Goal: Task Accomplishment & Management: Complete application form

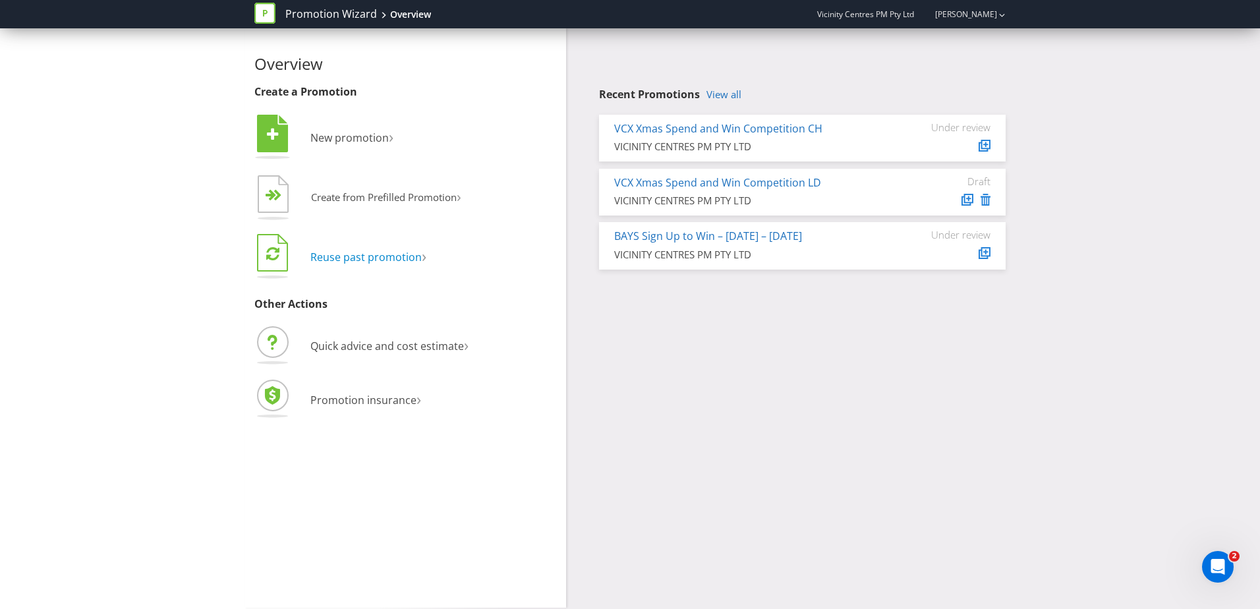
click at [397, 258] on span "Reuse past promotion" at bounding box center [365, 257] width 111 height 14
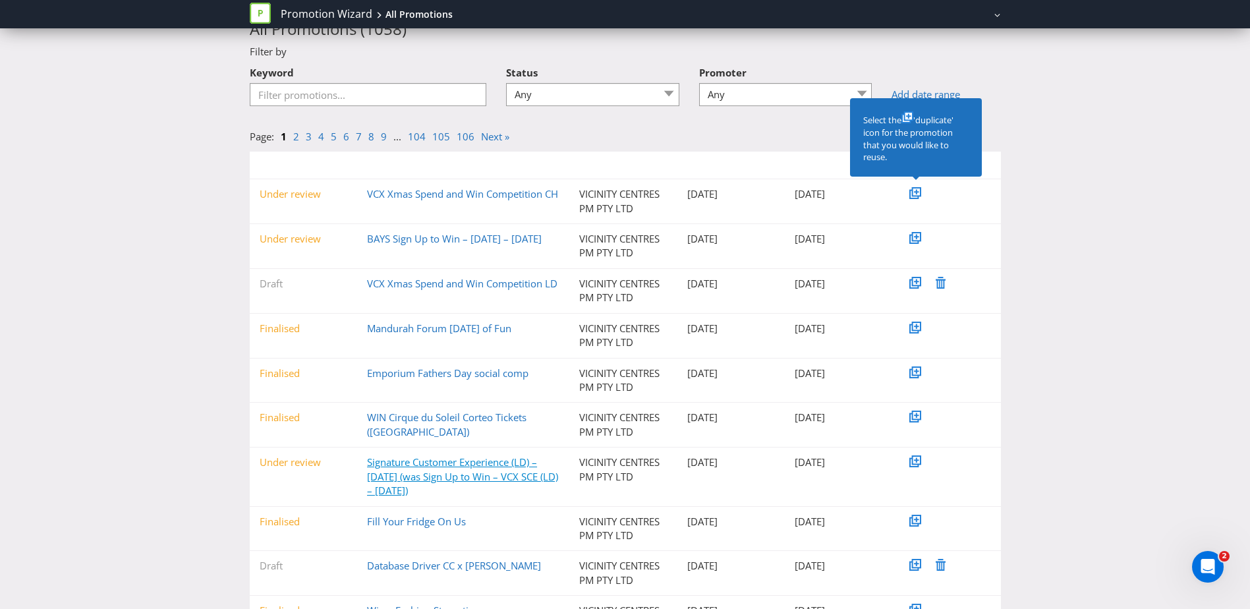
scroll to position [115, 0]
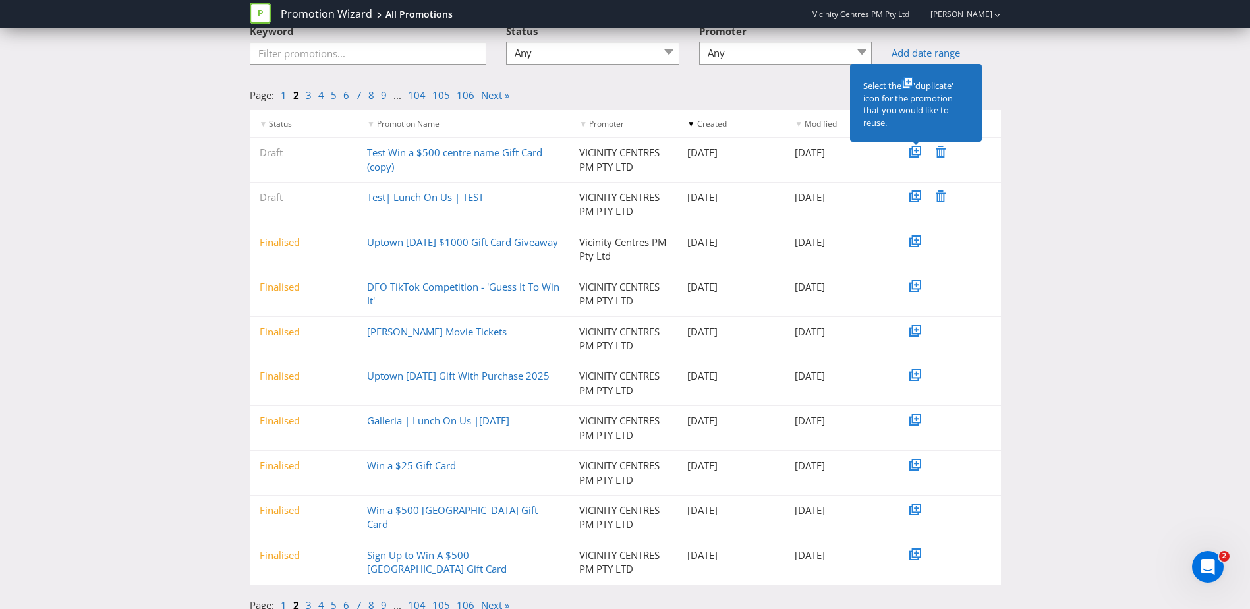
scroll to position [101, 0]
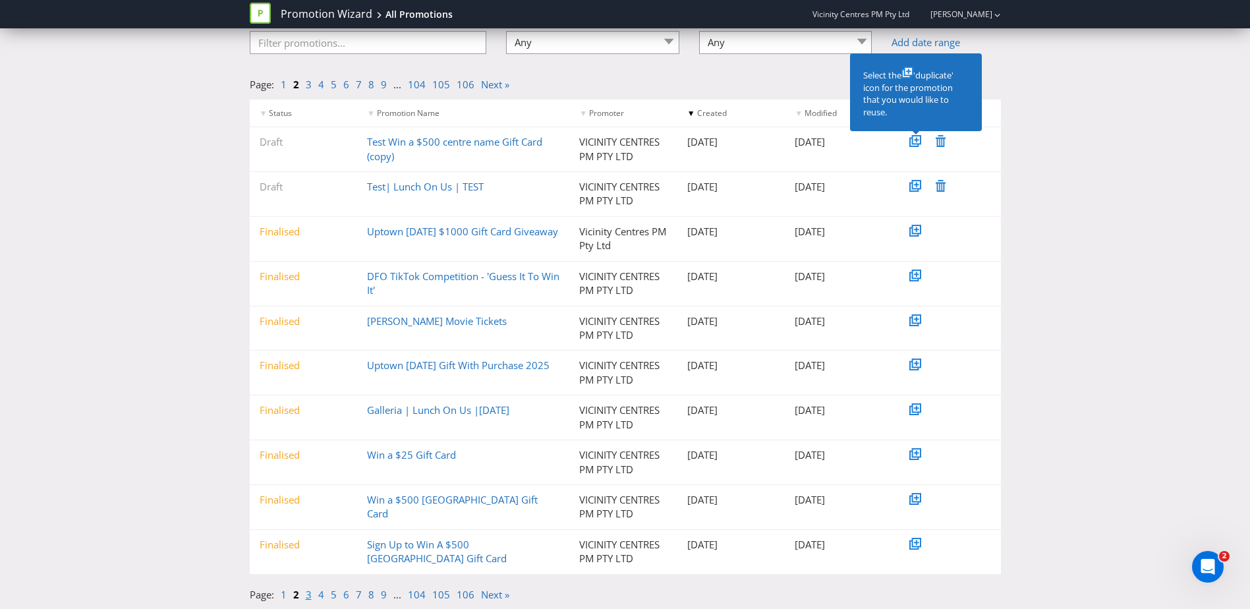
click at [310, 595] on link "3" at bounding box center [309, 594] width 6 height 13
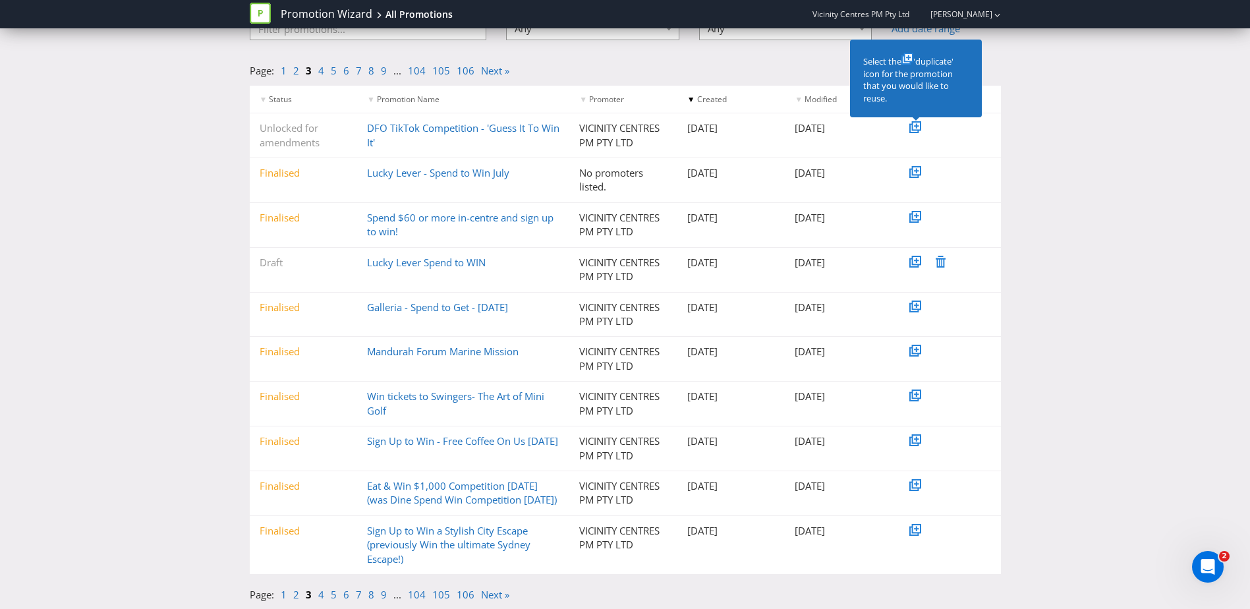
scroll to position [129, 0]
click at [404, 434] on link "Sign Up to Win - Free Coffee On Us [DATE]" at bounding box center [462, 440] width 191 height 13
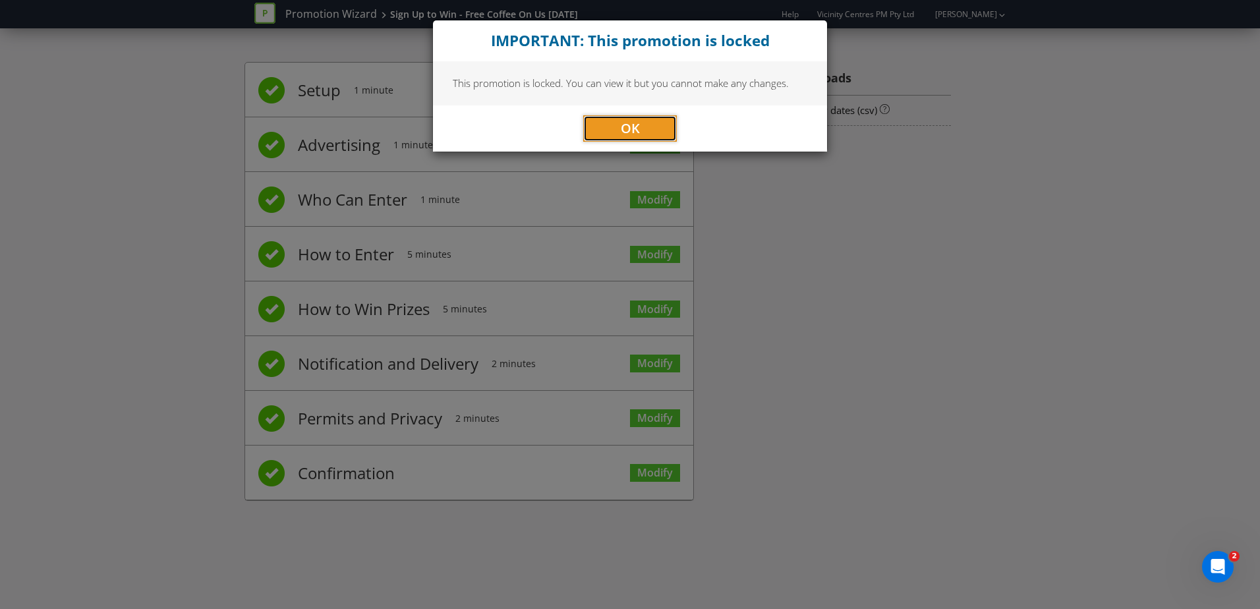
click at [648, 120] on button "OK" at bounding box center [630, 128] width 94 height 26
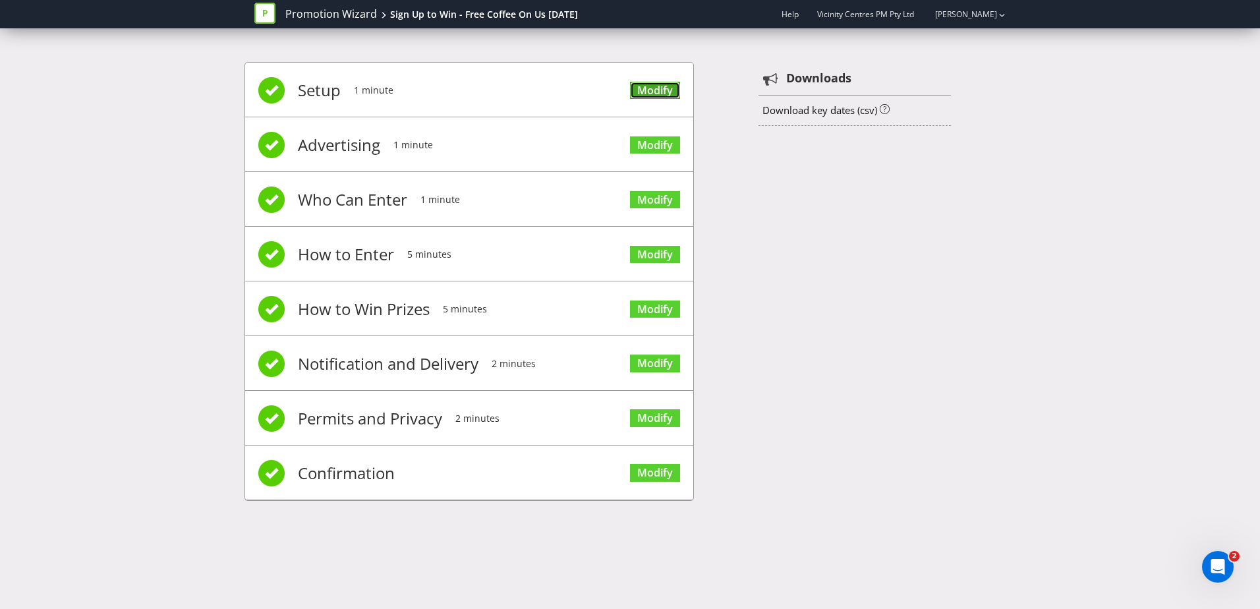
click at [658, 94] on link "Modify" at bounding box center [655, 91] width 50 height 18
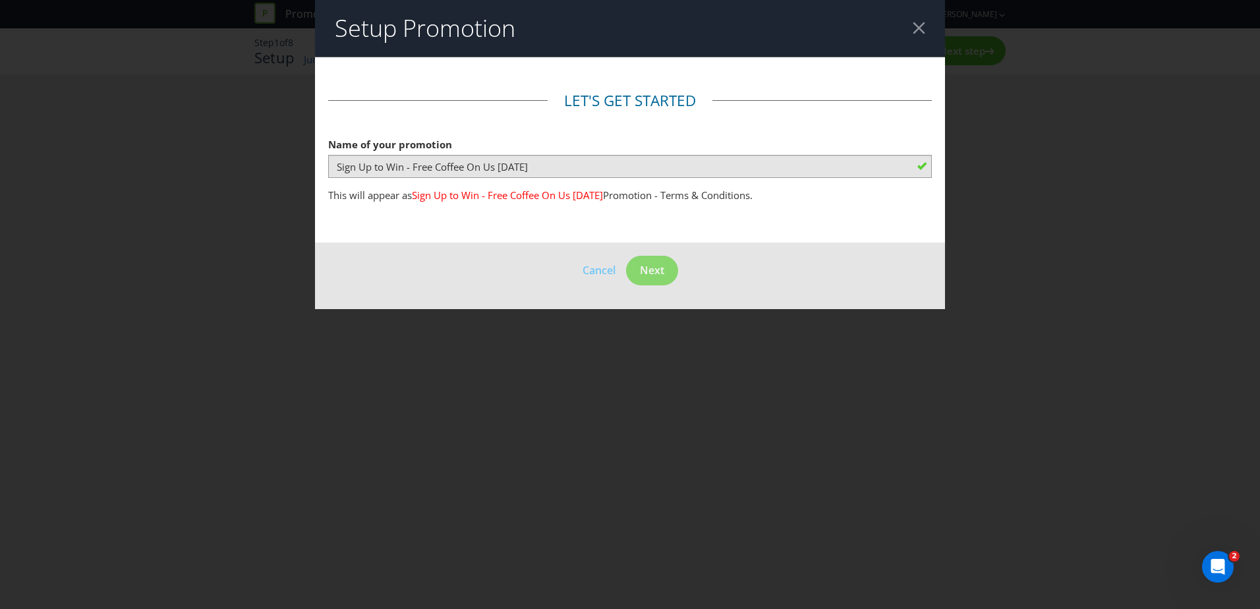
click at [924, 30] on div at bounding box center [918, 28] width 13 height 13
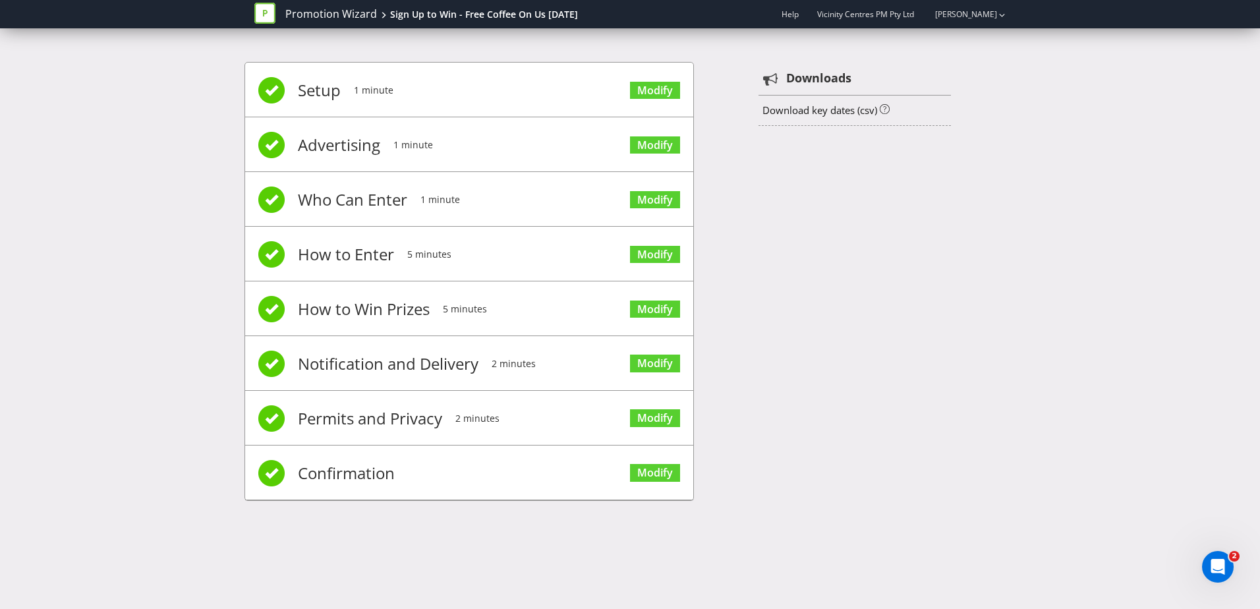
click at [379, 47] on div "Setup 1 minute Modify Advertising 1 minute Modify Who Can Enter 1 minute Modify…" at bounding box center [629, 287] width 771 height 491
click at [771, 171] on div "Setup 1 minute Modify Advertising 1 minute Modify Who Can Enter 1 minute Modify…" at bounding box center [629, 287] width 771 height 491
click at [453, 43] on div "Setup 1 minute Modify Advertising 1 minute Modify Who Can Enter 1 minute Modify…" at bounding box center [629, 287] width 771 height 491
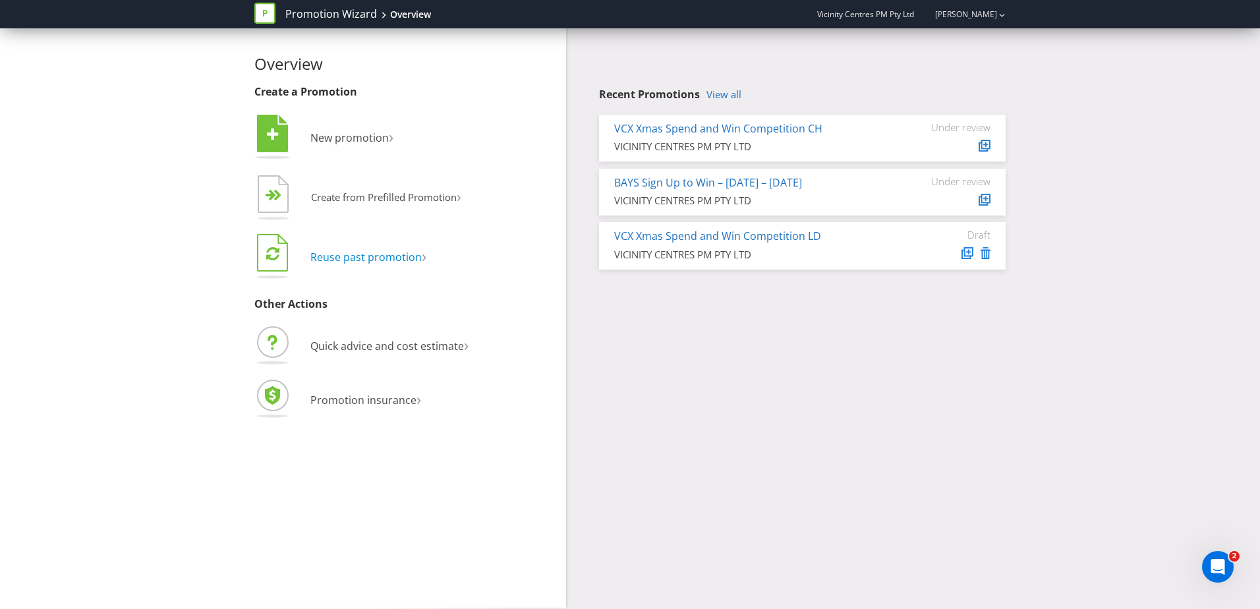
click at [376, 260] on span "Reuse past promotion" at bounding box center [365, 257] width 111 height 14
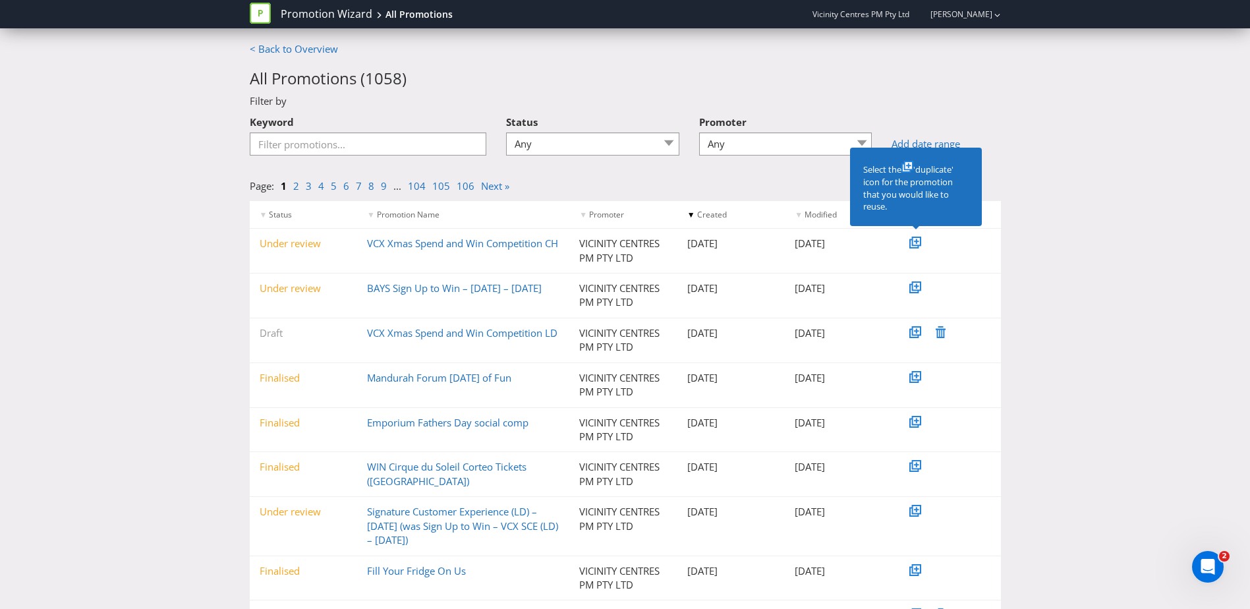
click at [1086, 176] on div "< Back to Overview All Promotions ( 1058 ) Filter by Keyword Status Any Draft U…" at bounding box center [625, 397] width 1250 height 710
click at [388, 153] on input "Keyword" at bounding box center [368, 143] width 237 height 23
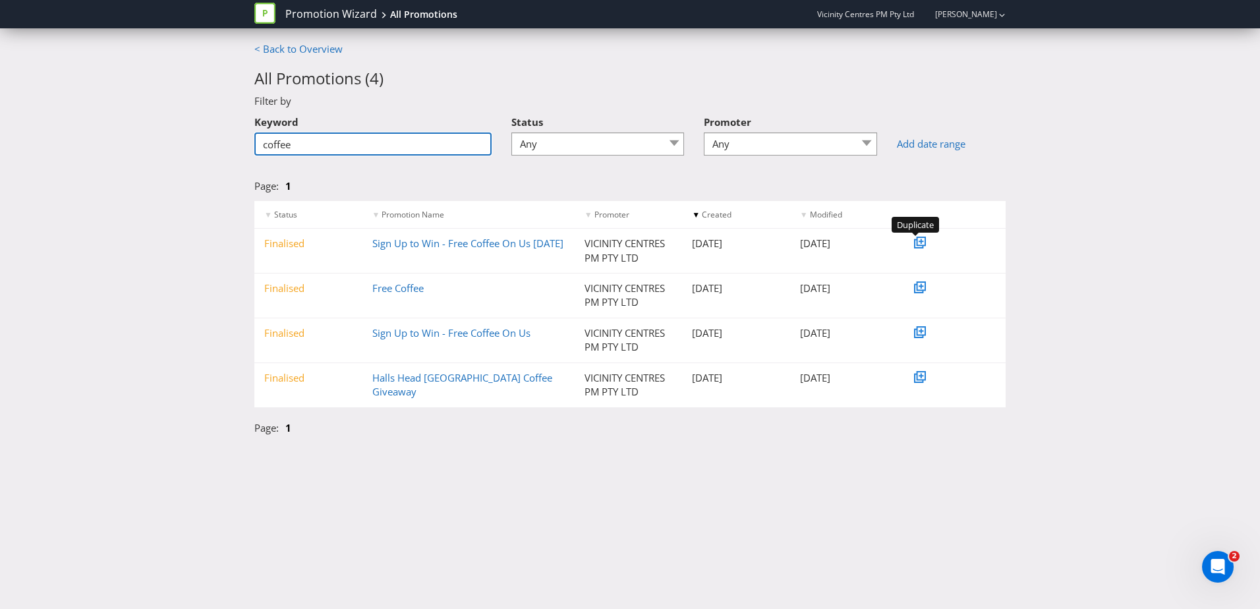
type input "coffee"
click at [920, 241] on icon at bounding box center [921, 241] width 5 height 5
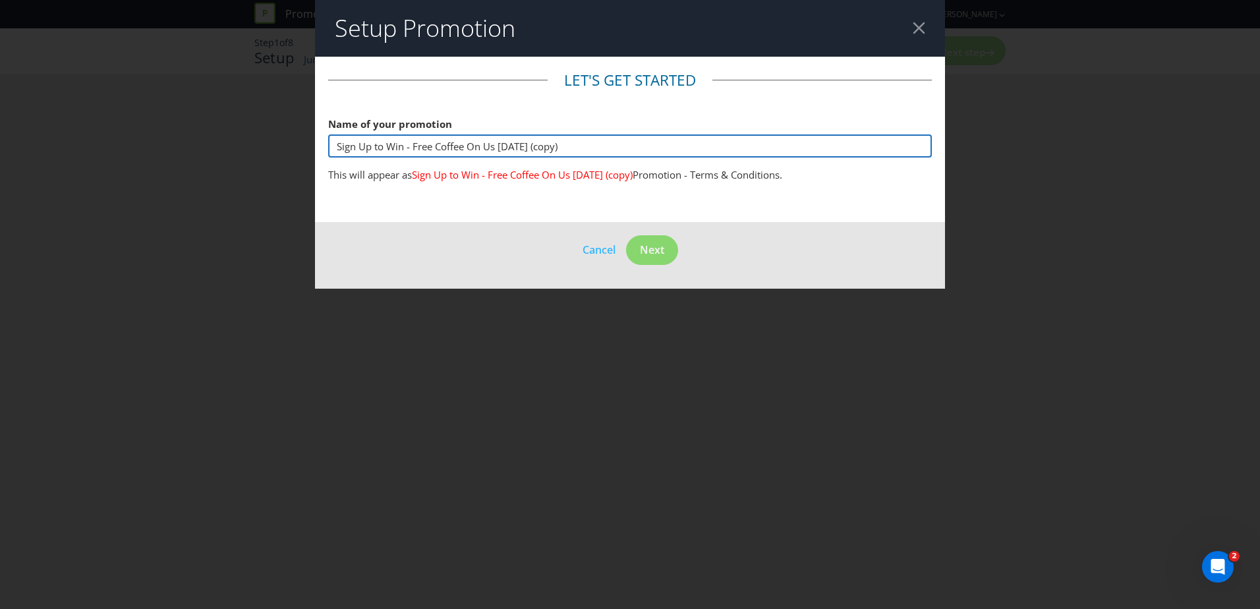
click at [567, 148] on input "Sign Up to Win - Free Coffee On Us [DATE] (copy)" at bounding box center [629, 145] width 603 height 23
drag, startPoint x: 559, startPoint y: 149, endPoint x: 544, endPoint y: 152, distance: 15.4
click at [544, 152] on input "Sign Up to Win - Free Coffee On Us [DATE] (copy)" at bounding box center [629, 145] width 603 height 23
click at [584, 148] on input "Sign Up to Win - Free Coffee On Us [DATE]" at bounding box center [629, 145] width 603 height 23
drag, startPoint x: 597, startPoint y: 140, endPoint x: 552, endPoint y: 145, distance: 45.0
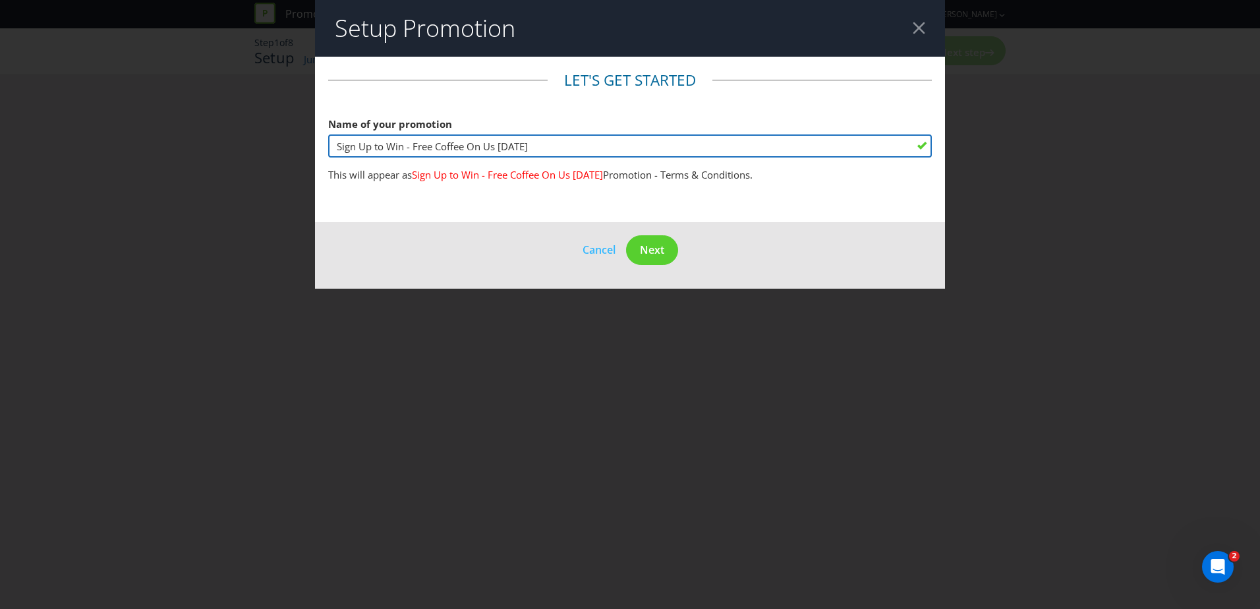
click at [552, 145] on input "Sign Up to Win - Free Coffee On Us [DATE]" at bounding box center [629, 145] width 603 height 23
type input "Sign Up to Win - Free Coffee On Us September SH"
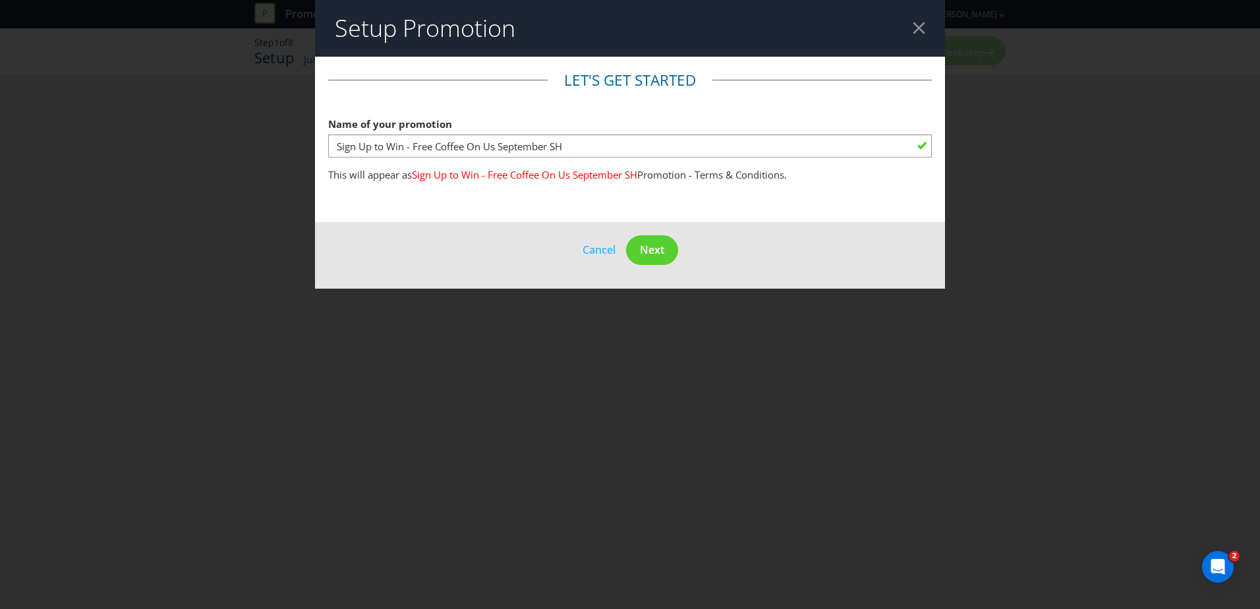
click at [536, 208] on main "Let's get started Name of your promotion Sign Up to Win - Free Coffee On Us Sep…" at bounding box center [630, 139] width 630 height 165
click at [648, 249] on span "Next" at bounding box center [652, 249] width 24 height 14
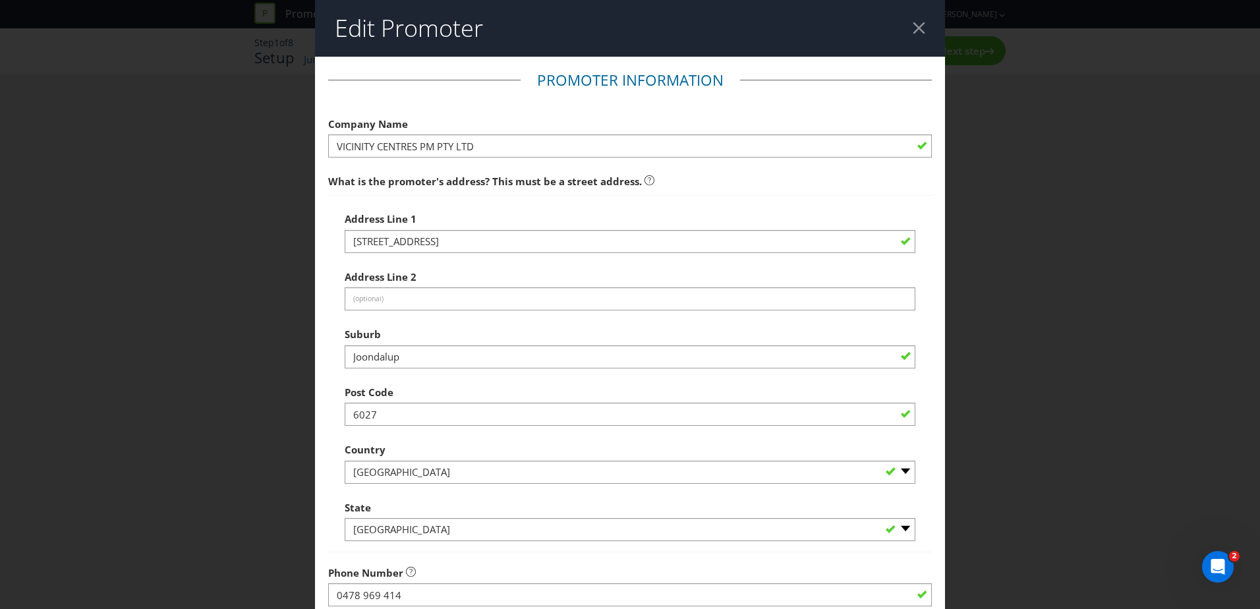
click at [511, 182] on span "What is the promoter's address? This must be a street address." at bounding box center [485, 181] width 314 height 13
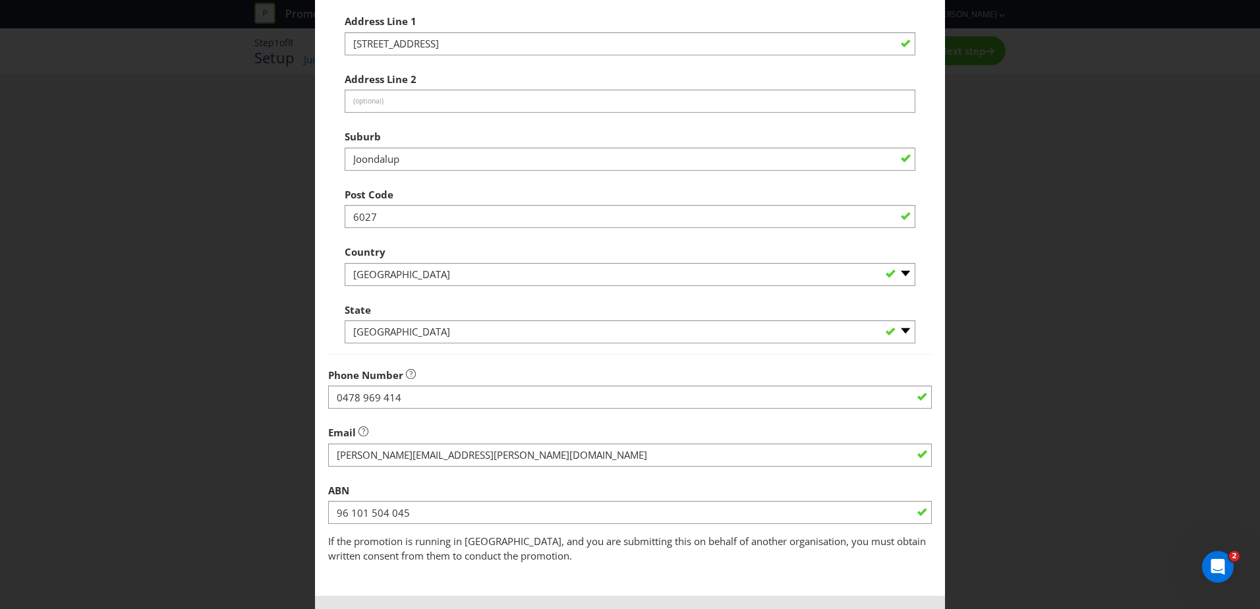
scroll to position [251, 0]
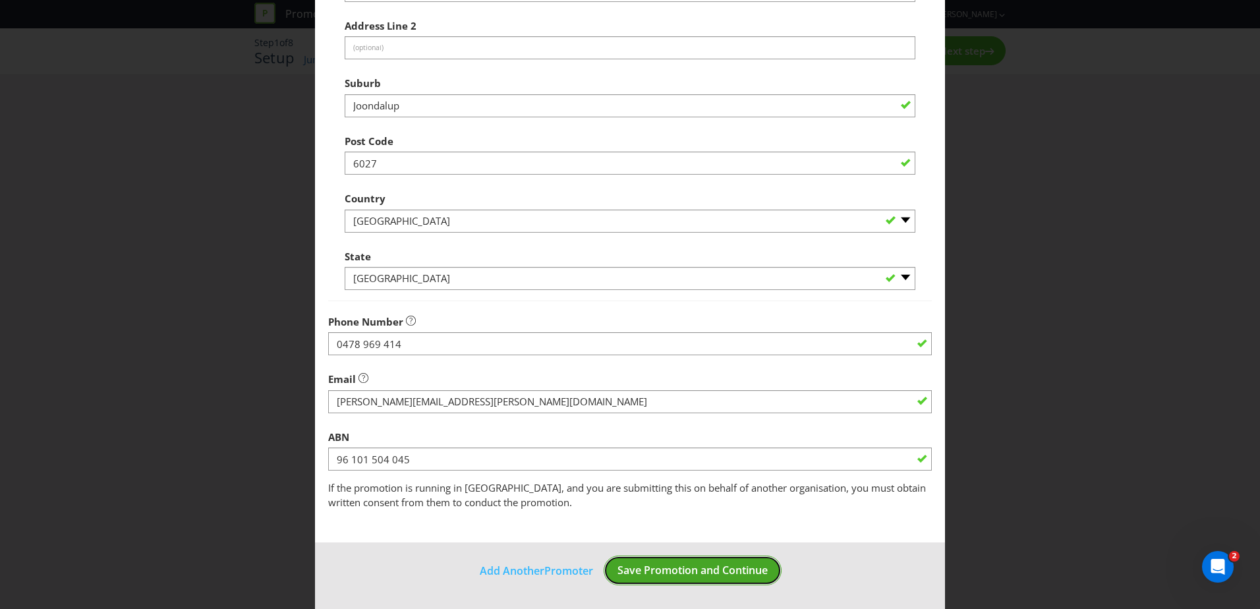
click at [696, 557] on button "Save Promotion and Continue" at bounding box center [692, 570] width 178 height 30
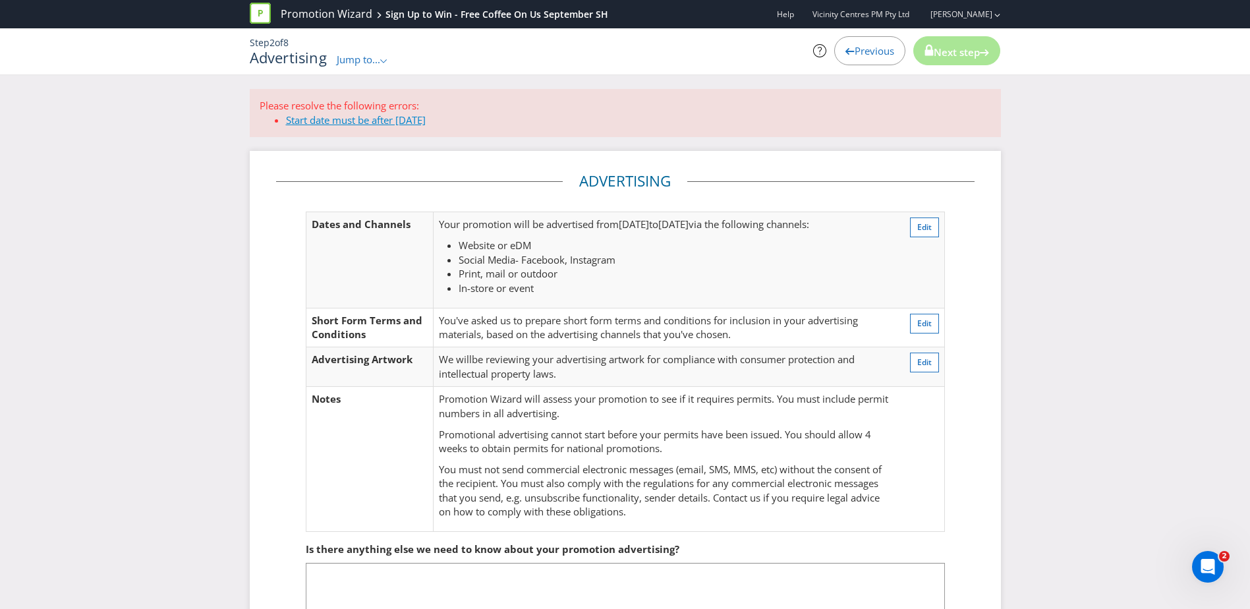
click at [407, 124] on link "Start date must be after [DATE]" at bounding box center [356, 119] width 140 height 13
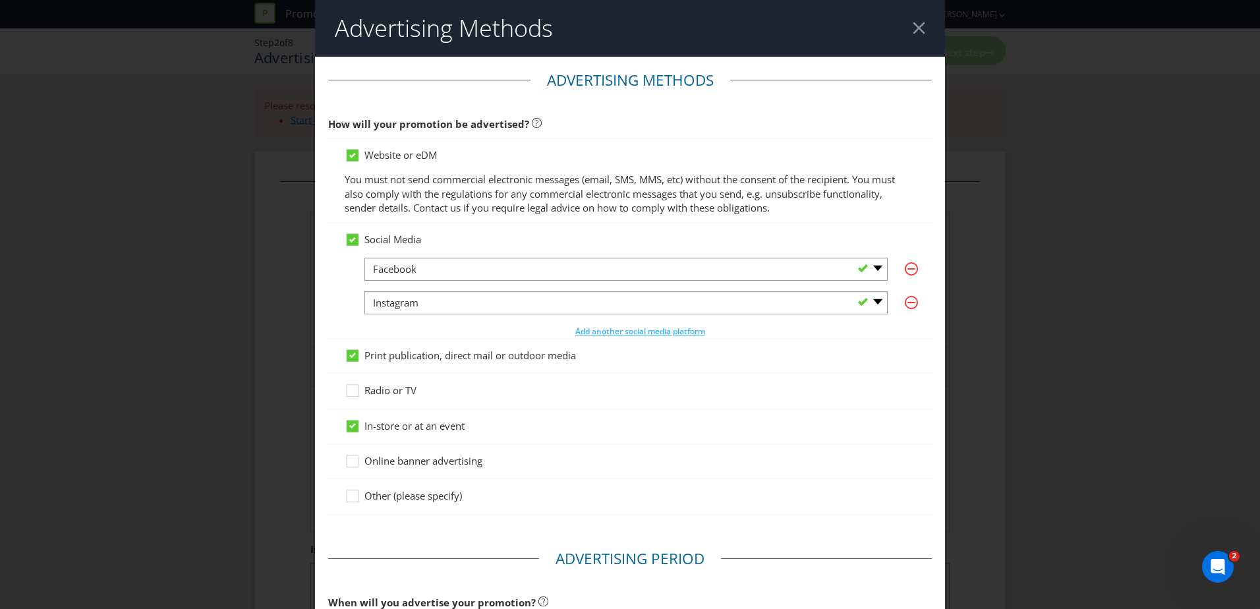
scroll to position [500, 0]
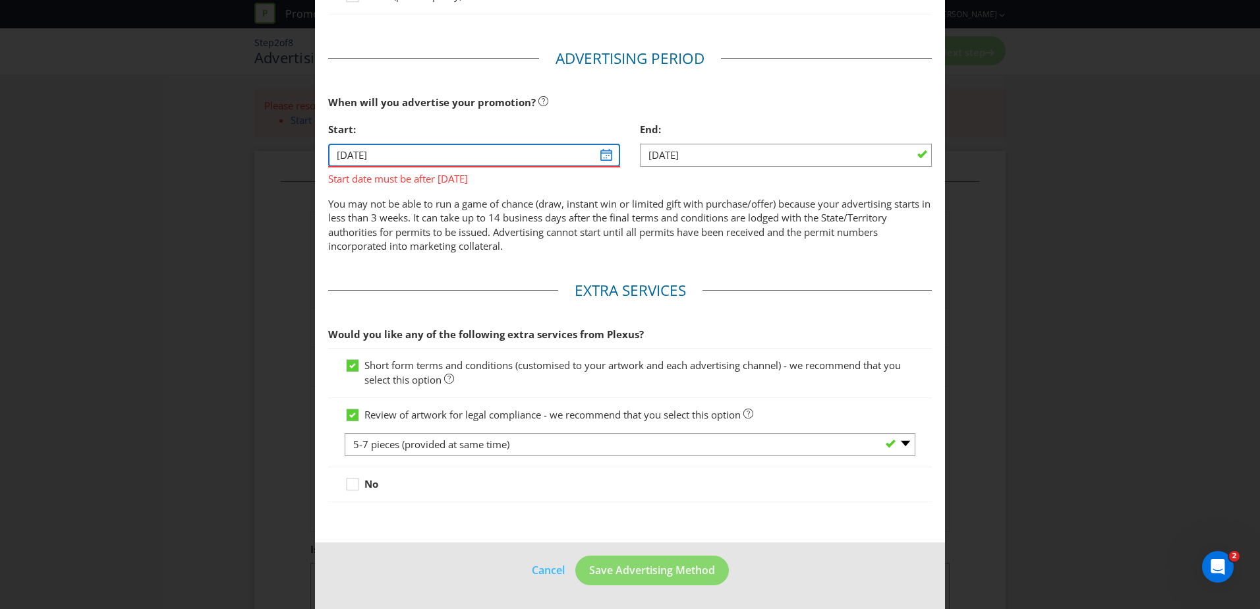
click at [597, 155] on input "[DATE]" at bounding box center [474, 155] width 292 height 23
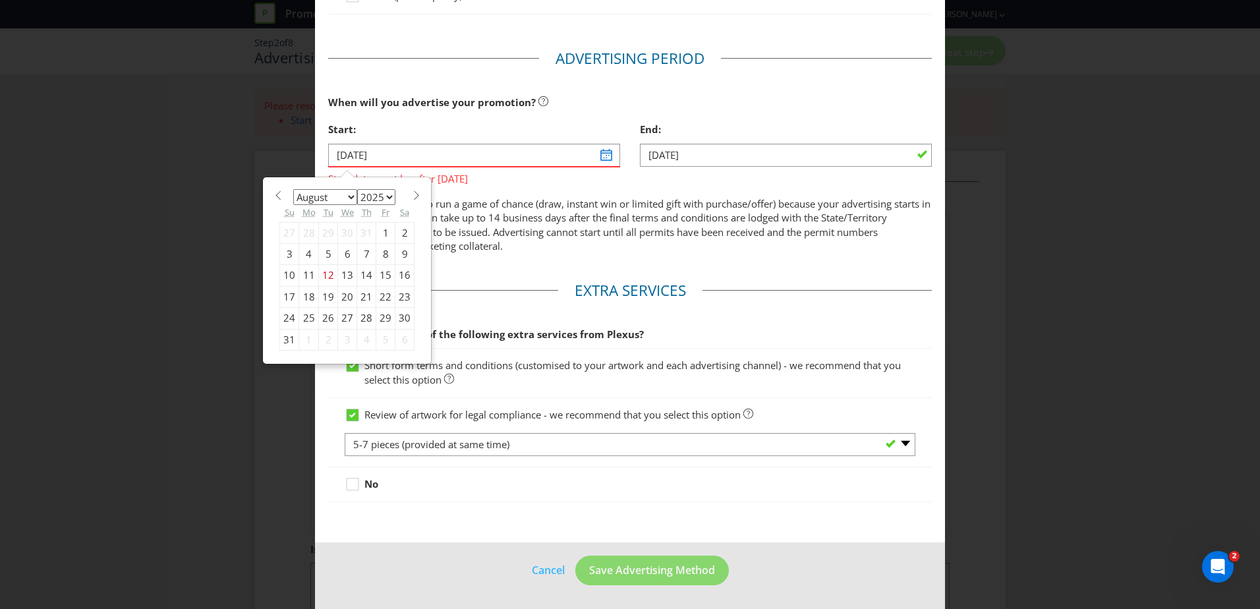
click at [338, 195] on select "January February March April May June July August September October November De…" at bounding box center [325, 197] width 64 height 16
select select "8"
click at [293, 189] on select "January February March April May June July August September October November De…" at bounding box center [325, 197] width 64 height 16
click at [302, 318] on div "29" at bounding box center [309, 318] width 20 height 21
type input "[DATE]"
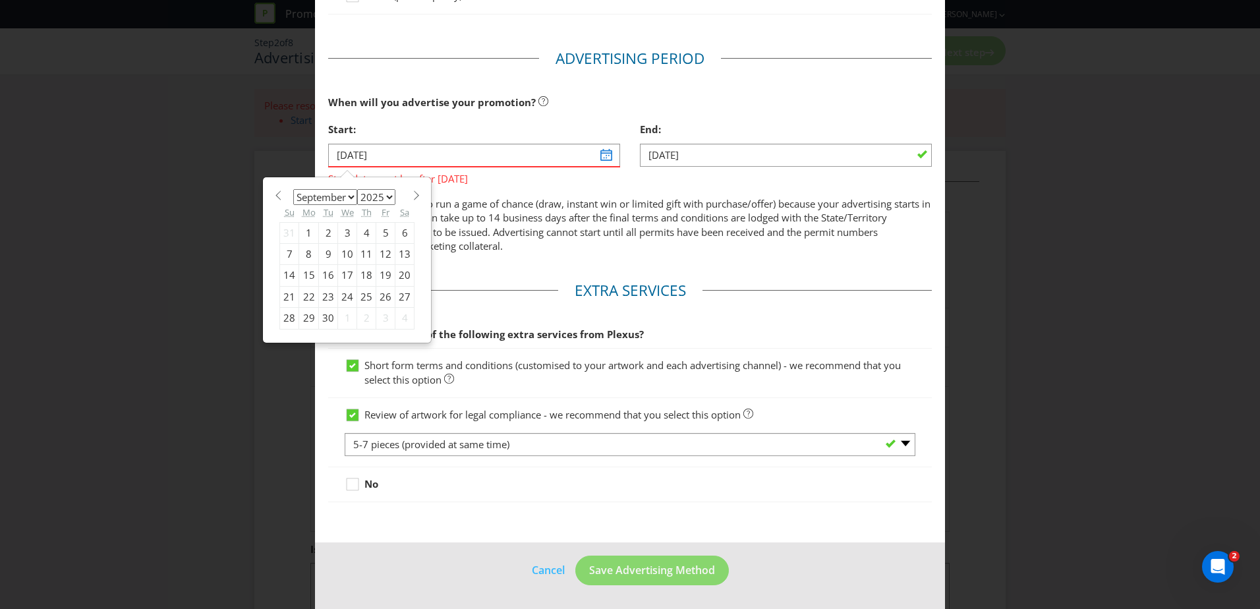
scroll to position [437, 0]
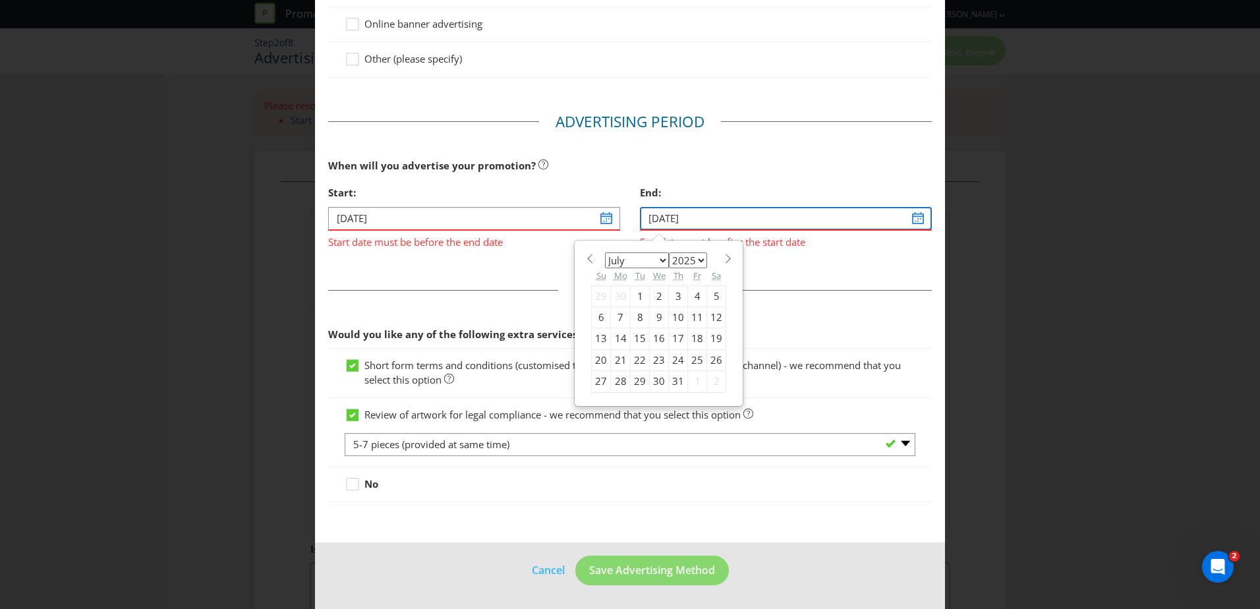
click at [909, 211] on input "[DATE]" at bounding box center [786, 218] width 292 height 23
click at [650, 262] on select "January February March April May June July August September October November De…" at bounding box center [637, 260] width 64 height 16
click at [605, 252] on select "January February March April May June July August September October November De…" at bounding box center [637, 260] width 64 height 16
click at [723, 262] on span at bounding box center [728, 259] width 10 height 10
select select "9"
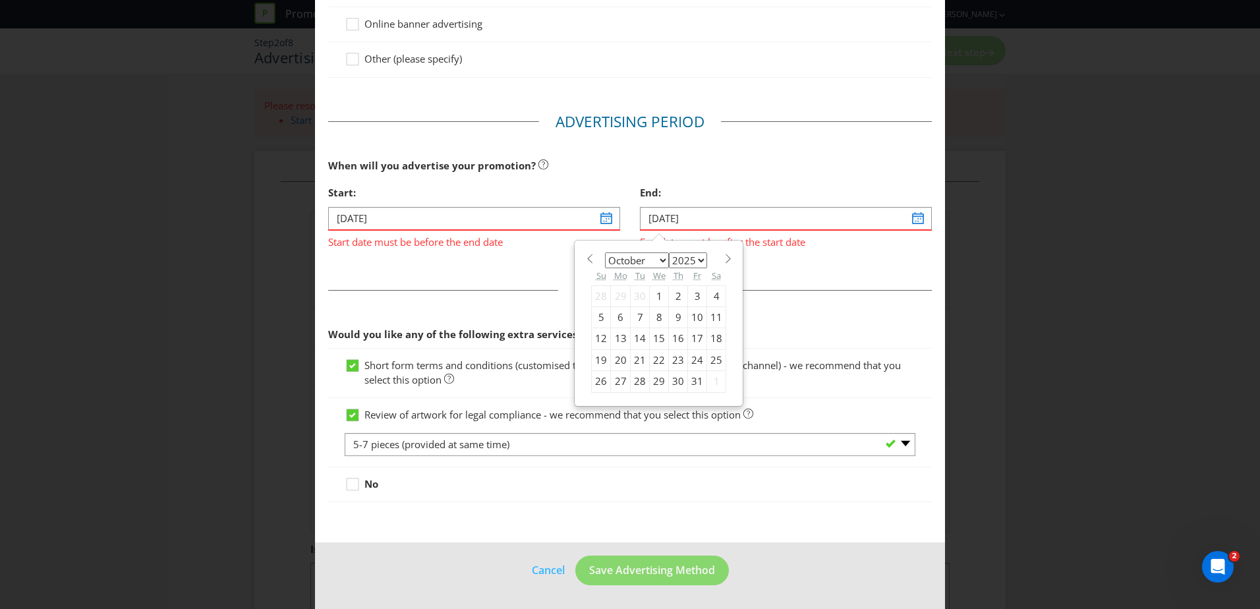
click at [598, 341] on div "12" at bounding box center [601, 338] width 19 height 21
type input "[DATE]"
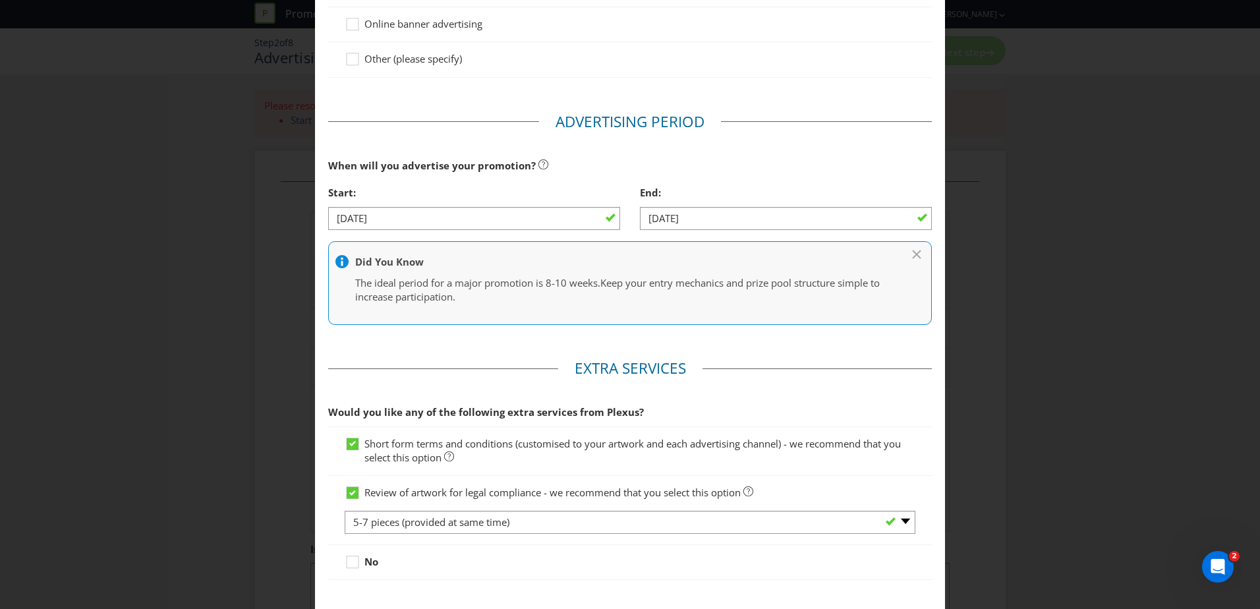
click at [717, 336] on fieldset "Advertising Period When will you advertise your promotion? Start: [DATE] End: […" at bounding box center [629, 224] width 603 height 227
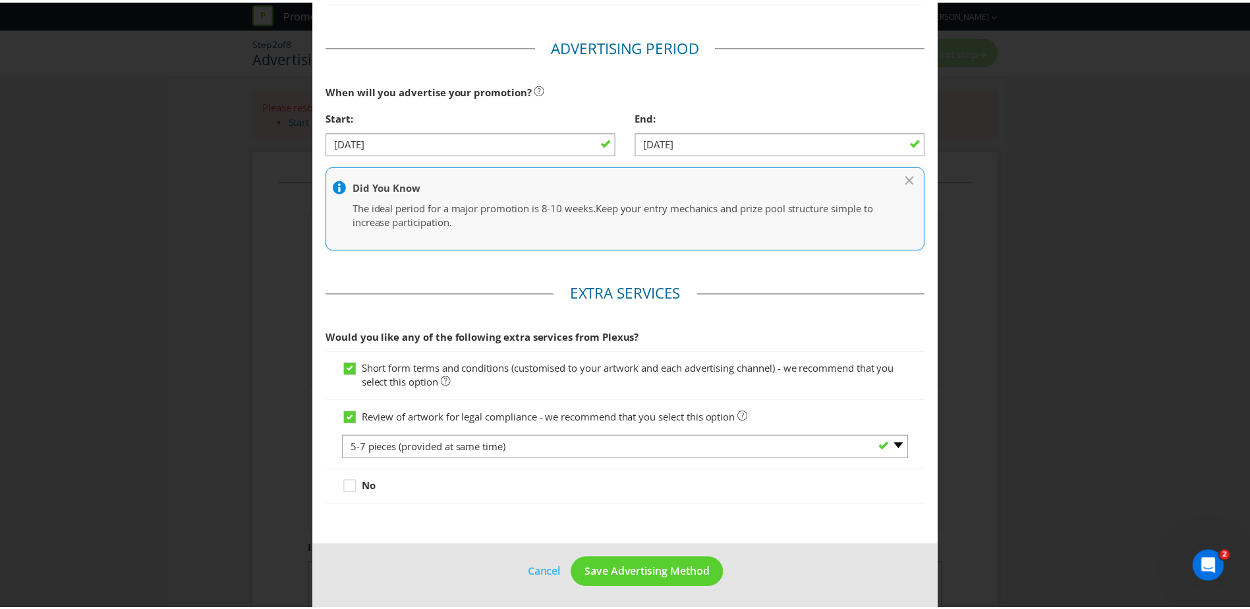
scroll to position [515, 0]
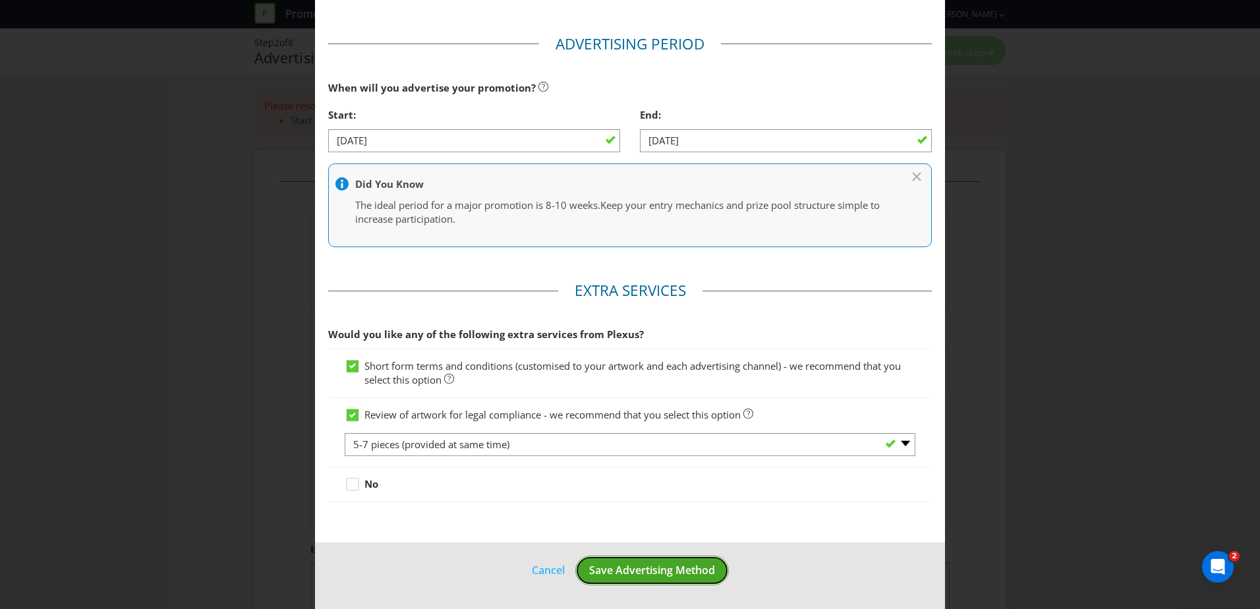
click at [682, 574] on span "Save Advertising Method" at bounding box center [652, 570] width 126 height 14
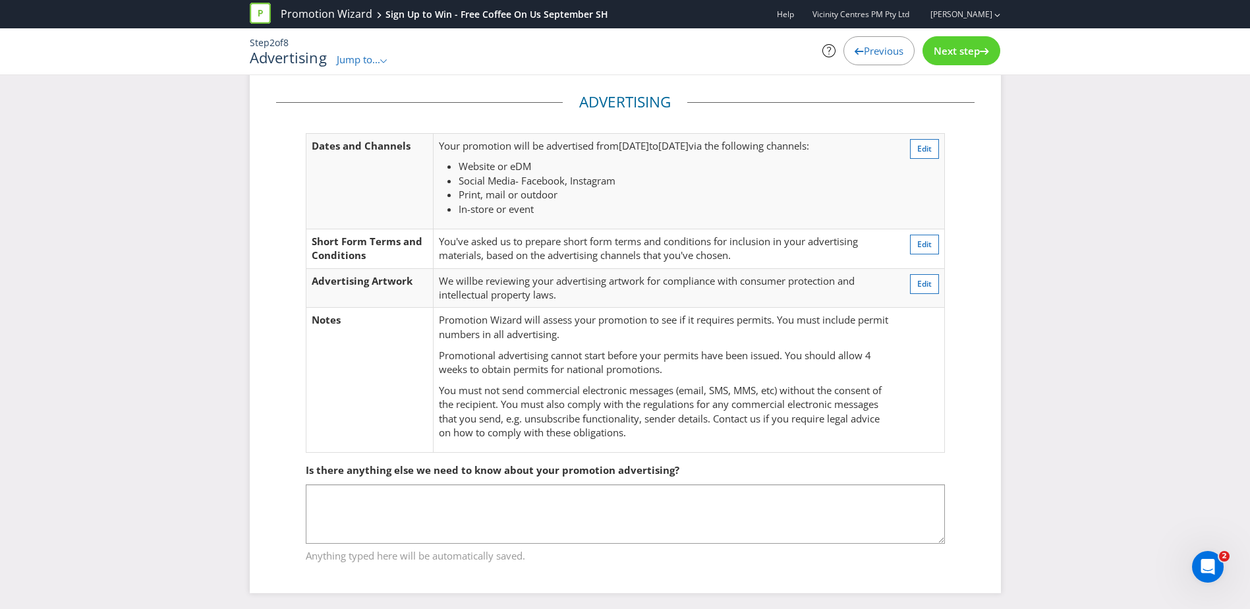
scroll to position [21, 0]
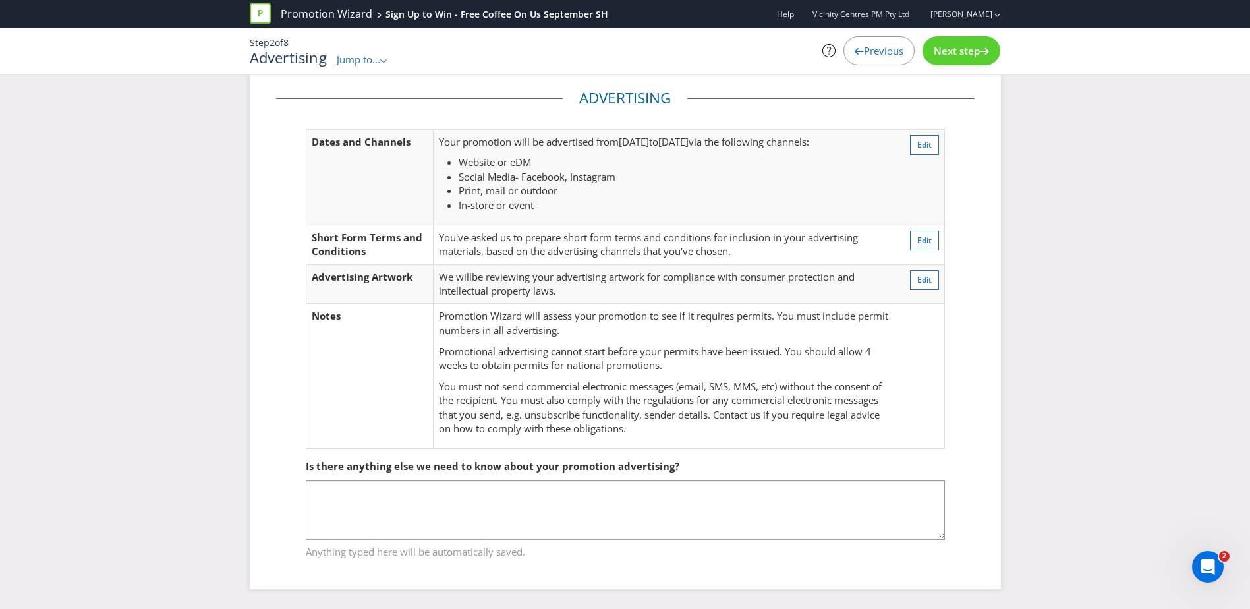
click at [959, 53] on span "Next step" at bounding box center [957, 50] width 46 height 13
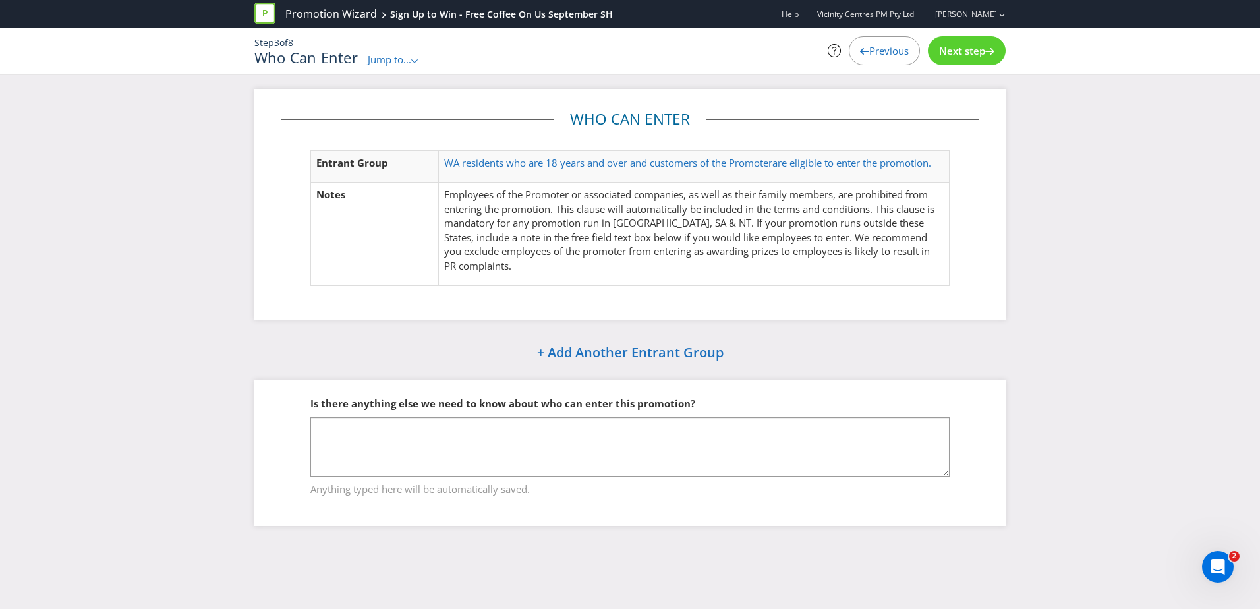
click at [979, 48] on span "Next step" at bounding box center [962, 50] width 46 height 13
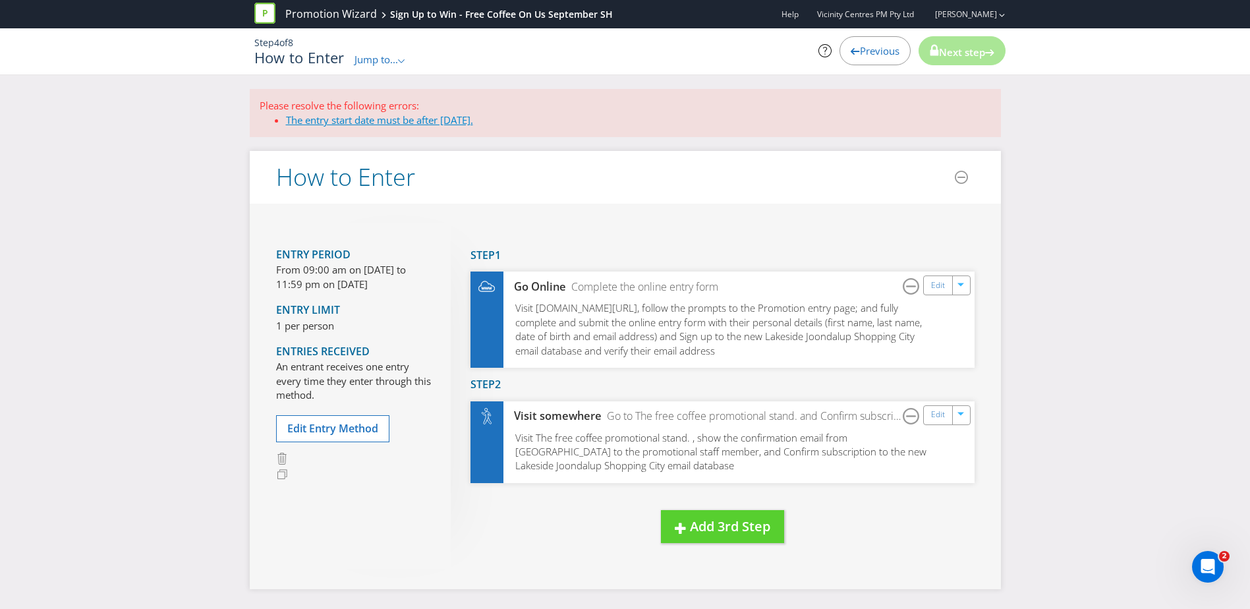
click at [381, 115] on link "The entry start date must be after [DATE]." at bounding box center [379, 119] width 187 height 13
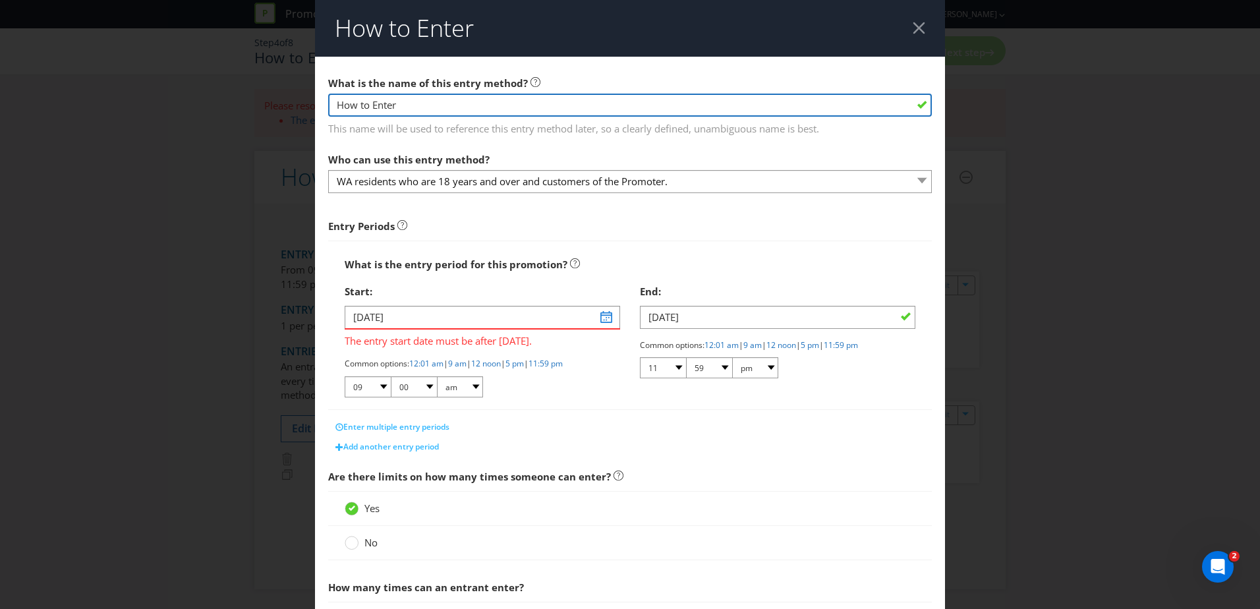
click at [482, 100] on input "How to Enter" at bounding box center [629, 105] width 603 height 23
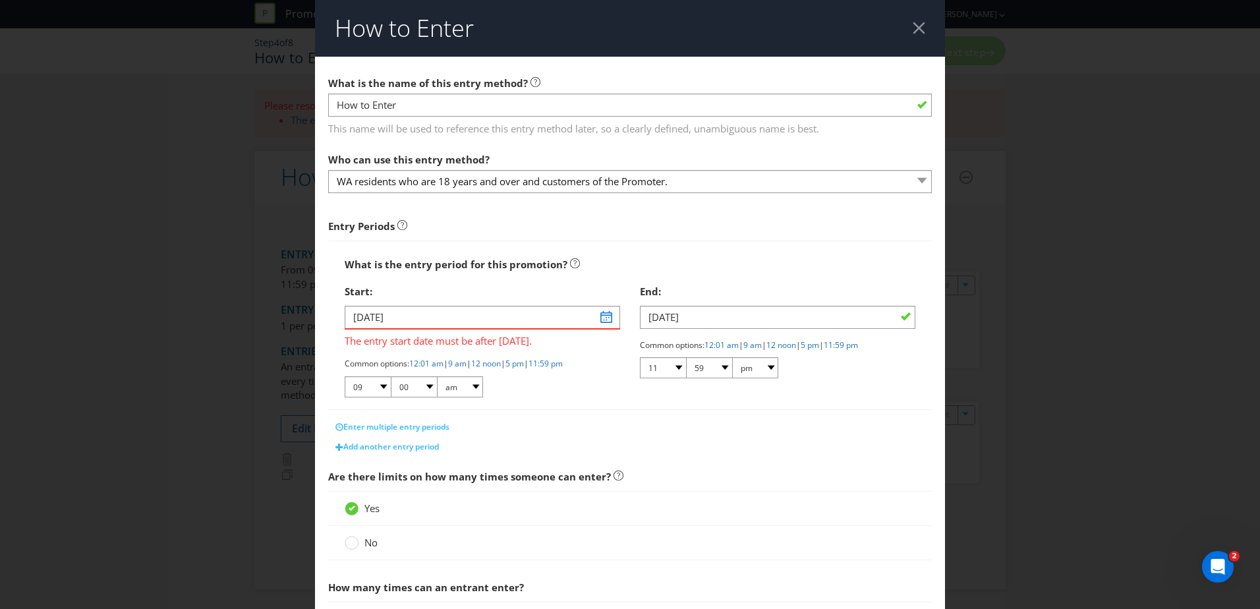
click at [520, 142] on main "What is the name of this entry method? How to Enter This name will be used to r…" at bounding box center [630, 411] width 630 height 708
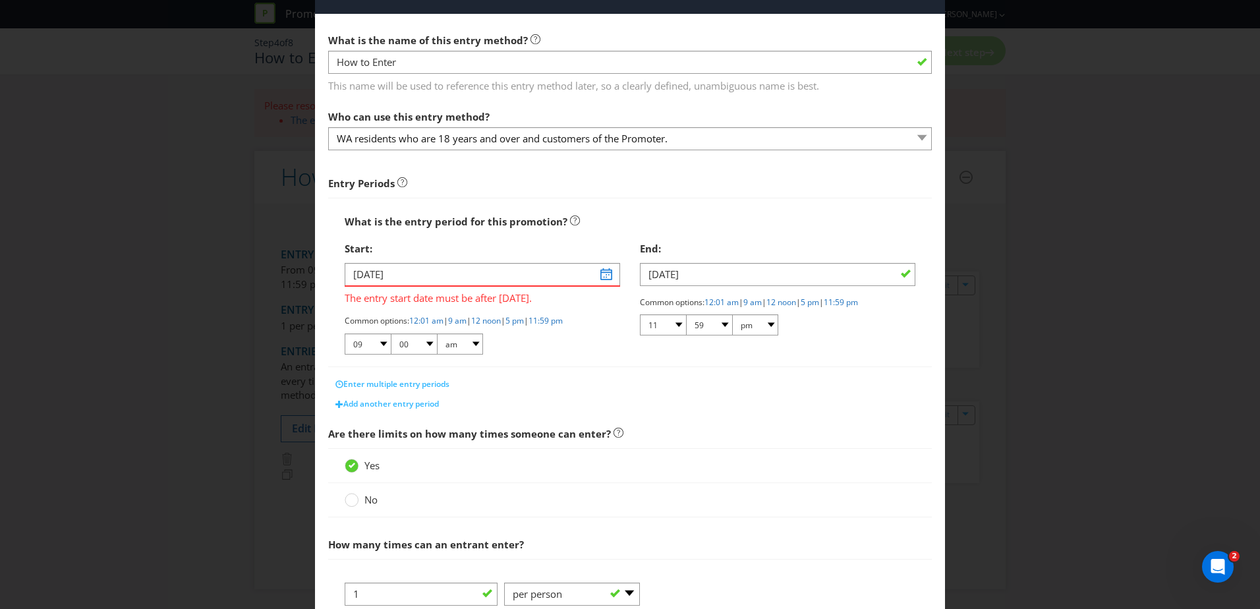
scroll to position [66, 0]
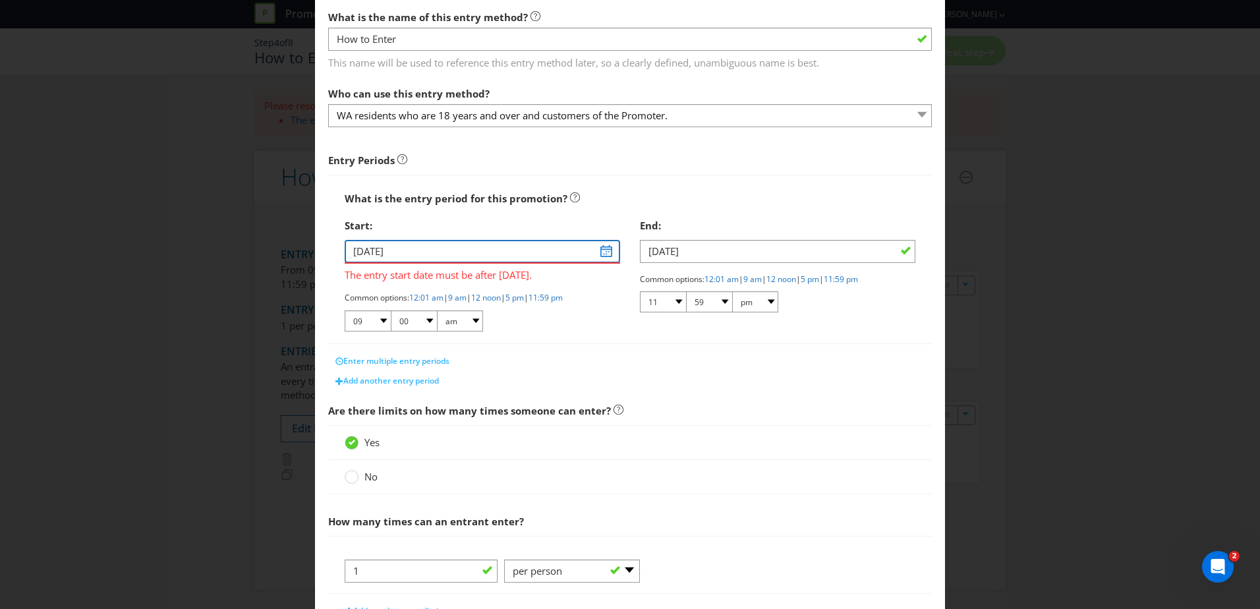
click at [426, 254] on input "[DATE]" at bounding box center [482, 251] width 275 height 23
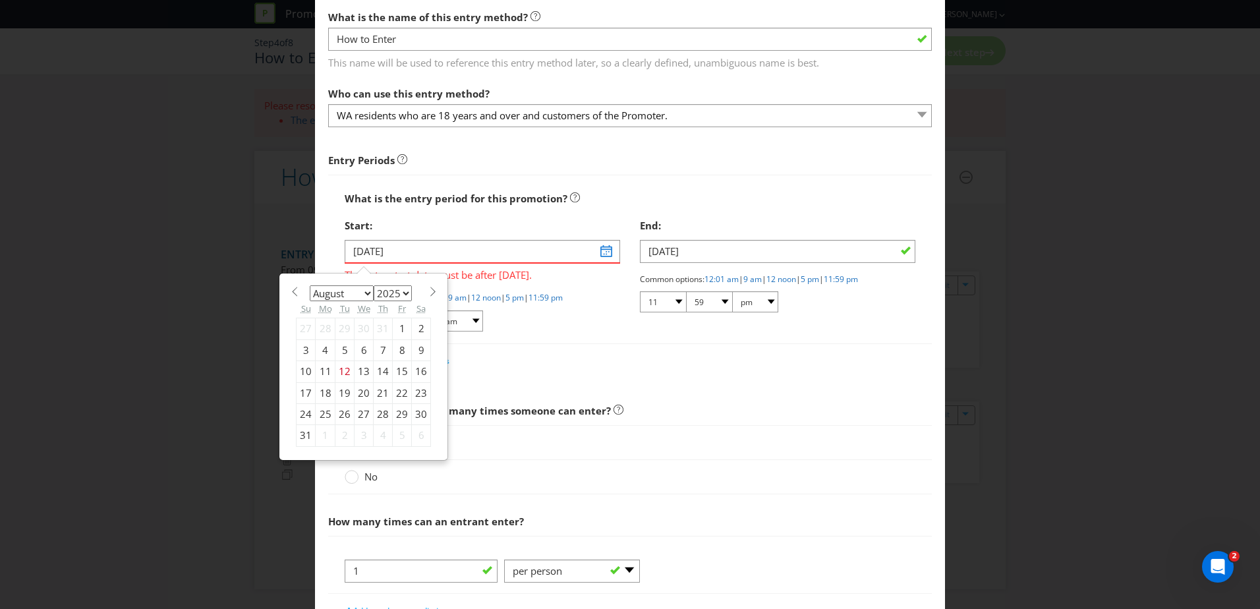
click at [356, 291] on select "January February March April May June July August September October November De…" at bounding box center [342, 293] width 64 height 16
select select "8"
click at [310, 285] on select "January February March April May June July August September October November De…" at bounding box center [342, 293] width 64 height 16
click at [321, 410] on div "29" at bounding box center [326, 413] width 20 height 21
type input "[DATE]"
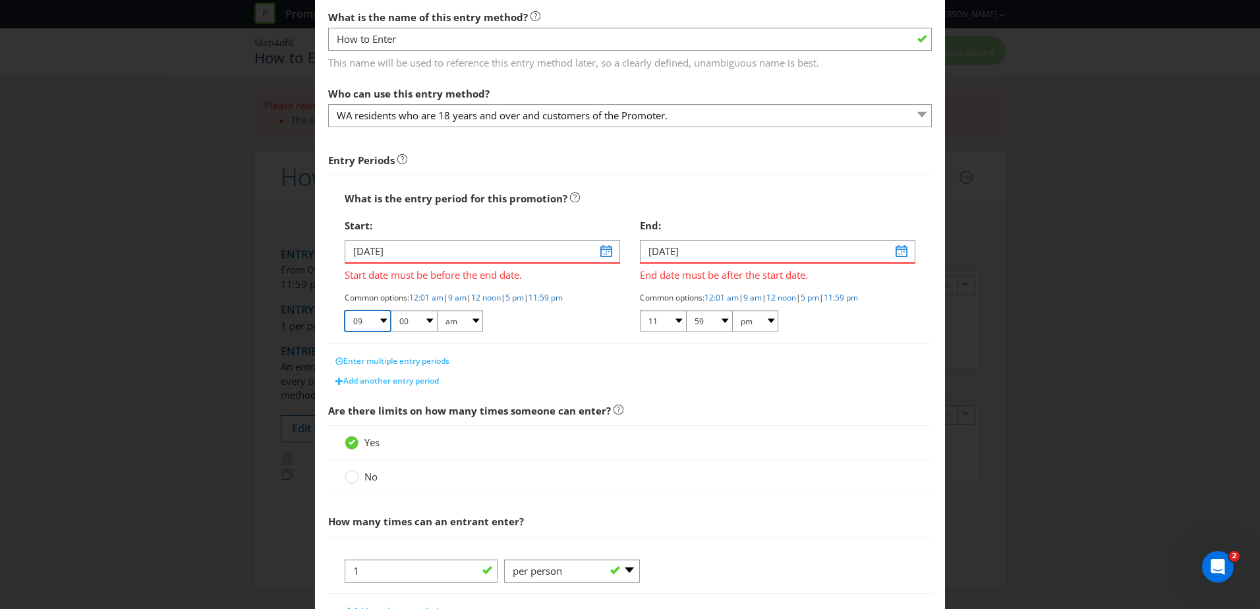
click at [385, 321] on select "01 02 03 04 05 06 07 08 09 10 11 12" at bounding box center [368, 320] width 46 height 21
select select "10"
click at [345, 310] on select "01 02 03 04 05 06 07 08 09 10 11 12" at bounding box center [368, 320] width 46 height 21
click at [572, 340] on div "Start: [DATE] Start date must be before the end date. Common options: 12:01 am …" at bounding box center [482, 277] width 295 height 130
click at [896, 252] on input "[DATE]" at bounding box center [777, 251] width 275 height 23
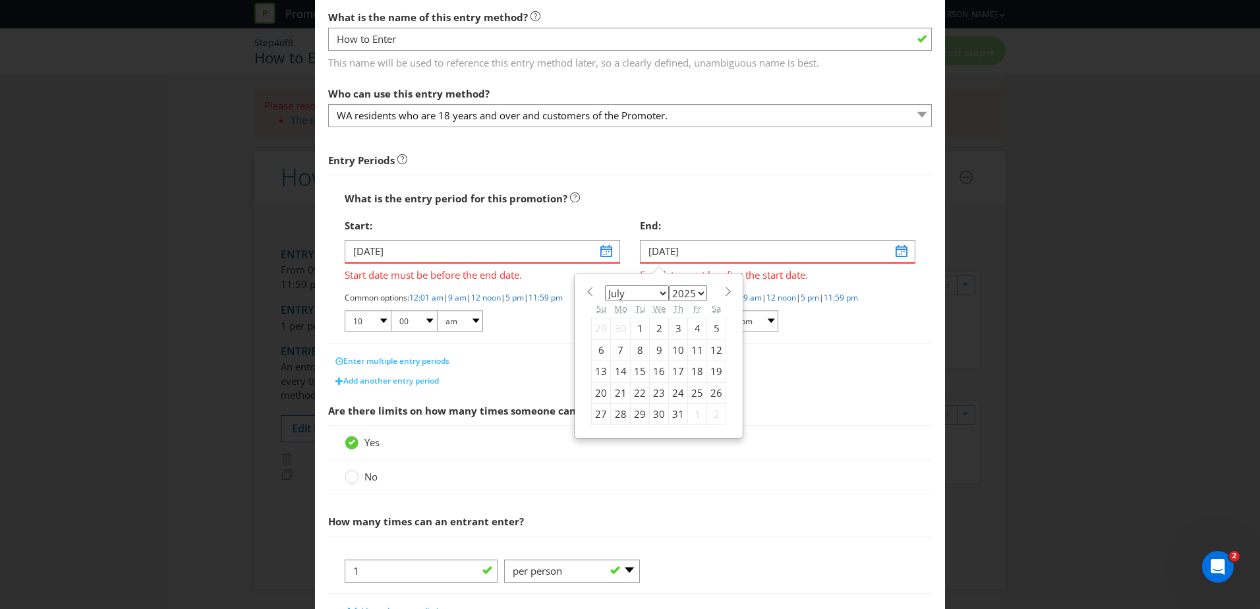
click at [652, 293] on select "January February March April May June July August September October November De…" at bounding box center [637, 293] width 64 height 16
select select "9"
click at [605, 285] on select "January February March April May June July August September October November De…" at bounding box center [637, 293] width 64 height 16
click at [596, 368] on div "12" at bounding box center [601, 371] width 19 height 21
type input "[DATE]"
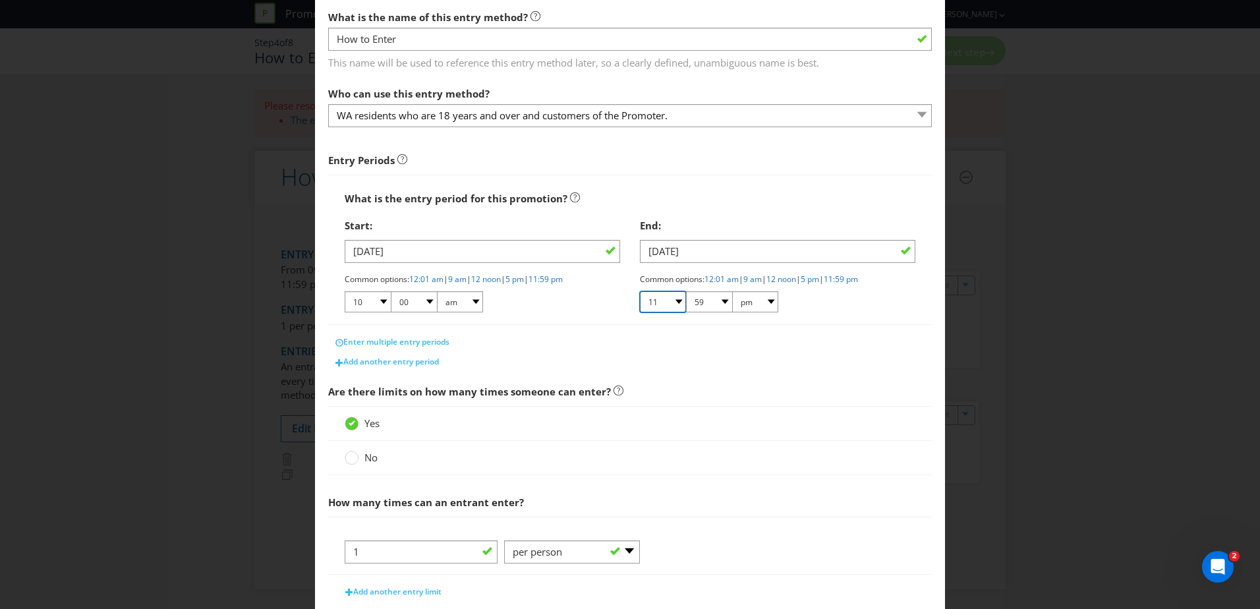
click at [678, 300] on select "01 02 03 04 05 06 07 08 09 10 11 12" at bounding box center [663, 301] width 46 height 21
select select "02"
click at [640, 291] on select "01 02 03 04 05 06 07 08 09 10 11 12" at bounding box center [663, 301] width 46 height 21
click at [708, 305] on select "00 01 05 10 15 20 25 29 30 35 40 45 50 55 59" at bounding box center [709, 301] width 46 height 21
select select "30"
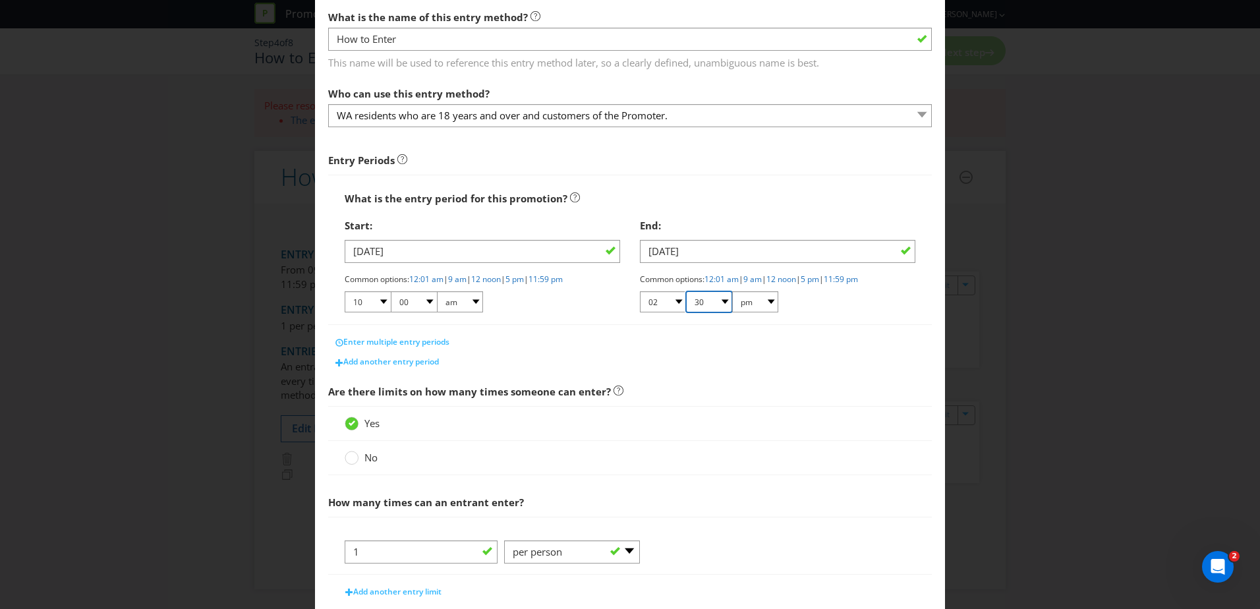
click at [686, 291] on select "00 01 05 10 15 20 25 29 30 35 40 45 50 55 59" at bounding box center [709, 301] width 46 height 21
click at [802, 318] on div "End: [DATE] Common options: 12:01 am | 9 am | 12 noon | 5 pm | 11:59 pm 01 02 0…" at bounding box center [777, 267] width 295 height 111
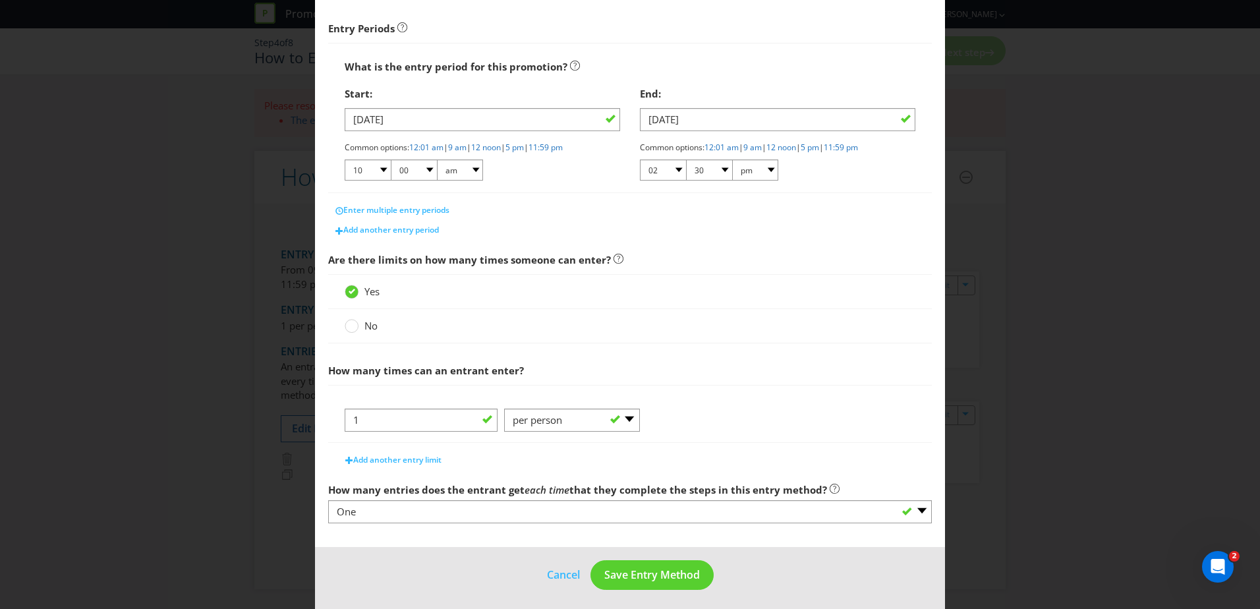
click at [827, 397] on div at bounding box center [630, 401] width 571 height 13
click at [659, 585] on button "Save Entry Method" at bounding box center [651, 575] width 123 height 30
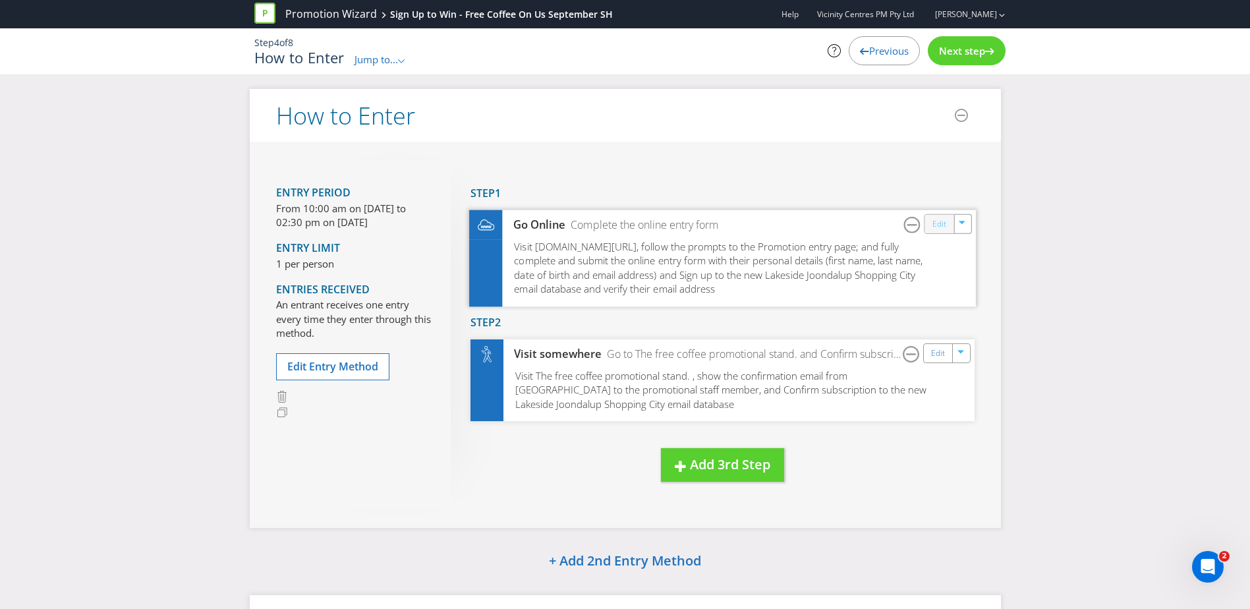
click at [937, 231] on link "Edit" at bounding box center [939, 223] width 14 height 15
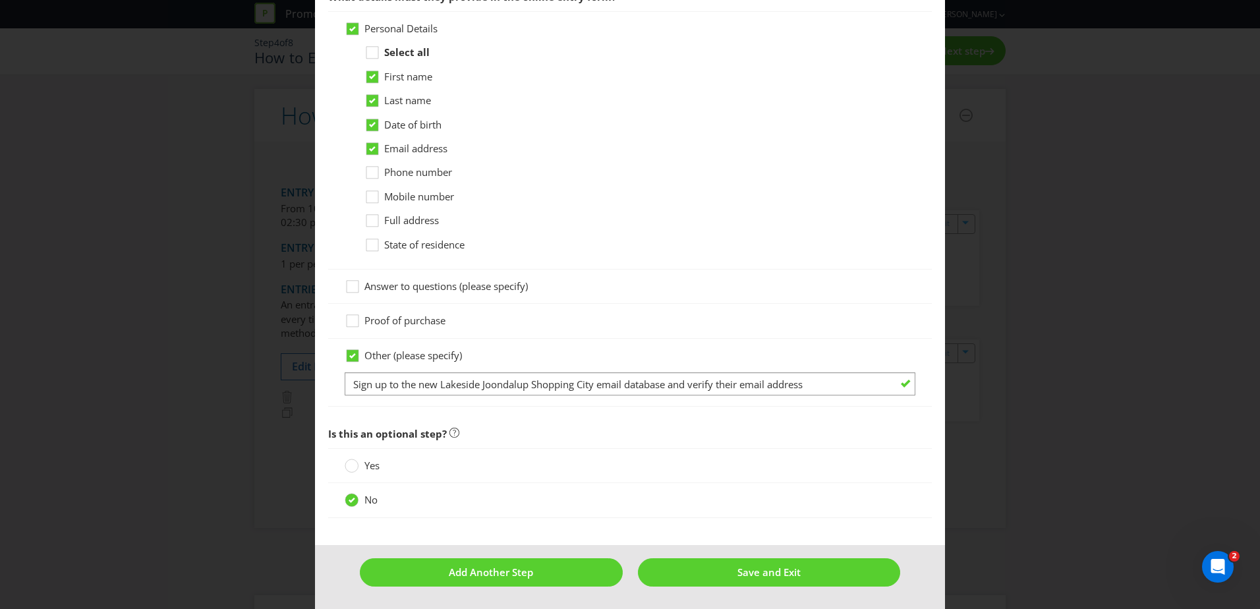
scroll to position [770, 0]
click at [667, 412] on div at bounding box center [629, 409] width 603 height 7
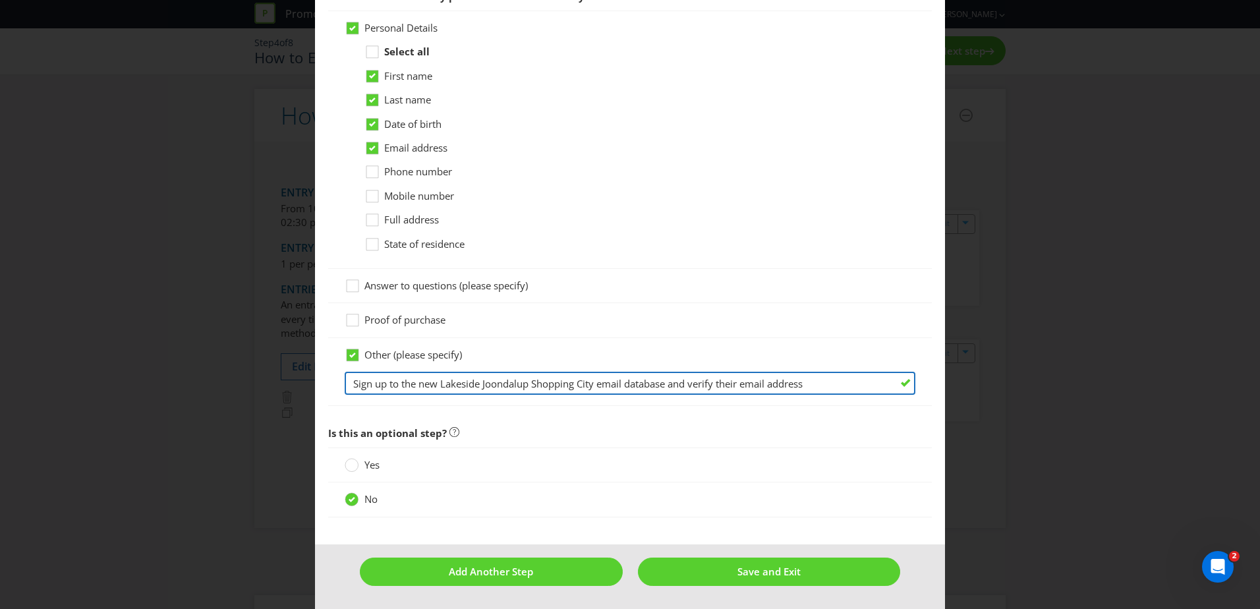
click at [813, 383] on input "Sign up to the new Lakeside Joondalup Shopping City email database and verify t…" at bounding box center [630, 383] width 571 height 23
click at [878, 384] on input "Sign up to the new Lakeside Joondalup Shopping City email database and verify t…" at bounding box center [630, 383] width 571 height 23
click at [807, 381] on input "Sign up to the new Lakeside Joondalup Shopping City email database and verify t…" at bounding box center [630, 383] width 571 height 23
click at [864, 385] on input "Sign up to the new Lakeside Joondalup Shopping City email database and verify t…" at bounding box center [630, 383] width 571 height 23
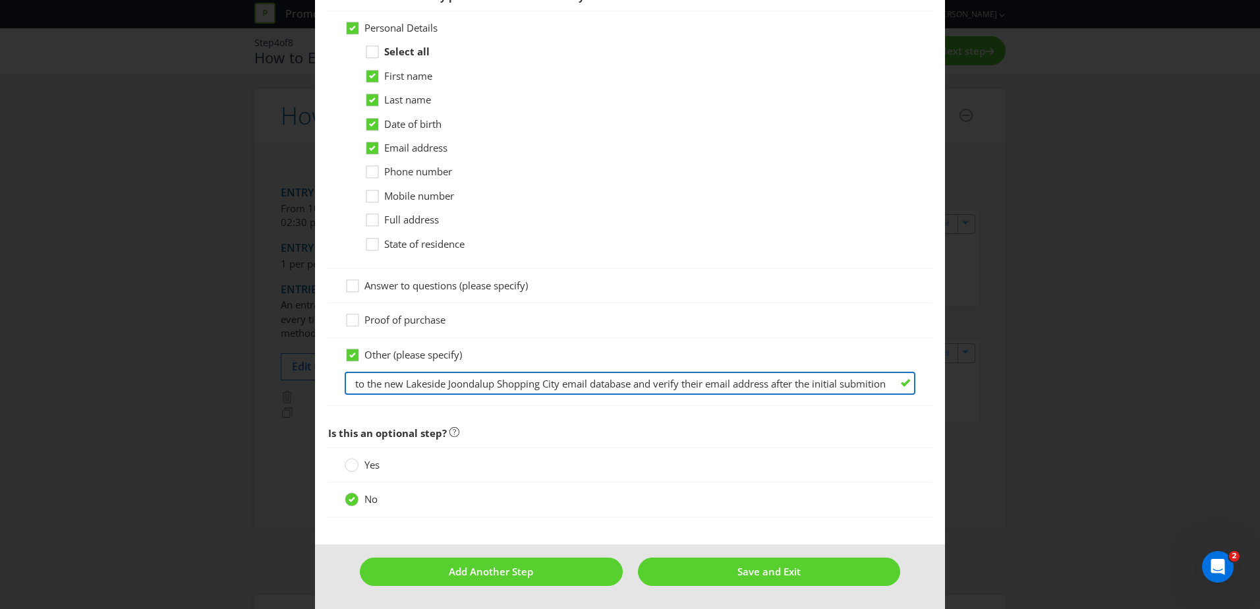
click at [864, 385] on input "Sign up to the new Lakeside Joondalup Shopping City email database and verify t…" at bounding box center [630, 383] width 571 height 23
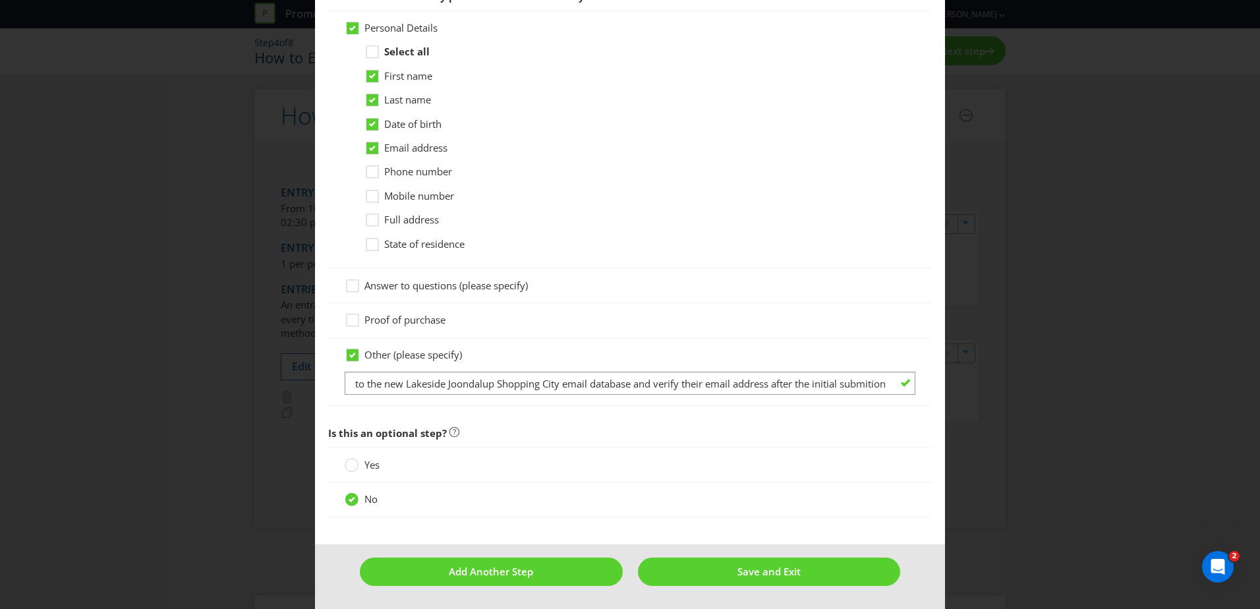
scroll to position [0, 0]
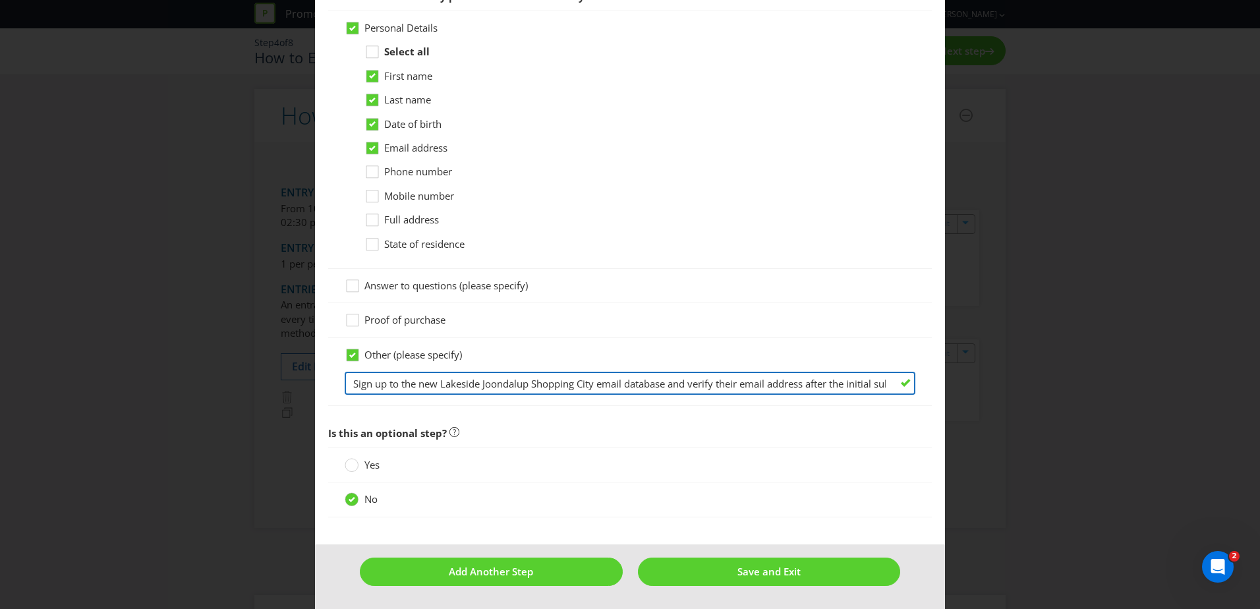
click at [857, 385] on input "Sign up to the new Lakeside Joondalup Shopping City email database and verify t…" at bounding box center [630, 383] width 571 height 23
click at [860, 385] on input "Sign up to the new Lakeside Joondalup Shopping City email database and verify t…" at bounding box center [630, 383] width 571 height 23
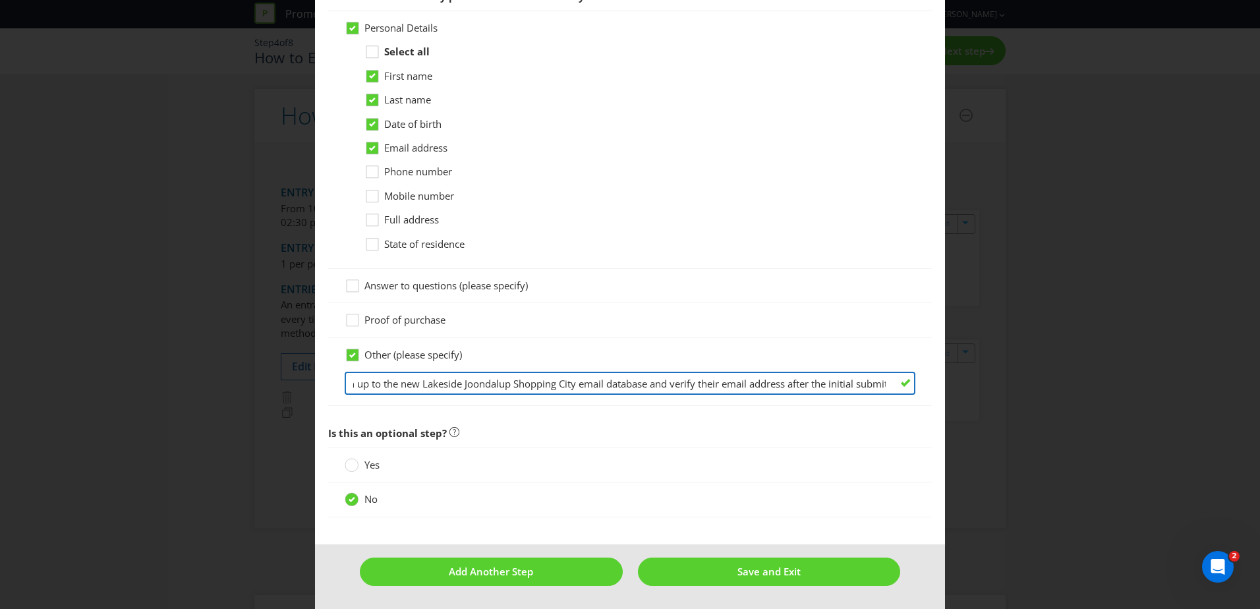
scroll to position [0, 46]
drag, startPoint x: 852, startPoint y: 384, endPoint x: 875, endPoint y: 381, distance: 22.6
click at [876, 381] on input "Sign up to the new Lakeside Joondalup Shopping City email database and verify t…" at bounding box center [630, 383] width 571 height 23
click at [874, 382] on input "Sign up to the new Lakeside Joondalup Shopping City email database and verify t…" at bounding box center [630, 383] width 571 height 23
drag, startPoint x: 880, startPoint y: 382, endPoint x: 833, endPoint y: 391, distance: 47.7
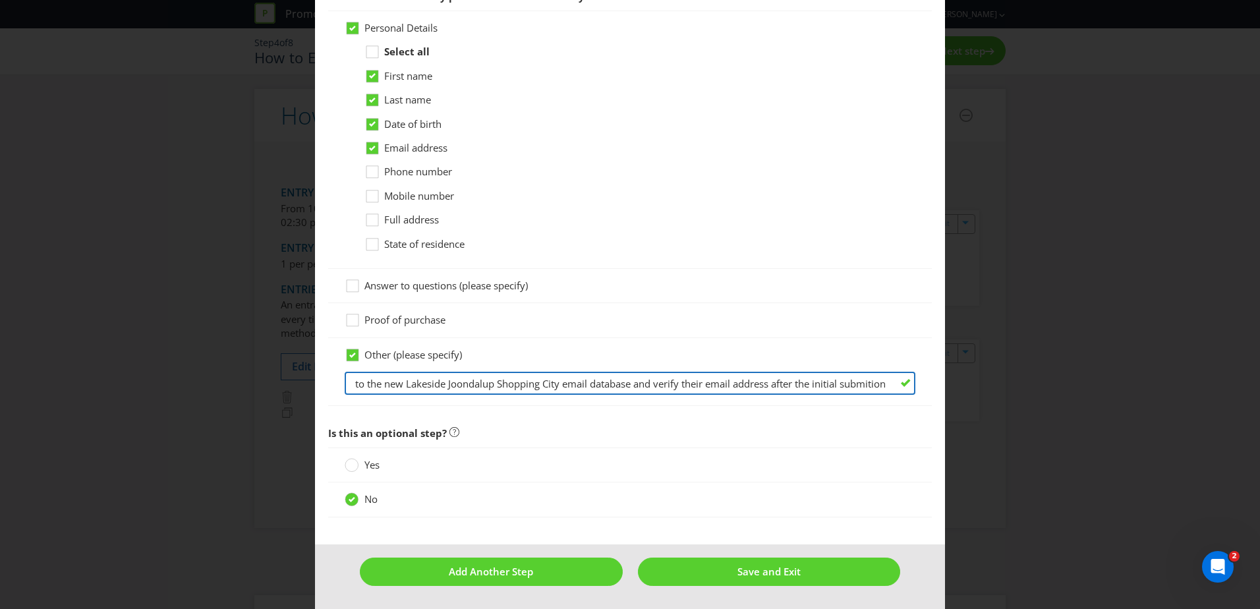
click at [833, 391] on input "Sign up to the new Lakeside Joondalup Shopping City email database and verify t…" at bounding box center [630, 383] width 571 height 23
paste input "ss"
drag, startPoint x: 333, startPoint y: 399, endPoint x: 321, endPoint y: 399, distance: 11.2
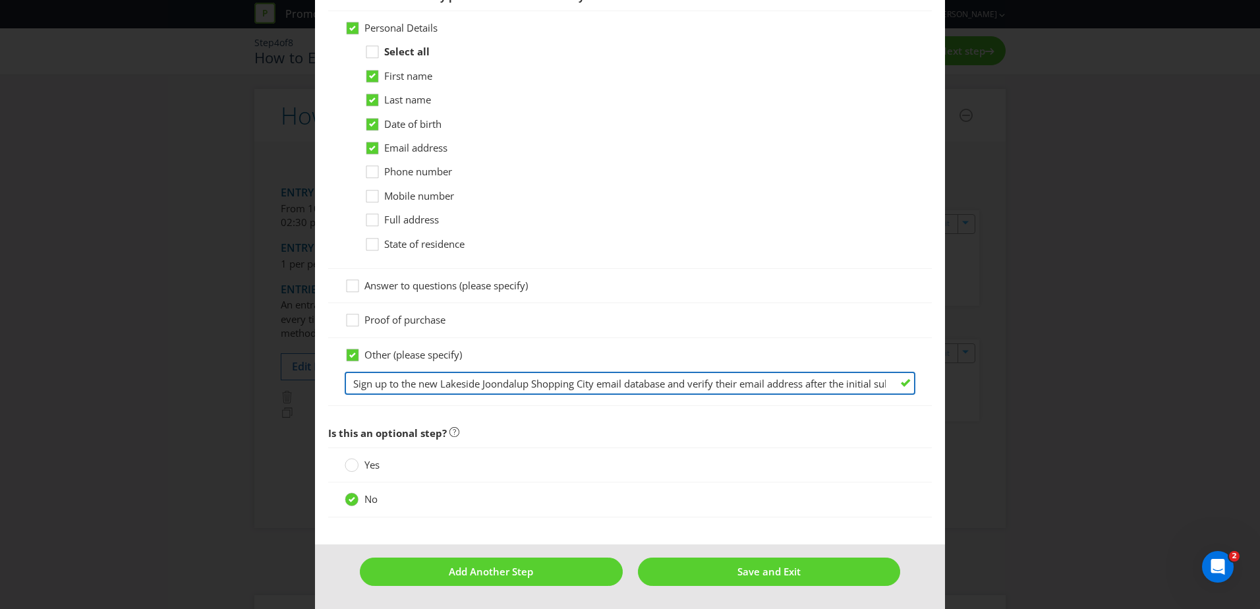
type input "Sign up to the new Lakeside Joondalup Shopping City email database and verify t…"
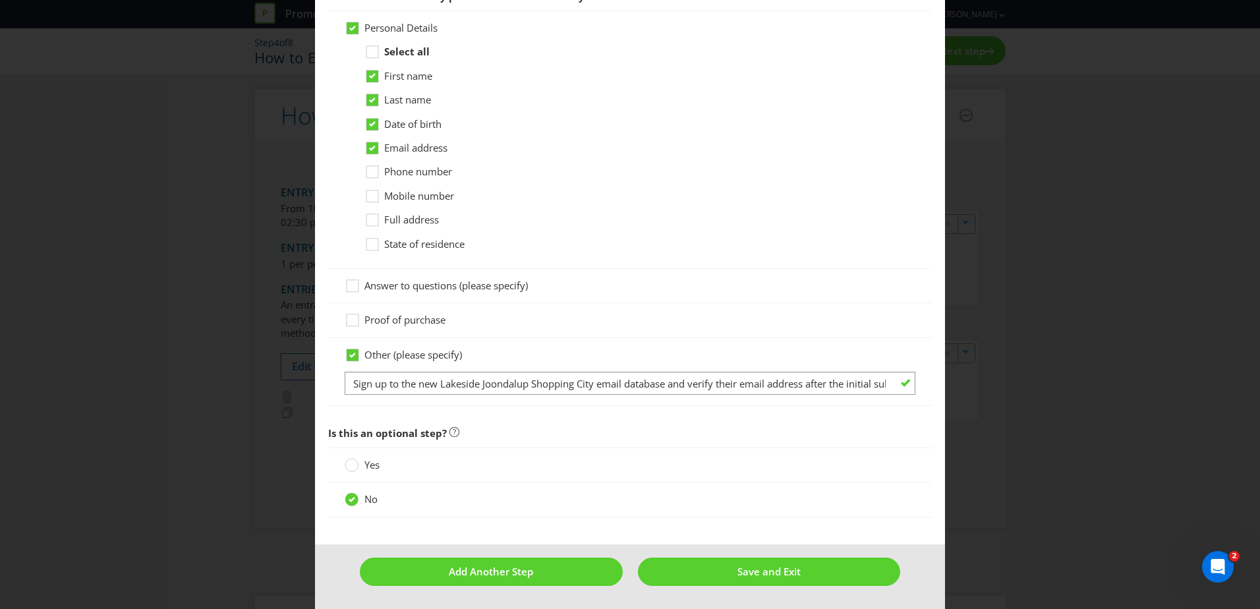
click at [947, 283] on div "How to Enter Did You Know IMI research shows that ease of participation is one …" at bounding box center [630, 304] width 1260 height 609
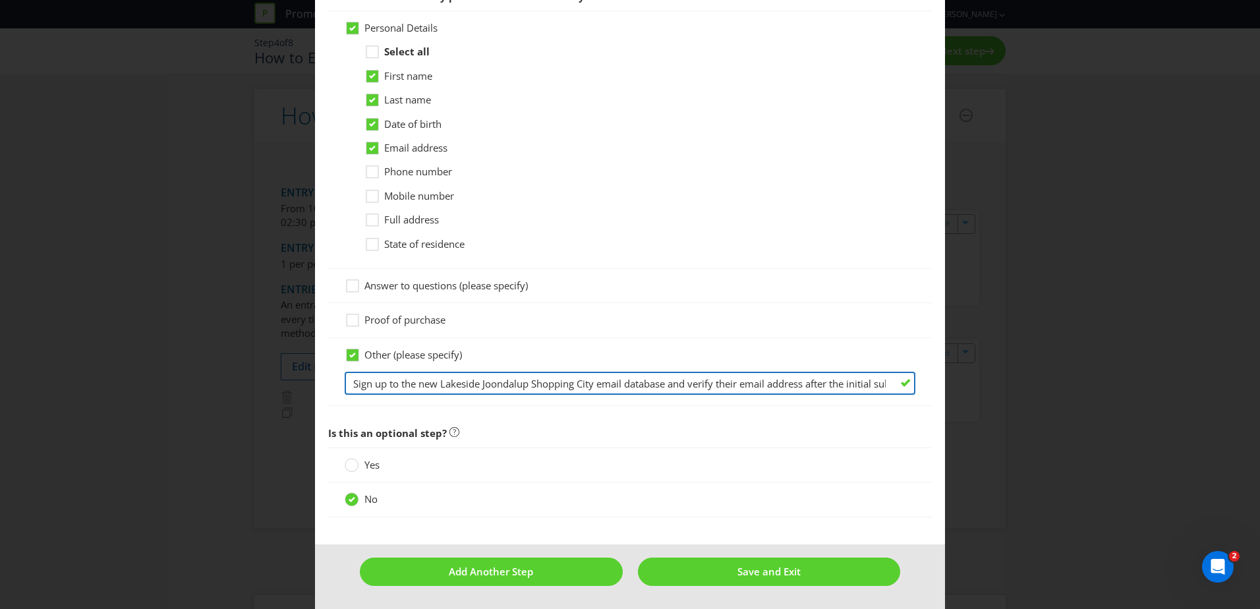
scroll to position [0, 52]
drag, startPoint x: 777, startPoint y: 379, endPoint x: 904, endPoint y: 370, distance: 126.8
click at [904, 370] on div "Other (please specify) Sign up to the new Lakeside Joondalup Shopping City emai…" at bounding box center [630, 371] width 571 height 47
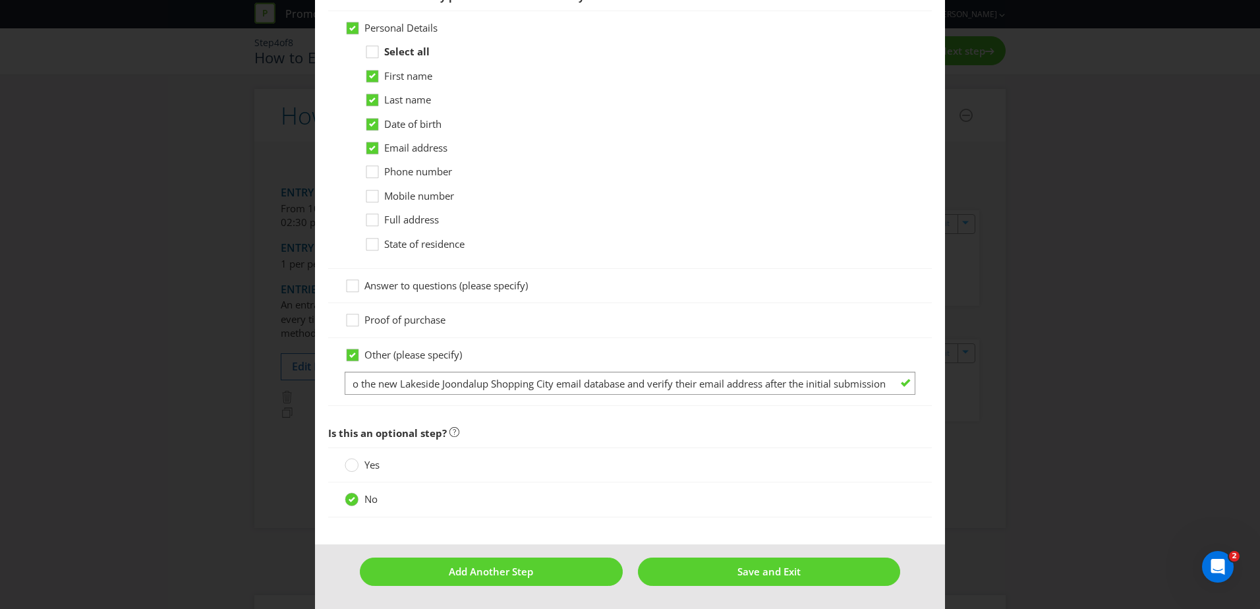
scroll to position [0, 0]
click at [972, 331] on div "How to Enter Did You Know IMI research shows that ease of participation is one …" at bounding box center [630, 304] width 1260 height 609
click at [505, 408] on div at bounding box center [629, 409] width 603 height 7
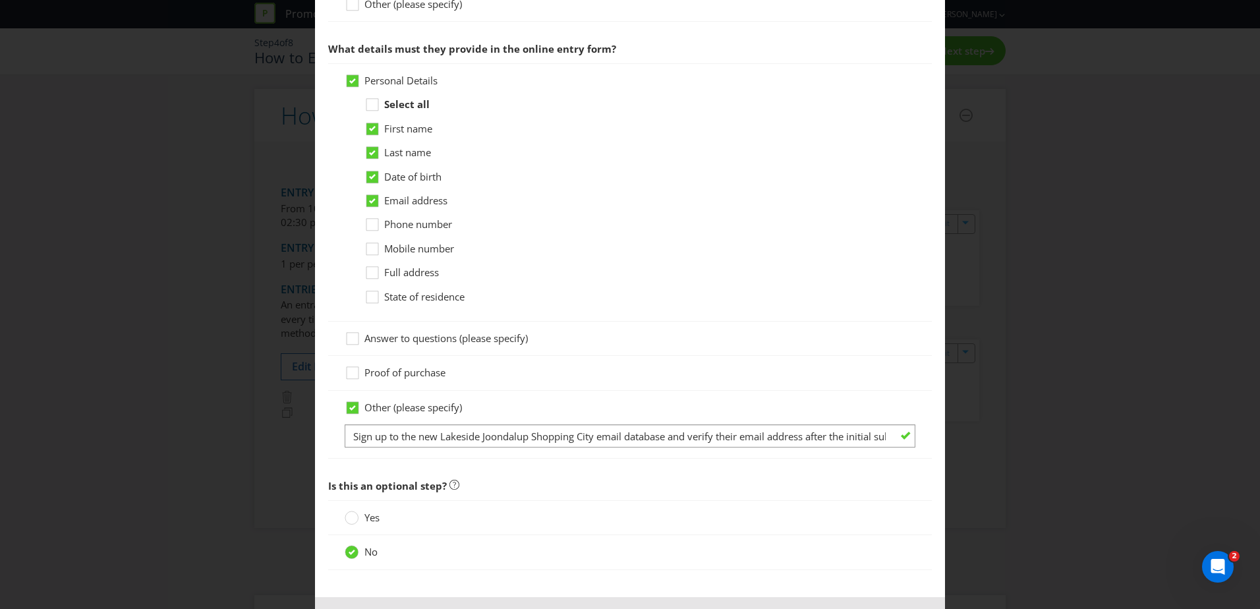
scroll to position [770, 0]
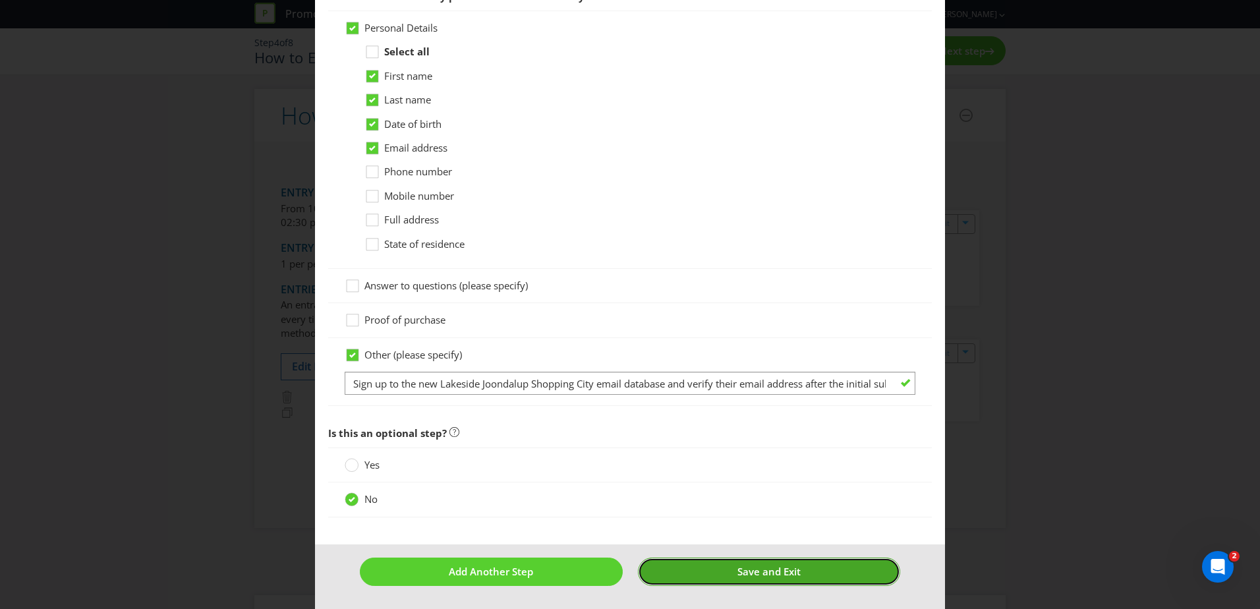
click at [745, 574] on span "Save and Exit" at bounding box center [768, 571] width 63 height 13
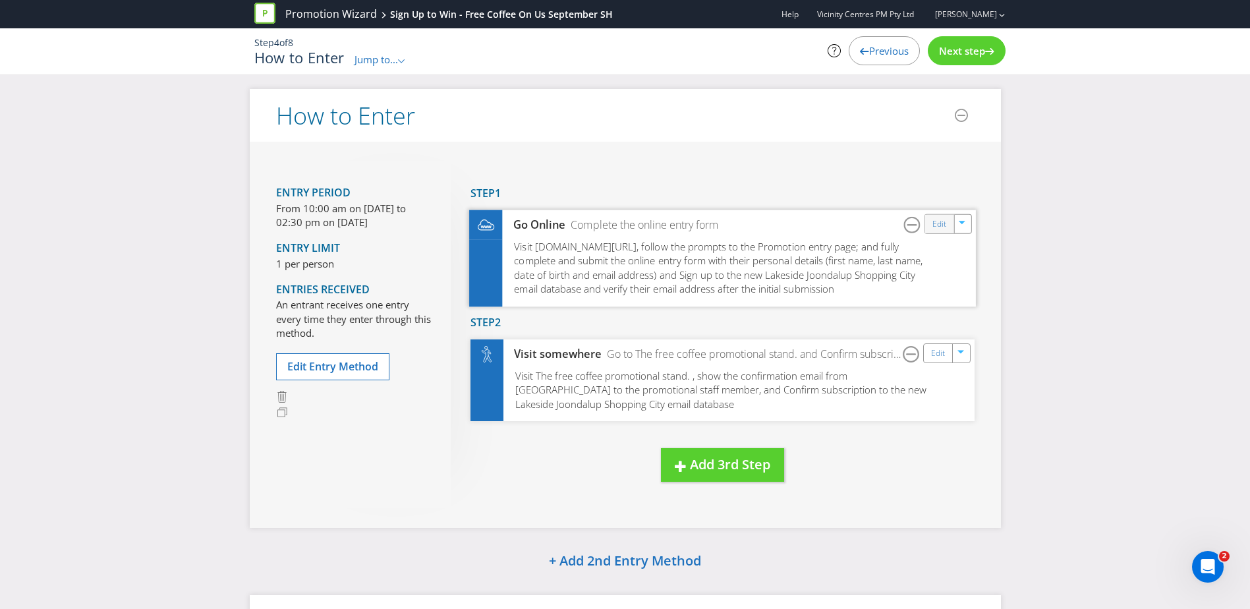
click at [949, 223] on div "Edit" at bounding box center [939, 223] width 30 height 18
click at [938, 356] on link "Edit" at bounding box center [939, 352] width 14 height 15
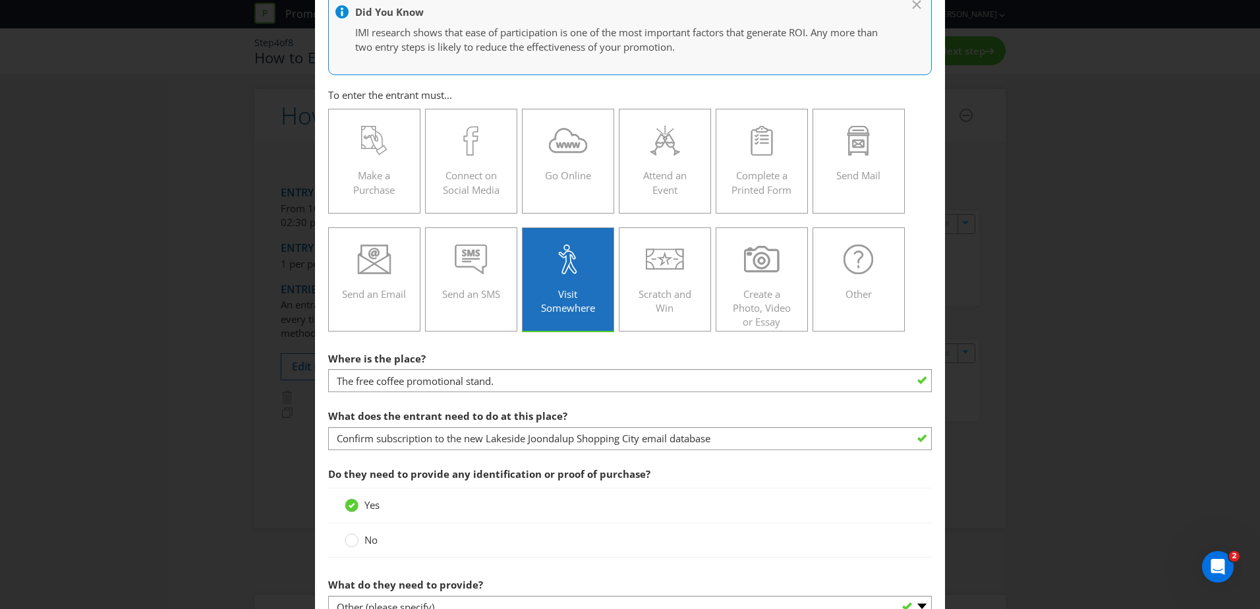
scroll to position [264, 0]
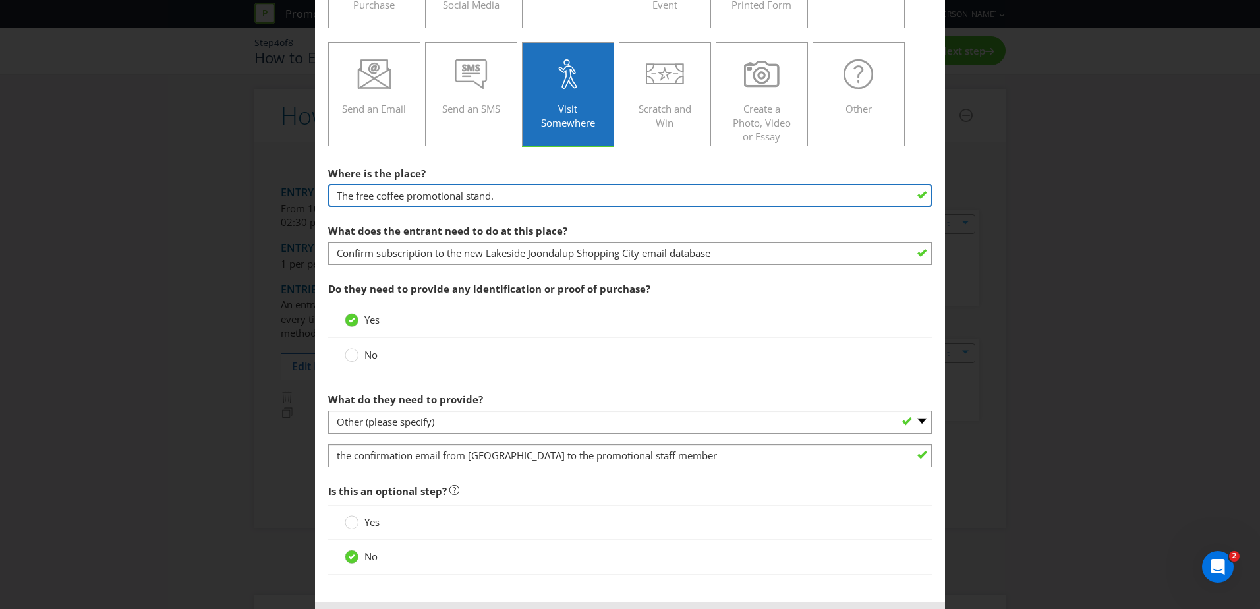
click at [478, 201] on input "The free coffee promotional stand." at bounding box center [629, 195] width 603 height 23
click at [509, 201] on input "The free coffee promotional stand." at bounding box center [629, 195] width 603 height 23
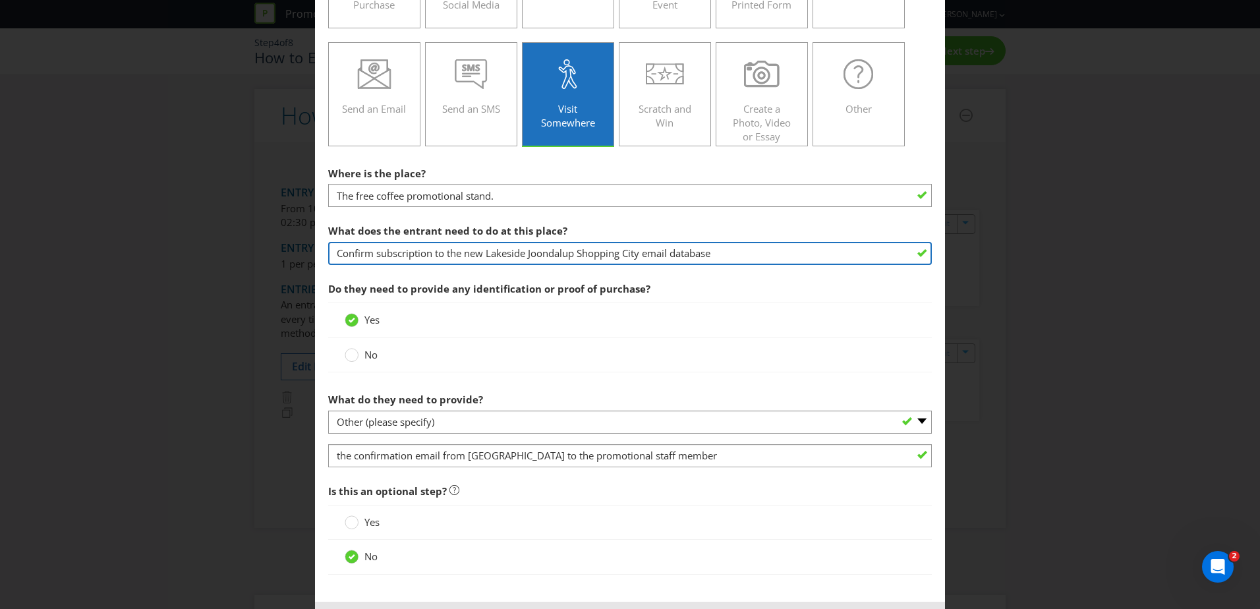
click at [462, 252] on input "Confirm subscription to the new Lakeside Joondalup Shopping City email database" at bounding box center [629, 253] width 603 height 23
click at [522, 254] on input "Confirm subscription to the new Lakeside Joondalup Shopping City email database" at bounding box center [629, 253] width 603 height 23
click at [376, 257] on input "Confirm subscription to the new Lakeside Joondalup Shopping City email database" at bounding box center [629, 253] width 603 height 23
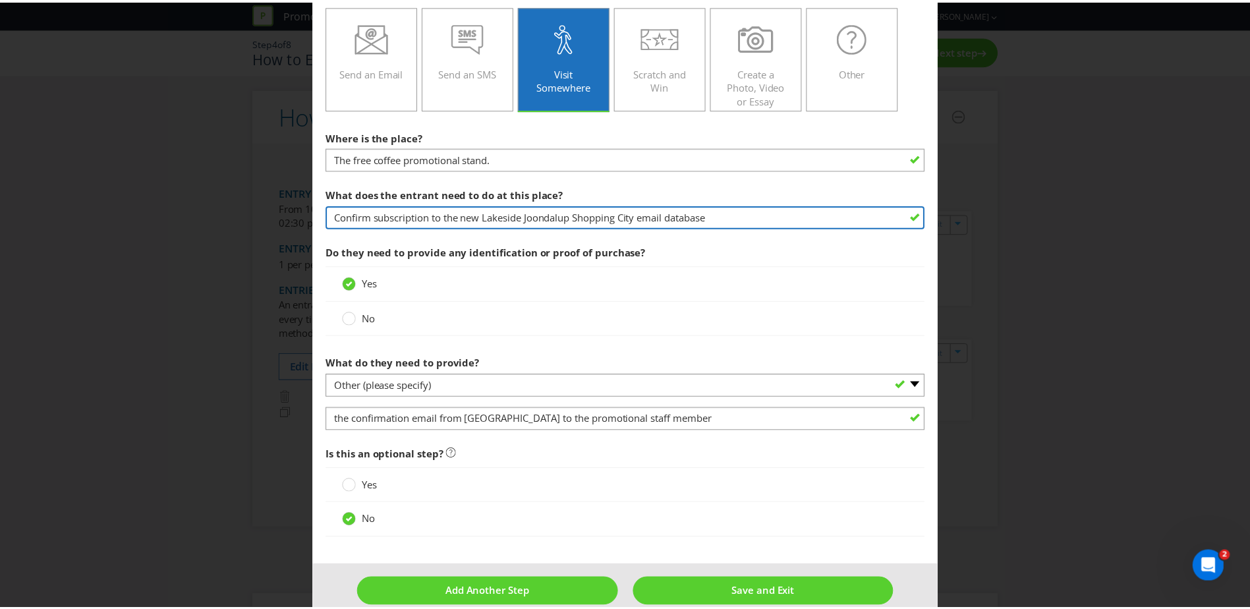
scroll to position [321, 0]
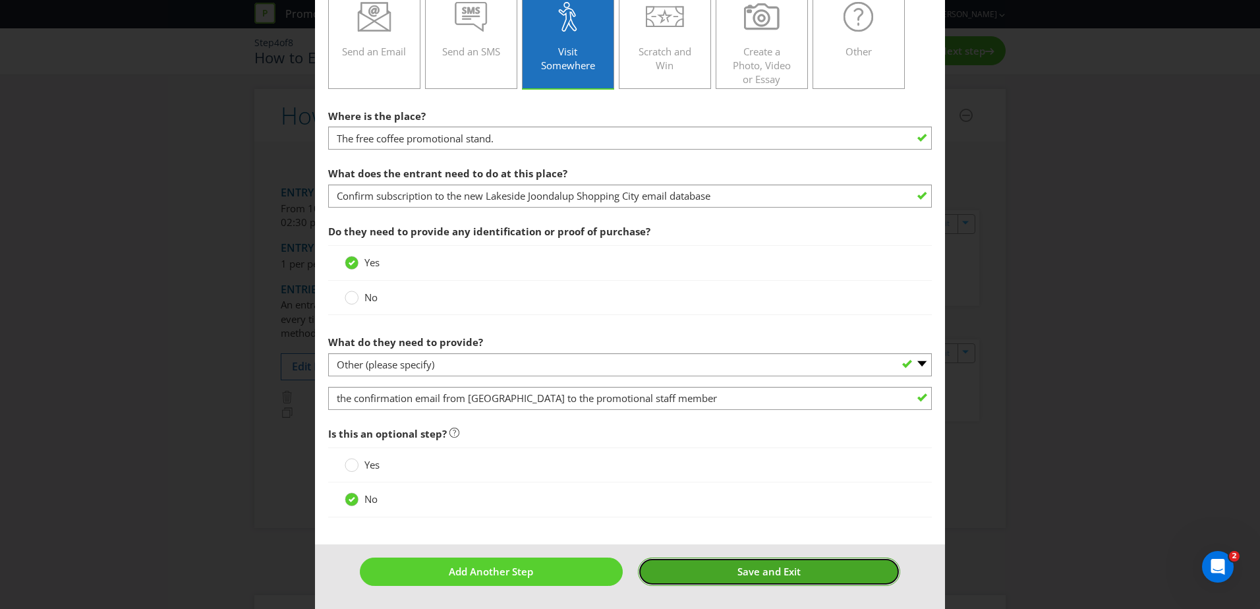
click at [737, 567] on span "Save and Exit" at bounding box center [768, 571] width 63 height 13
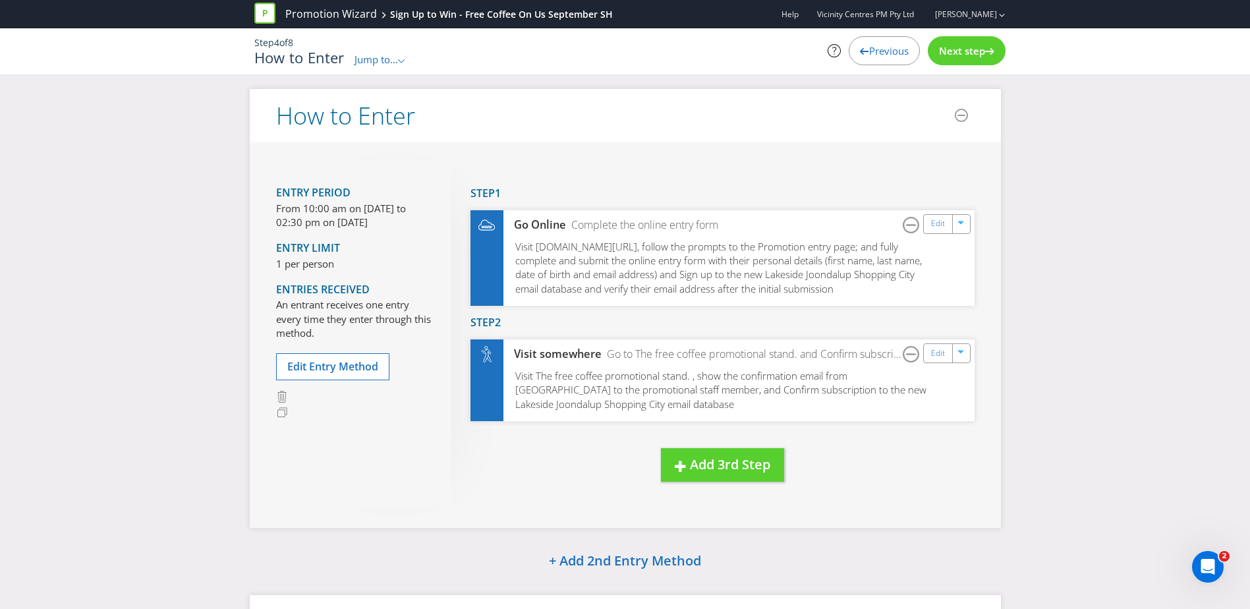
click at [1063, 279] on div "How to Enter Entry Period From 10:00 am on [DATE] to 02:30 pm on [DATE] Entry L…" at bounding box center [625, 424] width 1250 height 671
click at [947, 48] on span "Next step" at bounding box center [957, 50] width 46 height 13
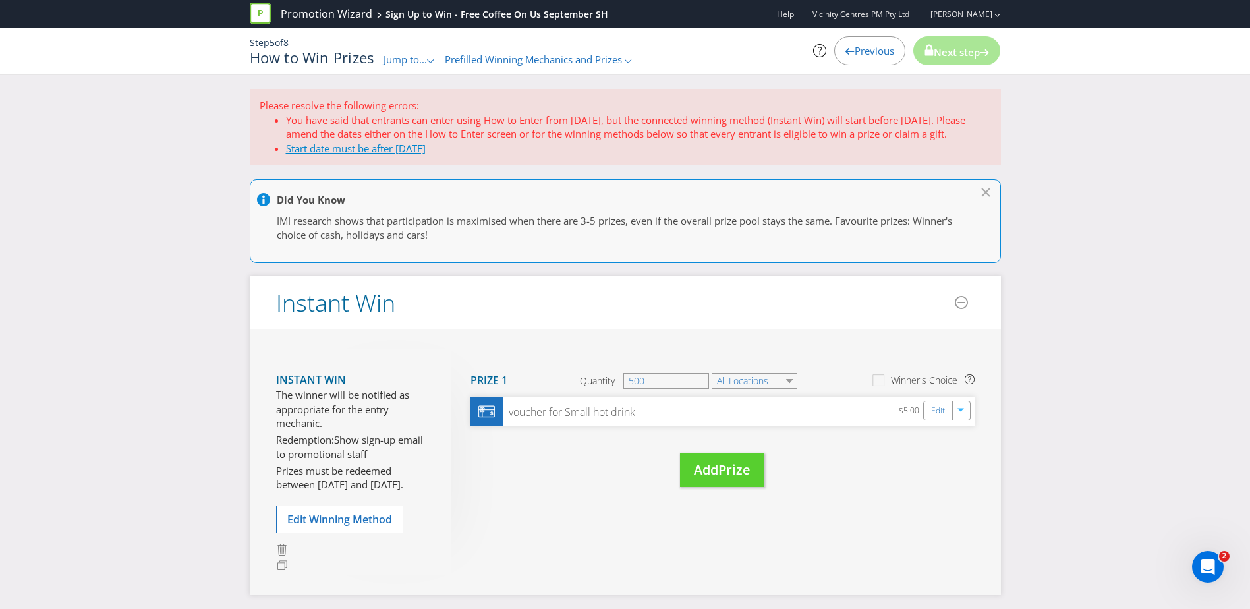
click at [375, 149] on link "Start date must be after [DATE]" at bounding box center [356, 148] width 140 height 13
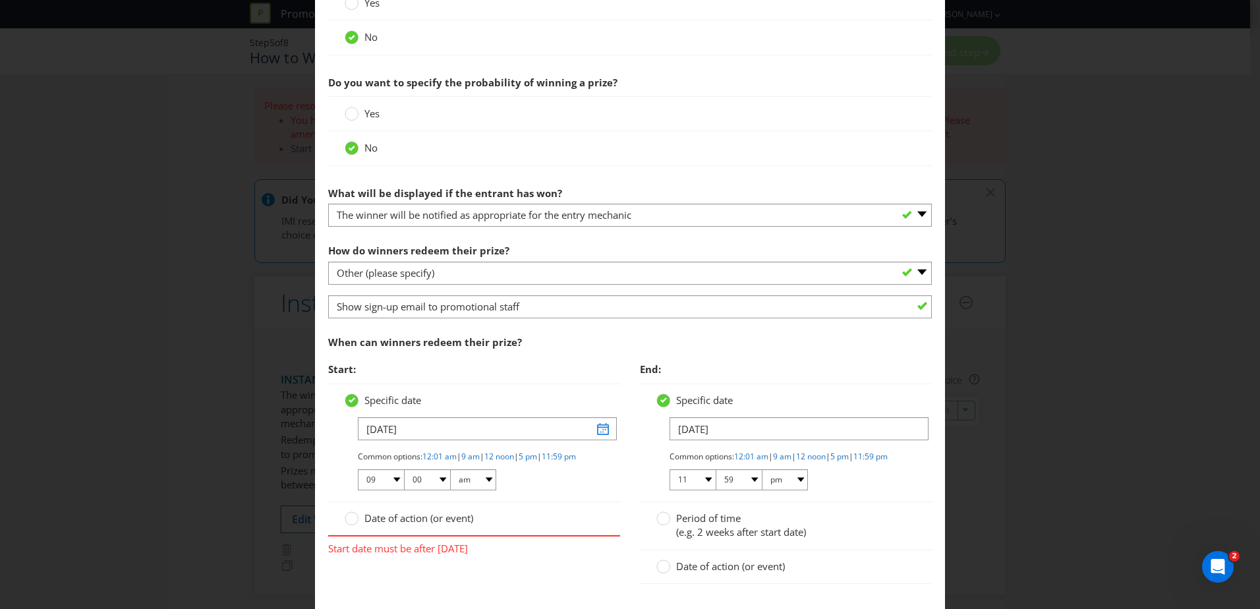
scroll to position [527, 0]
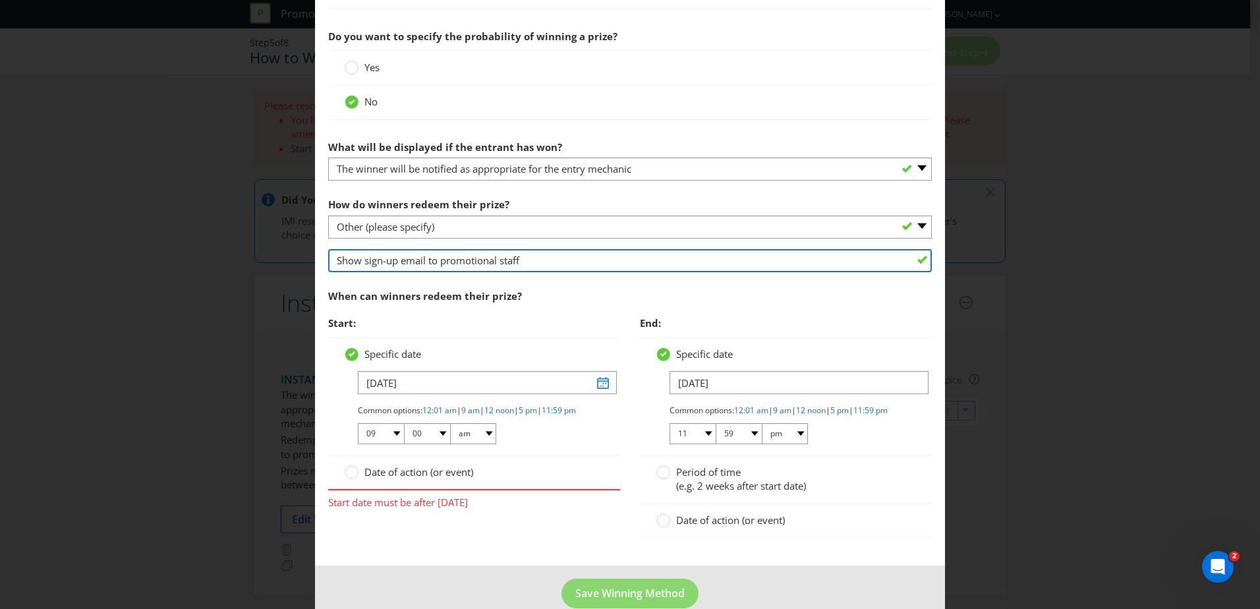
click at [548, 267] on input "Show sign-up email to promotional staff" at bounding box center [629, 260] width 603 height 23
click at [395, 262] on input "Show sign-up email to promotional staff" at bounding box center [629, 260] width 603 height 23
click at [401, 260] on input "Show sign-up email to promotional staff" at bounding box center [629, 260] width 603 height 23
type input "Show sign-up confirmation email to promotional staff"
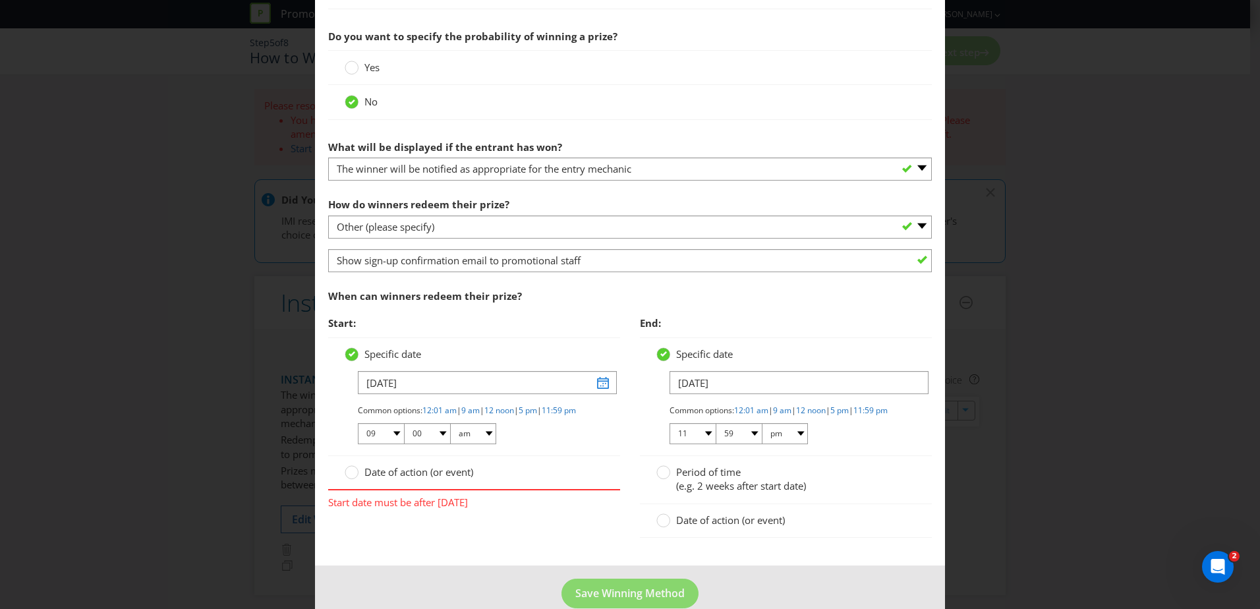
click at [571, 288] on div "When can winners redeem their prize?" at bounding box center [629, 296] width 603 height 27
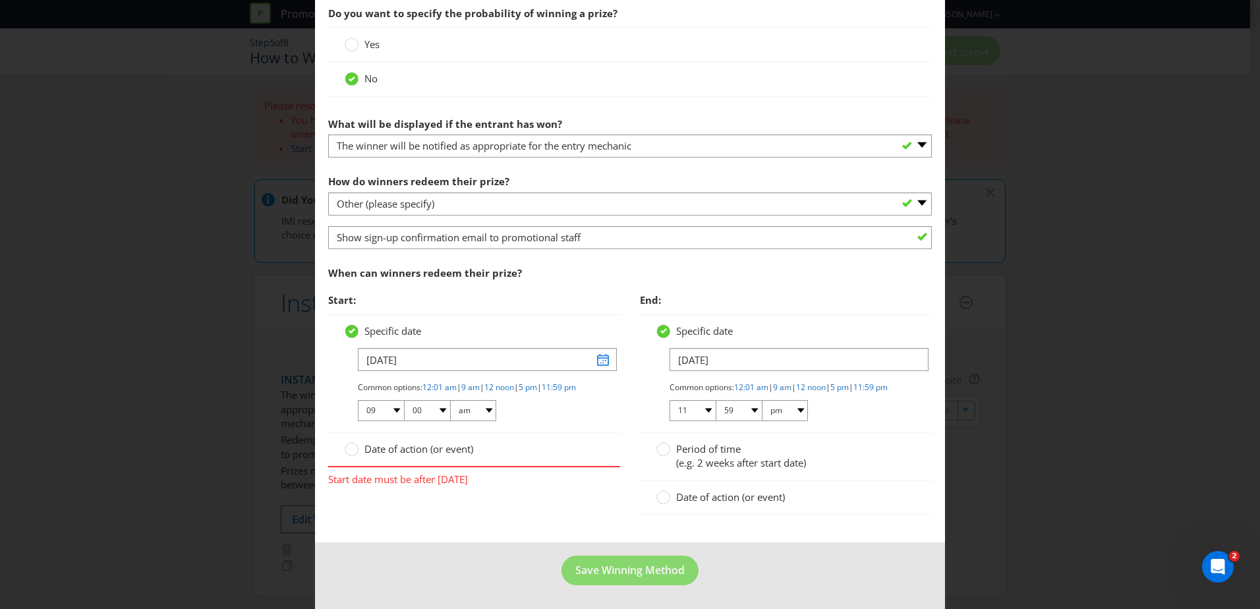
scroll to position [561, 0]
click at [602, 353] on input "[DATE]" at bounding box center [487, 359] width 259 height 23
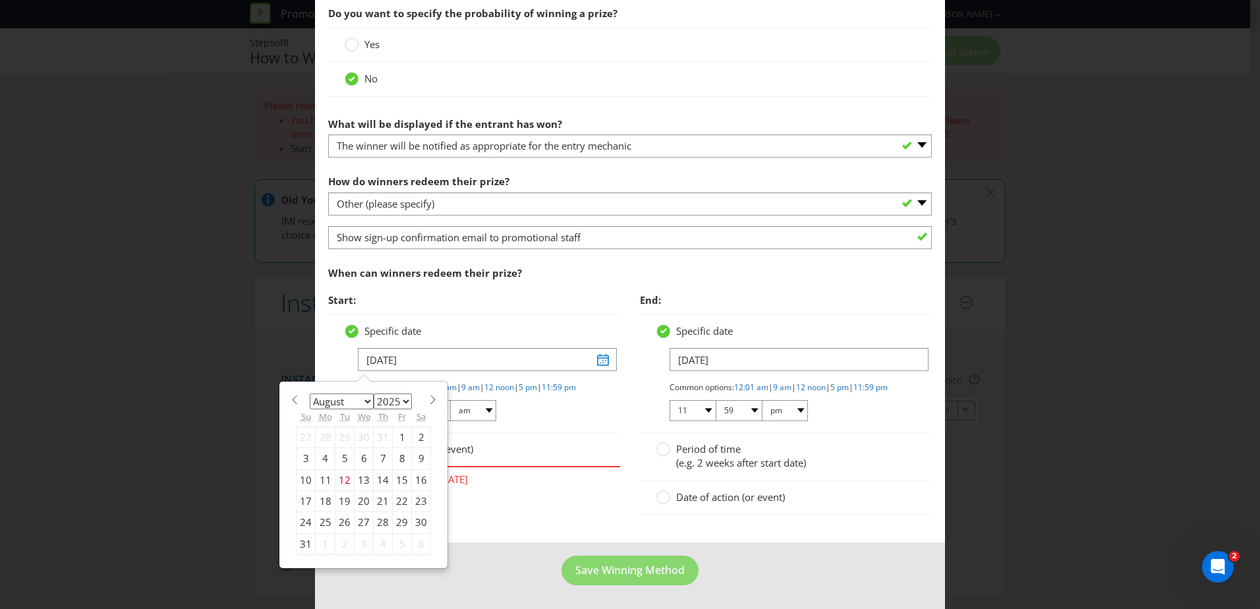
click at [352, 393] on select "January February March April May June July August September October November De…" at bounding box center [342, 401] width 64 height 16
select select "8"
click at [310, 393] on select "January February March April May June July August September October November De…" at bounding box center [342, 401] width 64 height 16
click at [320, 512] on div "29" at bounding box center [326, 522] width 20 height 21
type input "[DATE]"
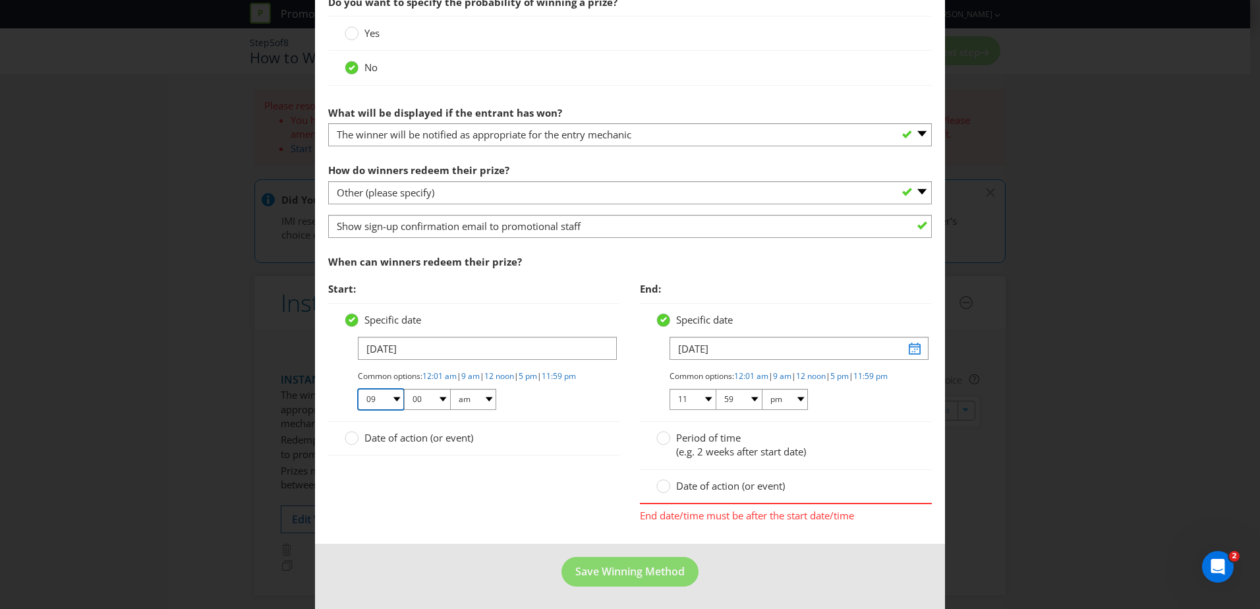
click at [395, 410] on select "01 02 03 04 05 06 07 08 09 10 11 12" at bounding box center [381, 399] width 46 height 21
select select "10"
click at [358, 399] on select "01 02 03 04 05 06 07 08 09 10 11 12" at bounding box center [381, 399] width 46 height 21
click at [533, 411] on div "Common options: 12:01 am | 9 am | 12 noon | 5 pm | 11:59 pm 01 02 03 04 05 06 0…" at bounding box center [481, 390] width 246 height 41
click at [715, 349] on input "[DATE]" at bounding box center [798, 348] width 259 height 23
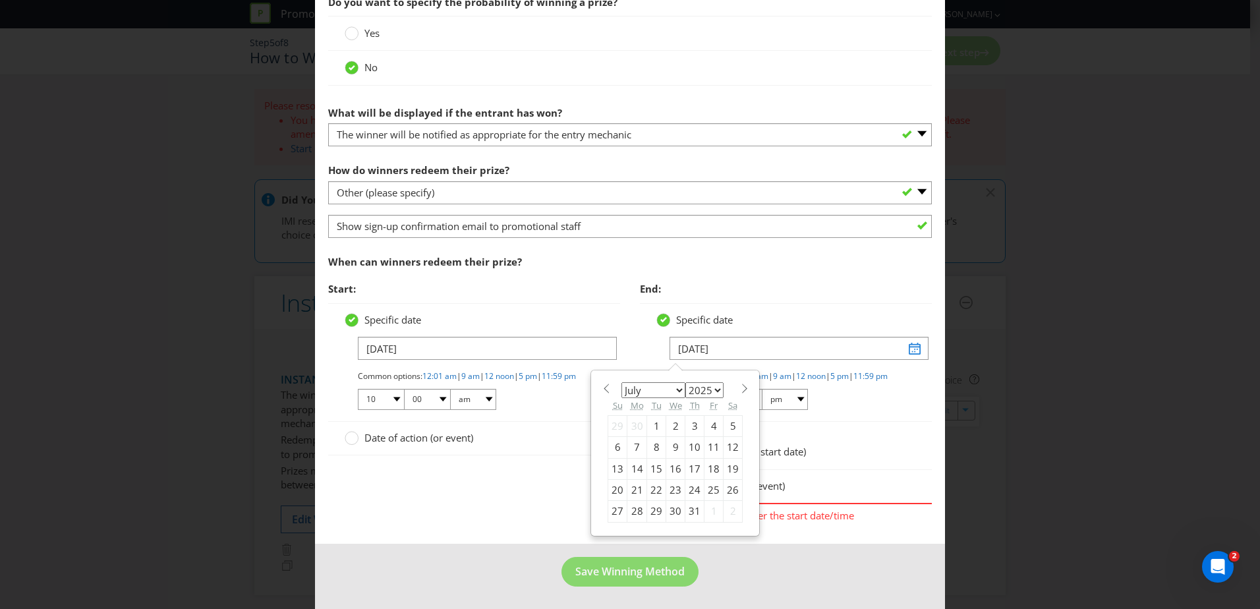
click at [675, 388] on select "January February March April May June July August September October November De…" at bounding box center [653, 390] width 64 height 16
select select "9"
click at [621, 382] on select "January February March April May June July August September October November De…" at bounding box center [653, 390] width 64 height 16
click at [614, 465] on div "12" at bounding box center [617, 468] width 19 height 21
type input "[DATE]"
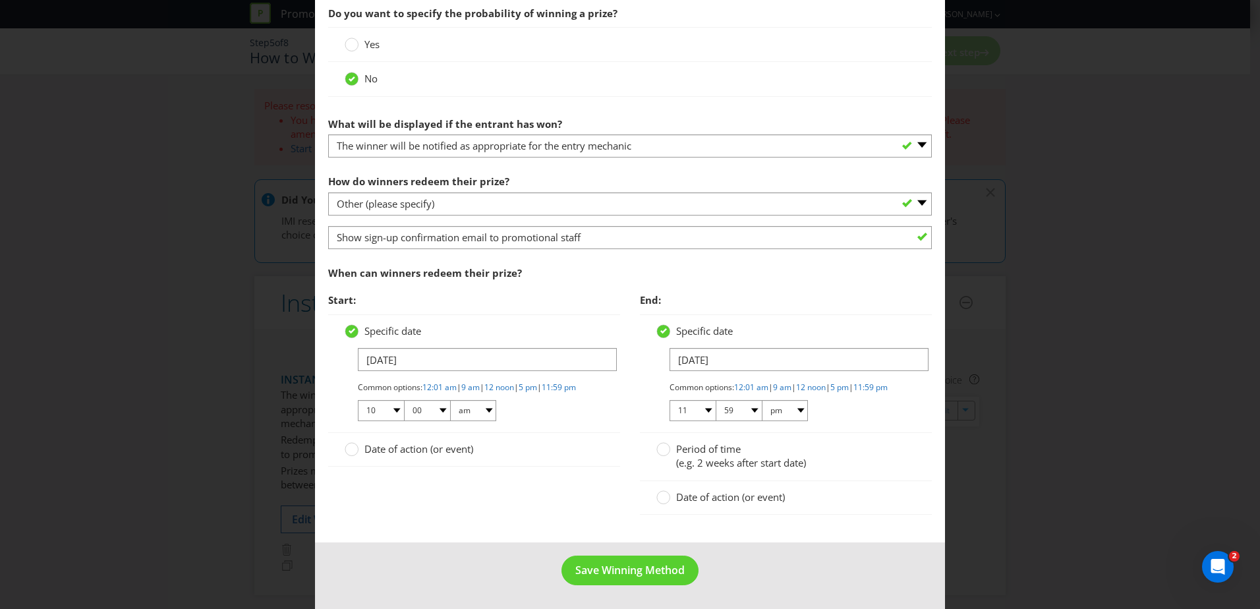
click at [869, 396] on div "Common options: 12:01 am | 9 am | 12 noon | 5 pm | 11:59 pm 01 02 03 04 05 06 0…" at bounding box center [792, 401] width 246 height 41
click at [704, 408] on select "01 02 03 04 05 06 07 08 09 10 11 12" at bounding box center [692, 410] width 46 height 21
select select "02"
click at [669, 400] on select "01 02 03 04 05 06 07 08 09 10 11 12" at bounding box center [692, 410] width 46 height 21
click at [748, 408] on select "00 01 05 10 15 20 25 29 30 35 40 45 50 55 59" at bounding box center [738, 410] width 46 height 21
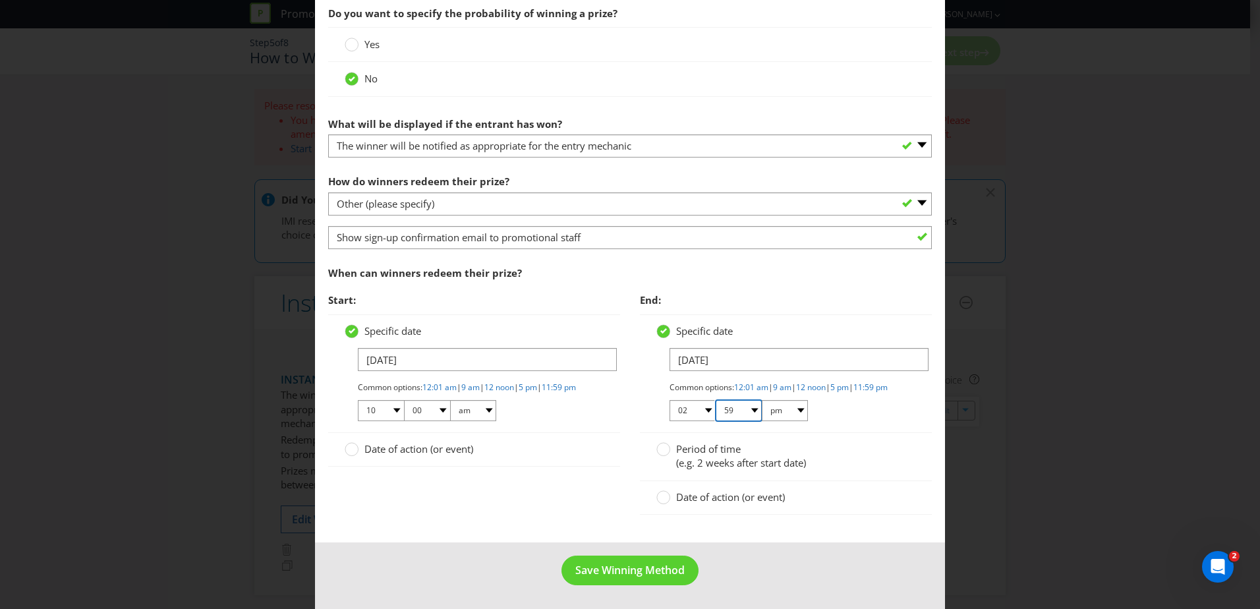
select select "30"
click at [715, 400] on select "00 01 05 10 15 20 25 29 30 35 40 45 50 55 59" at bounding box center [738, 410] width 46 height 21
click at [853, 438] on div "Period of time (e.g. 2 weeks after start date)" at bounding box center [786, 457] width 292 height 48
click at [667, 573] on span "Save Winning Method" at bounding box center [629, 570] width 109 height 14
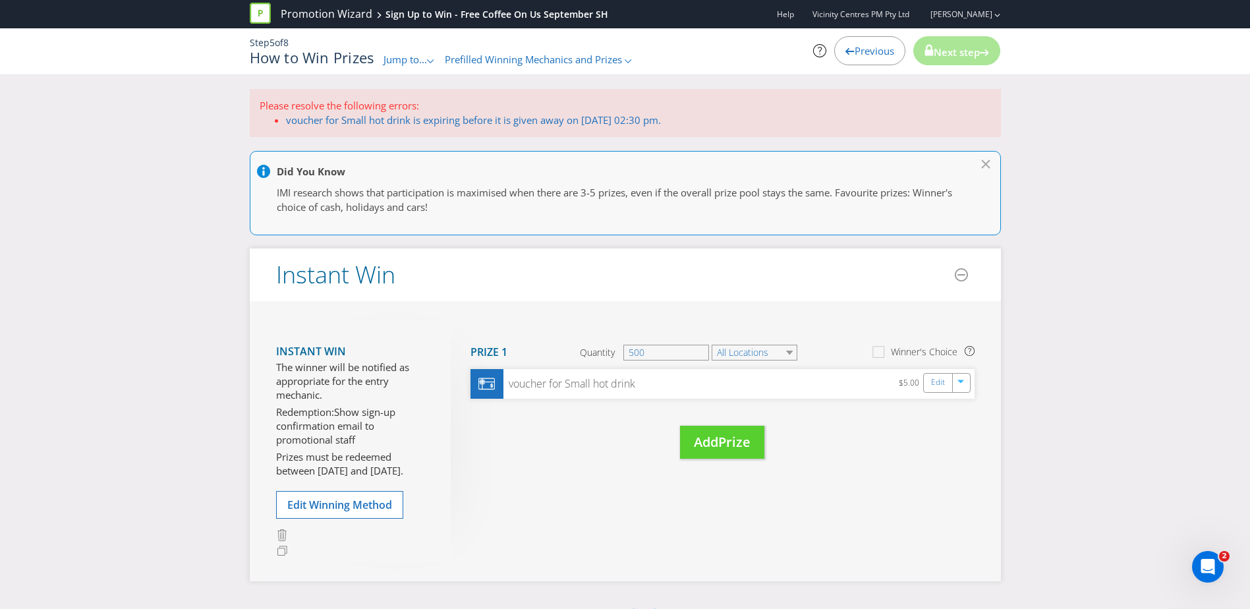
click at [601, 447] on div "Move Here Drag here to move prize Prize 1 Quantity 500 All Locations Winner's C…" at bounding box center [713, 403] width 524 height 165
click at [936, 384] on link "Edit" at bounding box center [939, 382] width 14 height 15
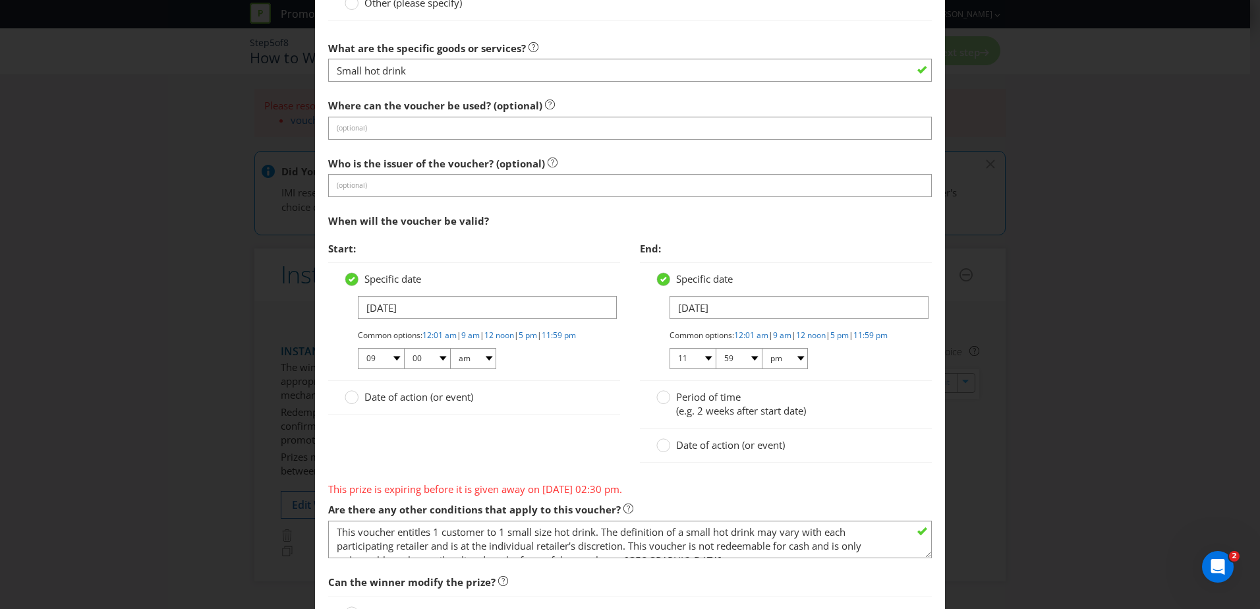
scroll to position [922, 0]
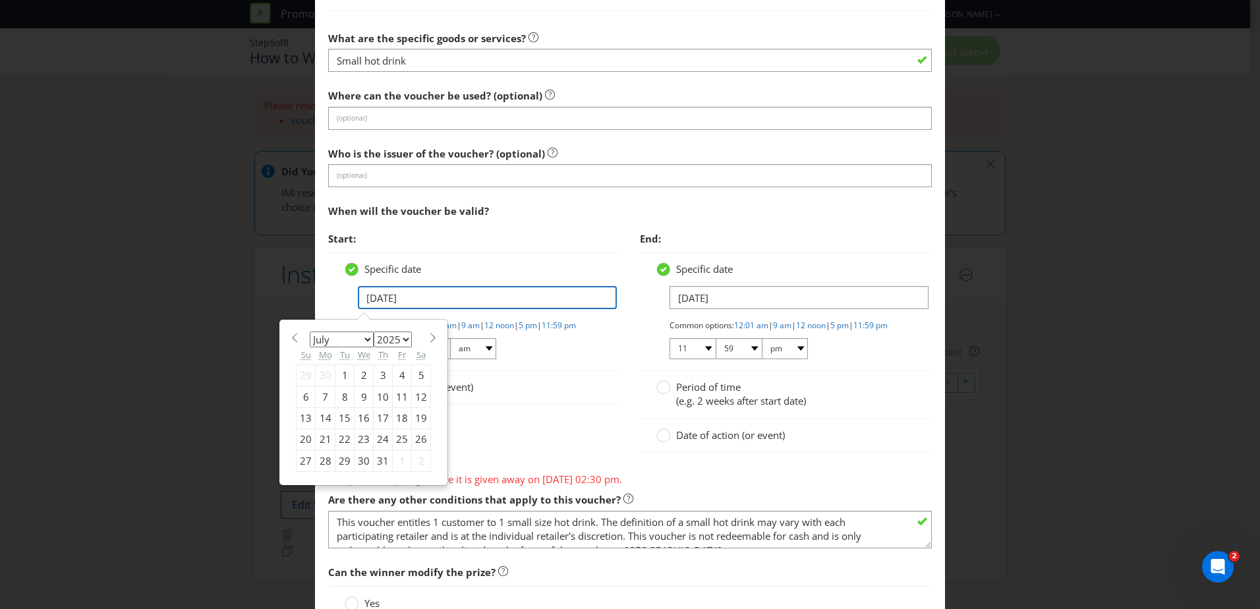
click at [464, 298] on input "[DATE]" at bounding box center [487, 297] width 259 height 23
click at [362, 341] on select "January February March April May June July August September October November De…" at bounding box center [342, 339] width 64 height 16
select select "8"
click at [310, 331] on select "January February March April May June July August September October November De…" at bounding box center [342, 339] width 64 height 16
click at [318, 460] on div "29" at bounding box center [326, 460] width 20 height 21
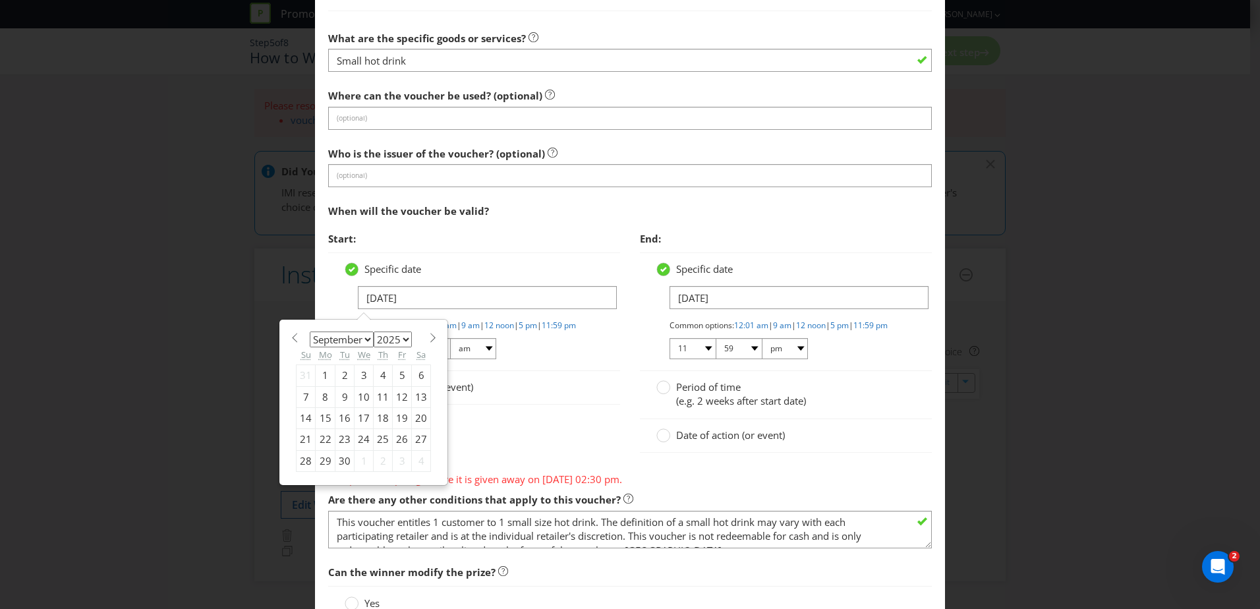
type input "[DATE]"
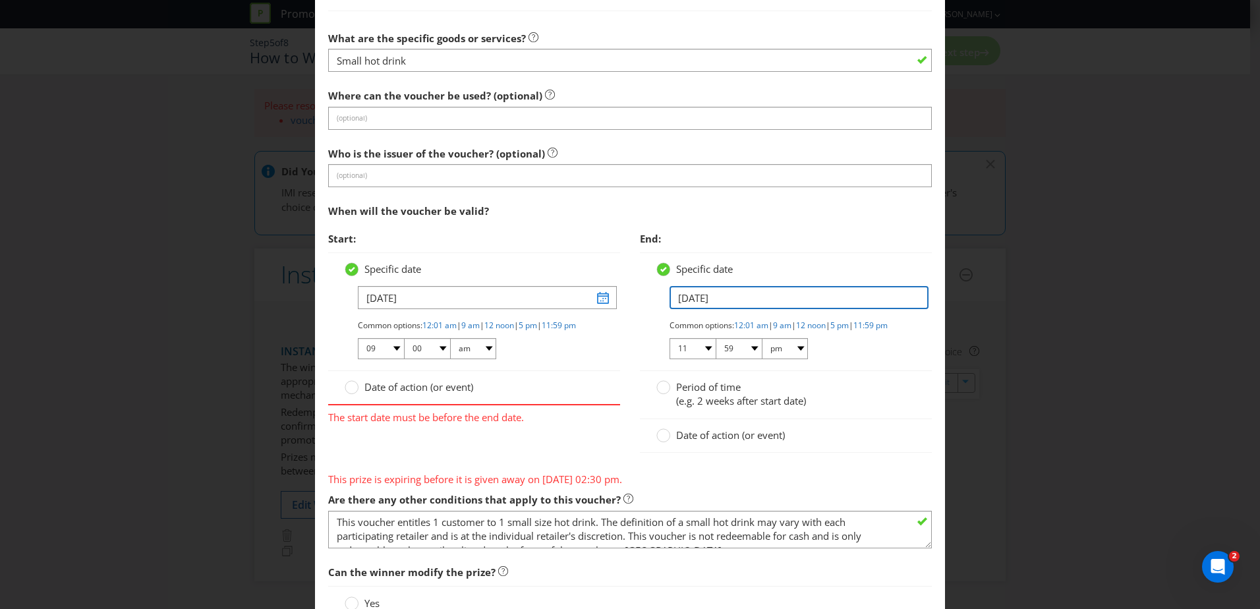
click at [728, 298] on input "[DATE]" at bounding box center [798, 297] width 259 height 23
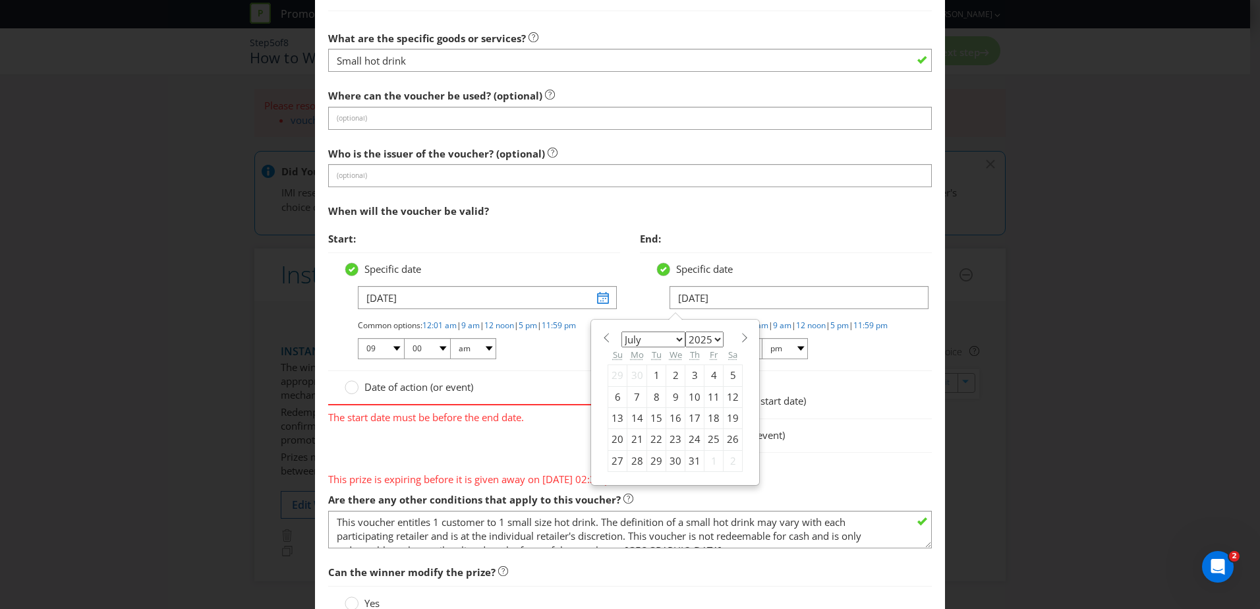
click at [665, 338] on select "January February March April May June July August September October November De…" at bounding box center [653, 339] width 64 height 16
select select "9"
click at [621, 331] on select "January February March April May June July August September October November De…" at bounding box center [653, 339] width 64 height 16
click at [613, 422] on div "12" at bounding box center [617, 418] width 19 height 21
type input "[DATE]"
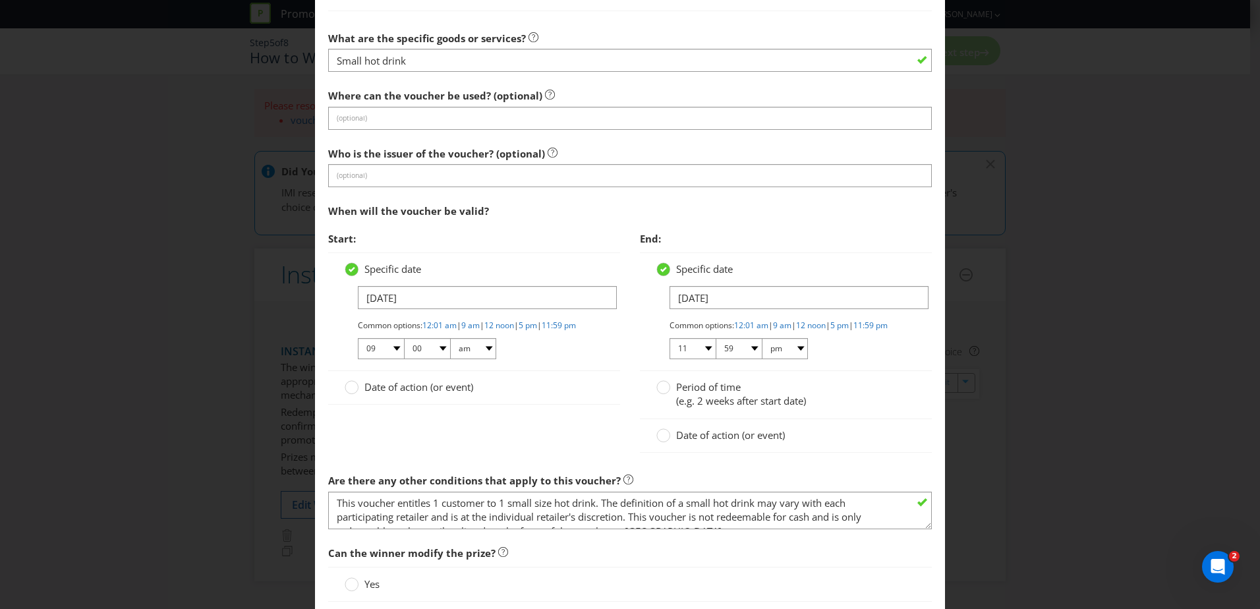
click at [630, 351] on div "End: Specific date [DATE] Common options: 12:01 am | 9 am | 12 noon | 5 pm | 11…" at bounding box center [786, 346] width 312 height 242
click at [397, 358] on select "01 02 03 04 05 06 07 08 09 10 11 12" at bounding box center [381, 348] width 46 height 21
select select "10"
click at [358, 349] on select "01 02 03 04 05 06 07 08 09 10 11 12" at bounding box center [381, 348] width 46 height 21
click at [697, 356] on select "01 02 03 04 05 06 07 08 09 10 11 12" at bounding box center [692, 348] width 46 height 21
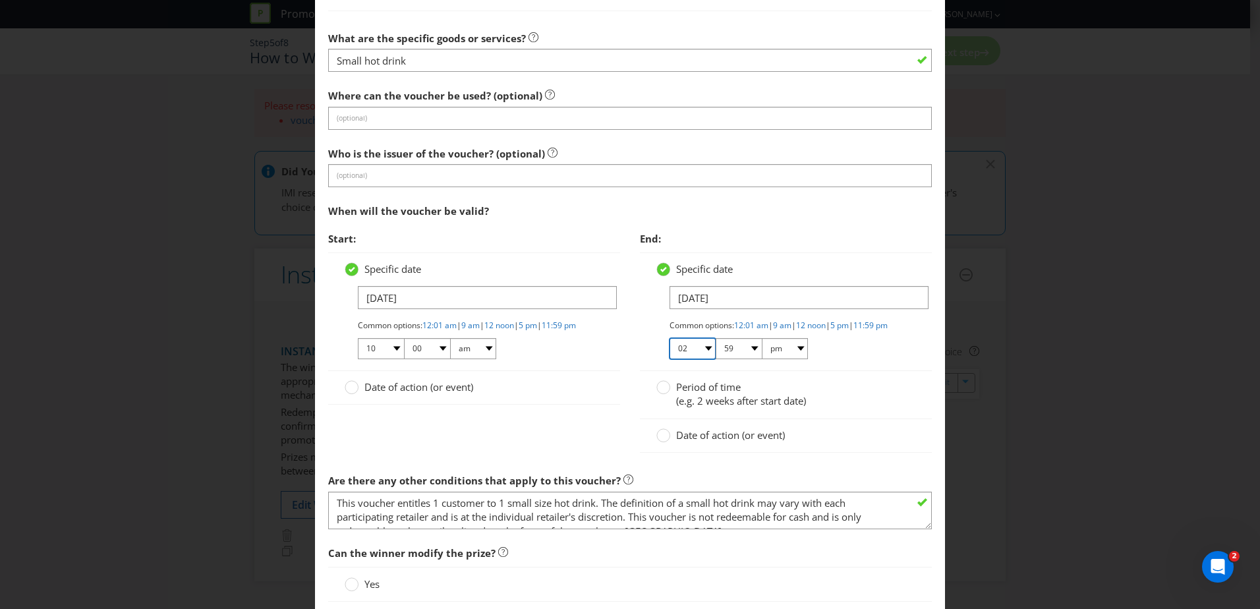
click at [669, 349] on select "01 02 03 04 05 06 07 08 09 10 11 12" at bounding box center [692, 348] width 46 height 21
click at [737, 355] on select "00 01 05 10 15 20 25 29 30 35 40 45 50 55 59" at bounding box center [738, 348] width 46 height 21
click at [694, 359] on select "01 02 03 04 05 06 07 08 09 10 11 12" at bounding box center [692, 348] width 46 height 21
select select "12"
click at [669, 349] on select "01 02 03 04 05 06 07 08 09 10 11 12" at bounding box center [692, 348] width 46 height 21
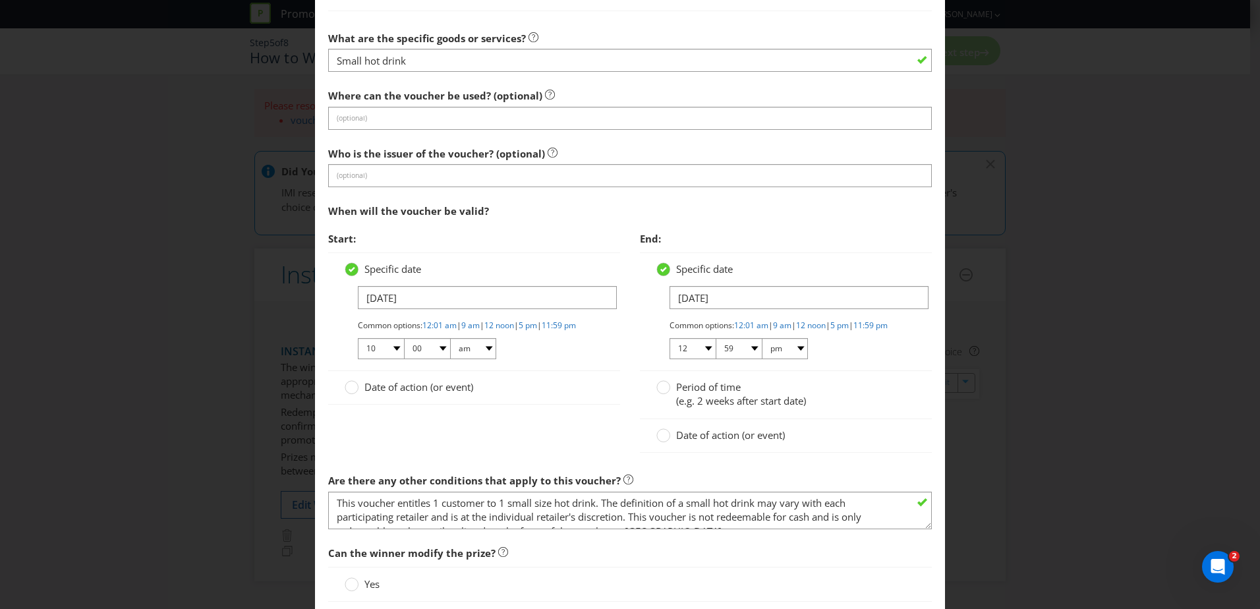
click at [742, 371] on div "Specific date [DATE] Common options: 12:01 am | 9 am | 12 noon | 5 pm | 11:59 p…" at bounding box center [786, 311] width 292 height 119
click at [742, 359] on select "00 01 05 10 15 20 25 29 30 35 40 45 50 55 59" at bounding box center [738, 348] width 46 height 21
select select "00"
click at [715, 349] on select "00 01 05 10 15 20 25 29 30 35 40 45 50 55 59" at bounding box center [738, 348] width 46 height 21
click at [888, 354] on div "Common options: 12:01 am | 9 am | 12 noon | 5 pm | 11:59 pm 01 02 03 04 05 06 0…" at bounding box center [792, 340] width 246 height 41
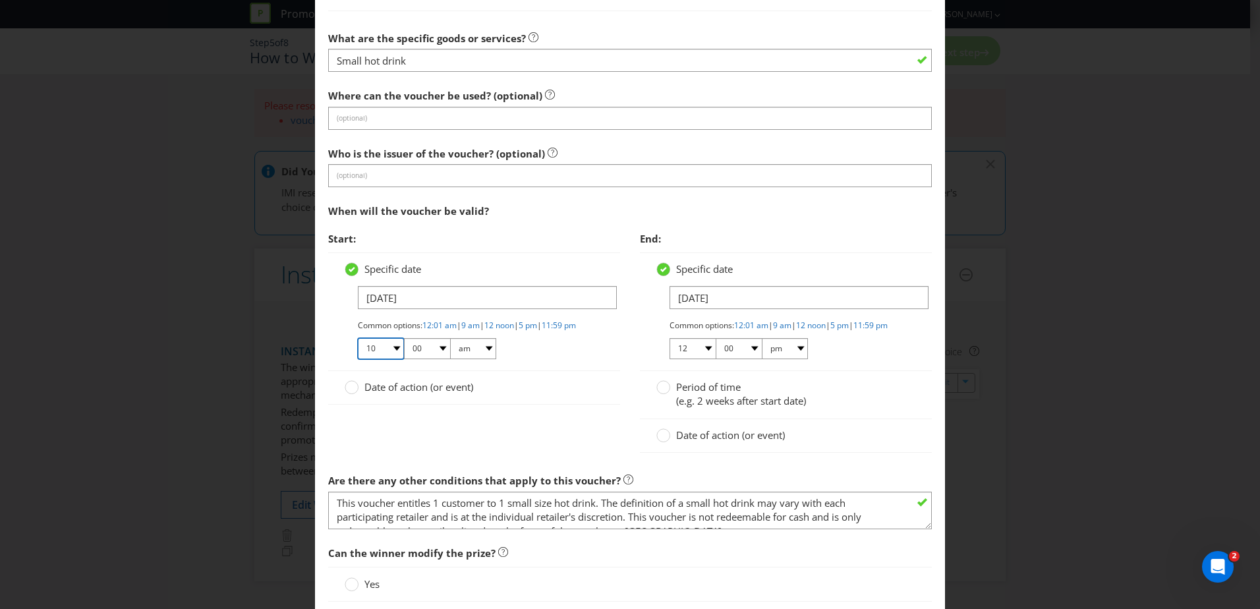
click at [391, 358] on select "01 02 03 04 05 06 07 08 09 10 11 12" at bounding box center [381, 348] width 46 height 21
click at [583, 360] on div "Common options: 12:01 am | 9 am | 12 noon | 5 pm | 11:59 pm 01 02 03 04 05 06 0…" at bounding box center [481, 340] width 246 height 41
click at [786, 359] on select "am pm" at bounding box center [785, 348] width 46 height 21
select select "am"
click at [762, 349] on select "am pm" at bounding box center [785, 348] width 46 height 21
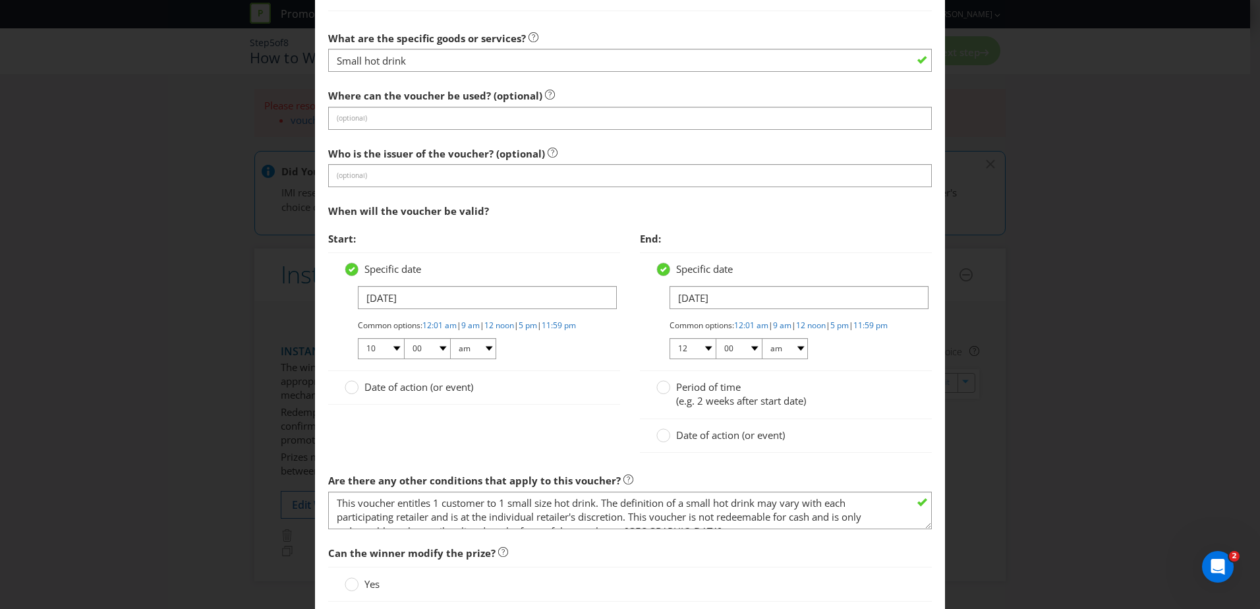
click at [853, 360] on div "Common options: 12:01 am | 9 am | 12 noon | 5 pm | 11:59 pm 01 02 03 04 05 06 0…" at bounding box center [792, 340] width 246 height 41
click at [739, 322] on link "12:01 am" at bounding box center [751, 325] width 34 height 11
select select "01"
click at [853, 331] on link "11:59 pm" at bounding box center [870, 325] width 34 height 11
select select "11"
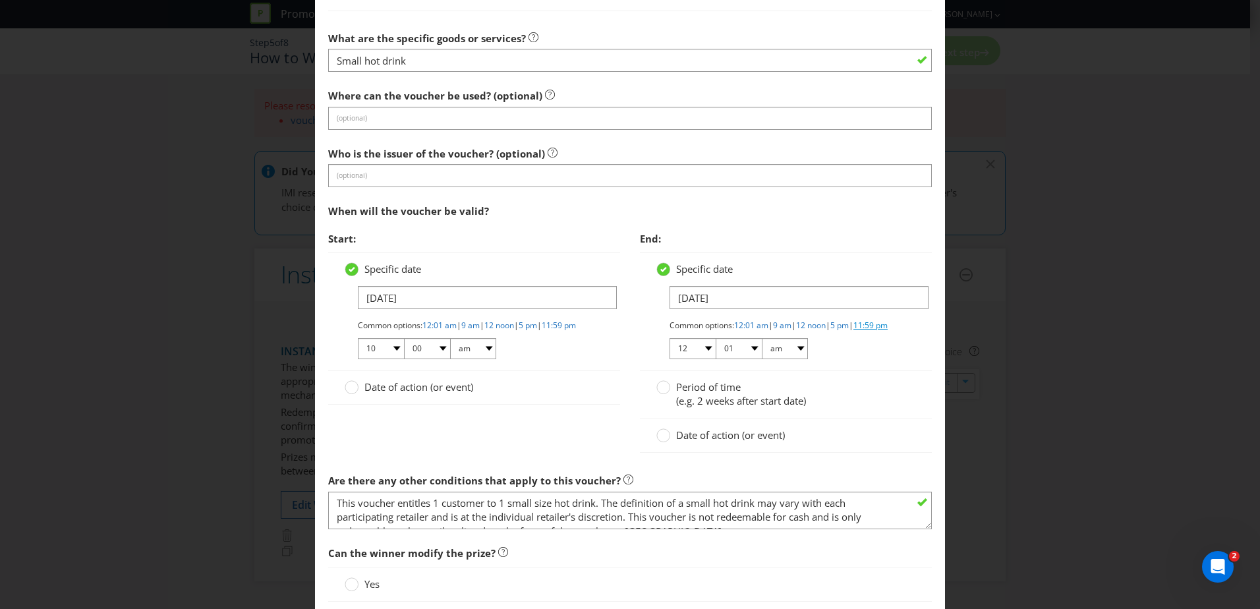
select select "59"
select select "pm"
click at [867, 360] on div "Common options: 12:01 am | 9 am | 12 noon | 5 pm | 11:59 pm 01 02 03 04 05 06 0…" at bounding box center [792, 340] width 246 height 41
click at [499, 442] on div "Start: Specific date [DATE] Common options: 12:01 am | 9 am | 12 noon | 5 pm | …" at bounding box center [629, 346] width 623 height 242
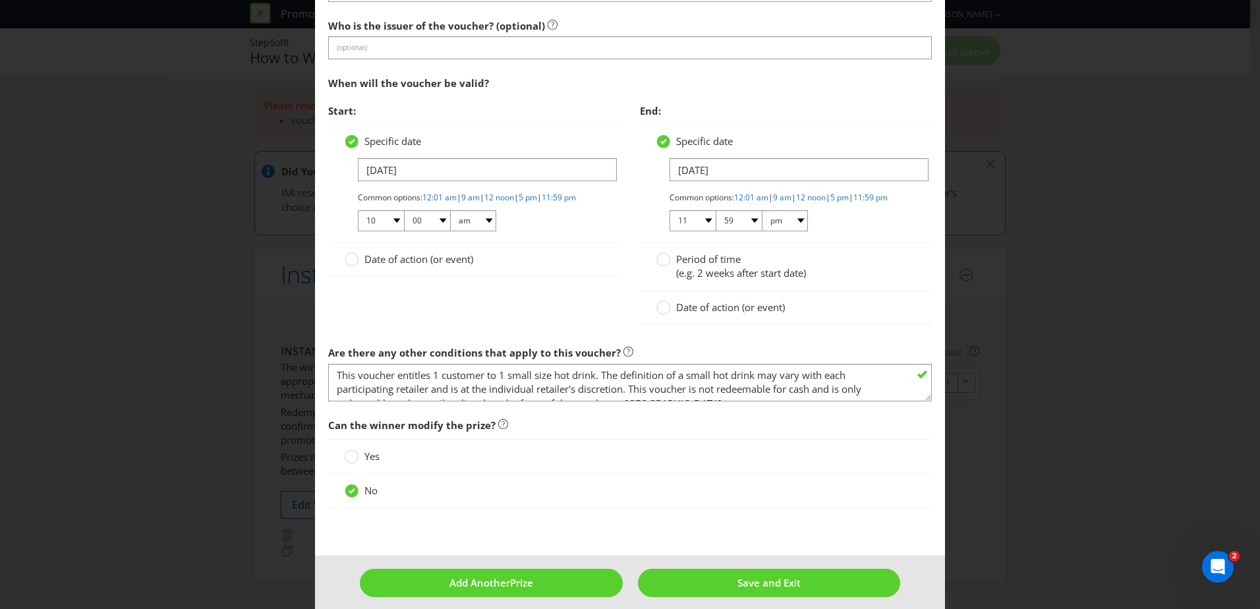
scroll to position [1054, 0]
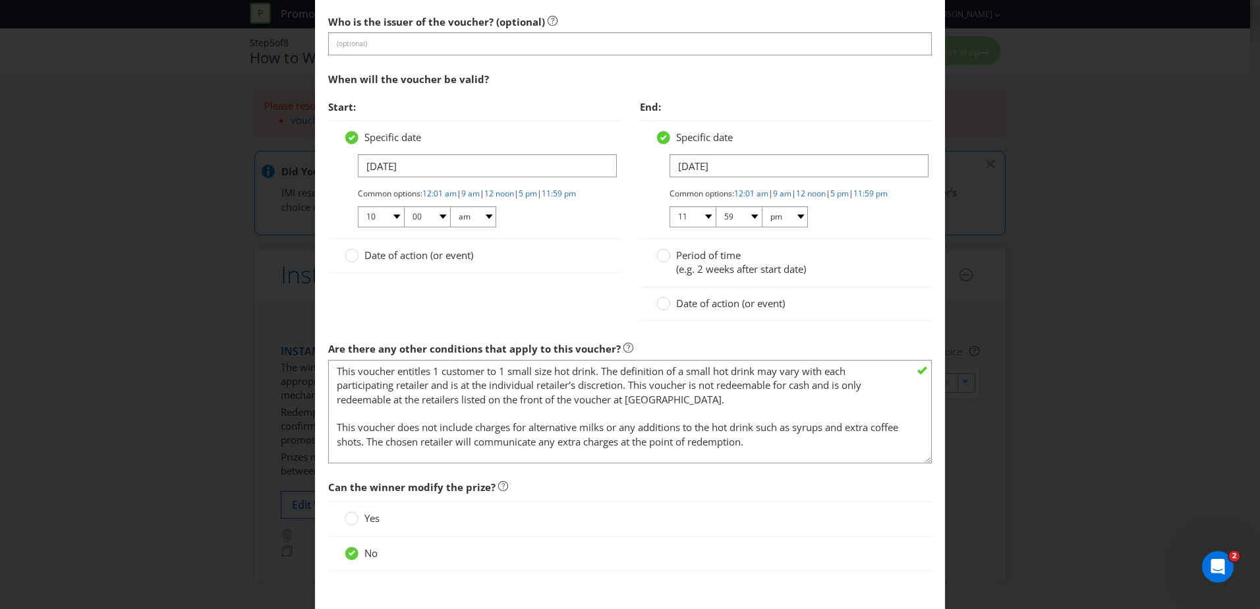
drag, startPoint x: 918, startPoint y: 401, endPoint x: 905, endPoint y: 467, distance: 67.3
click at [905, 463] on textarea "This voucher entitles 1 customer to 1 small size hot drink. The definition of a…" at bounding box center [629, 411] width 603 height 103
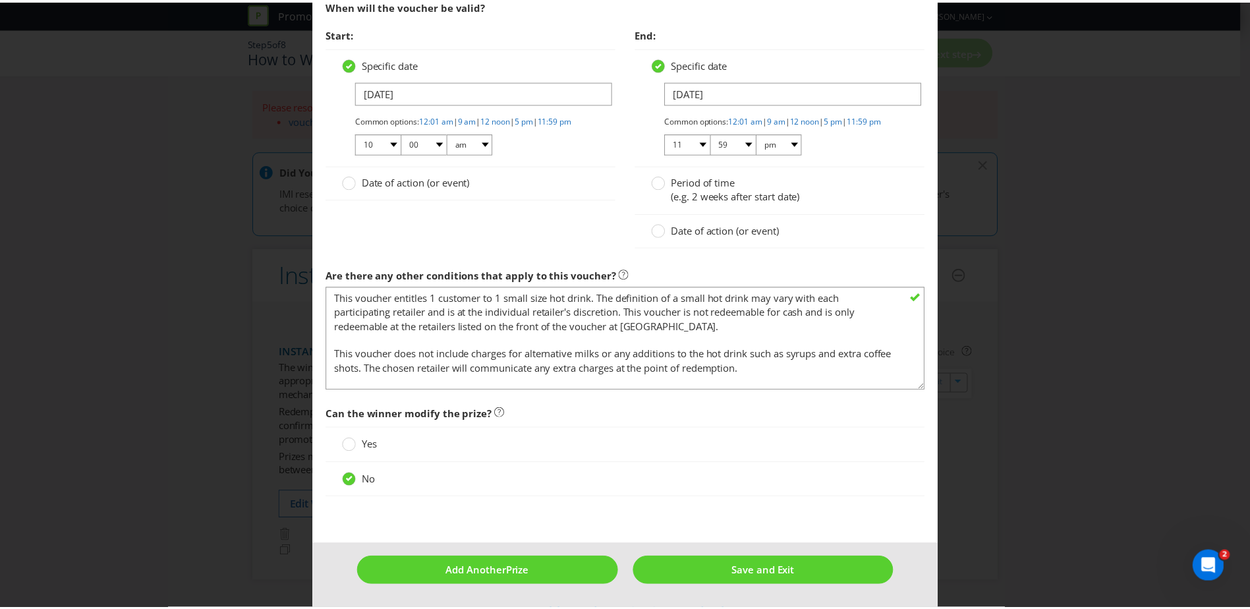
scroll to position [1139, 0]
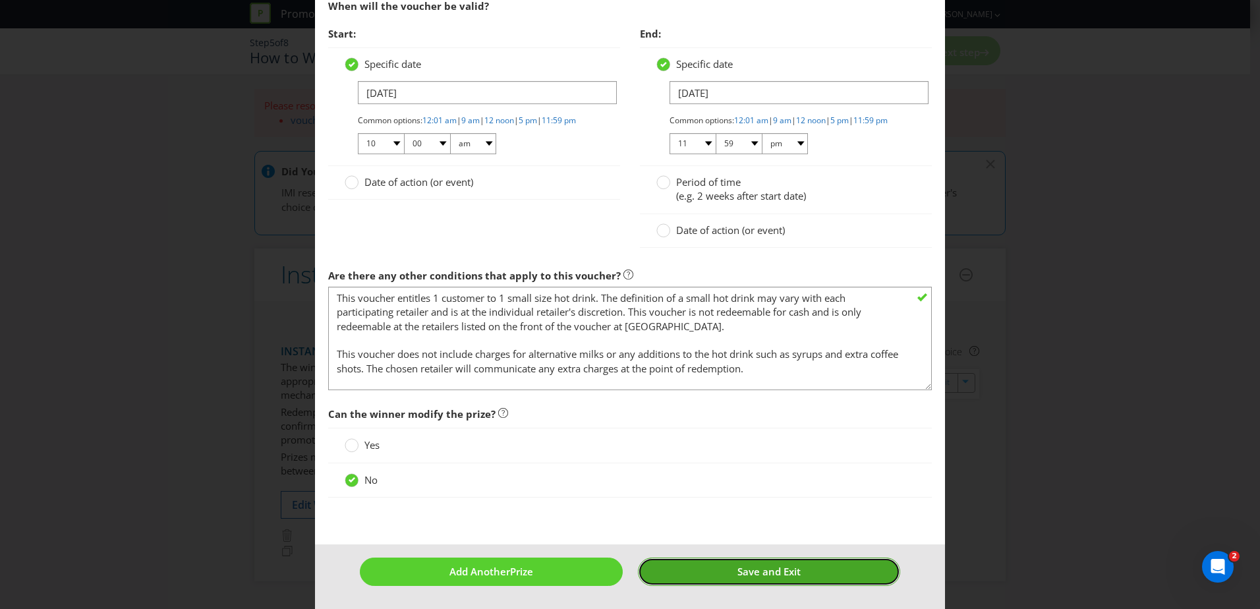
click at [773, 569] on span "Save and Exit" at bounding box center [768, 571] width 63 height 13
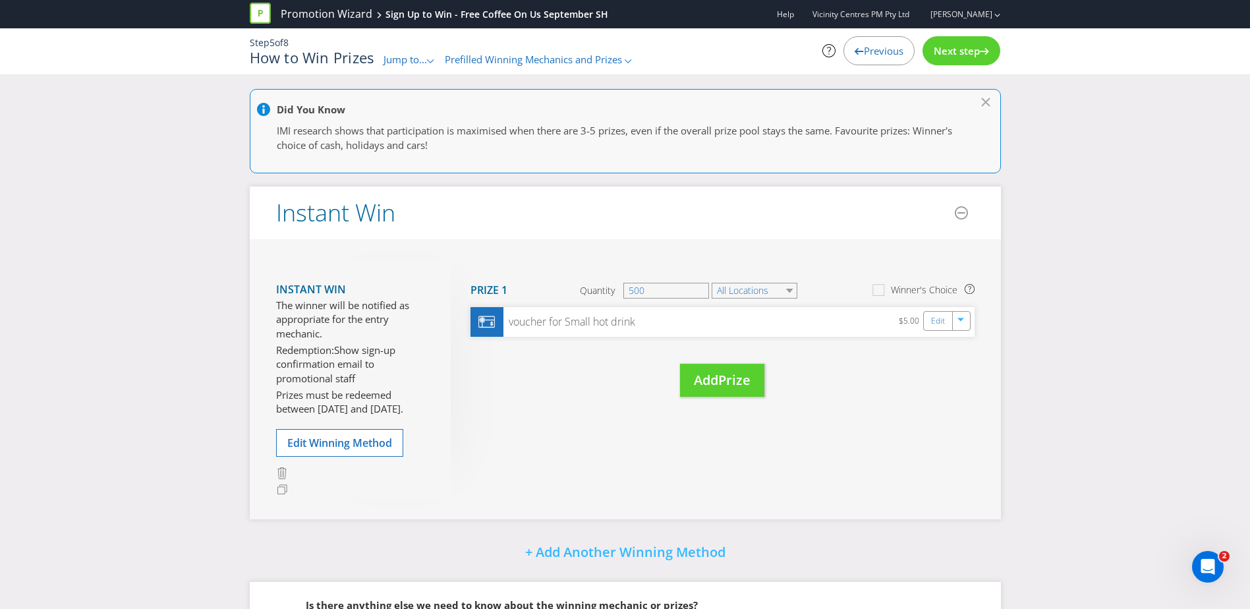
click at [600, 370] on div "Move Here Drag here to move prize Prize 1 Quantity 500 All Locations Winner's C…" at bounding box center [713, 341] width 524 height 165
click at [729, 286] on select "All Locations" at bounding box center [755, 291] width 86 height 16
click at [729, 287] on select "All Locations" at bounding box center [755, 291] width 86 height 16
click at [746, 241] on div "Instant Win The winner will be notified as appropriate for the entry mechanic. …" at bounding box center [625, 379] width 751 height 280
click at [763, 289] on select "All Locations" at bounding box center [755, 291] width 86 height 16
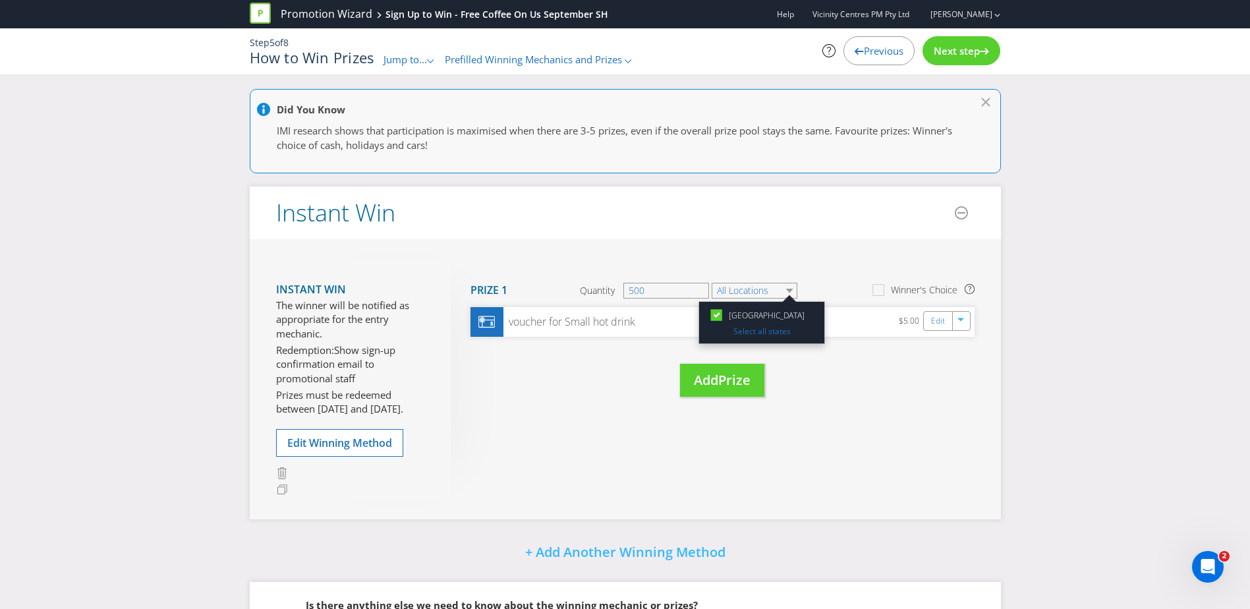
click at [757, 264] on div "Move Here Drag here to move prize Prize 1 Quantity 500 All Locations [GEOGRAPHI…" at bounding box center [713, 341] width 524 height 165
click at [962, 53] on span "Next step" at bounding box center [957, 50] width 46 height 13
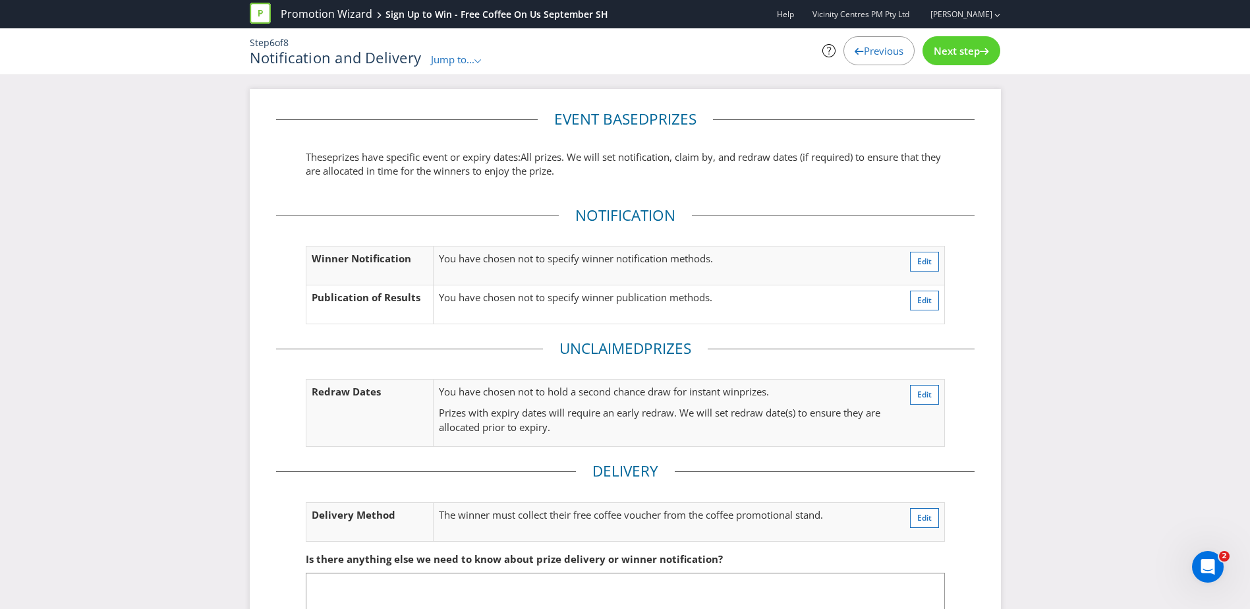
click at [468, 65] on span "Jump to..." at bounding box center [452, 59] width 43 height 13
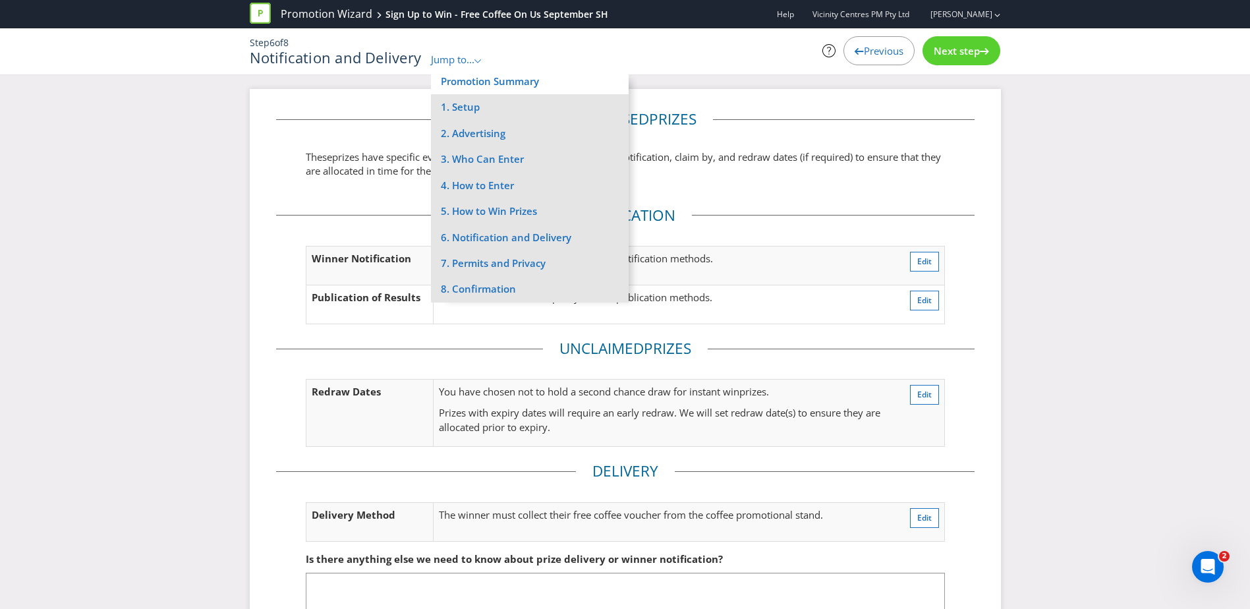
click at [505, 92] on li "Promotion Summary" at bounding box center [530, 82] width 198 height 26
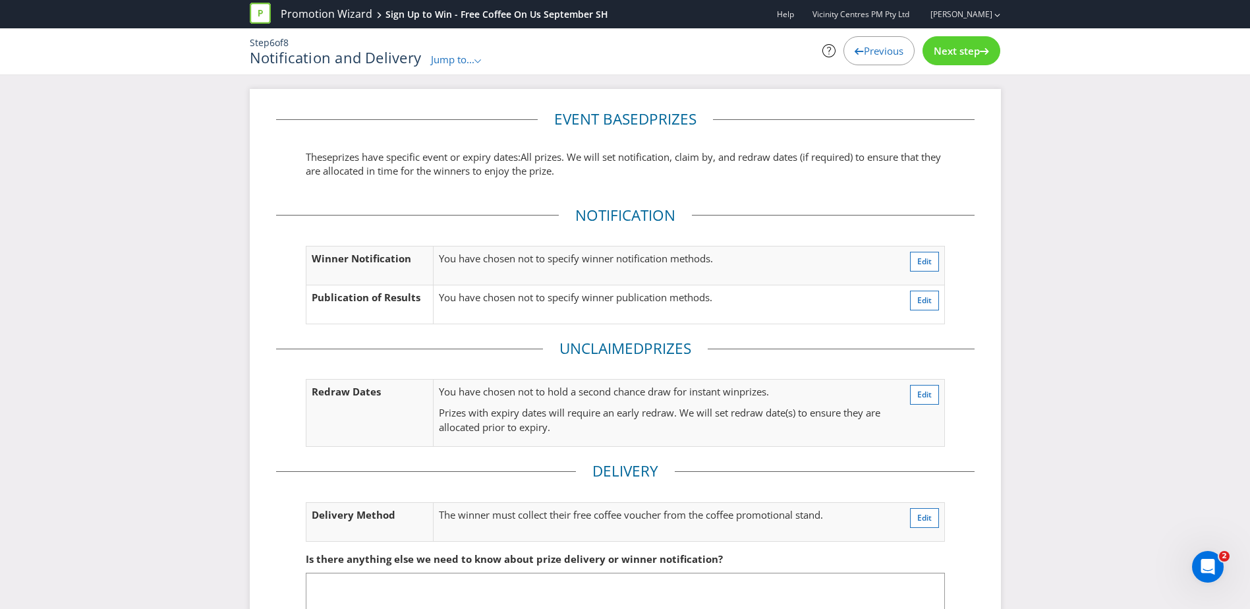
click at [464, 63] on span "Jump to..." at bounding box center [452, 59] width 43 height 13
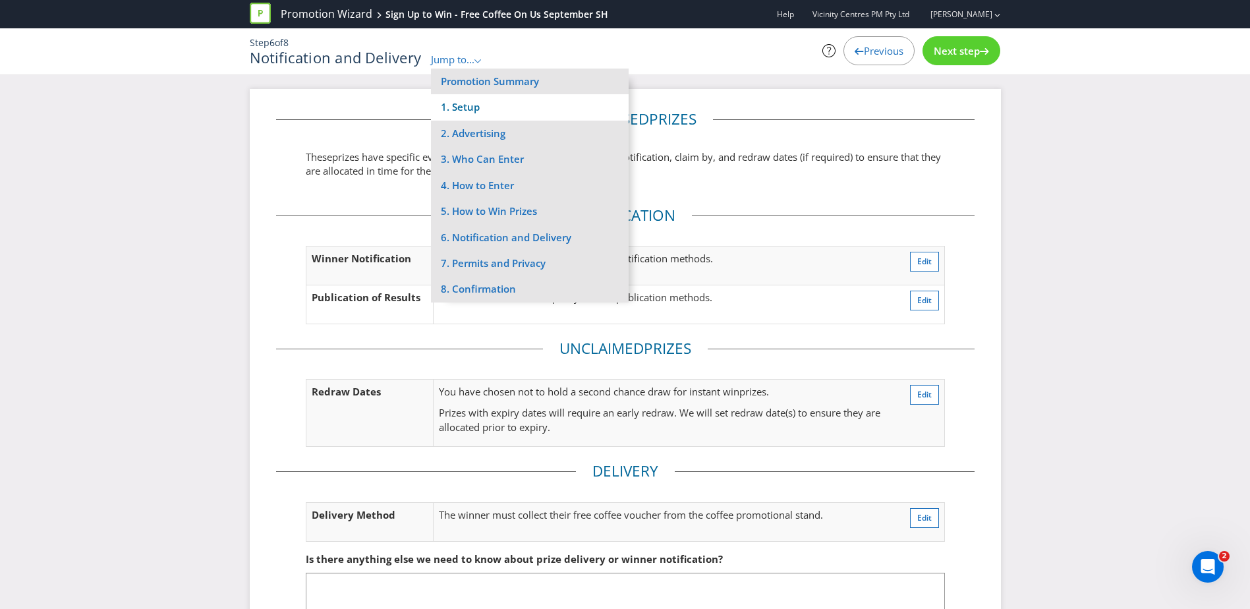
click at [484, 103] on li "1. Setup" at bounding box center [530, 107] width 198 height 26
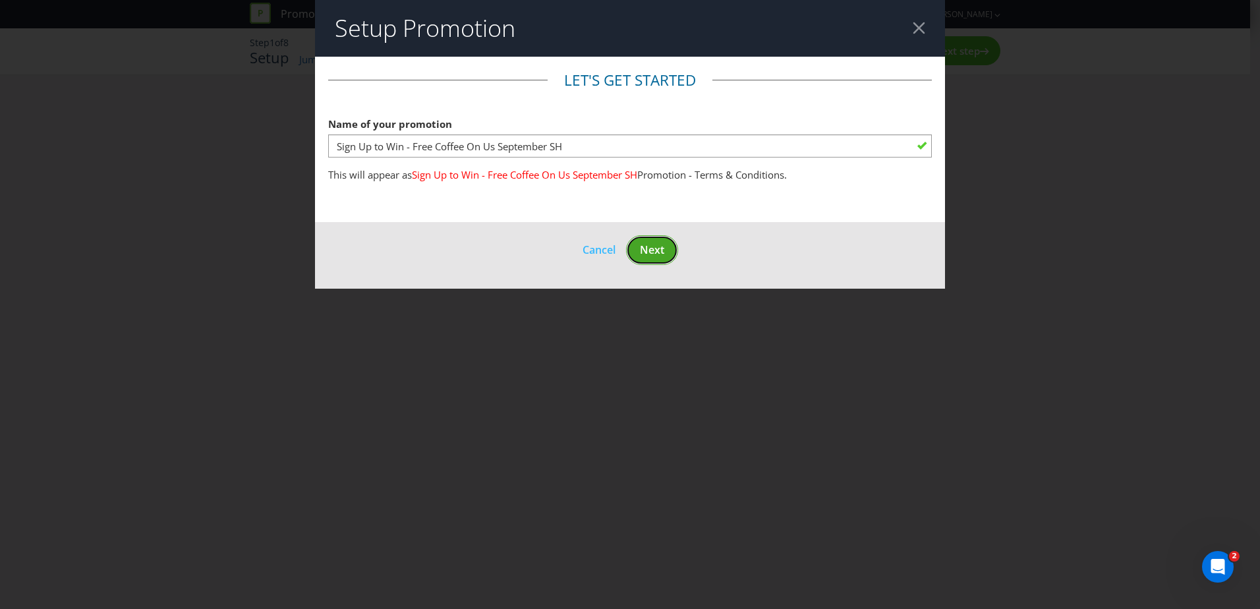
click at [650, 245] on span "Next" at bounding box center [652, 249] width 24 height 14
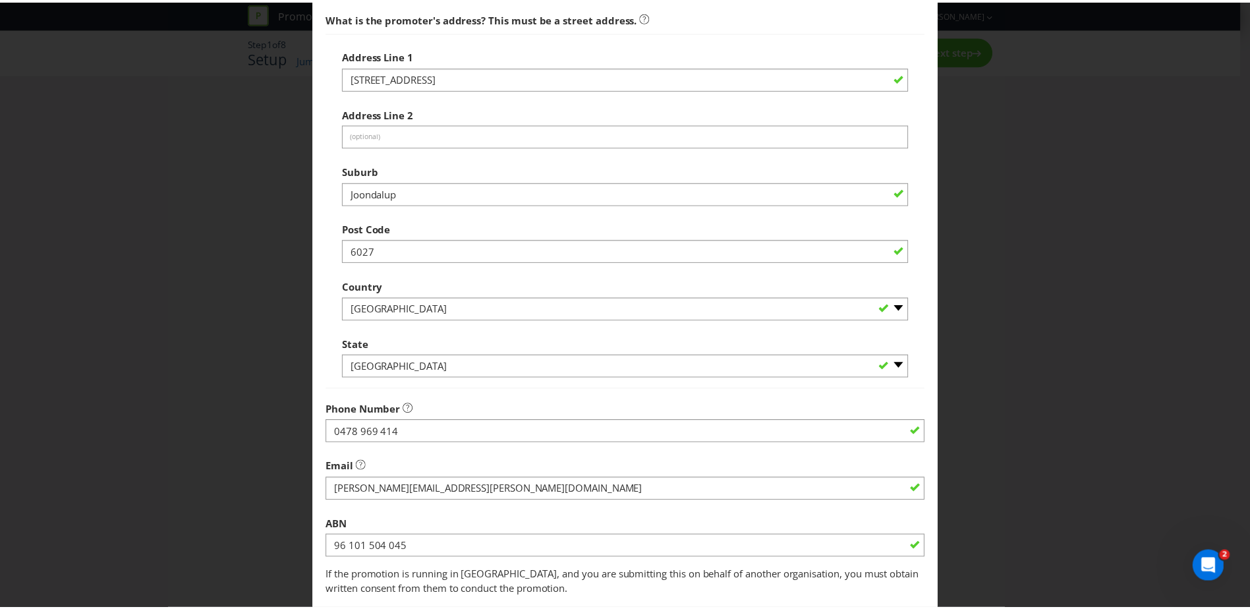
scroll to position [251, 0]
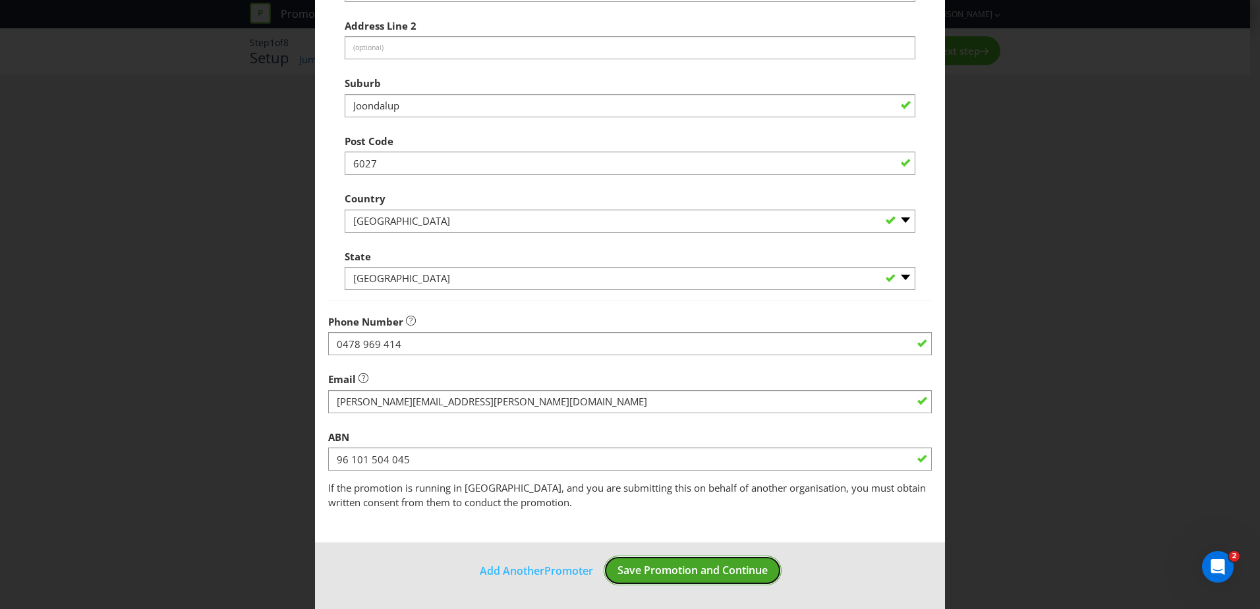
click at [698, 571] on span "Save Promotion and Continue" at bounding box center [692, 570] width 150 height 14
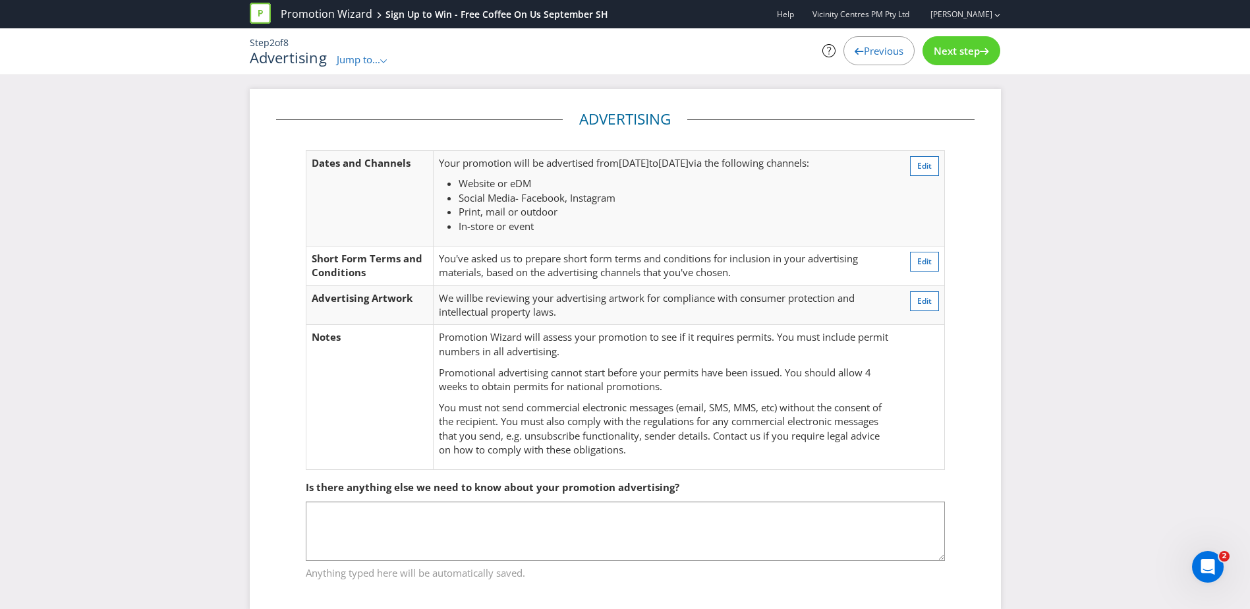
scroll to position [21, 0]
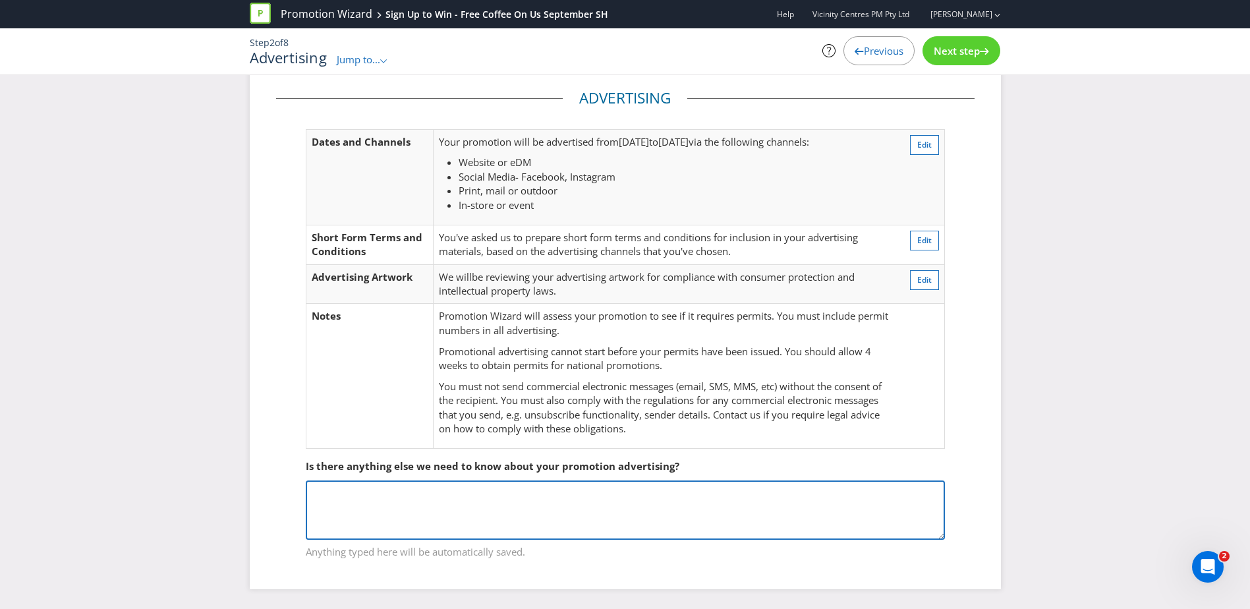
click at [518, 512] on textarea at bounding box center [625, 509] width 639 height 59
type textarea "The"
drag, startPoint x: 435, startPoint y: 500, endPoint x: 285, endPoint y: 499, distance: 149.6
click at [285, 499] on fieldset "Is there anything else we need to know about your promotion advertising? The An…" at bounding box center [625, 501] width 698 height 136
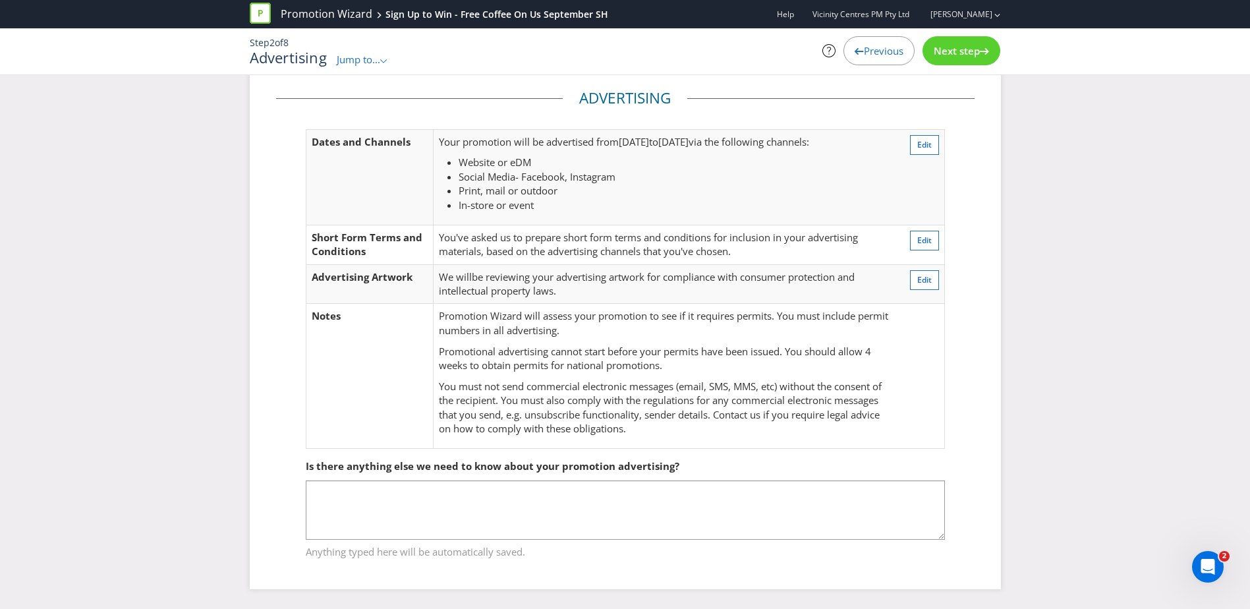
click at [950, 61] on div "Next step" at bounding box center [961, 50] width 78 height 29
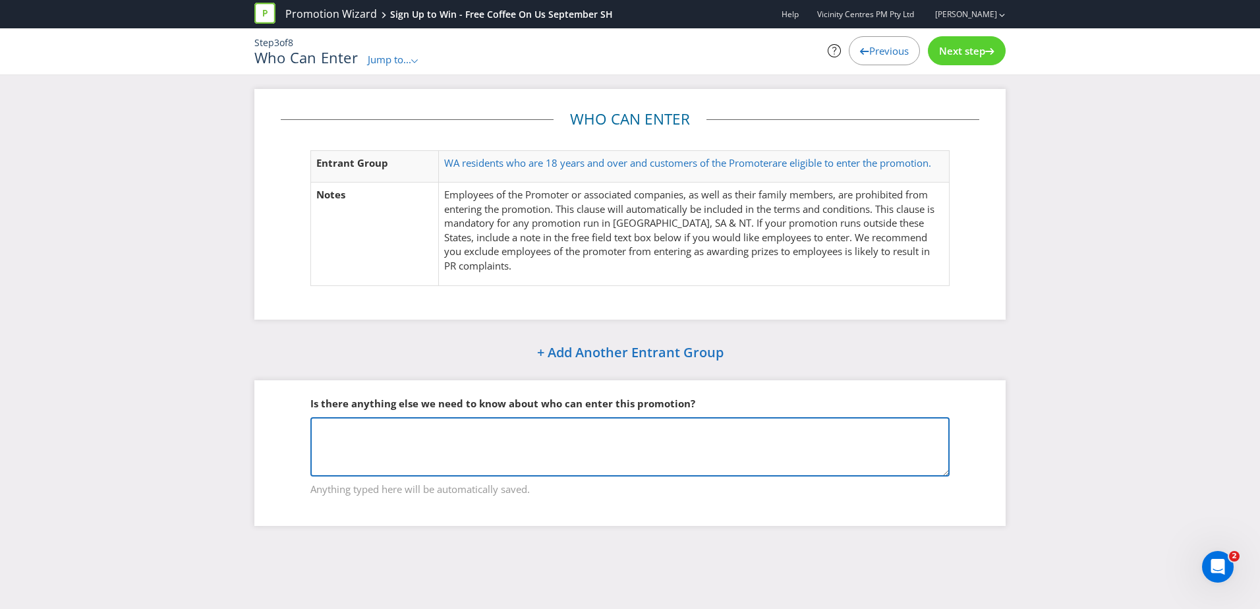
click at [417, 439] on textarea at bounding box center [629, 446] width 639 height 59
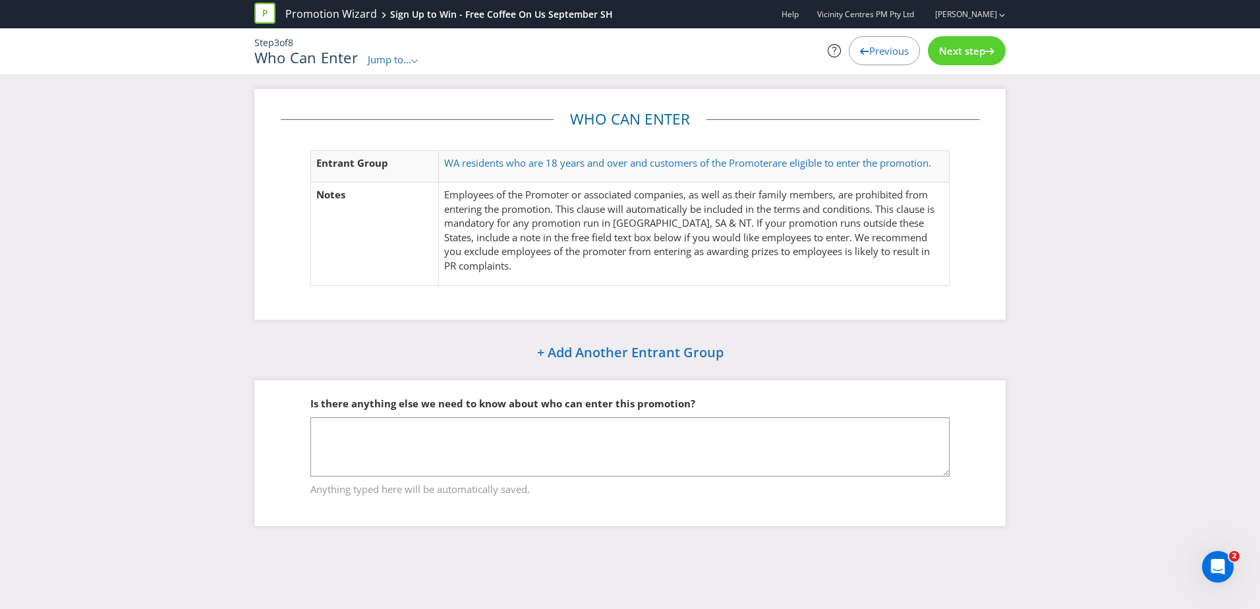
click at [948, 55] on span "Next step" at bounding box center [962, 50] width 46 height 13
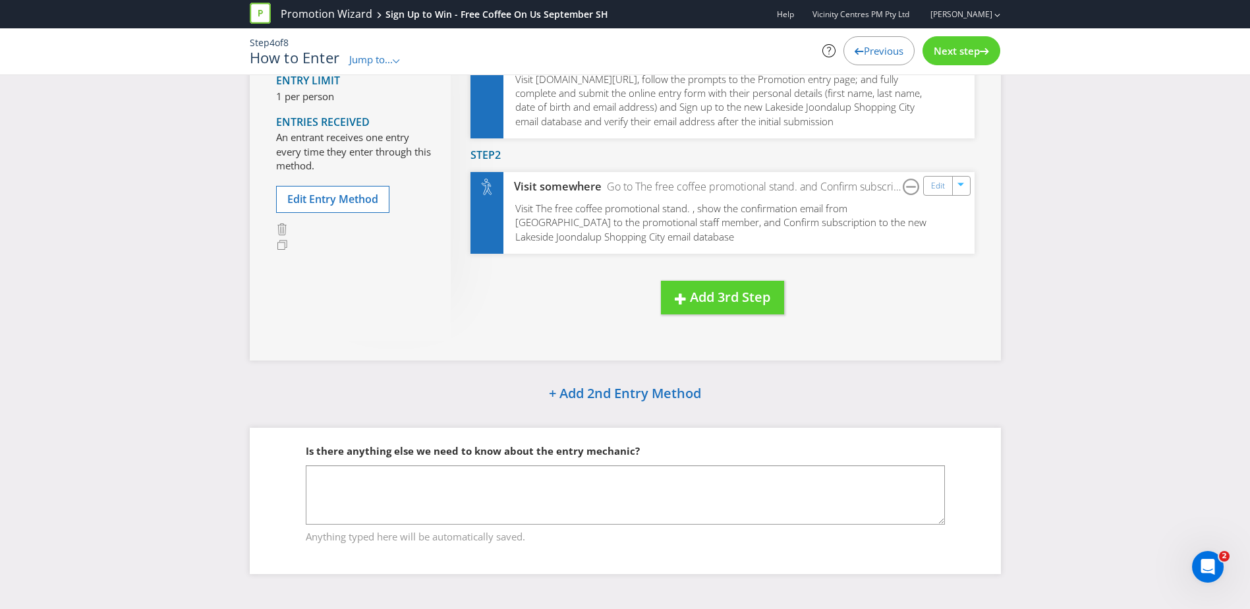
scroll to position [168, 0]
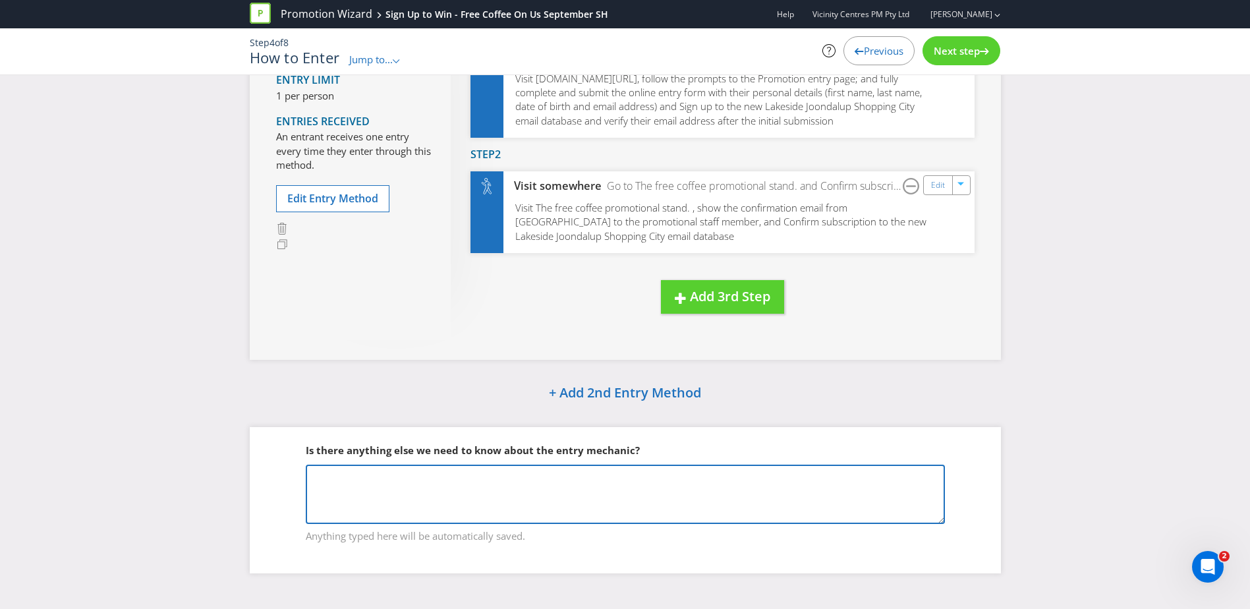
click at [584, 502] on textarea at bounding box center [625, 493] width 639 height 59
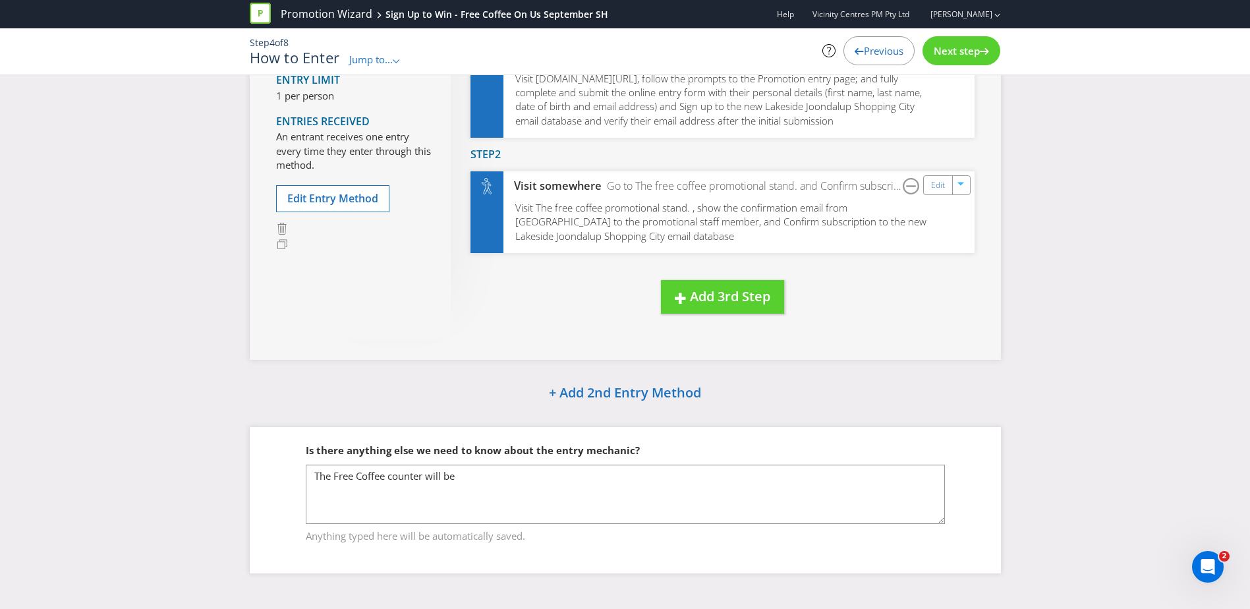
drag, startPoint x: 1123, startPoint y: 362, endPoint x: 1131, endPoint y: 375, distance: 15.7
click at [1123, 362] on div "How to Enter Entry Period From 10:00 am on [DATE] to 02:30 pm on [DATE] Entry L…" at bounding box center [625, 256] width 1250 height 671
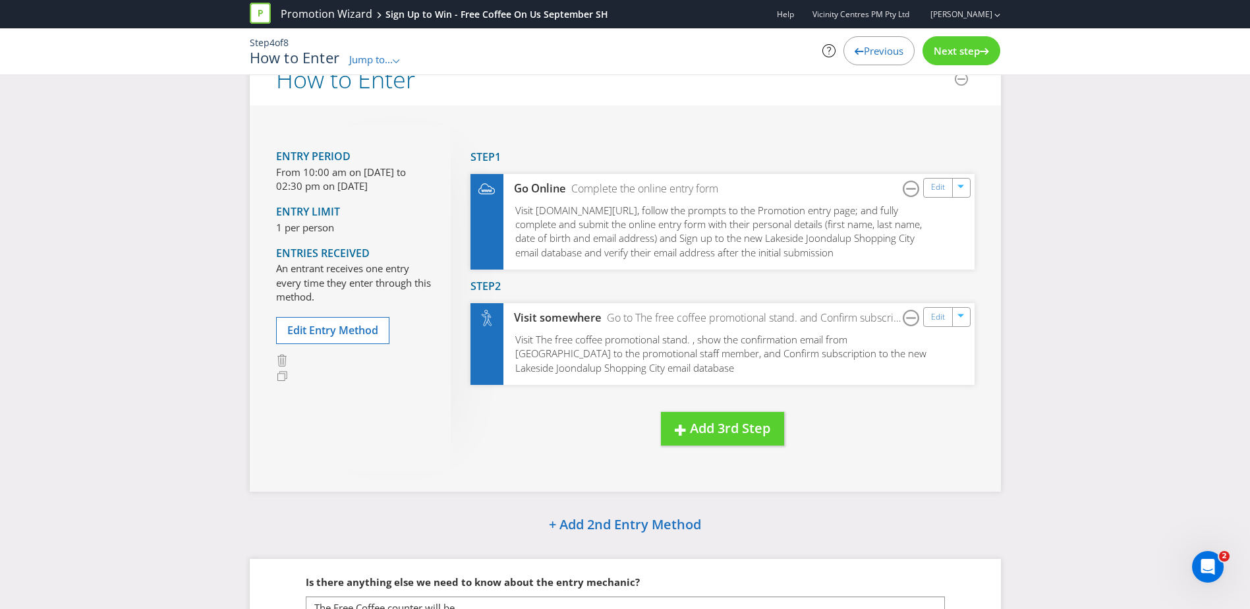
scroll to position [0, 0]
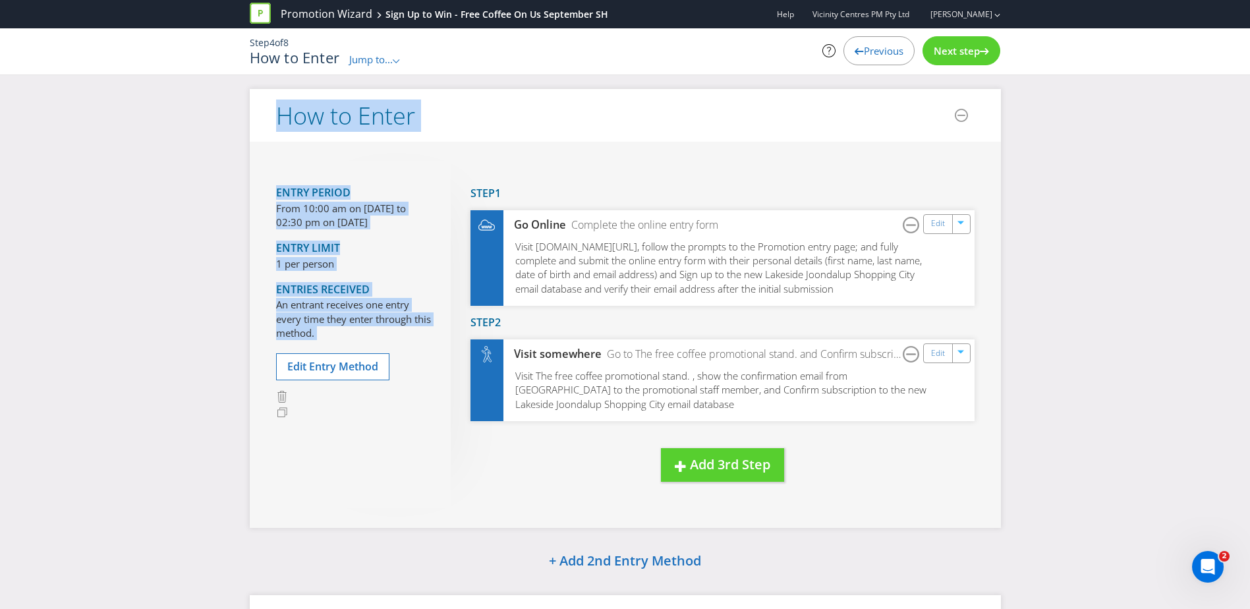
drag, startPoint x: 1059, startPoint y: 86, endPoint x: 1088, endPoint y: 310, distance: 225.9
click at [1088, 310] on div "Promotion Wizard Sign Up to Win - Free Coffee On Us September SH Help Vicinity …" at bounding box center [625, 380] width 1250 height 761
drag, startPoint x: 1088, startPoint y: 310, endPoint x: 1026, endPoint y: 371, distance: 87.6
click at [1026, 371] on div "How to Enter Entry Period From 10:00 am on [DATE] to 02:30 pm on [DATE] Entry L…" at bounding box center [625, 424] width 1250 height 671
click at [1034, 358] on div "How to Enter Entry Period From 10:00 am on [DATE] to 02:30 pm on [DATE] Entry L…" at bounding box center [625, 424] width 1250 height 671
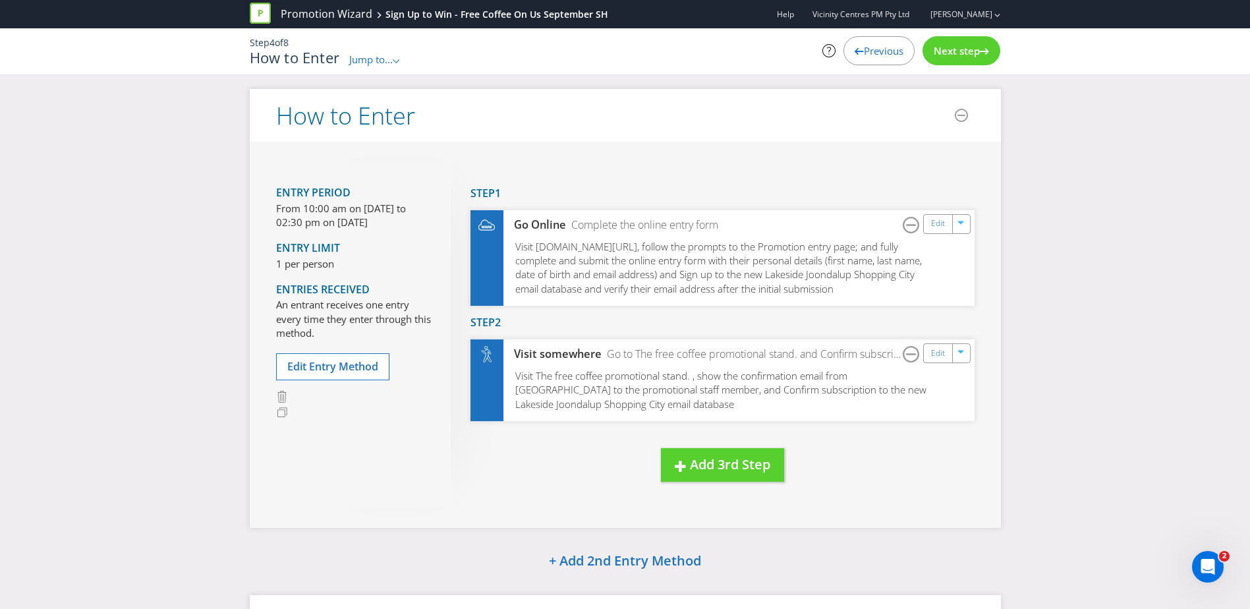
click at [754, 163] on div "New Step Drag here to move step Step 1 Go Online Complete the online entry form…" at bounding box center [713, 334] width 524 height 346
click at [1126, 160] on div "How to Enter Entry Period From 10:00 am on [DATE] to 02:30 pm on [DATE] Entry L…" at bounding box center [625, 424] width 1250 height 671
click at [1126, 159] on div "How to Enter Entry Period From 10:00 am on [DATE] to 02:30 pm on [DATE] Entry L…" at bounding box center [625, 424] width 1250 height 671
click at [1088, 140] on div "How to Enter Entry Period From 10:00 am on [DATE] to 02:30 pm on [DATE] Entry L…" at bounding box center [625, 424] width 1250 height 671
click at [1068, 267] on div "How to Enter Entry Period From 10:00 am on [DATE] to 02:30 pm on [DATE] Entry L…" at bounding box center [625, 424] width 1250 height 671
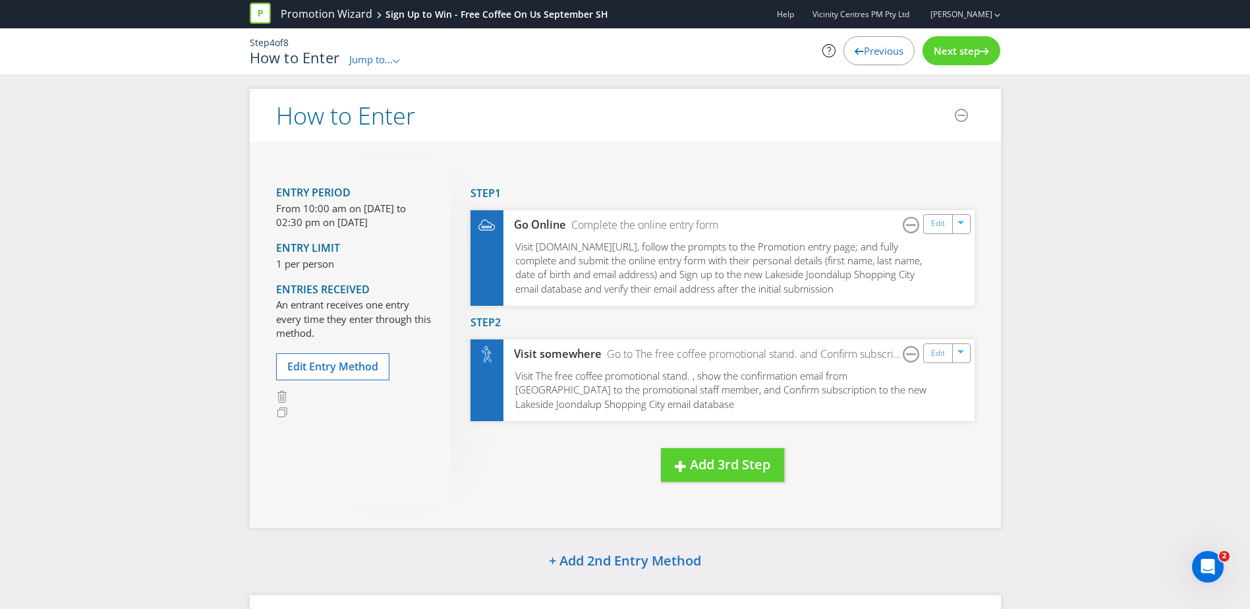
click at [1083, 167] on div "How to Enter Entry Period From 10:00 am on [DATE] to 02:30 pm on [DATE] Entry L…" at bounding box center [625, 424] width 1250 height 671
drag, startPoint x: 283, startPoint y: 110, endPoint x: 413, endPoint y: 113, distance: 129.8
click at [413, 113] on h2 "How to Enter" at bounding box center [345, 116] width 139 height 26
click at [415, 115] on h2 "How to Enter" at bounding box center [345, 116] width 139 height 26
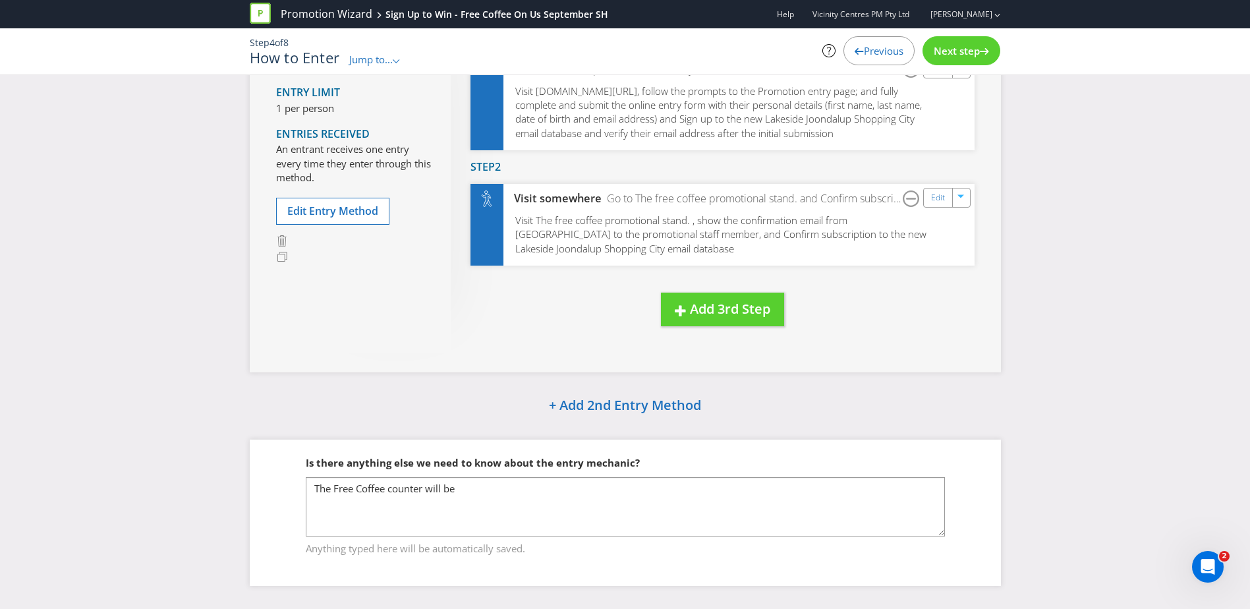
scroll to position [168, 0]
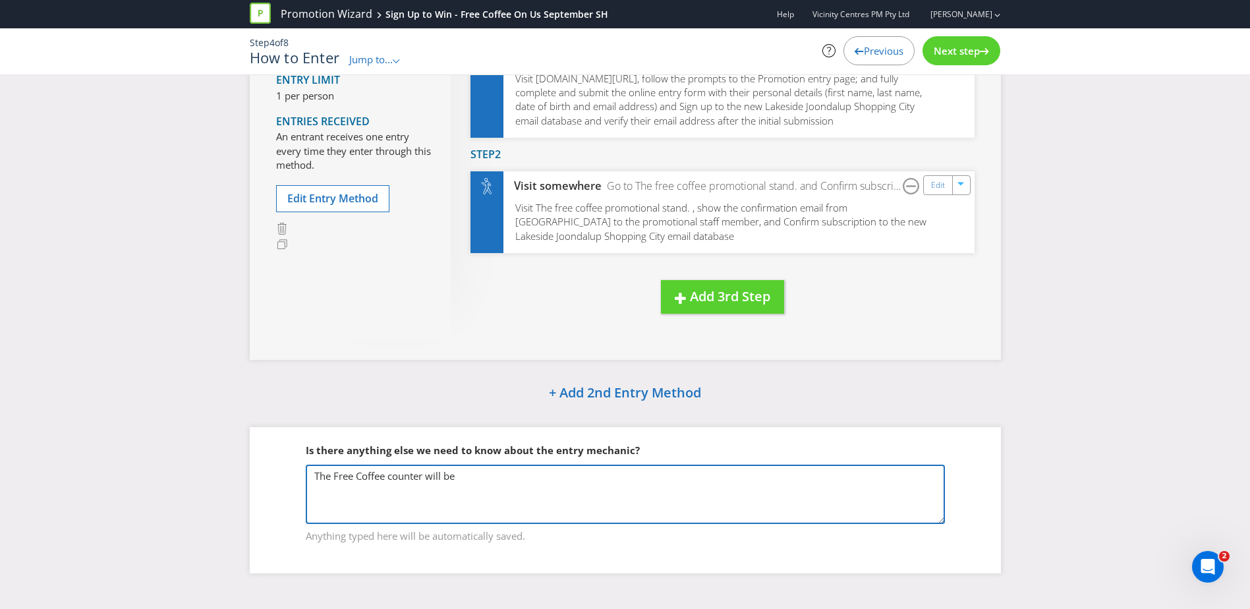
click at [474, 484] on textarea "The Free Coffee counter will be" at bounding box center [625, 493] width 639 height 59
click at [335, 475] on textarea "The Free Coffee counter will be" at bounding box center [625, 493] width 639 height 59
click at [359, 479] on textarea "The free Coffee counter will be" at bounding box center [625, 493] width 639 height 59
click at [474, 471] on textarea "The free coffee counter will be" at bounding box center [625, 493] width 639 height 59
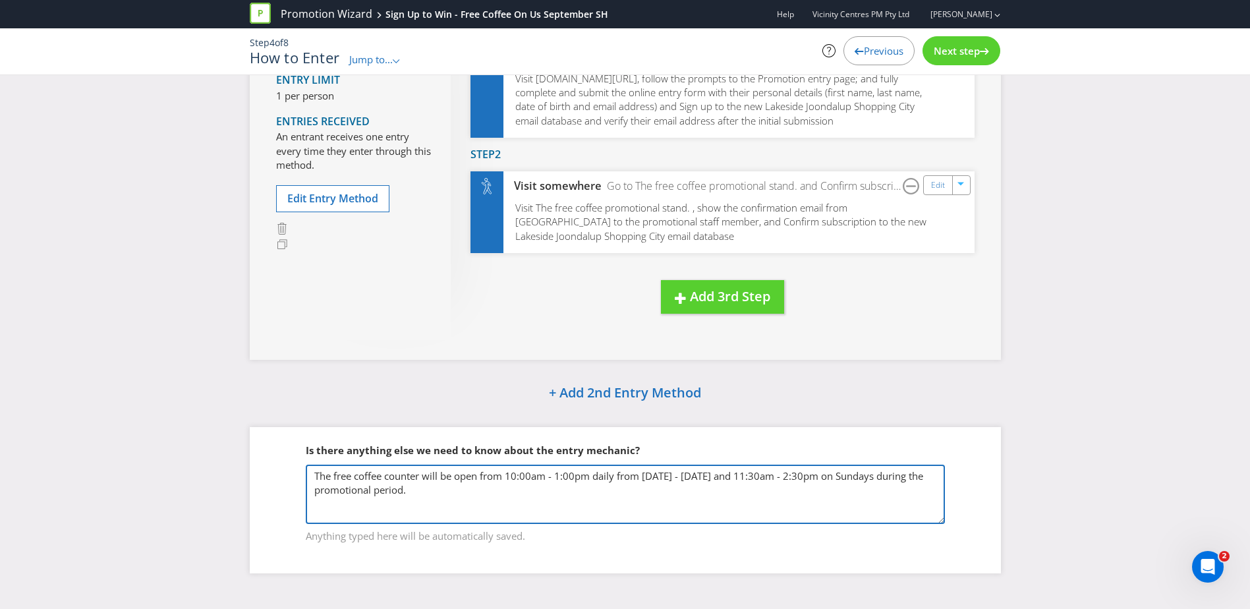
type textarea "The free coffee counter will be open from 10:00am - 1:00pm daily from [DATE] - …"
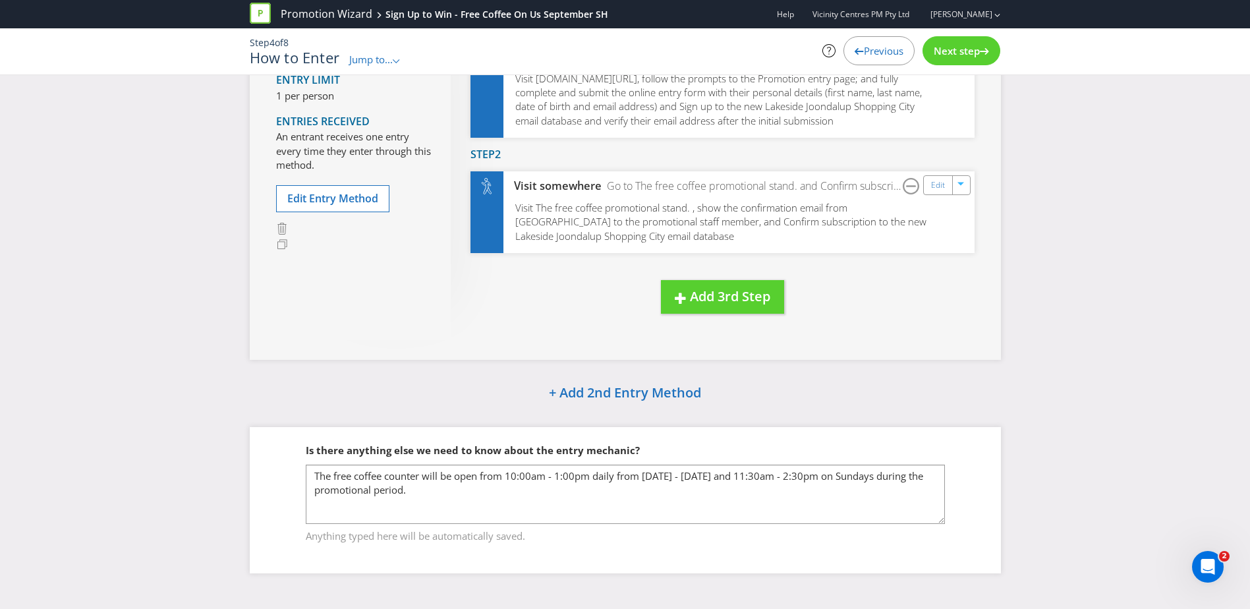
click at [936, 61] on div "Next step" at bounding box center [961, 50] width 78 height 29
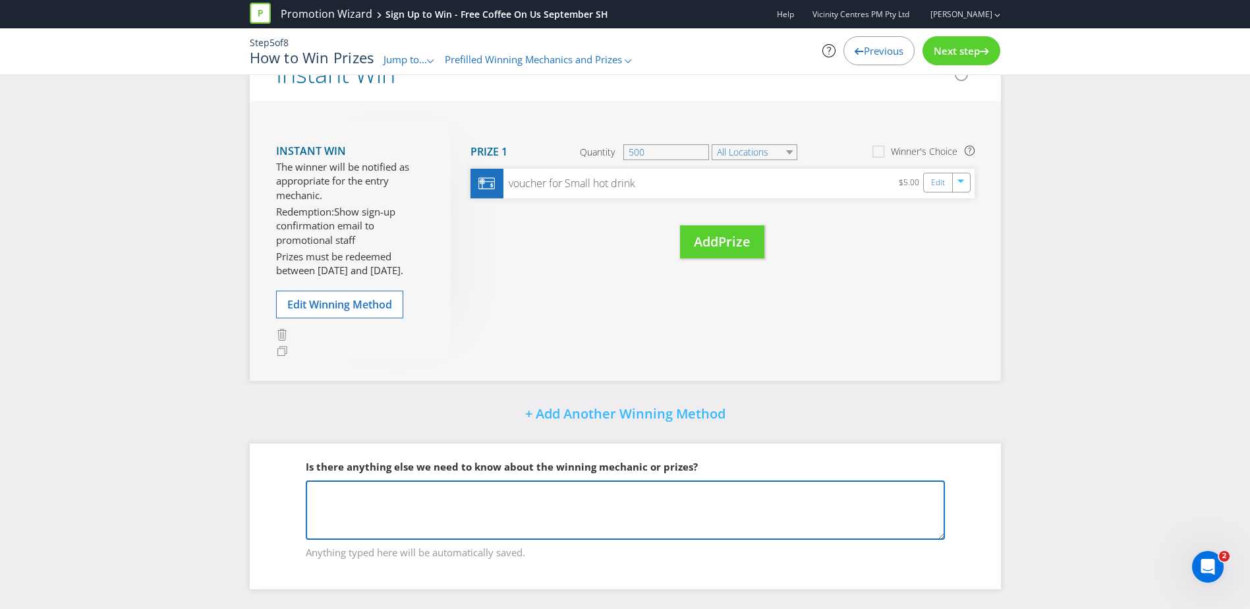
click at [543, 504] on textarea at bounding box center [625, 509] width 639 height 59
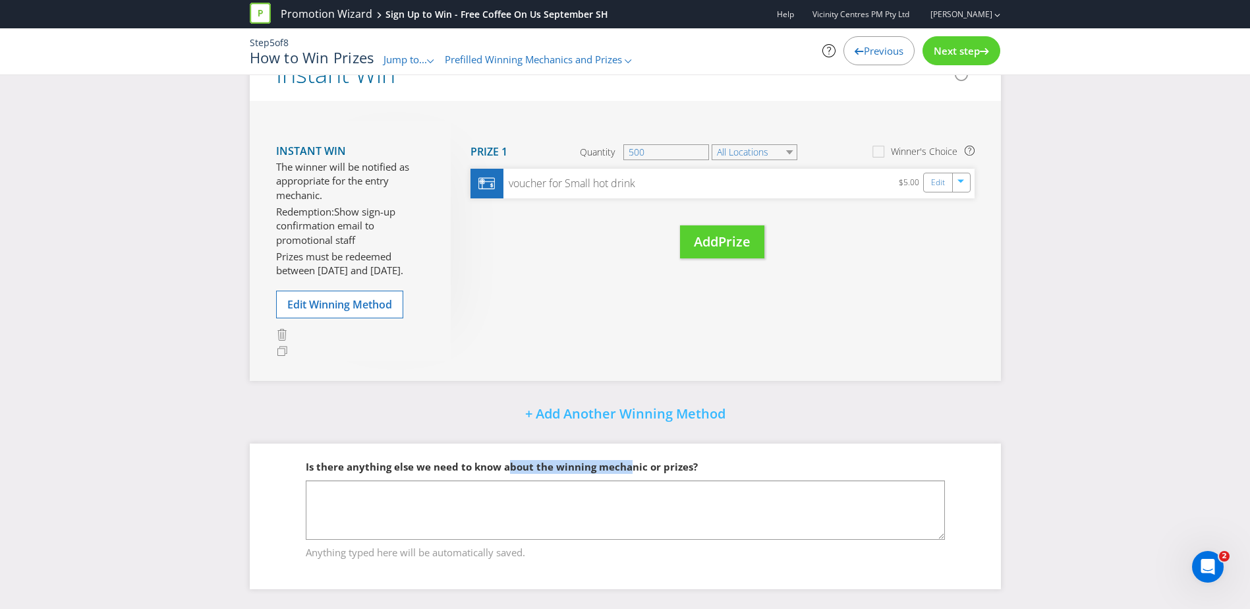
drag, startPoint x: 504, startPoint y: 466, endPoint x: 636, endPoint y: 467, distance: 132.4
click at [636, 467] on span "Is there anything else we need to know about the winning mechanic or prizes?" at bounding box center [502, 466] width 392 height 13
drag, startPoint x: 636, startPoint y: 467, endPoint x: 728, endPoint y: 466, distance: 91.6
click at [719, 462] on div "Is there anything else we need to know about the winning mechanic or prizes?" at bounding box center [625, 466] width 639 height 27
click at [1133, 243] on div "Did You Know IMI research shows that participation is maximised when there are …" at bounding box center [625, 280] width 1250 height 658
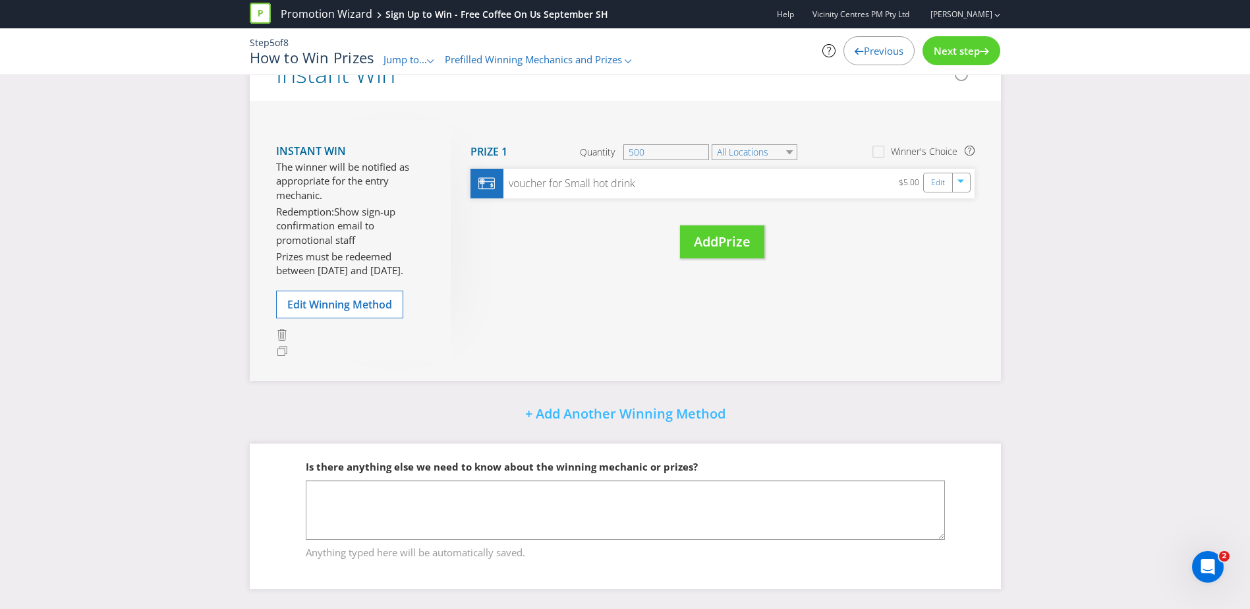
click at [952, 46] on span "Next step" at bounding box center [957, 50] width 46 height 13
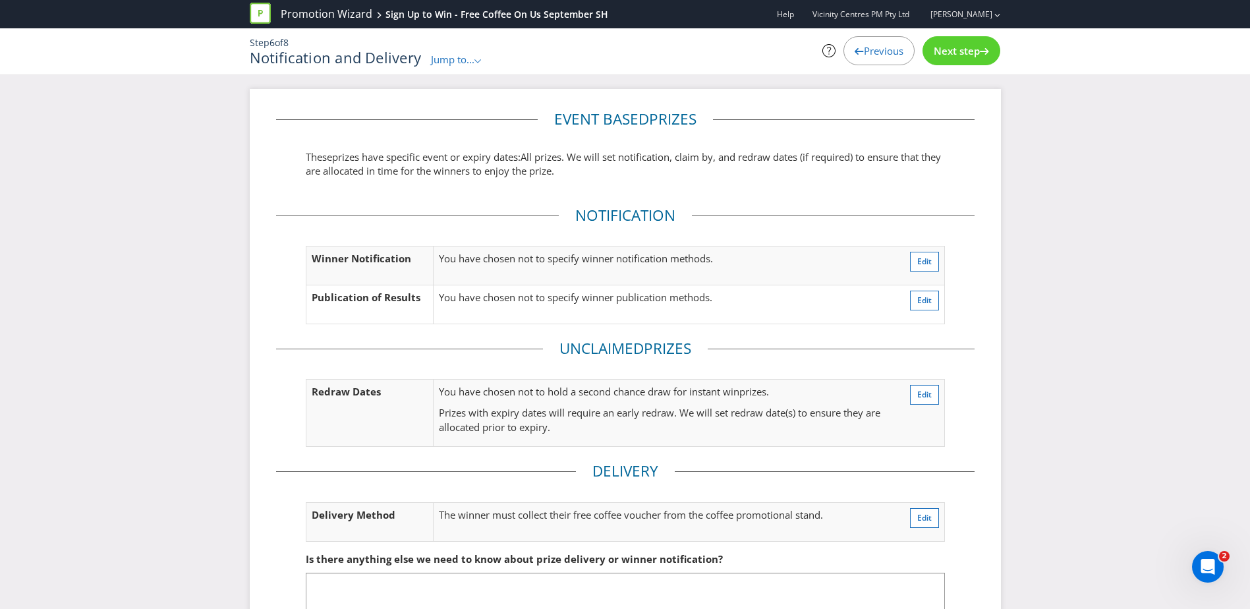
scroll to position [92, 0]
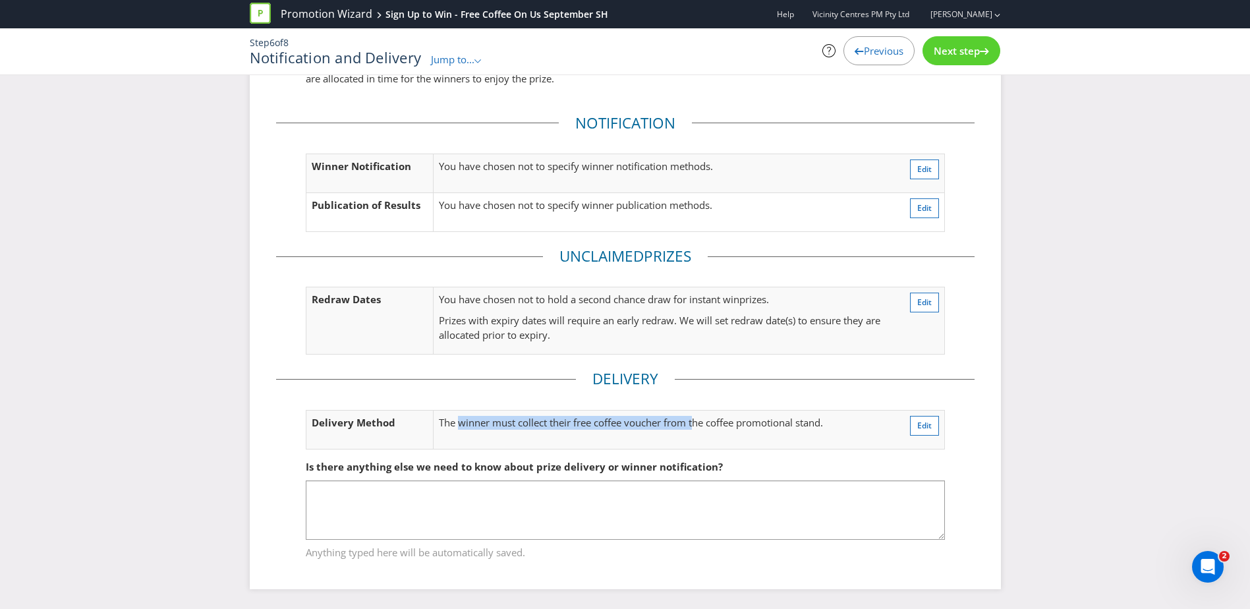
drag, startPoint x: 459, startPoint y: 418, endPoint x: 702, endPoint y: 425, distance: 243.2
click at [702, 425] on p "The winner must collect their free coffee voucher from the coffee promotional s…" at bounding box center [661, 423] width 445 height 14
drag, startPoint x: 702, startPoint y: 425, endPoint x: 754, endPoint y: 420, distance: 51.7
click at [750, 420] on p "The winner must collect their free coffee voucher from the coffee promotional s…" at bounding box center [661, 423] width 445 height 14
click at [967, 51] on span "Next step" at bounding box center [957, 50] width 46 height 13
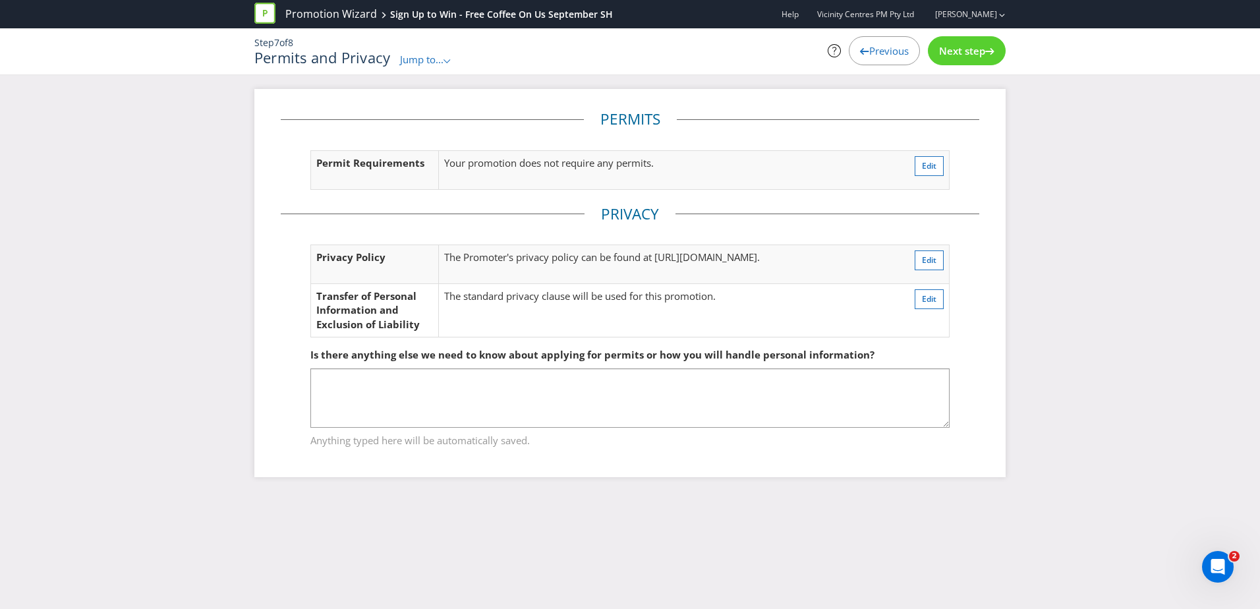
click at [870, 44] on span "Previous" at bounding box center [889, 50] width 40 height 13
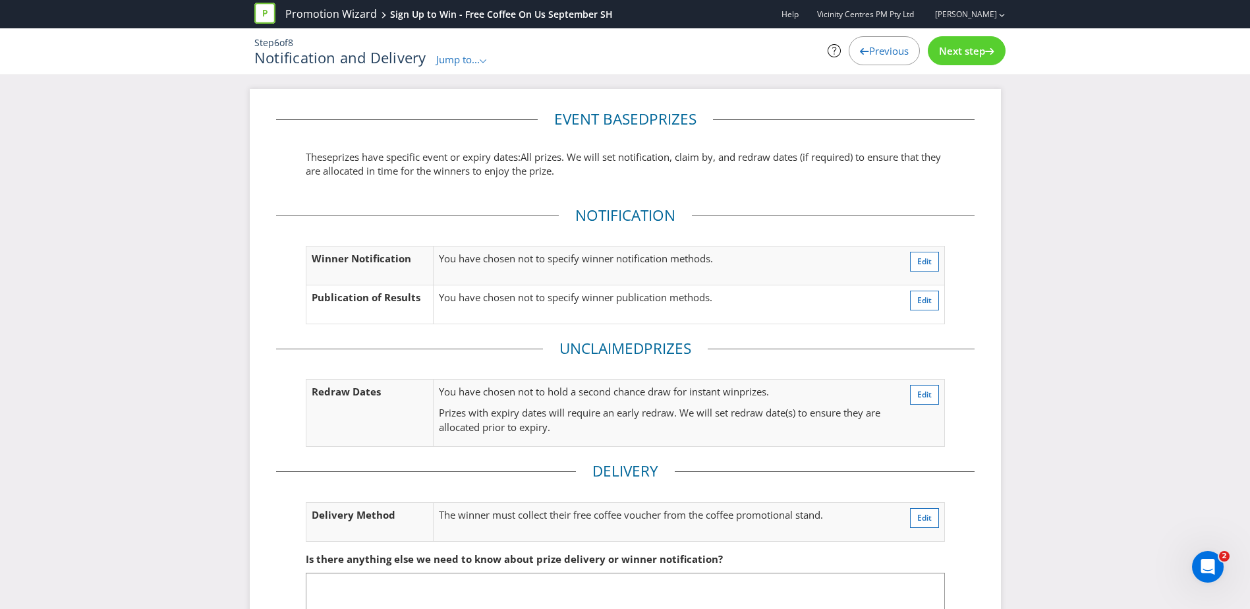
click at [770, 146] on fieldset "Event based prize s These prize s have specific event or expiry dates: All priz…" at bounding box center [625, 147] width 698 height 76
drag, startPoint x: 325, startPoint y: 165, endPoint x: 574, endPoint y: 172, distance: 249.1
click at [574, 172] on span ". We will set notification, claim by, and redraw dates (if required) to ensure …" at bounding box center [623, 163] width 635 height 27
click at [577, 173] on span ". We will set notification, claim by, and redraw dates (if required) to ensure …" at bounding box center [623, 163] width 635 height 27
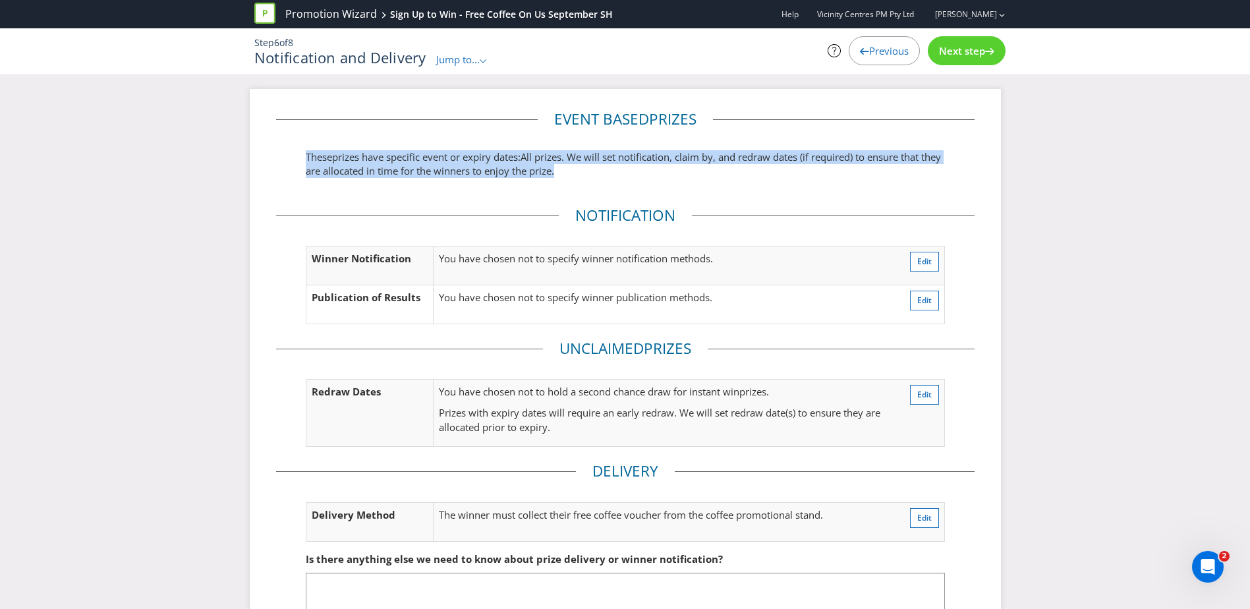
drag, startPoint x: 581, startPoint y: 173, endPoint x: 293, endPoint y: 163, distance: 288.1
click at [293, 163] on fieldset "Event based prize s These prize s have specific event or expiry dates: All priz…" at bounding box center [625, 147] width 698 height 76
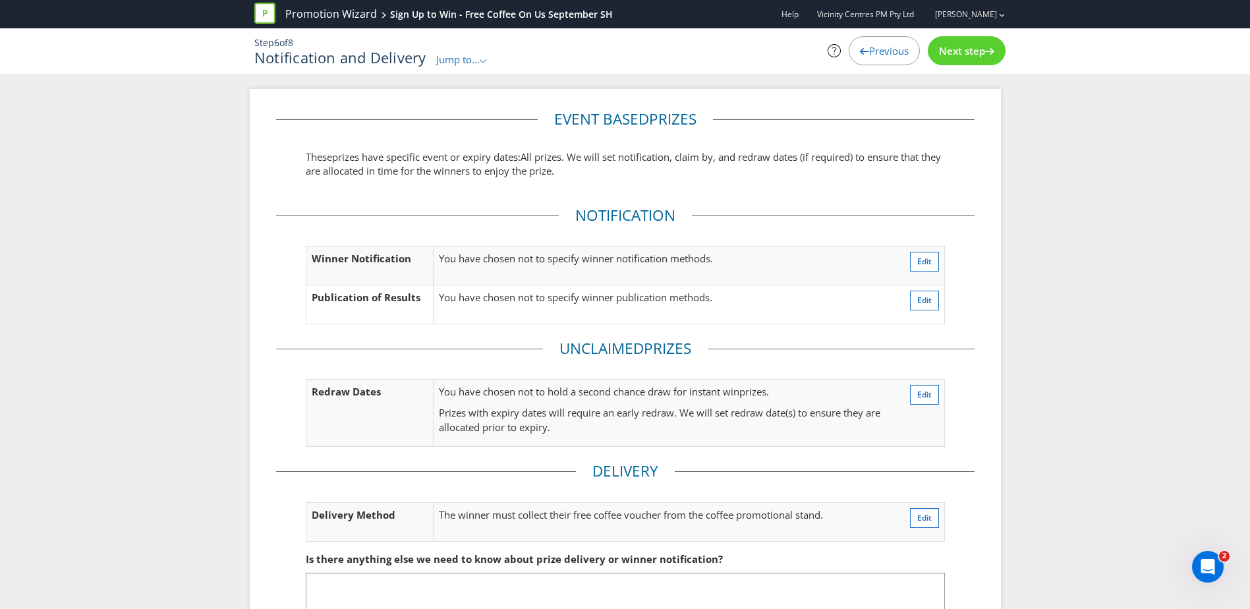
drag, startPoint x: 293, startPoint y: 163, endPoint x: 454, endPoint y: 202, distance: 165.4
click at [452, 203] on div "Event based prize s These prize s have specific event or expiry dates: All priz…" at bounding box center [625, 385] width 698 height 553
drag, startPoint x: 619, startPoint y: 260, endPoint x: 514, endPoint y: 260, distance: 105.4
click at [514, 260] on p "You have chosen not to specify winner notification methods." at bounding box center [652, 259] width 426 height 14
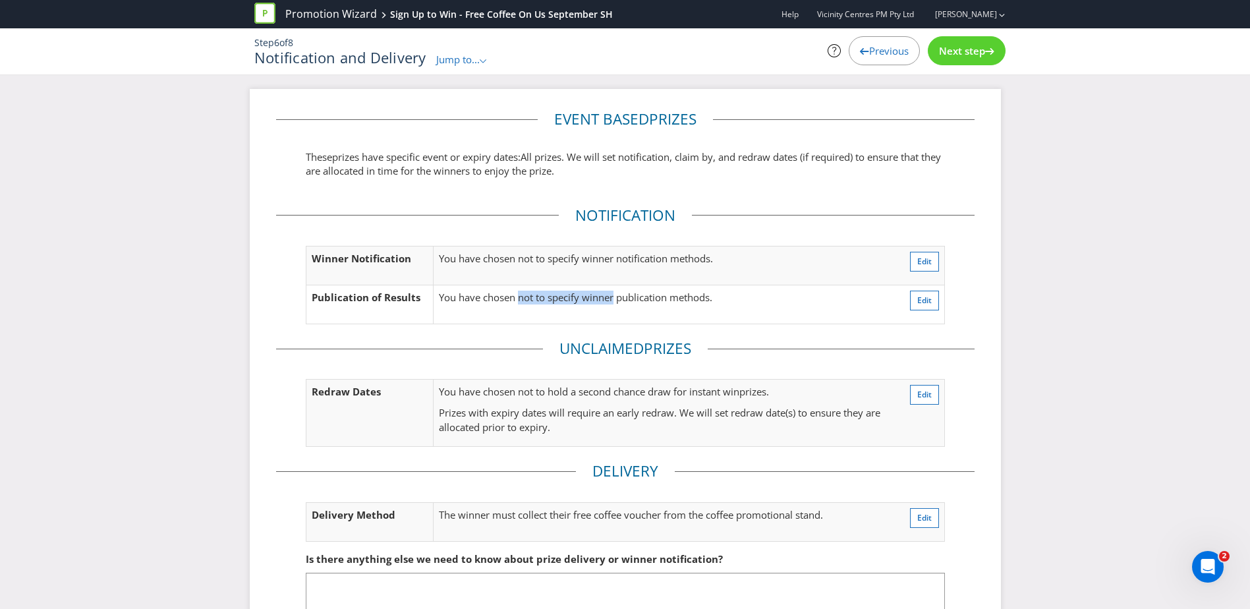
drag, startPoint x: 522, startPoint y: 292, endPoint x: 615, endPoint y: 298, distance: 93.1
click at [615, 298] on p "You have chosen not to specify winner publication methods." at bounding box center [652, 298] width 426 height 14
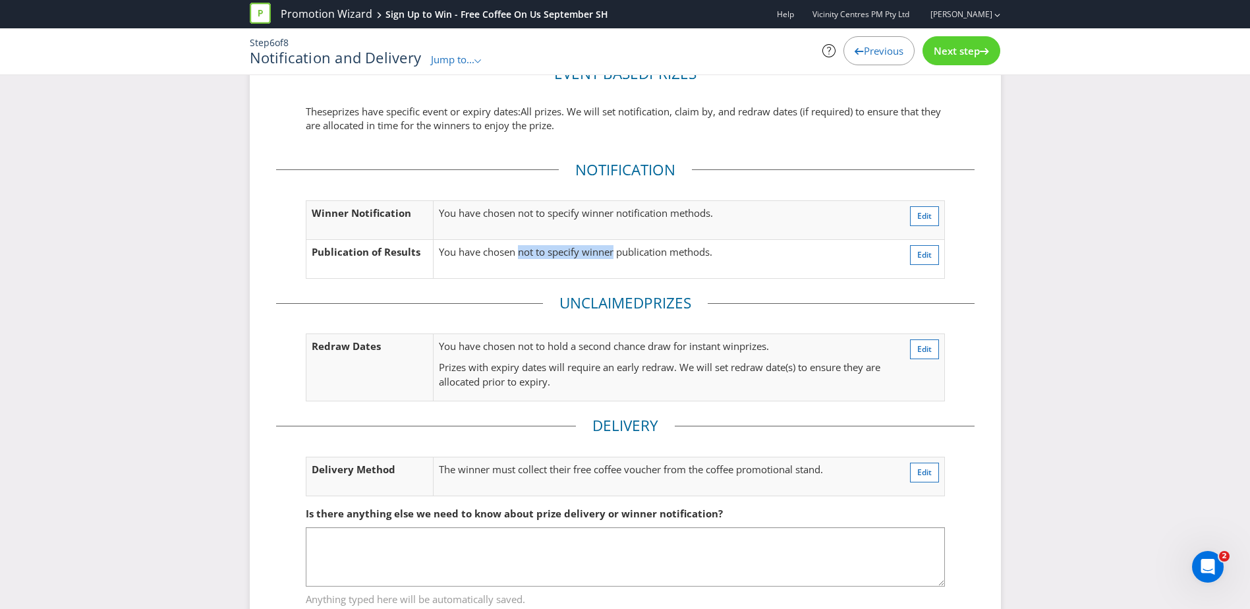
scroll to position [92, 0]
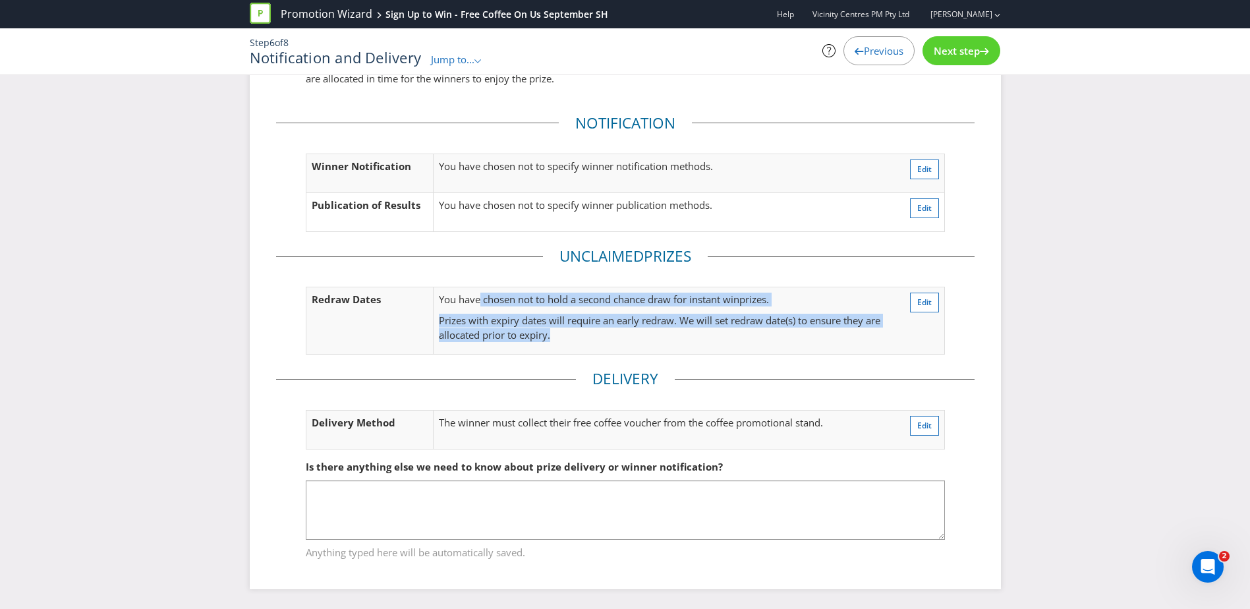
drag, startPoint x: 480, startPoint y: 305, endPoint x: 555, endPoint y: 329, distance: 79.0
click at [555, 329] on td "You have chosen not to hold a second chance draw for instant win prize s. Prize…" at bounding box center [664, 320] width 463 height 67
click at [555, 329] on p "Prize s with expiry dates will require an early redraw. We will set redraw date…" at bounding box center [665, 328] width 452 height 28
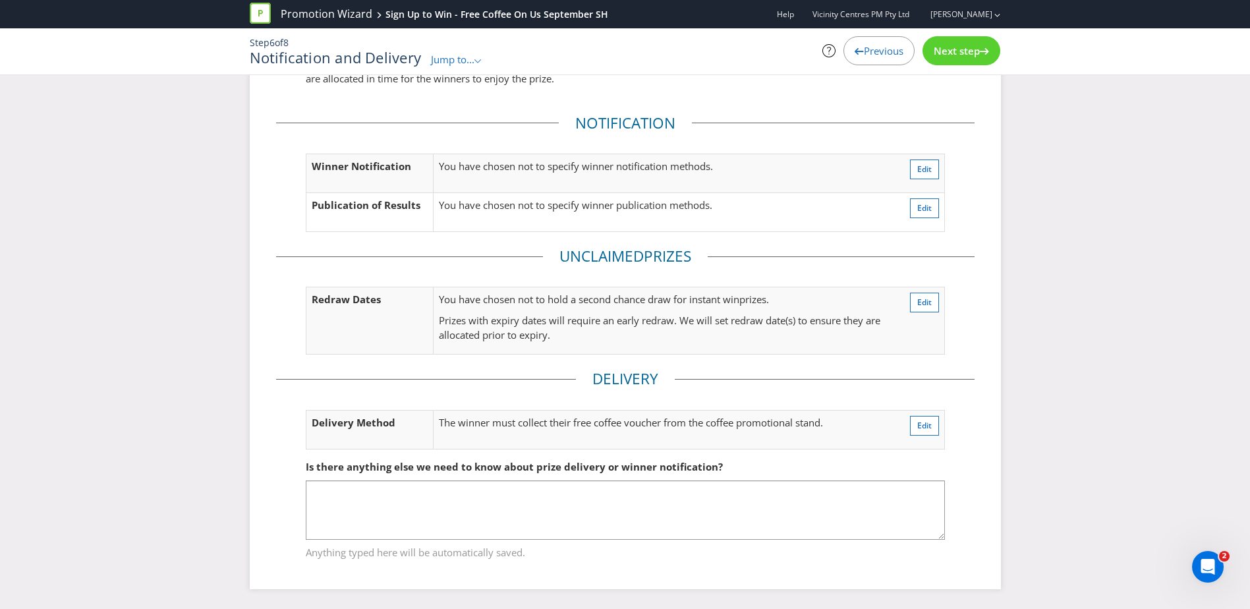
click at [1044, 221] on div "Event based prize s These prize s have specific event or expiry dates: All priz…" at bounding box center [625, 303] width 1250 height 612
click at [1104, 246] on div "Event based prize s These prize s have specific event or expiry dates: All priz…" at bounding box center [625, 303] width 1250 height 612
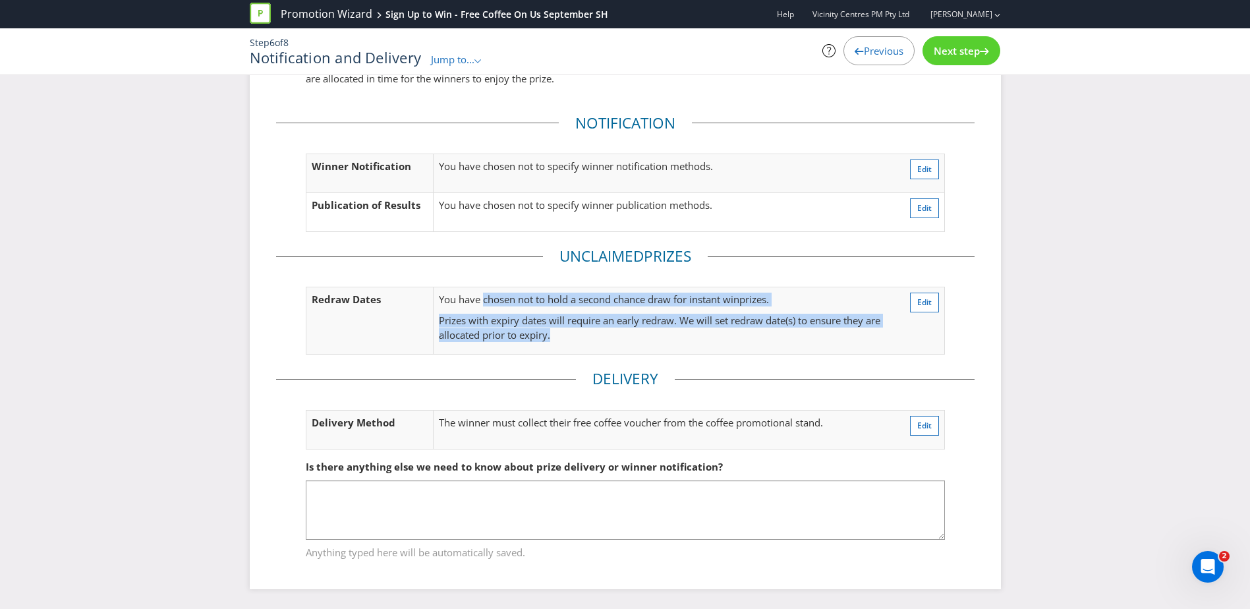
drag, startPoint x: 486, startPoint y: 302, endPoint x: 551, endPoint y: 338, distance: 74.3
click at [551, 338] on td "You have chosen not to hold a second chance draw for instant win prize s. Prize…" at bounding box center [664, 320] width 463 height 67
drag, startPoint x: 551, startPoint y: 338, endPoint x: 524, endPoint y: 306, distance: 42.1
click at [524, 306] on span "You have chosen not to hold a second chance draw for instant win" at bounding box center [589, 299] width 300 height 13
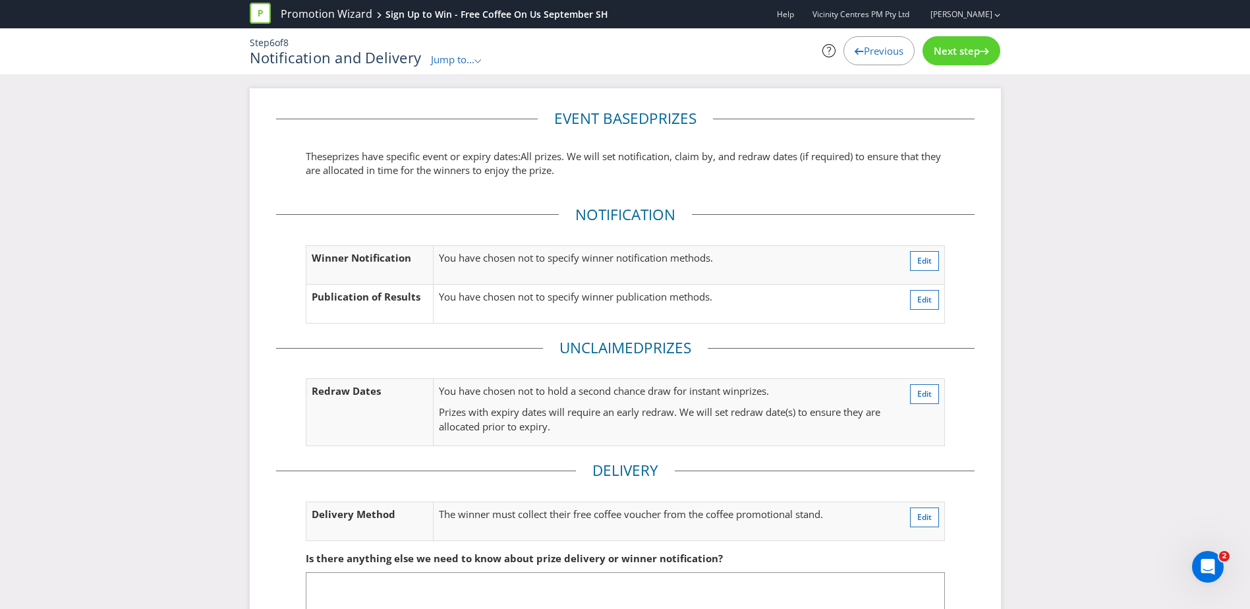
scroll to position [0, 0]
drag, startPoint x: 901, startPoint y: 52, endPoint x: 903, endPoint y: 78, distance: 25.8
click at [899, 53] on span "Previous" at bounding box center [884, 50] width 40 height 13
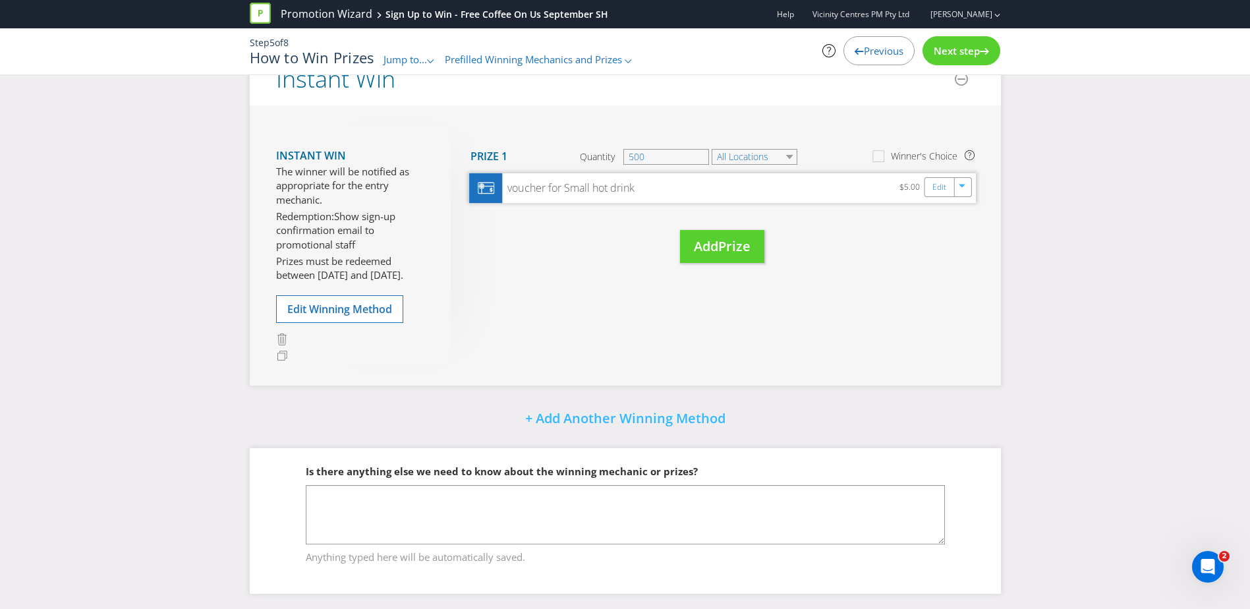
scroll to position [138, 0]
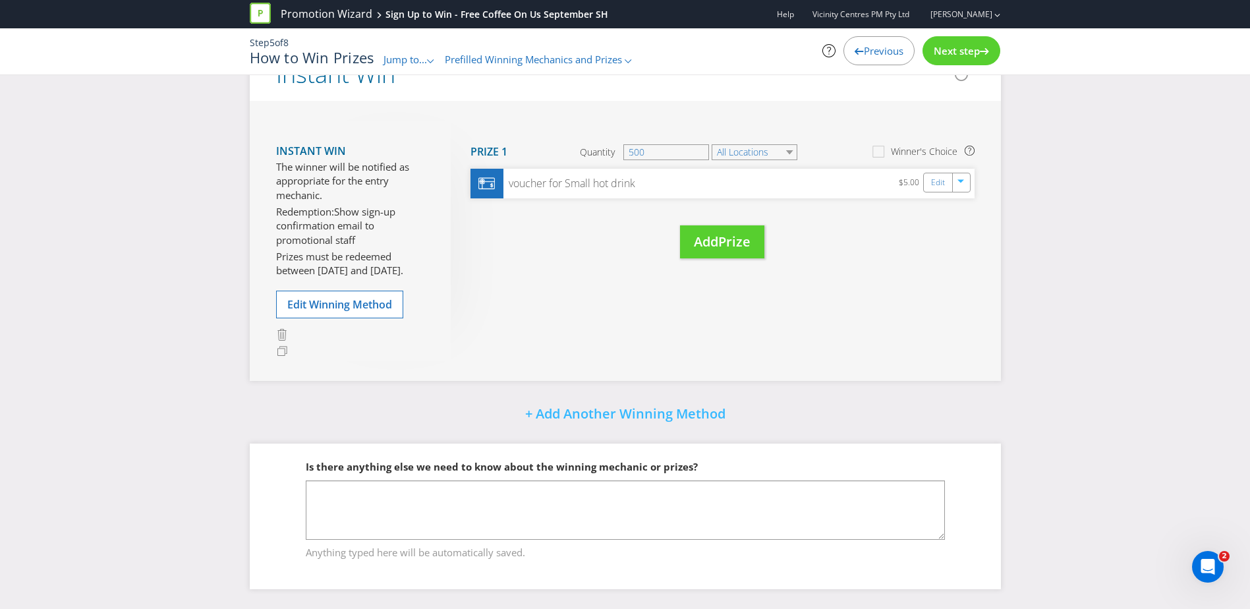
click at [907, 56] on div "Previous" at bounding box center [878, 50] width 71 height 29
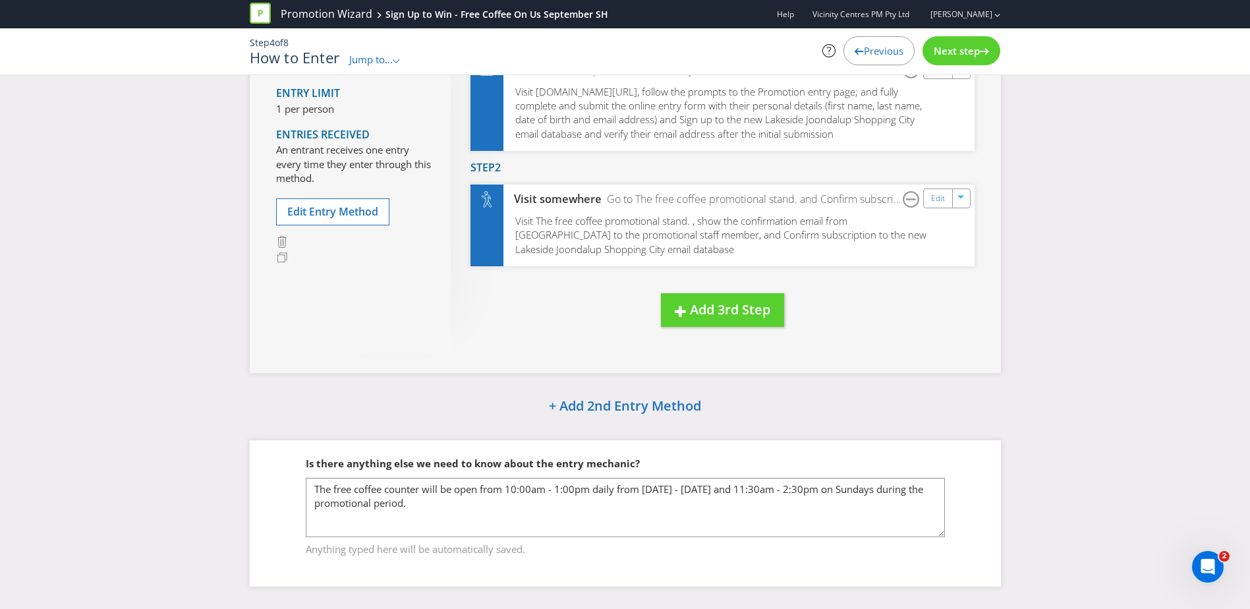
scroll to position [168, 0]
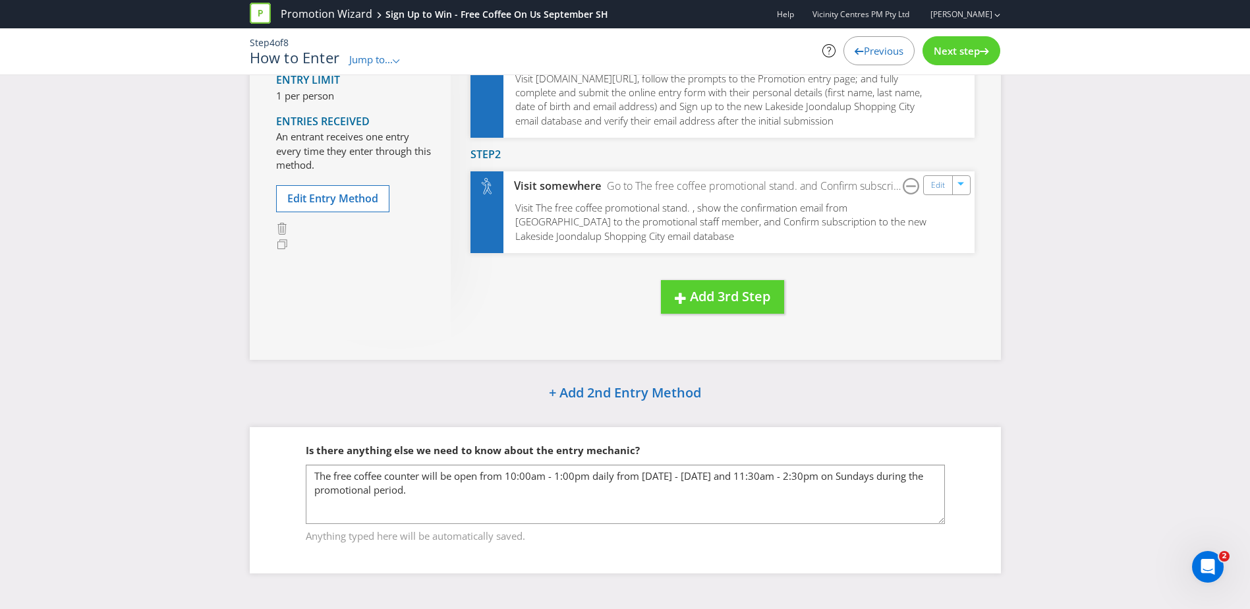
click at [961, 51] on span "Next step" at bounding box center [957, 50] width 46 height 13
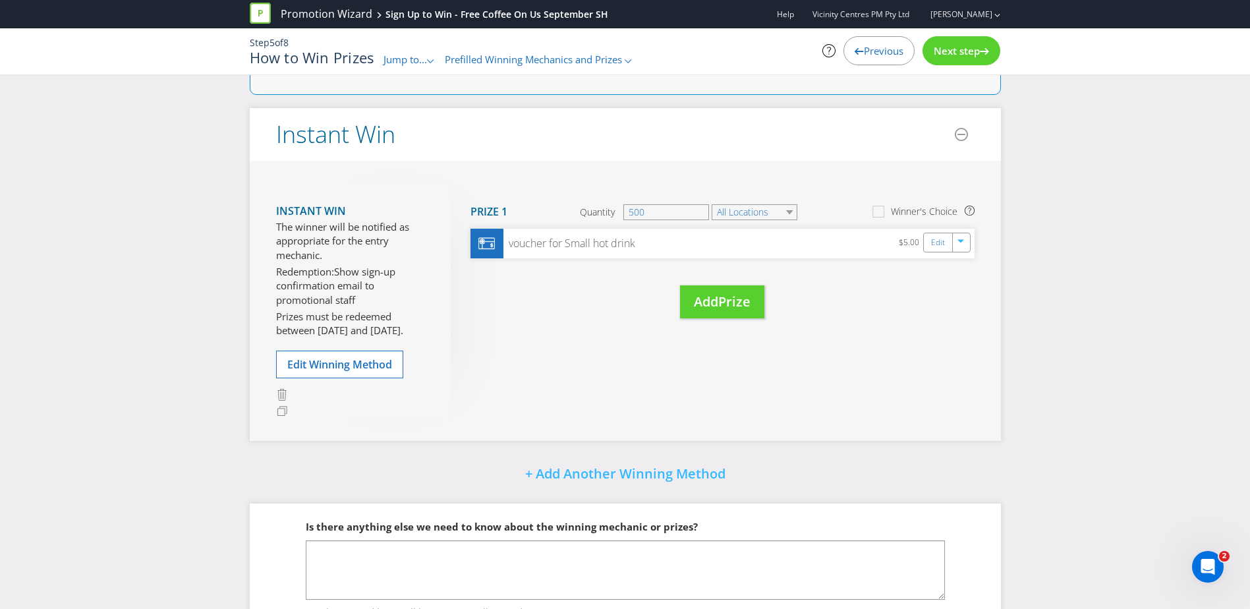
scroll to position [138, 0]
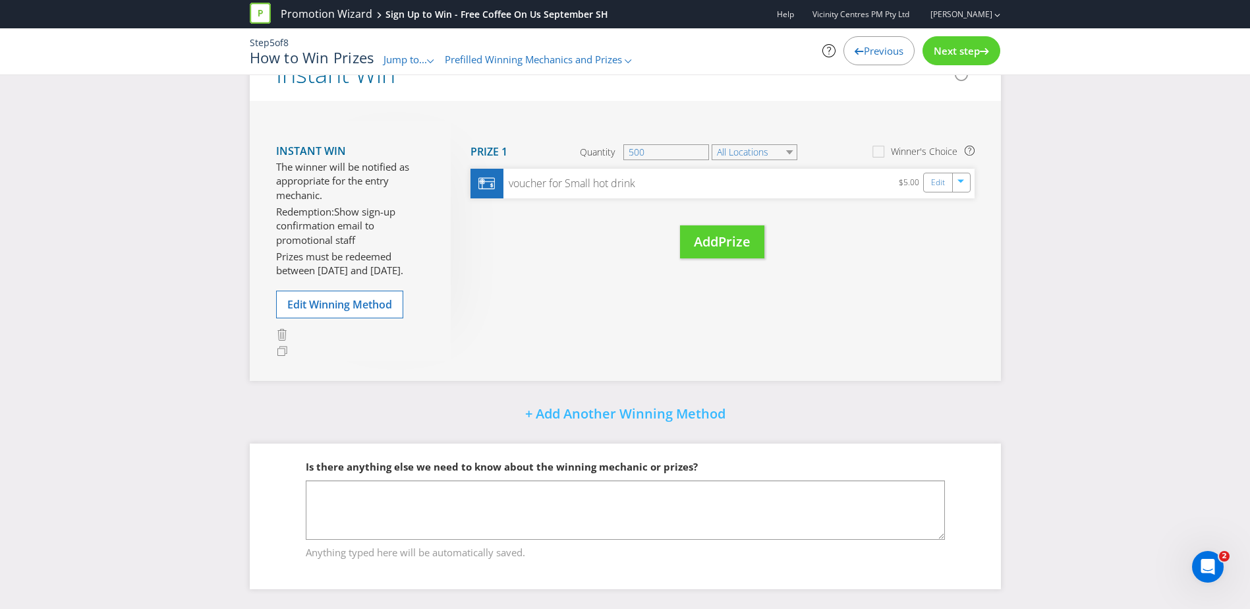
click at [987, 55] on div "Next step" at bounding box center [961, 50] width 78 height 29
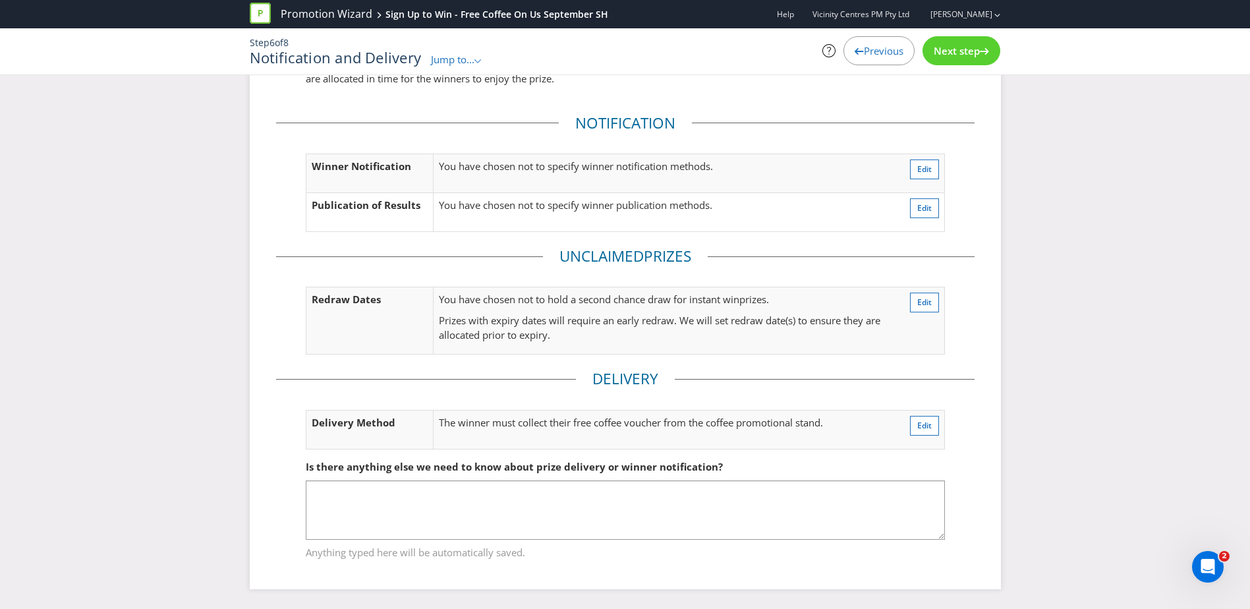
scroll to position [92, 0]
click at [970, 49] on span "Next step" at bounding box center [957, 50] width 46 height 13
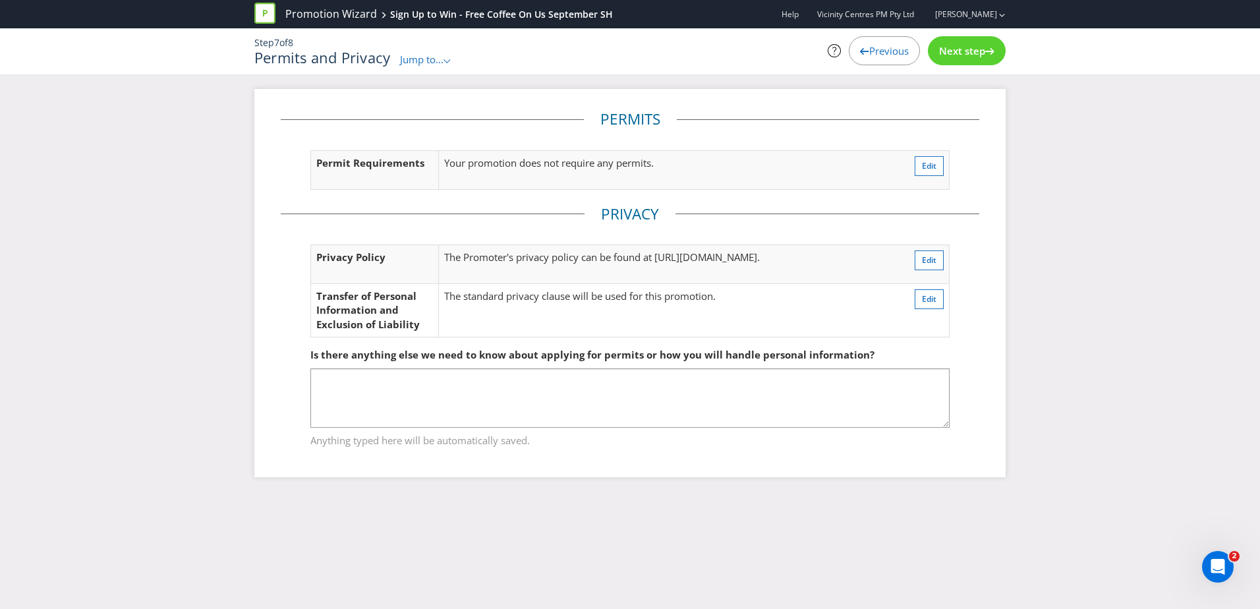
click at [959, 49] on span "Next step" at bounding box center [962, 50] width 46 height 13
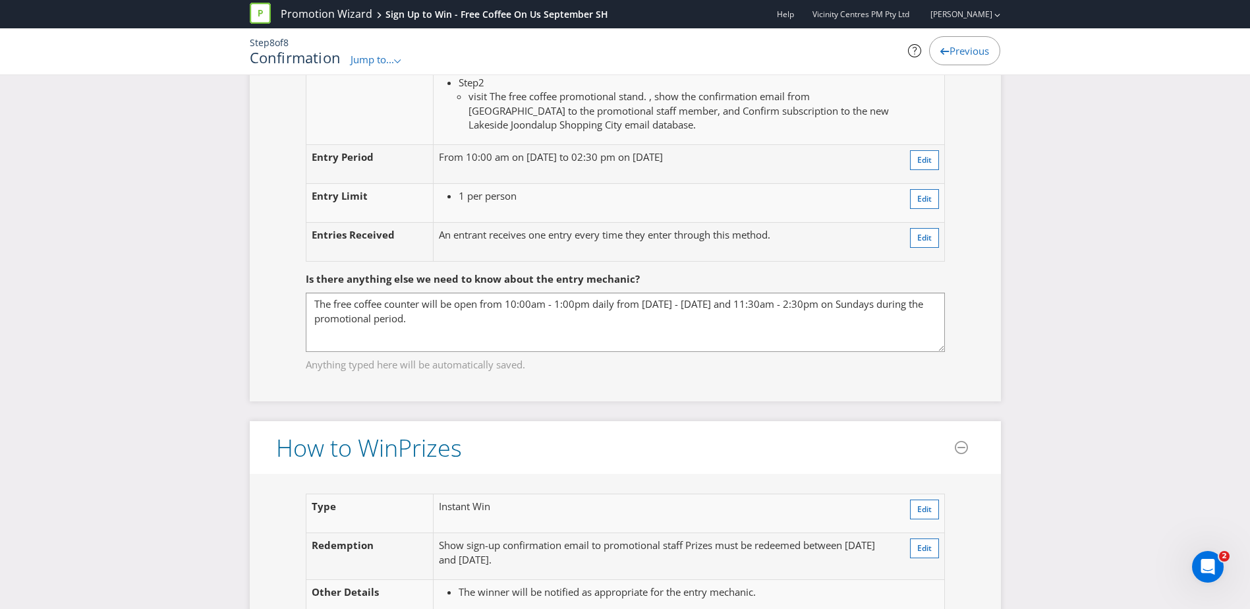
scroll to position [1252, 0]
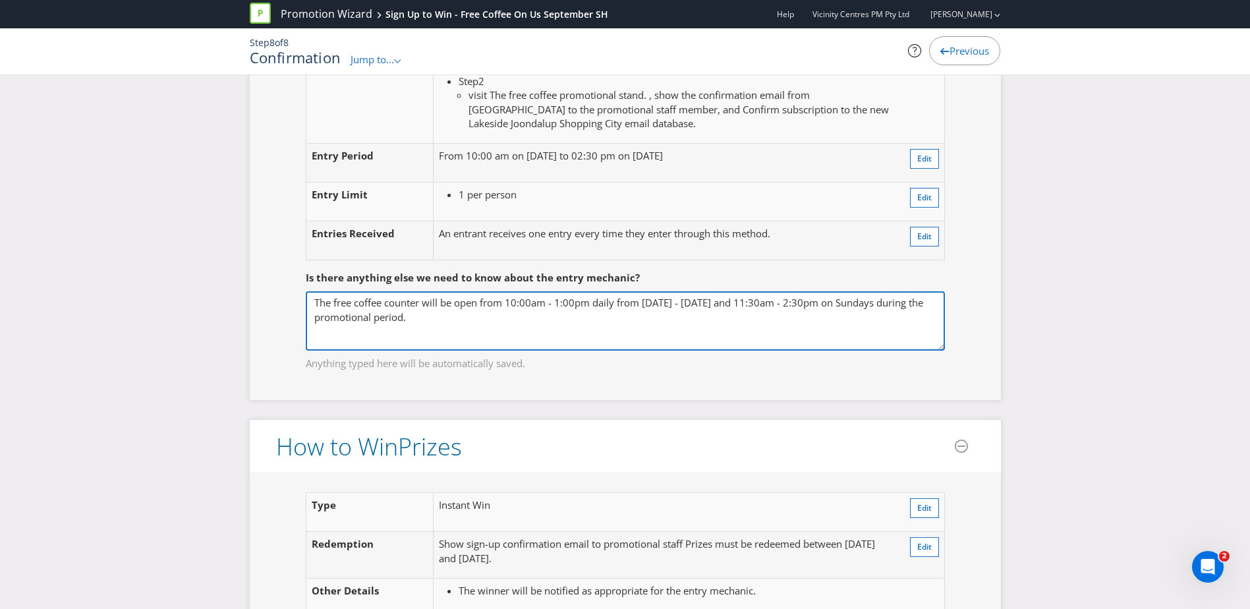
click at [461, 346] on textarea "The free coffee counter will be open from 10:00am - 1:00pm daily from [DATE] - …" at bounding box center [625, 320] width 639 height 59
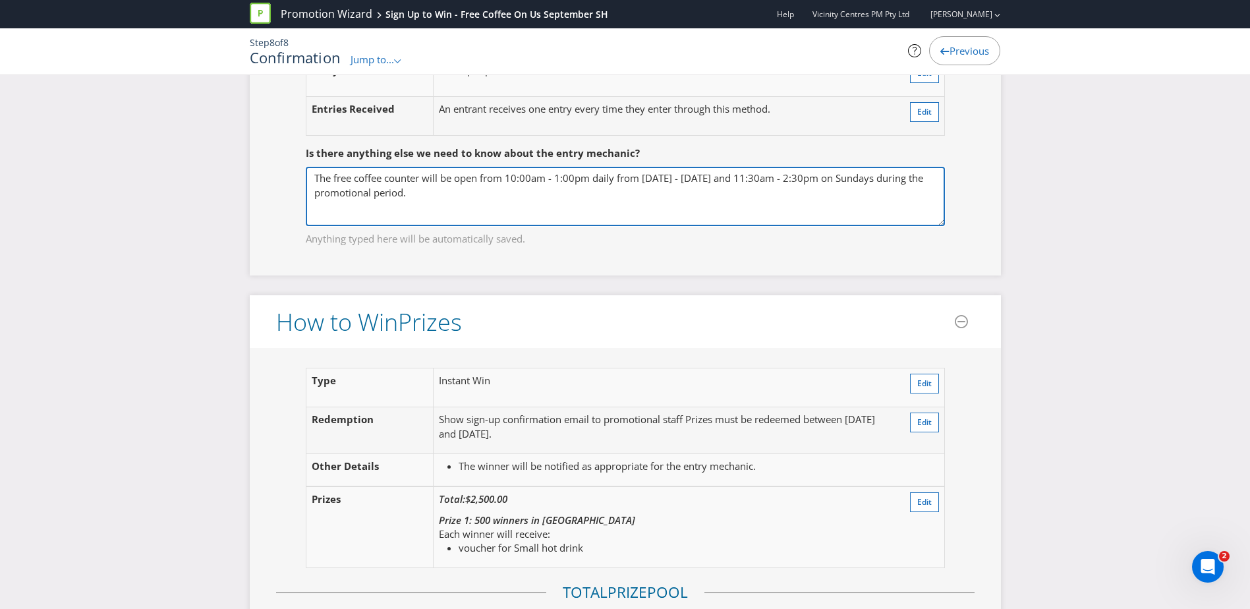
scroll to position [1581, 0]
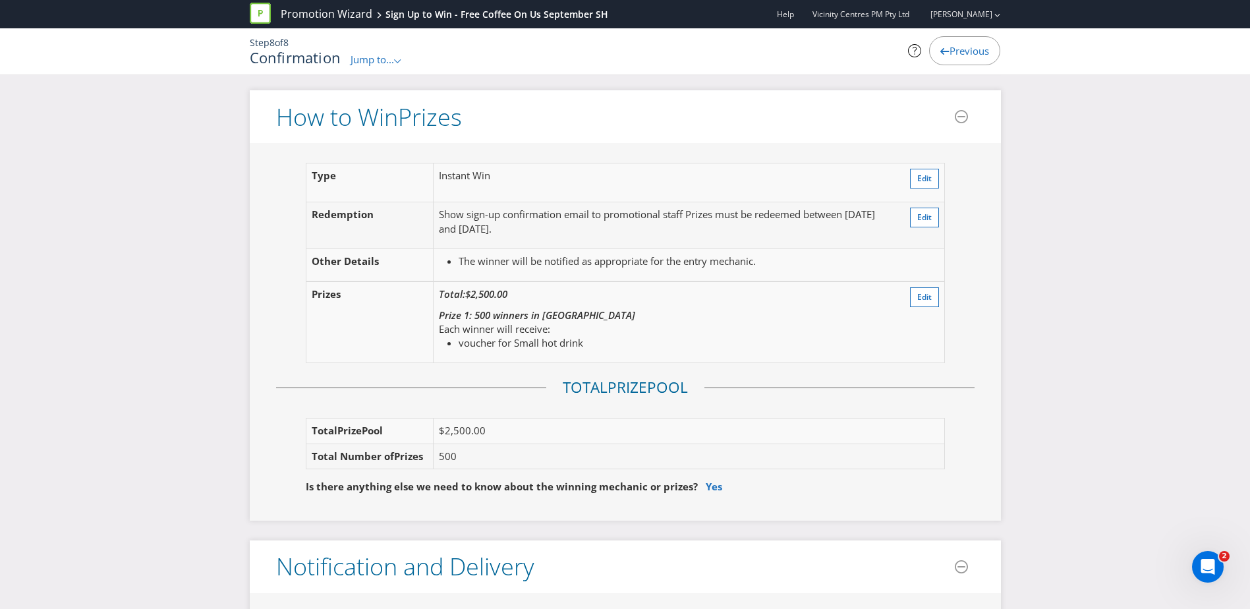
click at [527, 321] on em "Prize 1: 500 winners in [GEOGRAPHIC_DATA]" at bounding box center [537, 314] width 196 height 13
click at [465, 300] on span "Total:" at bounding box center [452, 293] width 26 height 13
click at [518, 300] on td "Total: $2,500.00 Prize 1: 500 winners in [GEOGRAPHIC_DATA] Each winner will rec…" at bounding box center [664, 322] width 463 height 82
drag, startPoint x: 545, startPoint y: 244, endPoint x: 494, endPoint y: 238, distance: 51.0
click at [494, 235] on span "Prizes must be redeemed between [DATE] and [DATE]." at bounding box center [657, 221] width 436 height 27
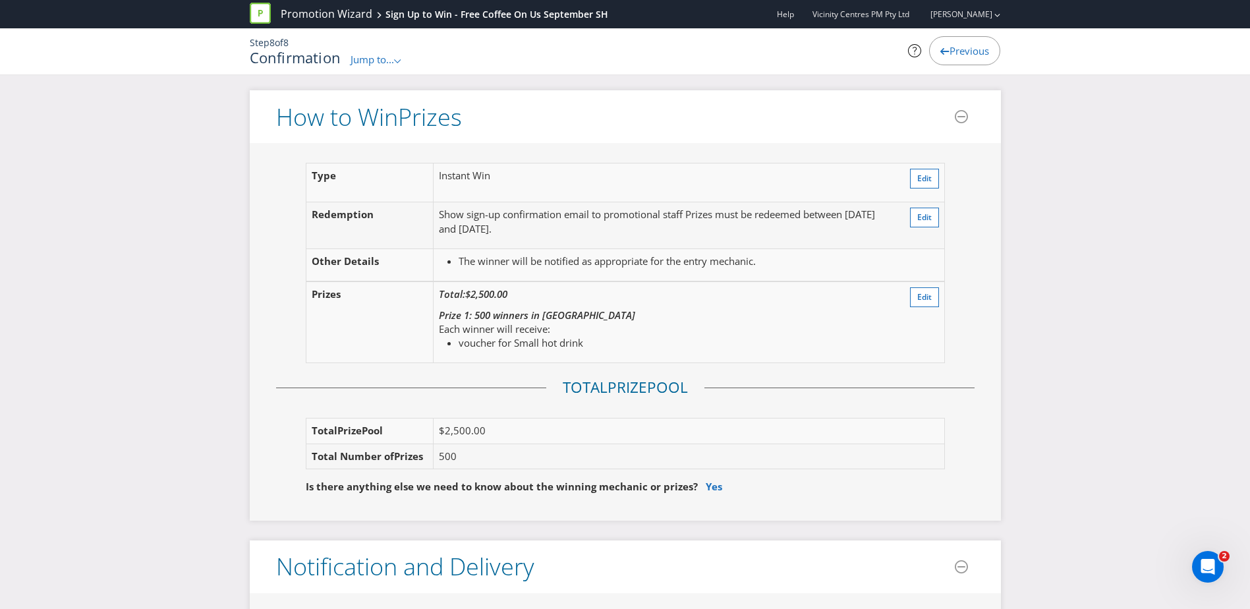
click at [681, 236] on p "Show sign-up confirmation email to promotional staff Prizes must be redeemed be…" at bounding box center [665, 222] width 452 height 28
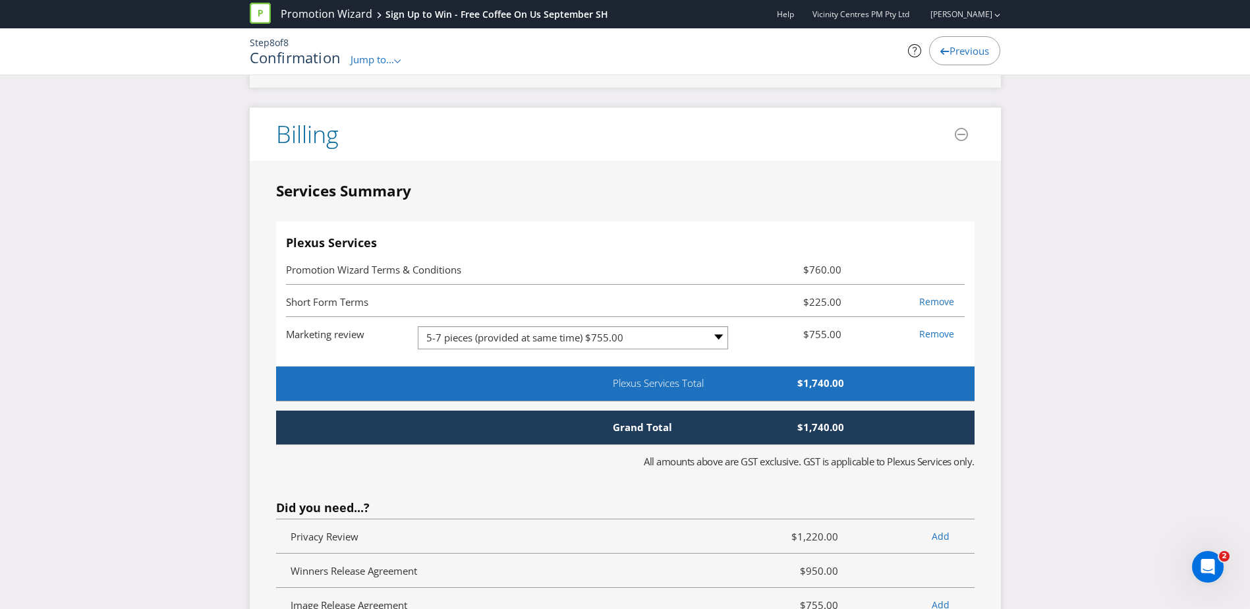
scroll to position [2965, 0]
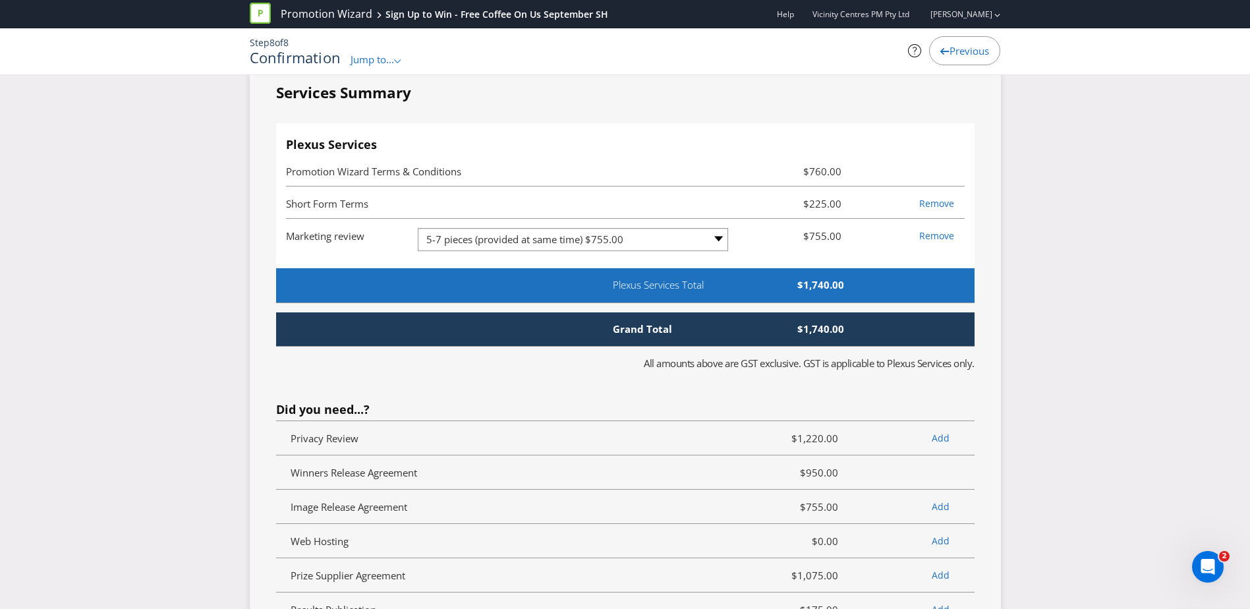
scroll to position [3031, 0]
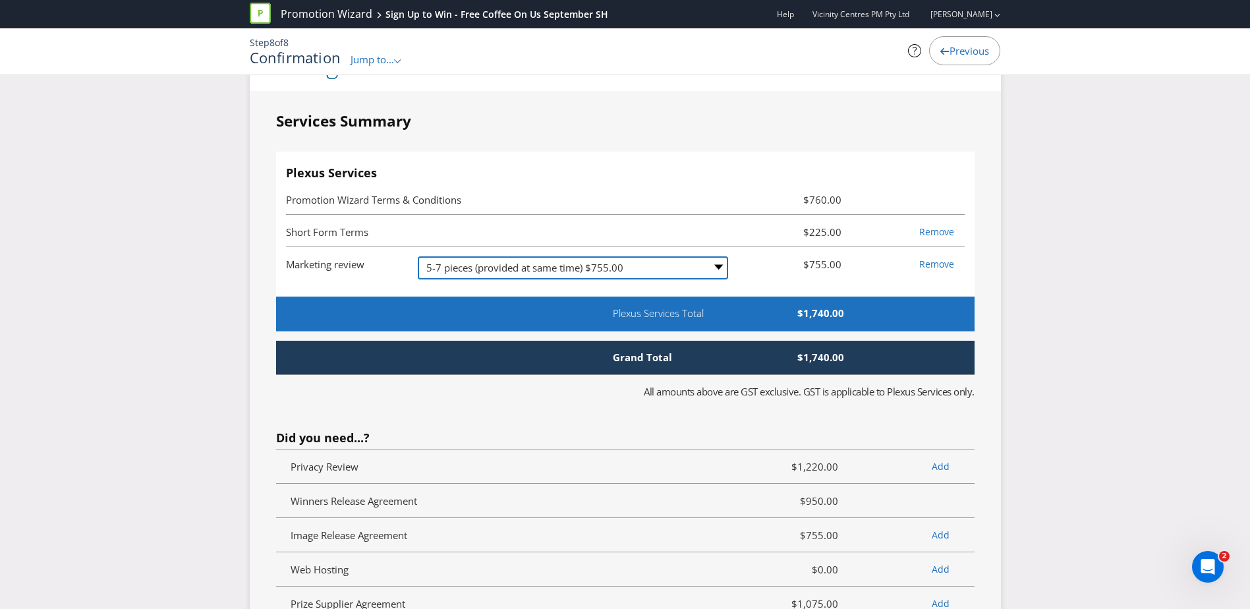
click at [648, 279] on select "-- Please Select -- 1 piece $275.00 2-4 pieces (provided at same time) $505.00 …" at bounding box center [573, 267] width 310 height 23
click at [418, 270] on select "-- Please Select -- 1 piece $275.00 2-4 pieces (provided at same time) $505.00 …" at bounding box center [573, 267] width 310 height 23
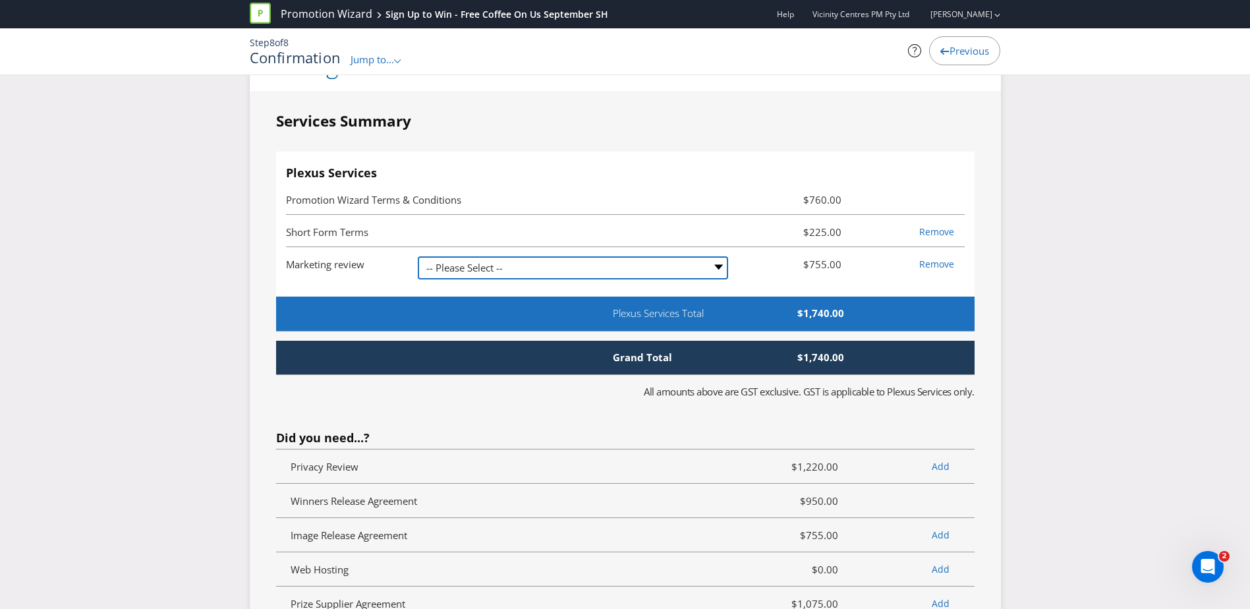
click at [715, 279] on select "-- Please Select -- 1 piece $275.00 2-4 pieces (provided at same time) $505.00 …" at bounding box center [573, 267] width 310 height 23
click at [418, 270] on select "-- Please Select -- 1 piece $275.00 2-4 pieces (provided at same time) $505.00 …" at bounding box center [573, 267] width 310 height 23
click at [719, 279] on select "-- Please Select -- 1 piece $275.00 2-4 pieces (provided at same time) $505.00 …" at bounding box center [573, 267] width 310 height 23
select select "MARKETING_REVIEW_3"
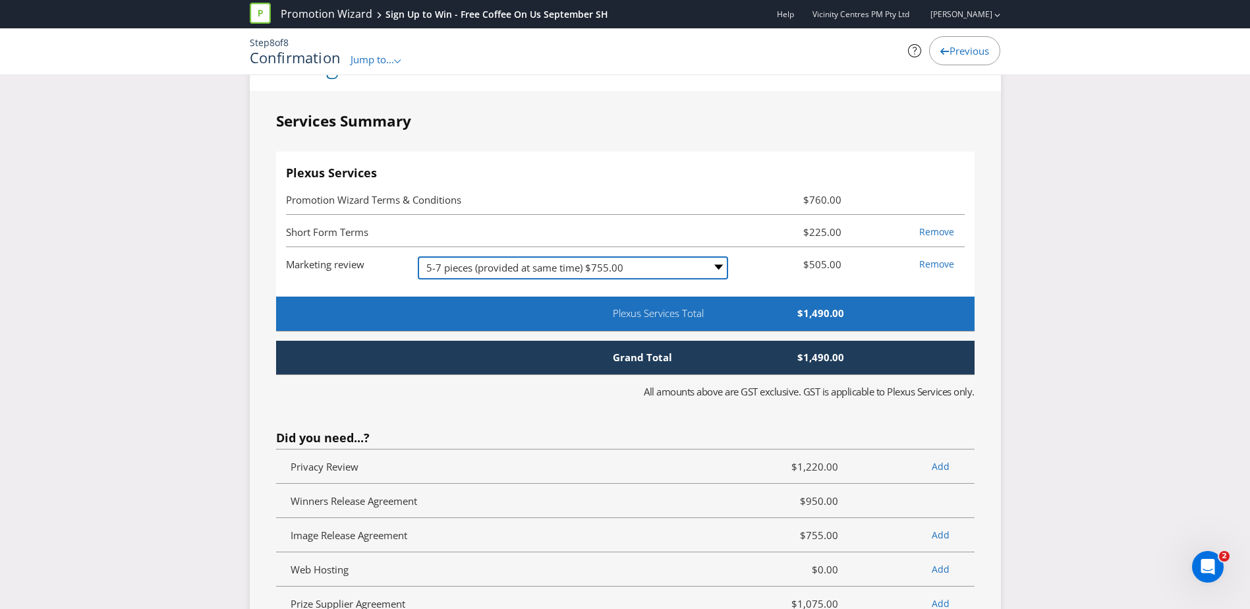
click at [418, 270] on select "-- Please Select -- 1 piece $275.00 2-4 pieces (provided at same time) $505.00 …" at bounding box center [573, 267] width 310 height 23
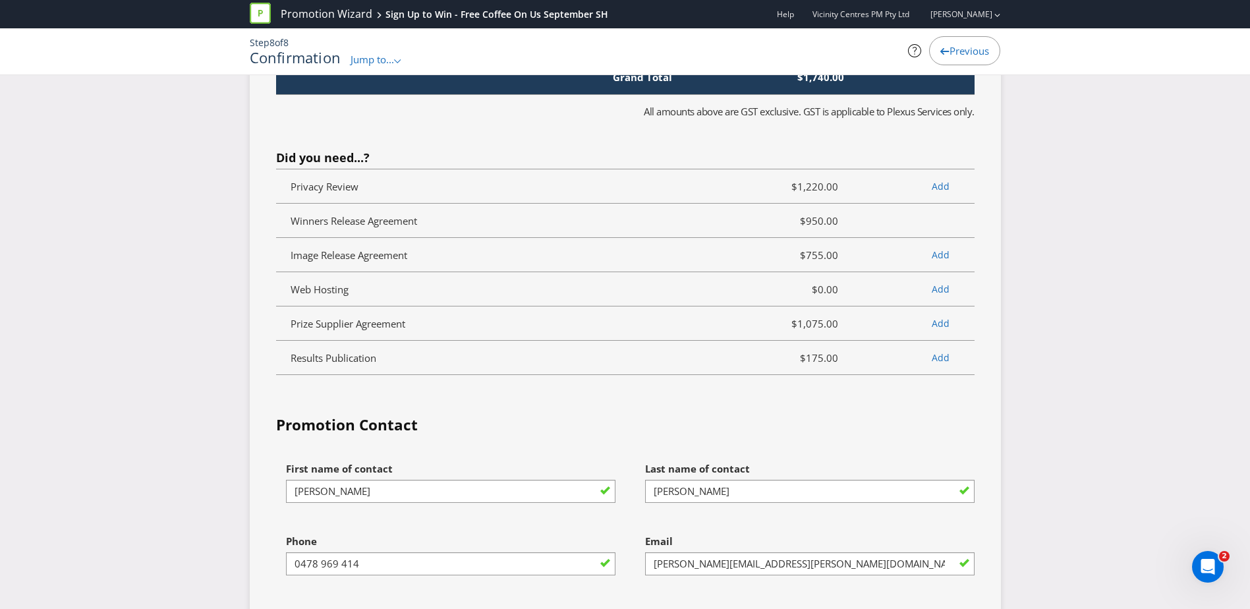
scroll to position [3492, 0]
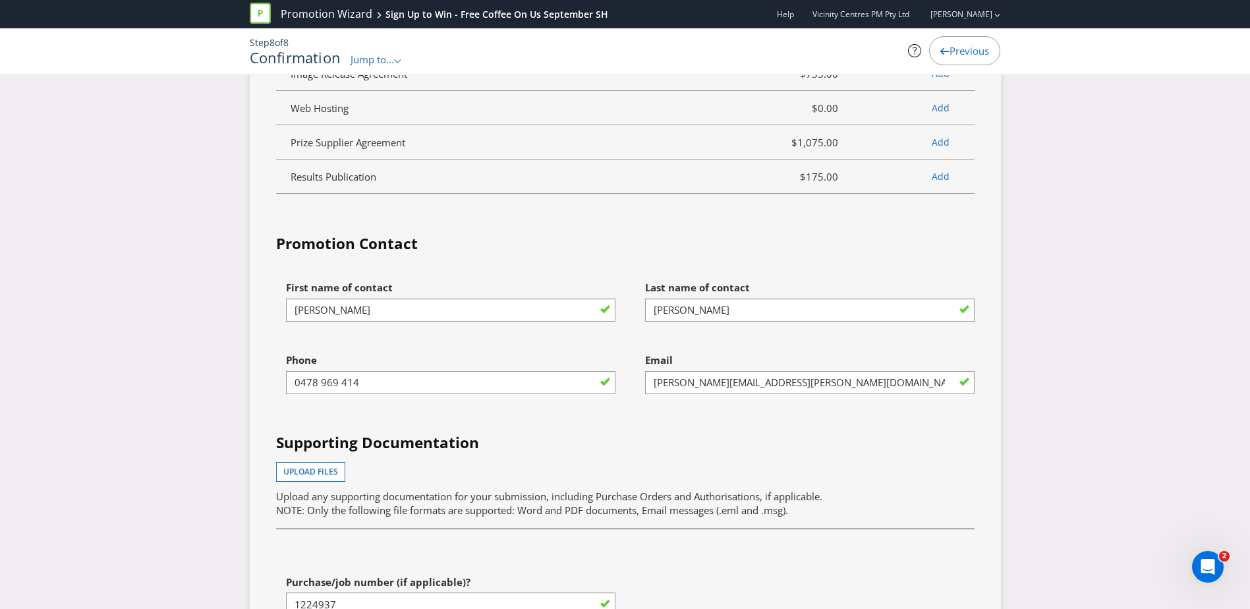
click at [616, 453] on h4 "Supporting Documentation" at bounding box center [625, 442] width 698 height 21
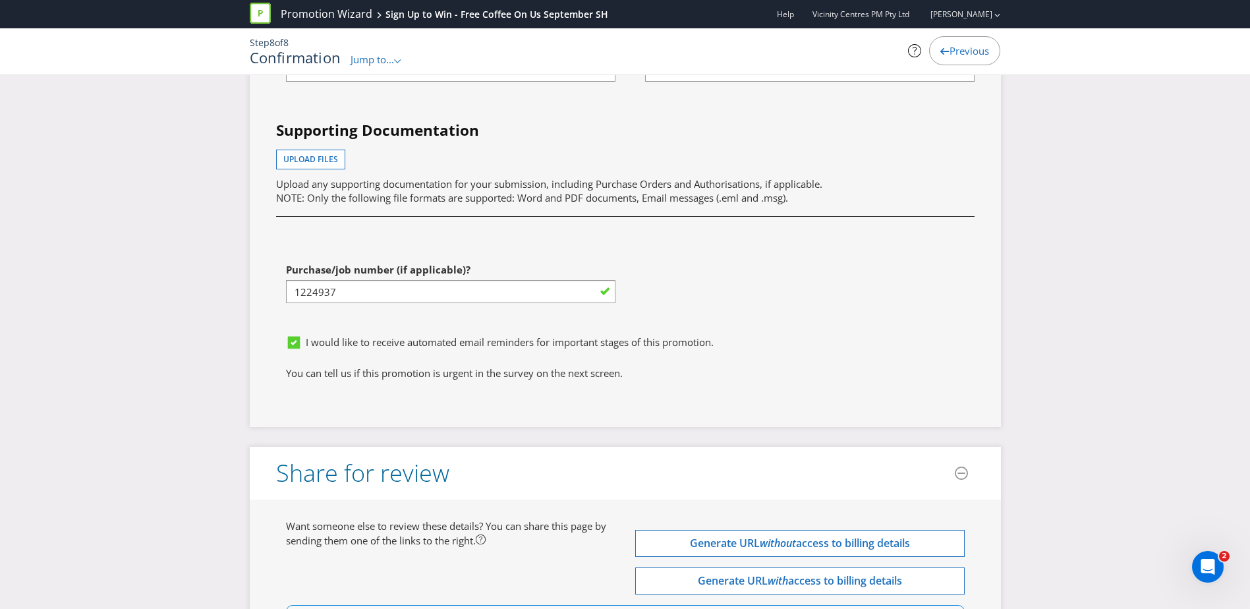
scroll to position [3821, 0]
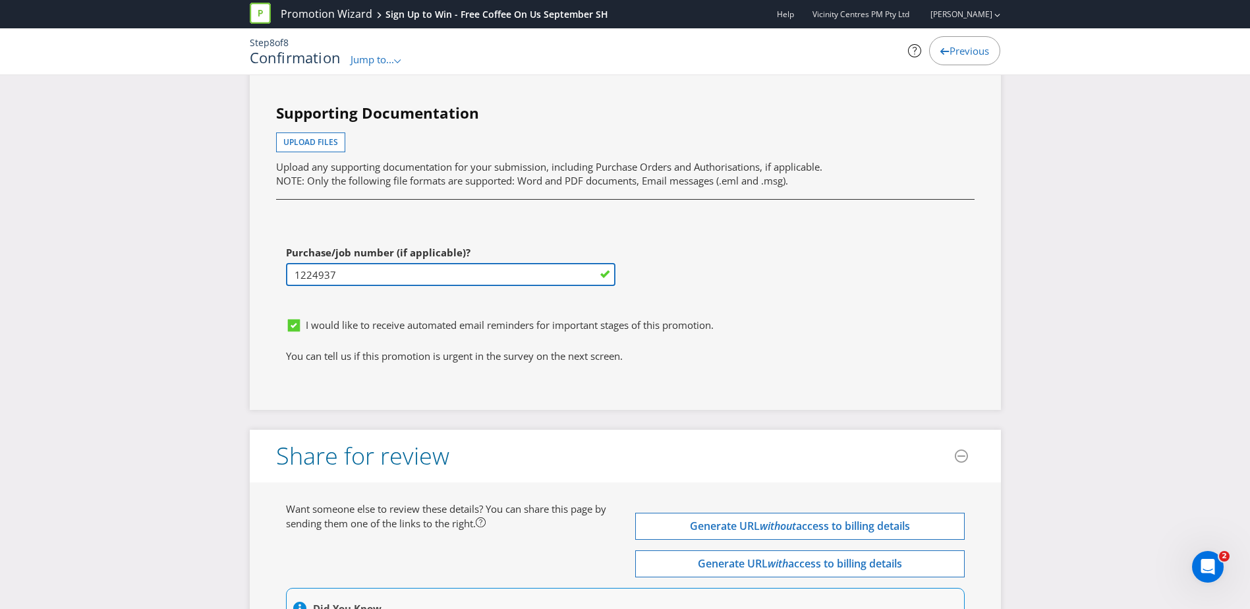
click at [424, 286] on input "1224937" at bounding box center [450, 274] width 329 height 23
type input "INSERT PO NUMBER BEFORE YOU SUBMIT - use Plexus Vendor no. 329371 internally to…"
click at [698, 266] on div "First name of contact [PERSON_NAME] Last name of contact [PERSON_NAME] Phone [P…" at bounding box center [625, 128] width 718 height 366
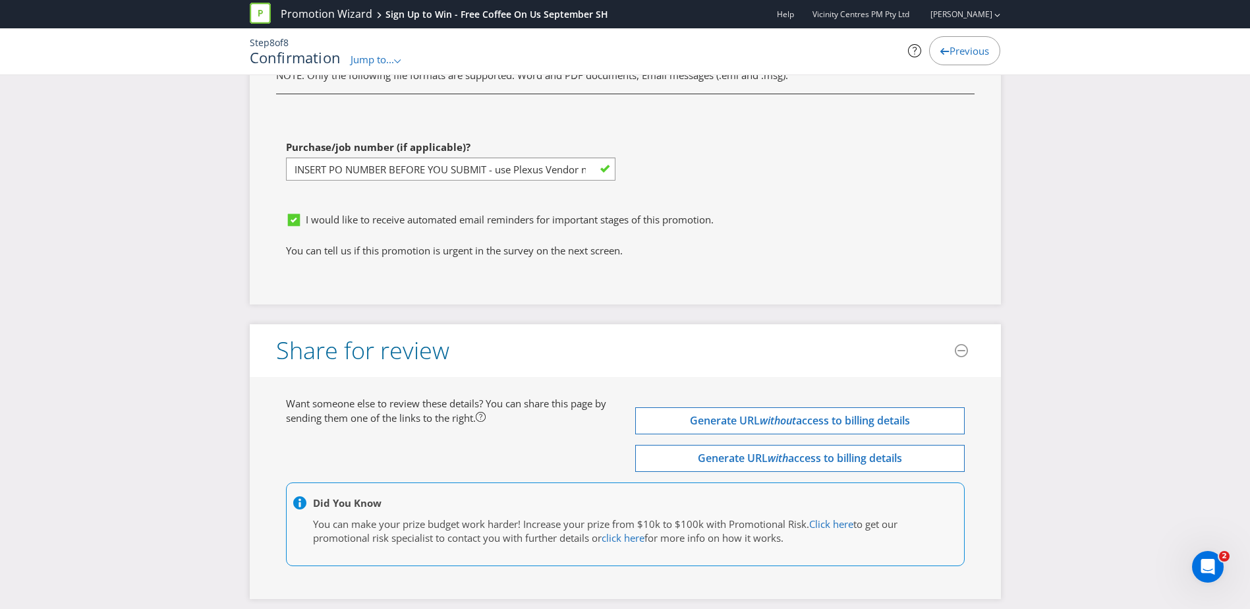
scroll to position [3801, 0]
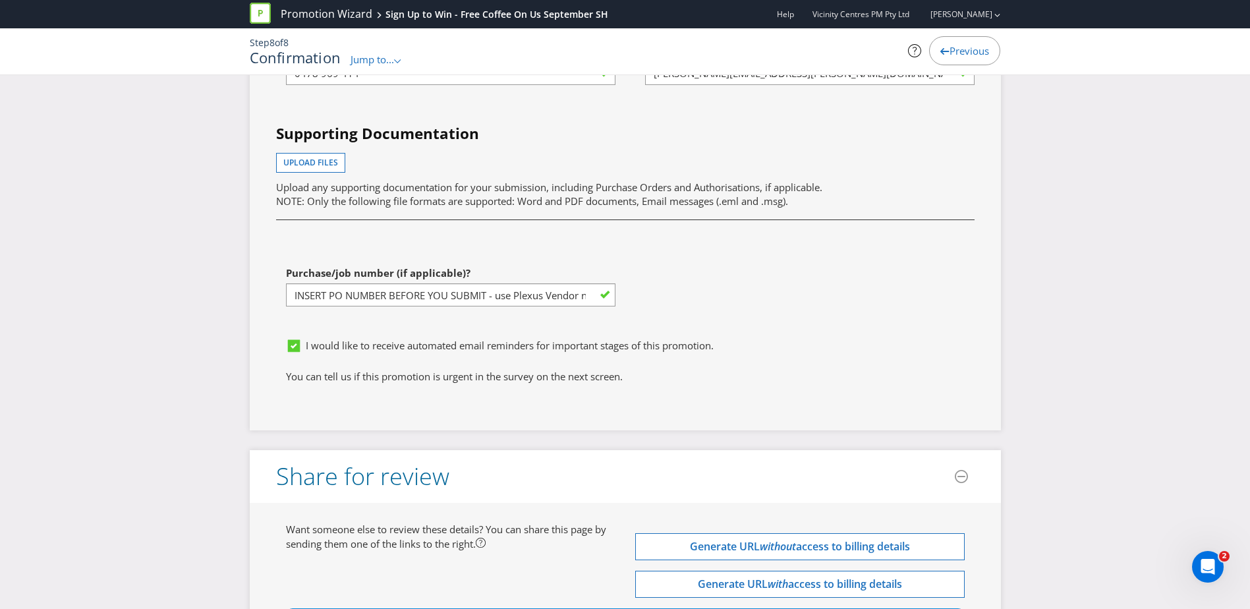
click at [963, 240] on div at bounding box center [625, 227] width 718 height 24
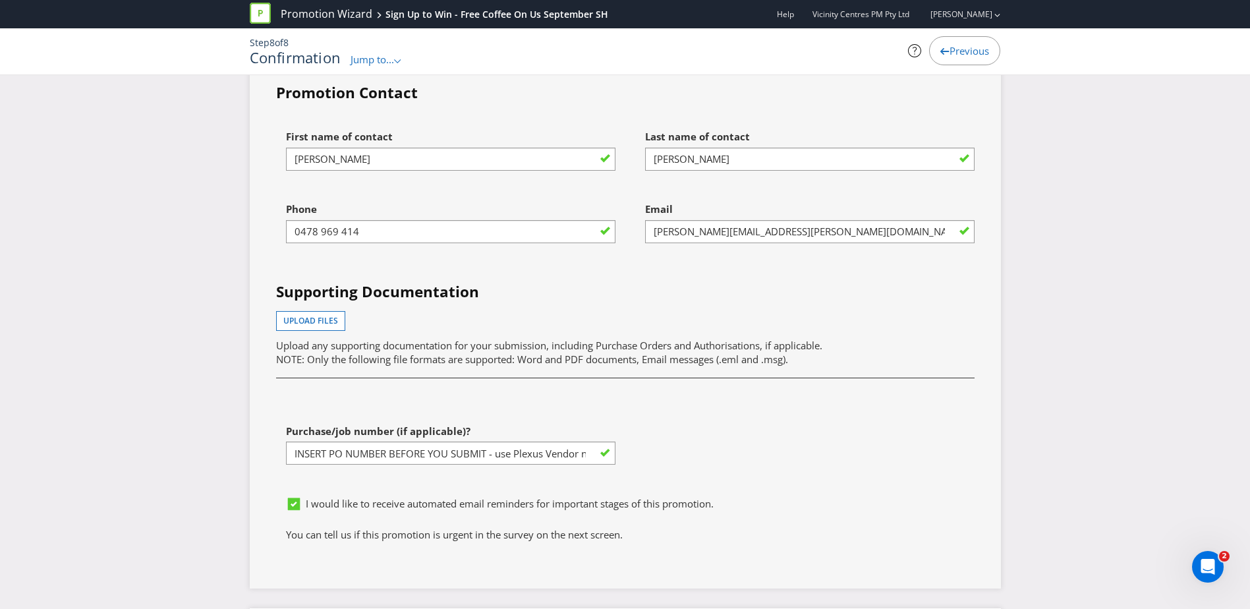
scroll to position [3669, 0]
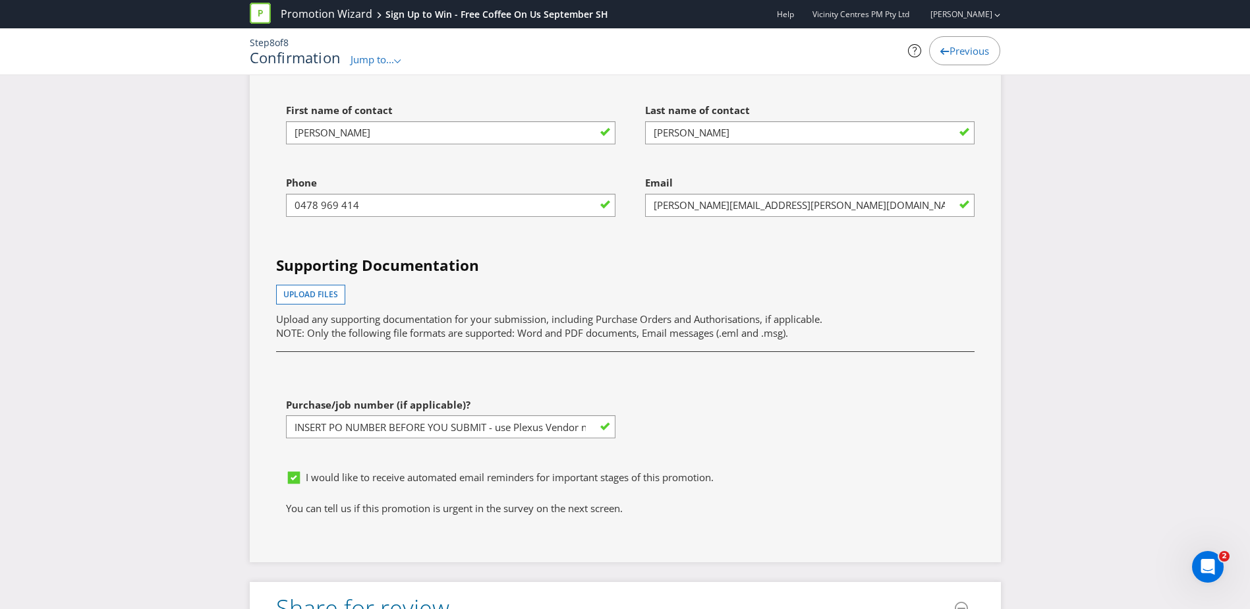
click at [542, 339] on span "NOTE: Only the following file formats are supported: Word and PDF documents, Em…" at bounding box center [532, 332] width 512 height 13
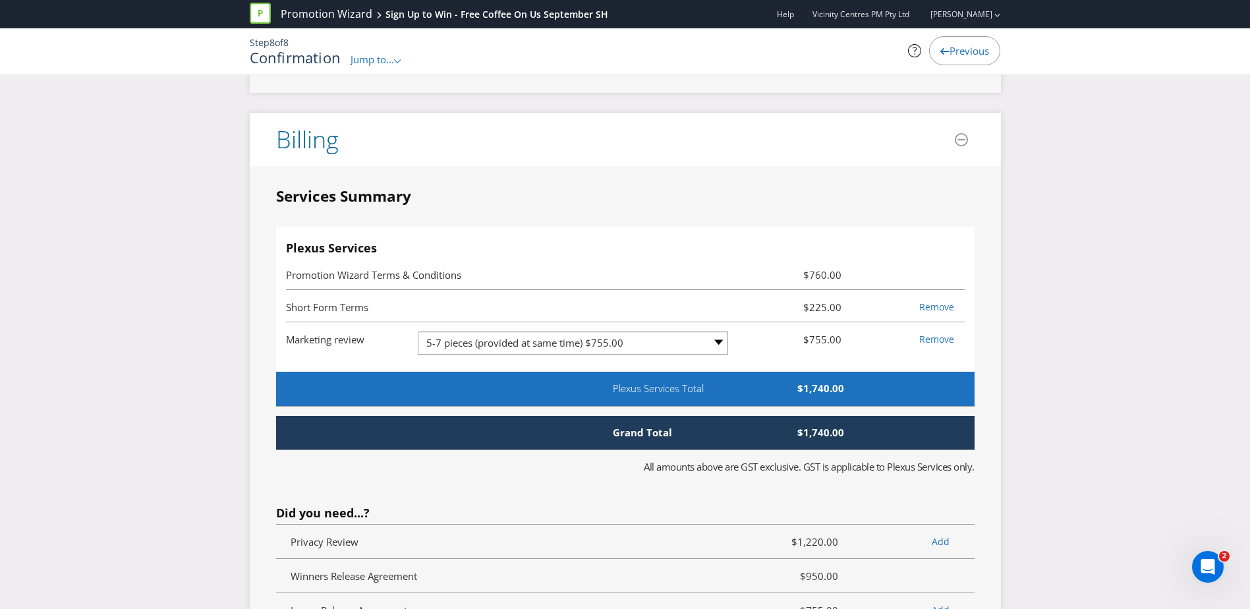
scroll to position [2944, 0]
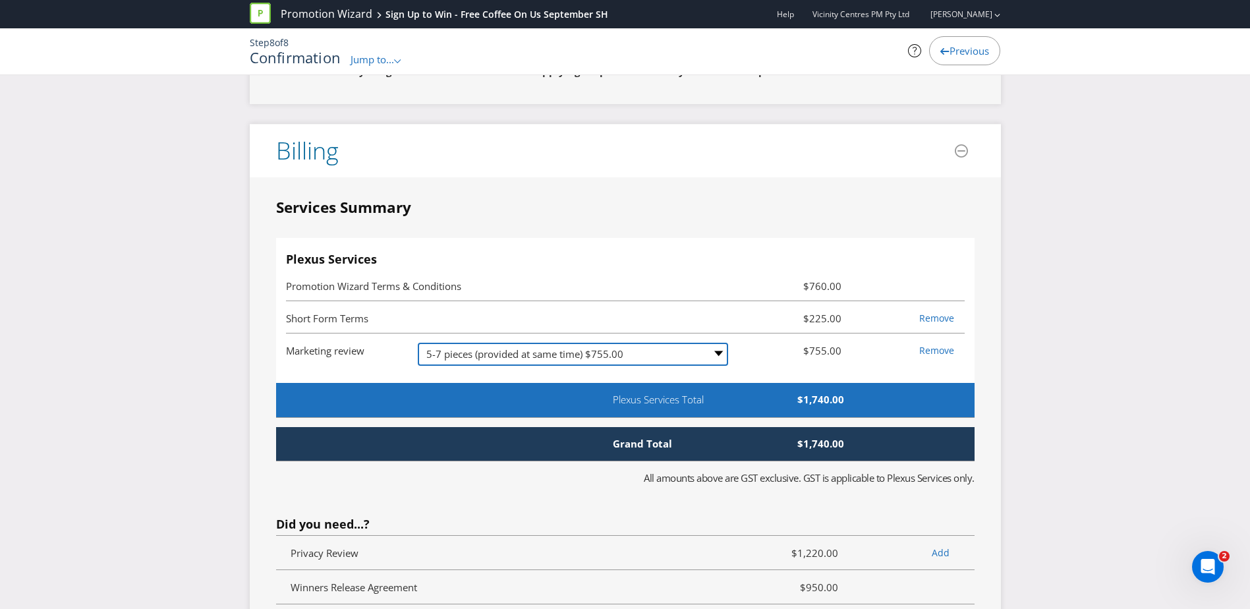
click at [527, 364] on select "-- Please Select -- 1 piece $275.00 2-4 pieces (provided at same time) $505.00 …" at bounding box center [573, 354] width 310 height 23
click at [619, 362] on select "-- Please Select -- 1 piece $275.00 2-4 pieces (provided at same time) $505.00 …" at bounding box center [573, 354] width 310 height 23
click at [418, 356] on select "-- Please Select -- 1 piece $275.00 2-4 pieces (provided at same time) $505.00 …" at bounding box center [573, 354] width 310 height 23
click at [618, 366] on select "-- Please Select -- 1 piece $275.00 2-4 pieces (provided at same time) $505.00 …" at bounding box center [573, 354] width 310 height 23
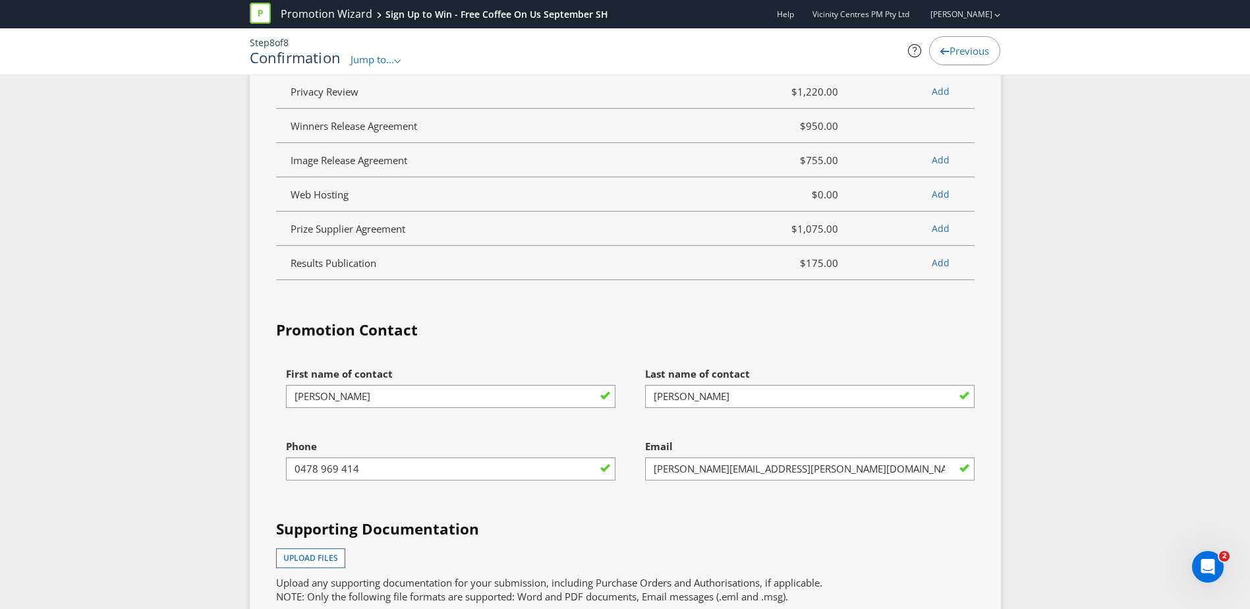
scroll to position [3010, 0]
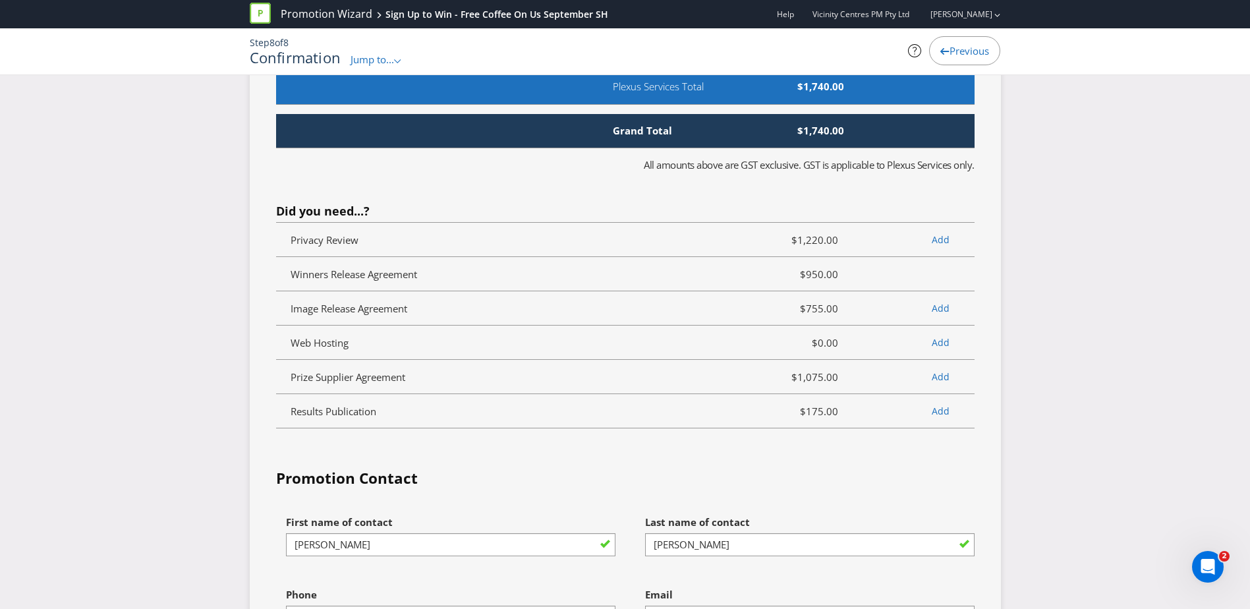
scroll to position [3471, 0]
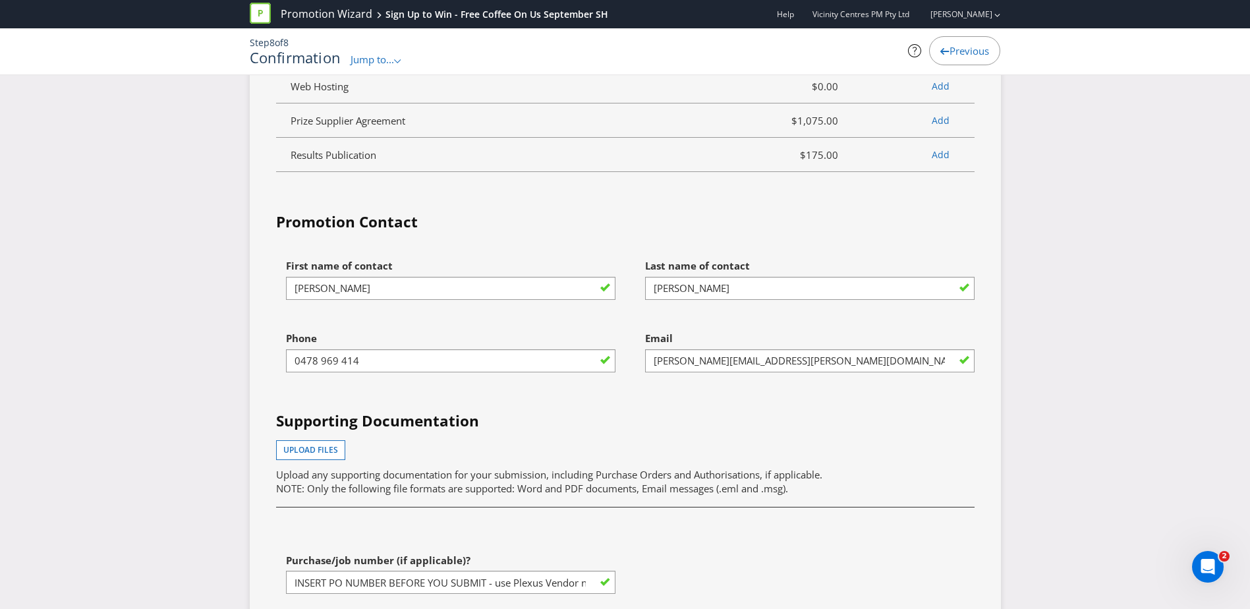
scroll to position [3537, 0]
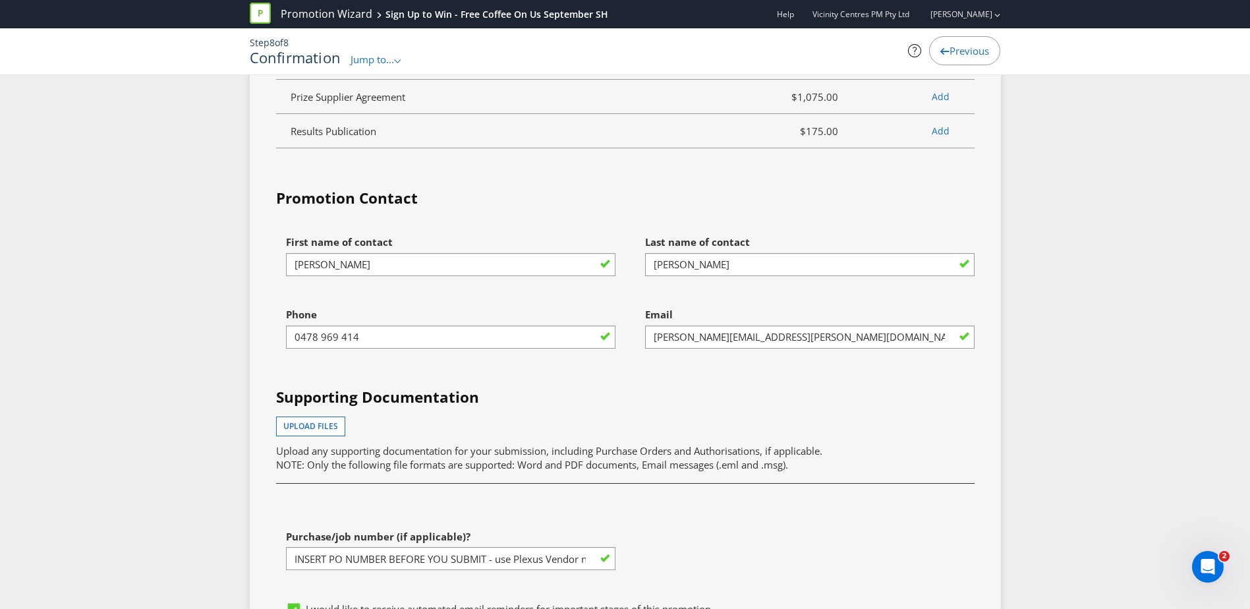
drag, startPoint x: 1042, startPoint y: 211, endPoint x: 1049, endPoint y: 221, distance: 12.1
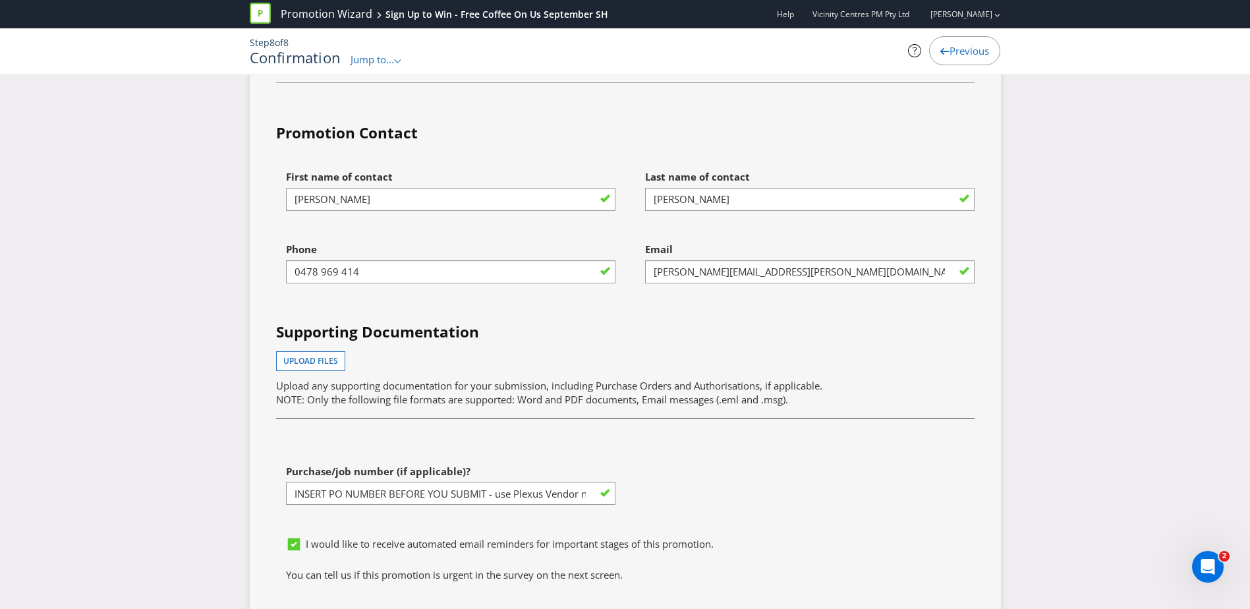
scroll to position [3603, 0]
drag, startPoint x: 355, startPoint y: 415, endPoint x: 537, endPoint y: 405, distance: 182.1
click at [537, 405] on p "Upload any supporting documentation for your submission, including Purchase Ord…" at bounding box center [625, 392] width 698 height 28
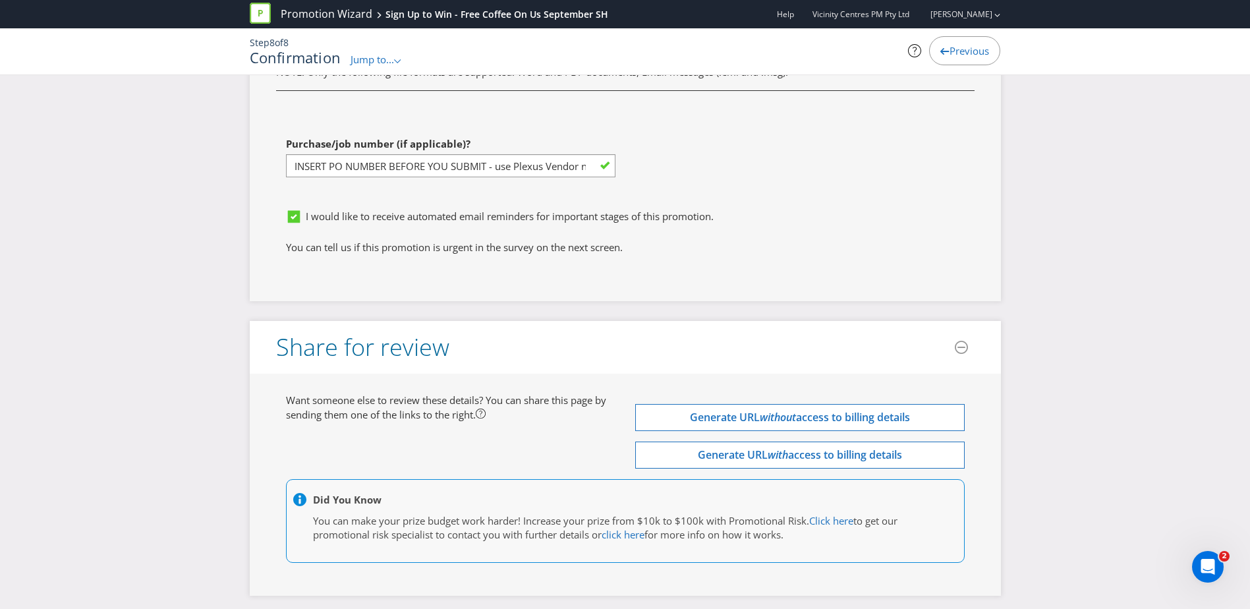
scroll to position [3735, 0]
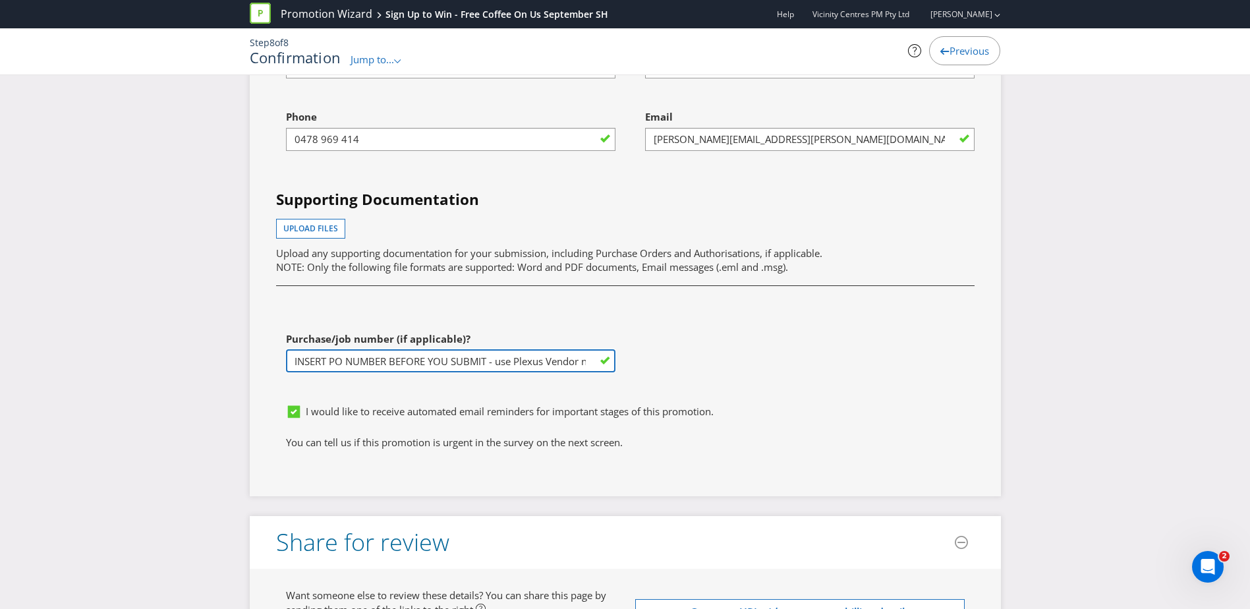
click at [387, 372] on input "INSERT PO NUMBER BEFORE YOU SUBMIT - use Plexus Vendor no. 329371 internally to…" at bounding box center [450, 360] width 329 height 23
click at [510, 372] on input "INSERT PO NUMBER BEFORE YOU SUBMIT - use Plexus Vendor no. 329371 internally to…" at bounding box center [450, 360] width 329 height 23
paste input "1246523"
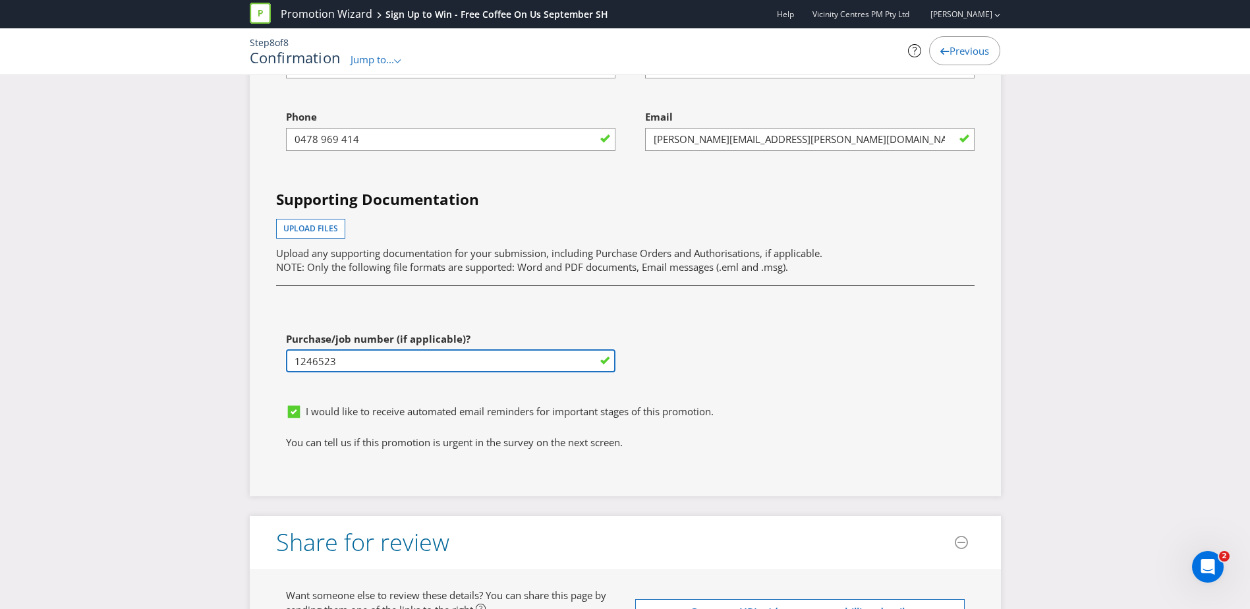
type input "1246523"
click at [693, 377] on div "First name of contact [PERSON_NAME] Last name of contact [PERSON_NAME] Phone [P…" at bounding box center [625, 214] width 718 height 366
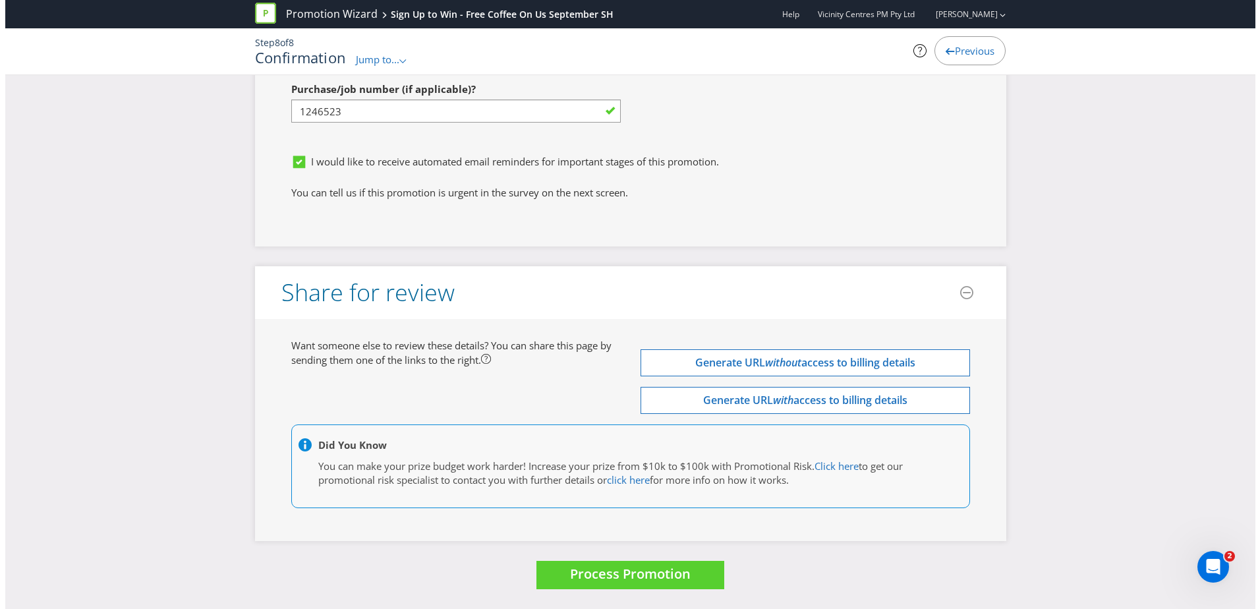
scroll to position [3998, 0]
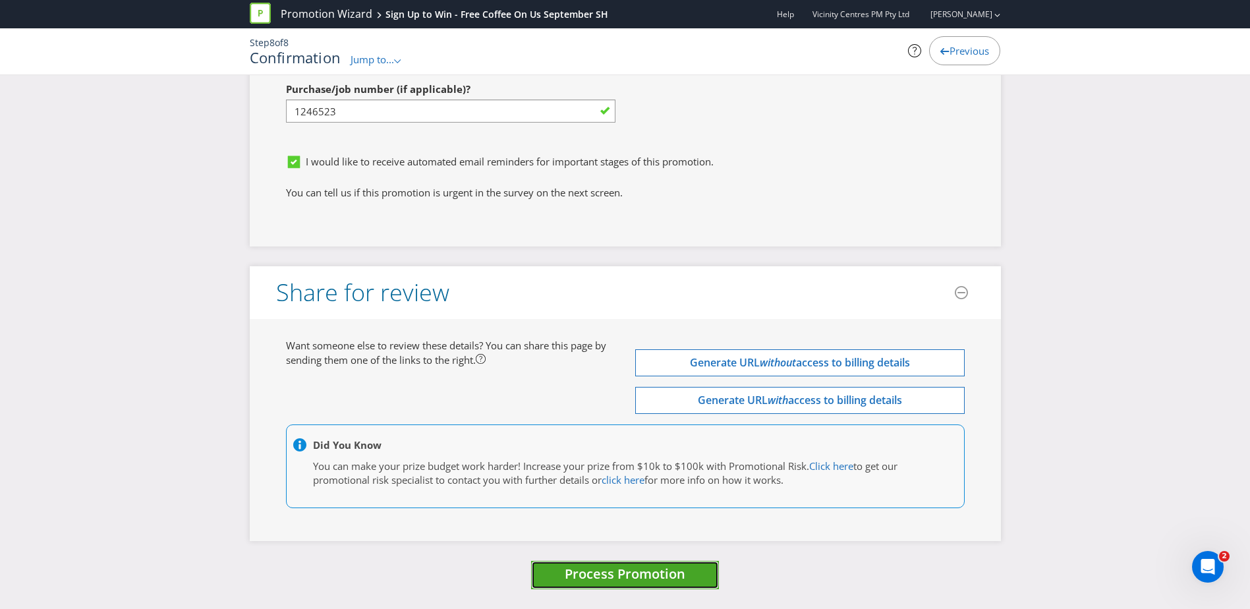
click at [642, 578] on span "Process Promotion" at bounding box center [625, 574] width 121 height 18
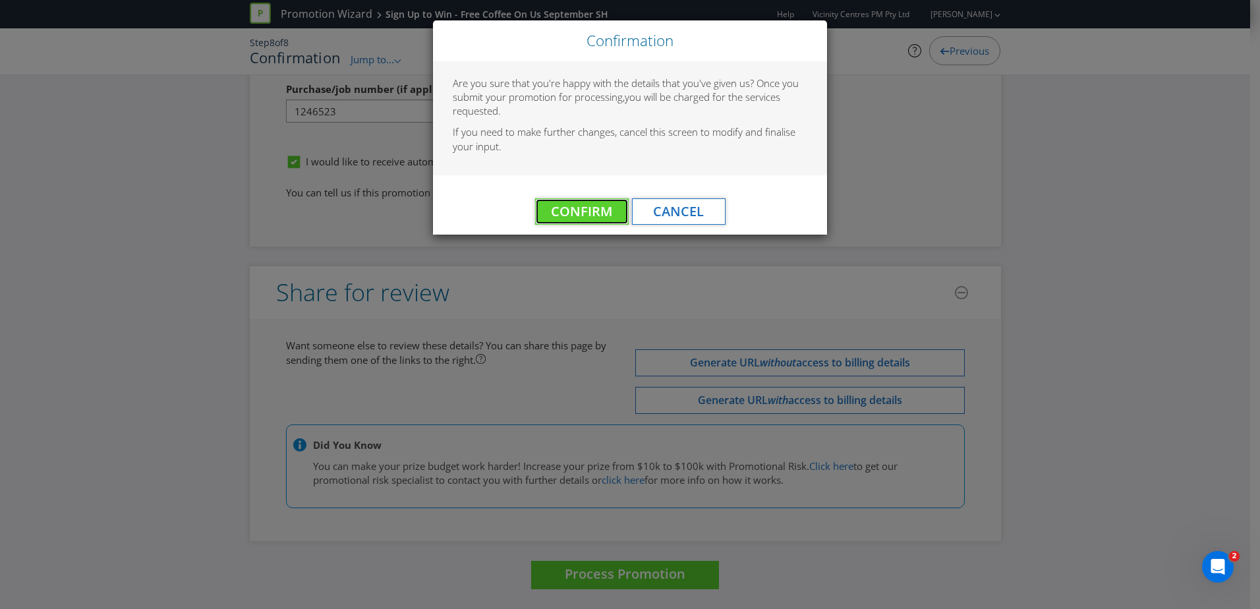
click at [596, 219] on span "Confirm" at bounding box center [581, 211] width 61 height 18
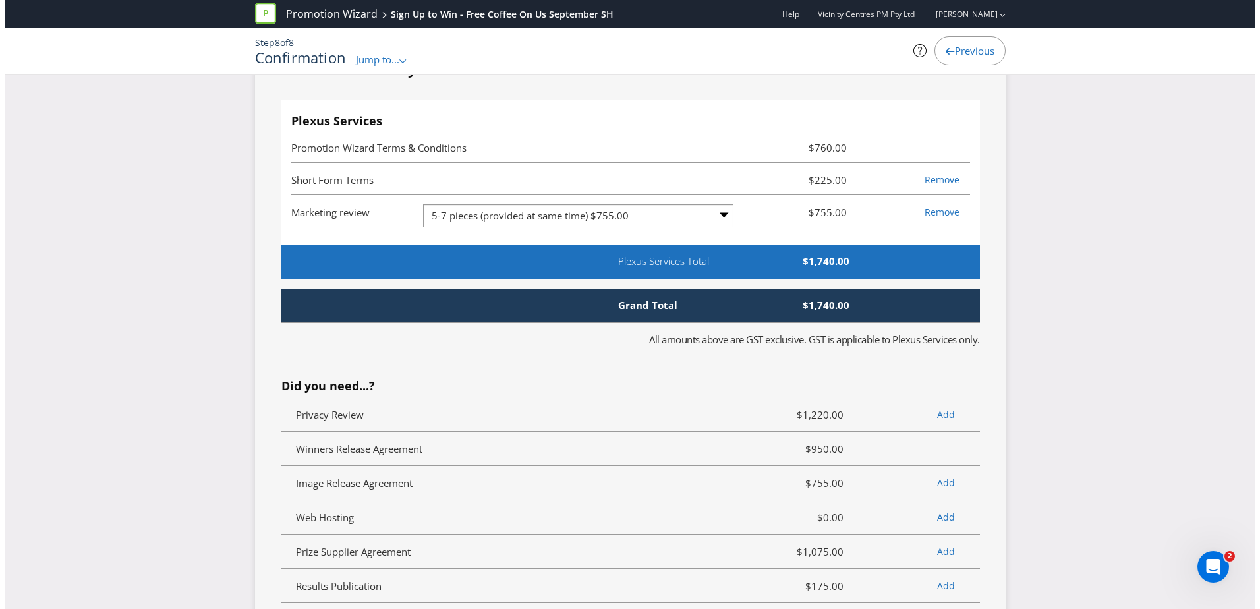
scroll to position [0, 0]
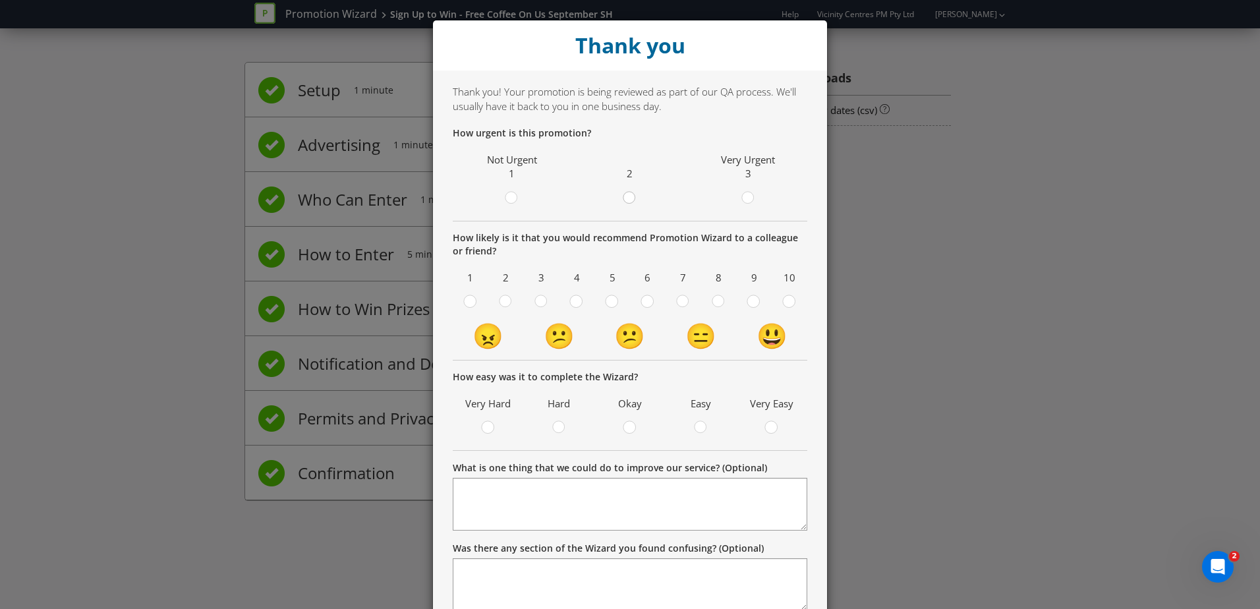
click at [625, 200] on circle at bounding box center [629, 198] width 12 height 12
click at [0, 0] on input "radio" at bounding box center [0, 0] width 0 height 0
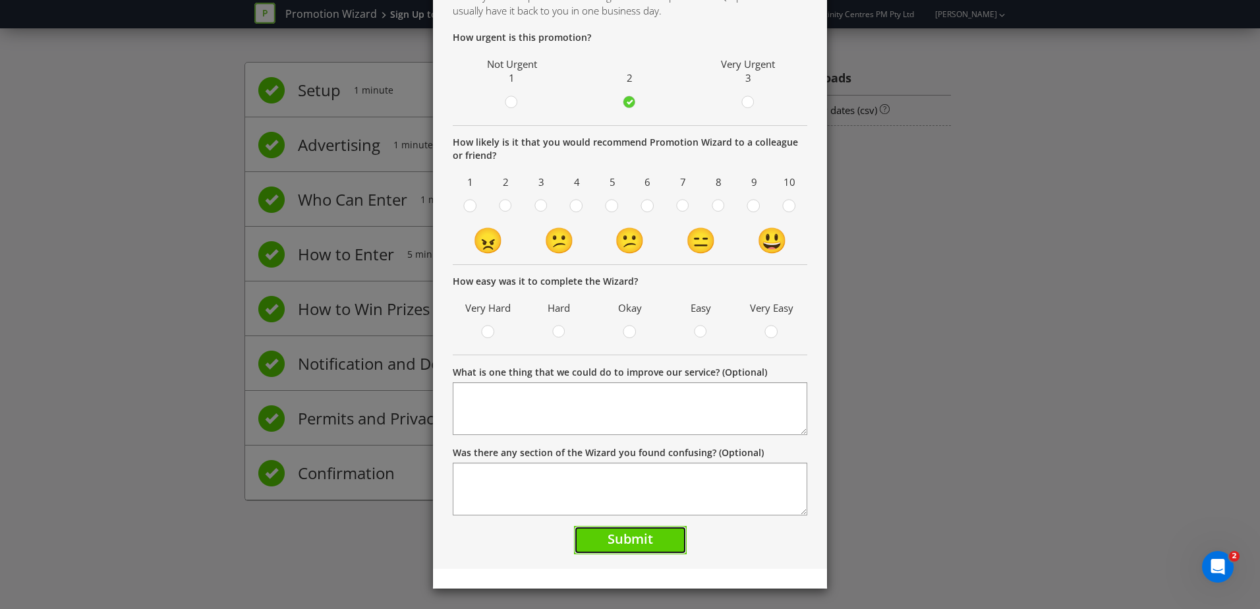
click at [627, 536] on span "Submit" at bounding box center [629, 539] width 45 height 18
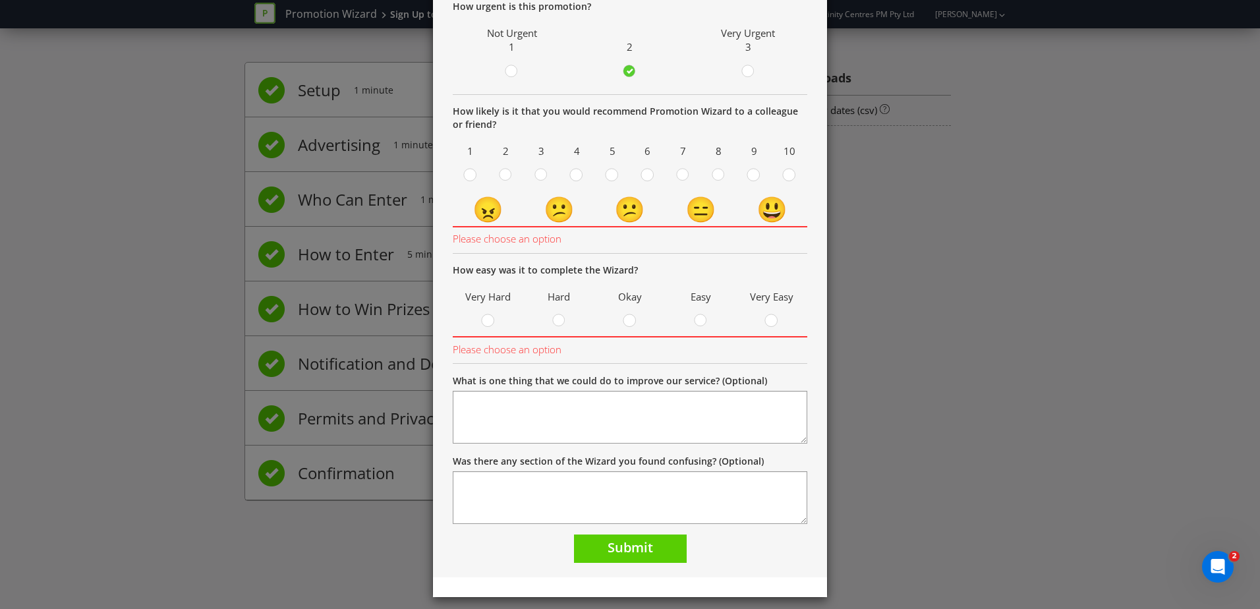
click at [654, 178] on span at bounding box center [655, 177] width 3 height 13
click at [0, 0] on input "radio" at bounding box center [0, 0] width 0 height 0
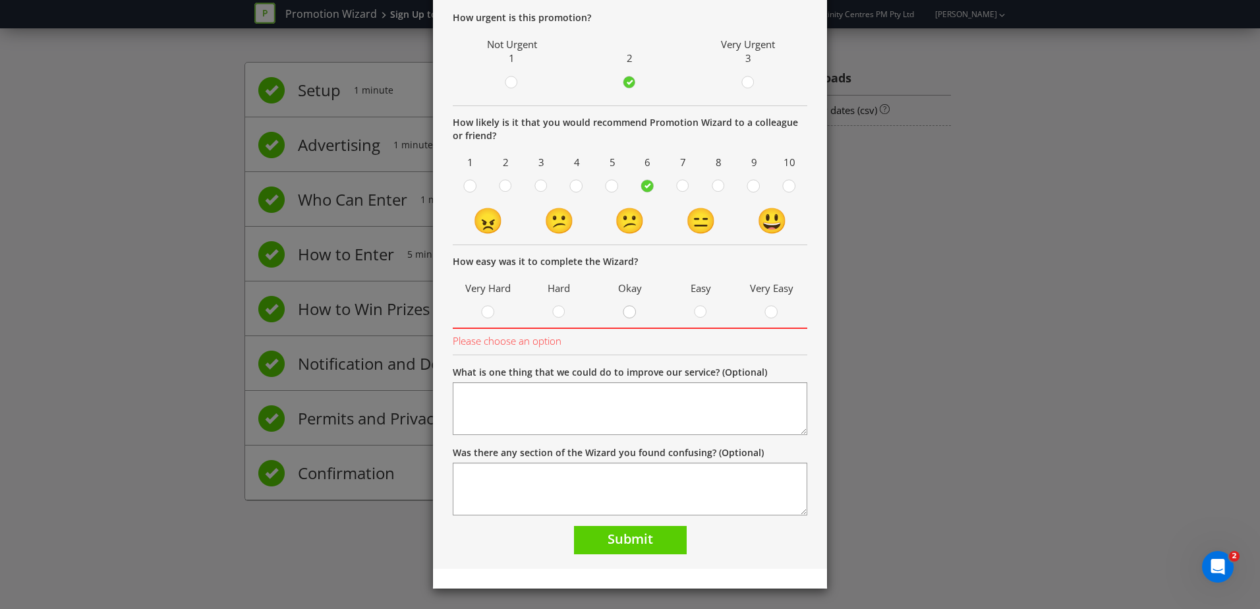
click at [629, 310] on circle at bounding box center [629, 312] width 12 height 12
click at [0, 0] on input "radio" at bounding box center [0, 0] width 0 height 0
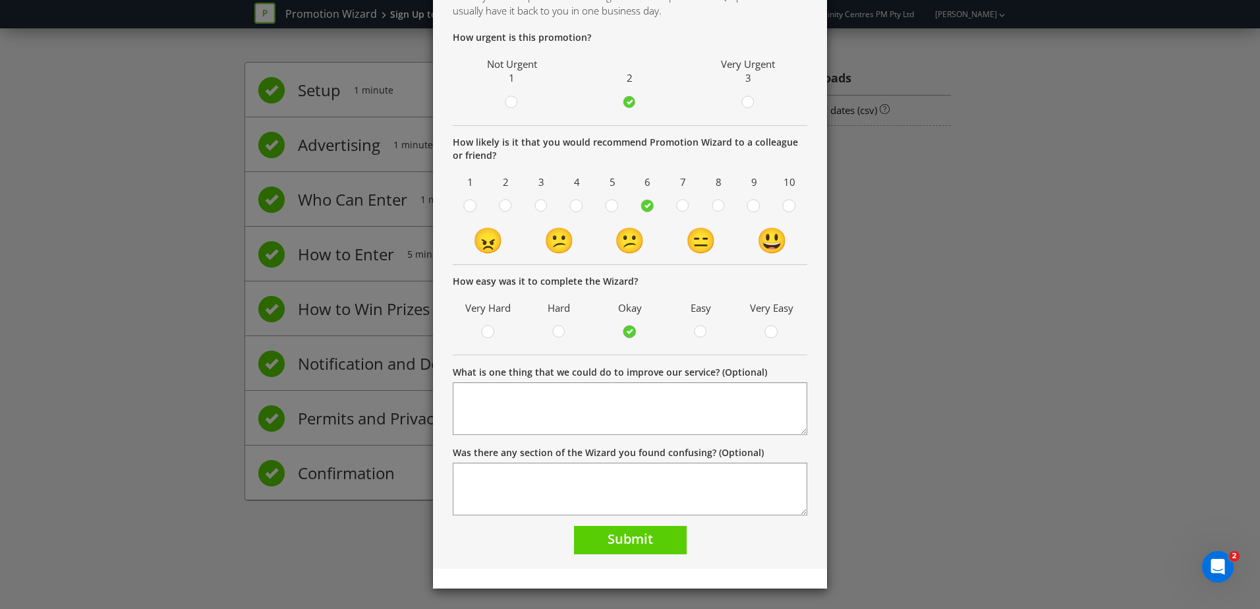
scroll to position [96, 0]
click at [712, 202] on icon at bounding box center [718, 205] width 13 height 13
click at [0, 0] on input "radio" at bounding box center [0, 0] width 0 height 0
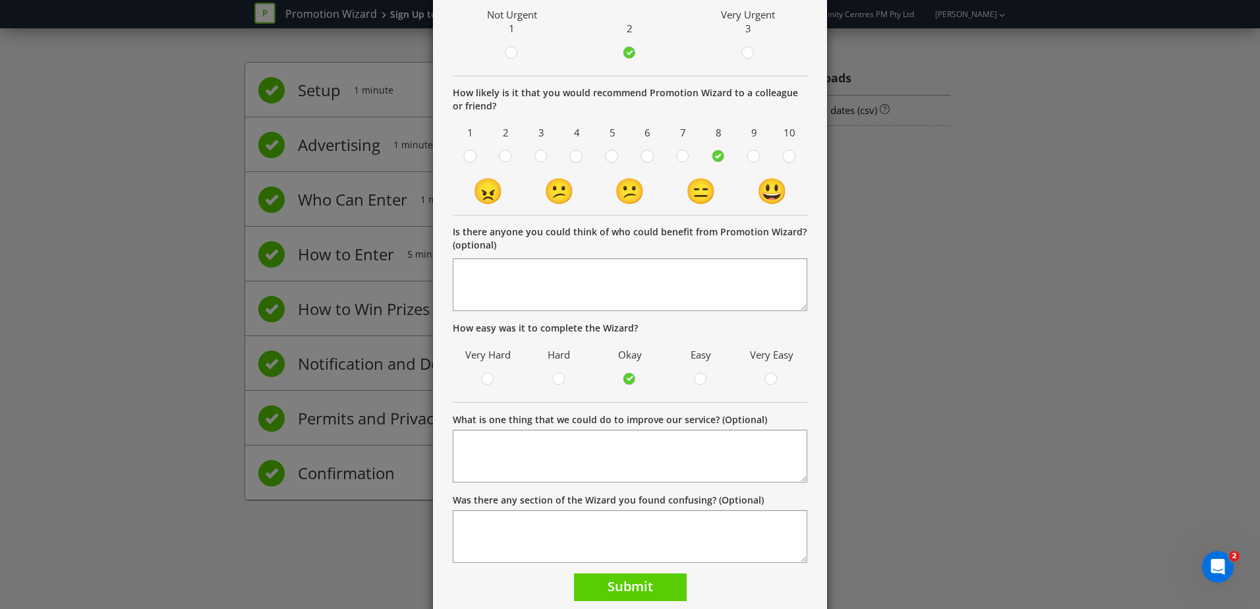
scroll to position [192, 0]
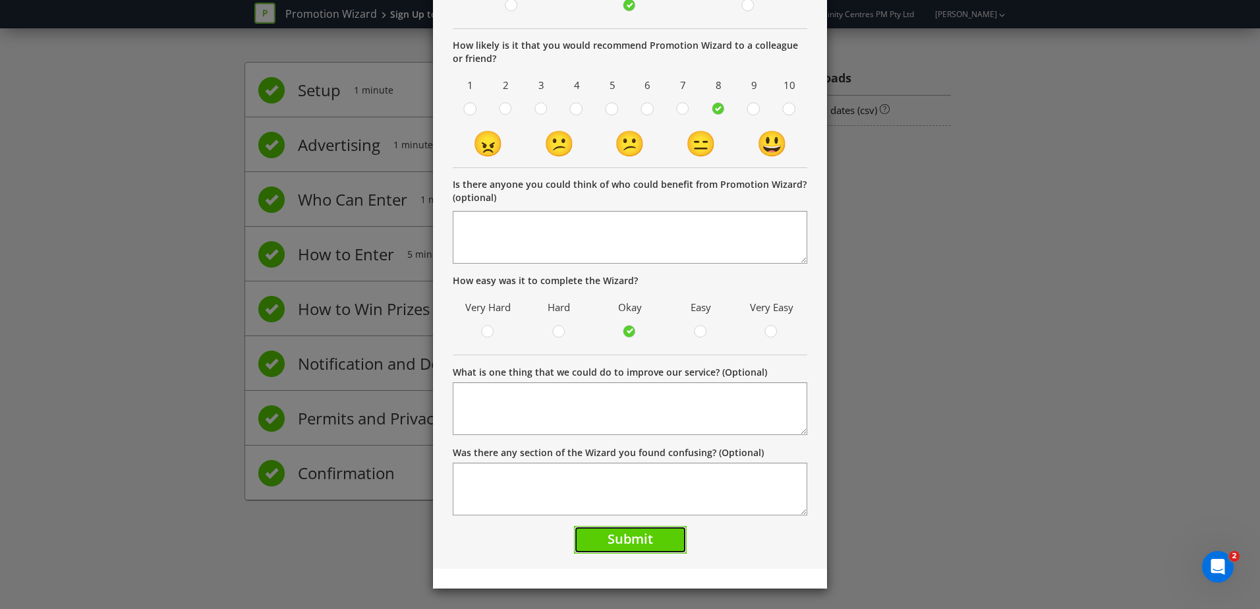
click at [645, 528] on button "Submit" at bounding box center [630, 540] width 113 height 28
